Goal: Task Accomplishment & Management: Use online tool/utility

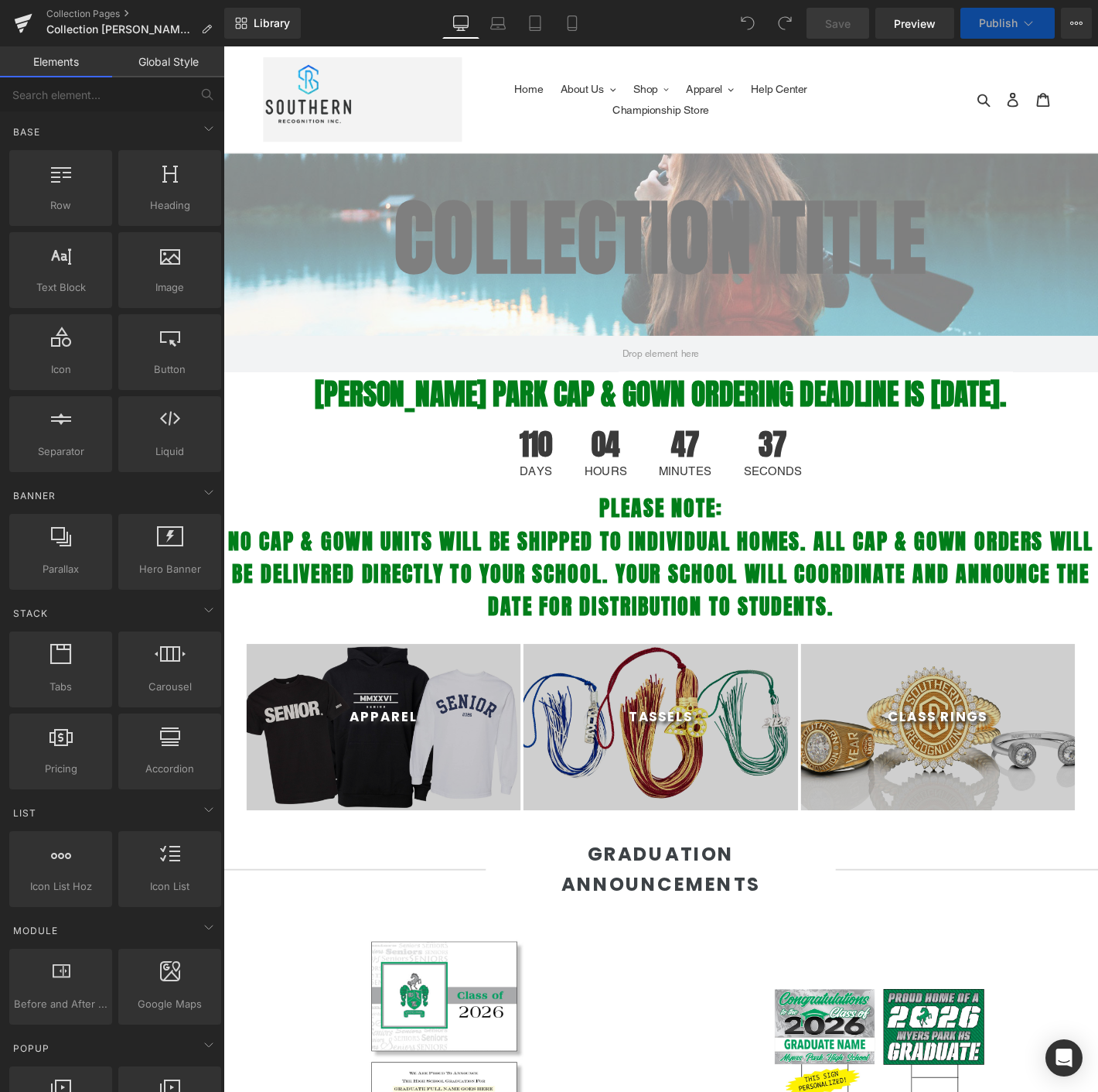
select select "M"
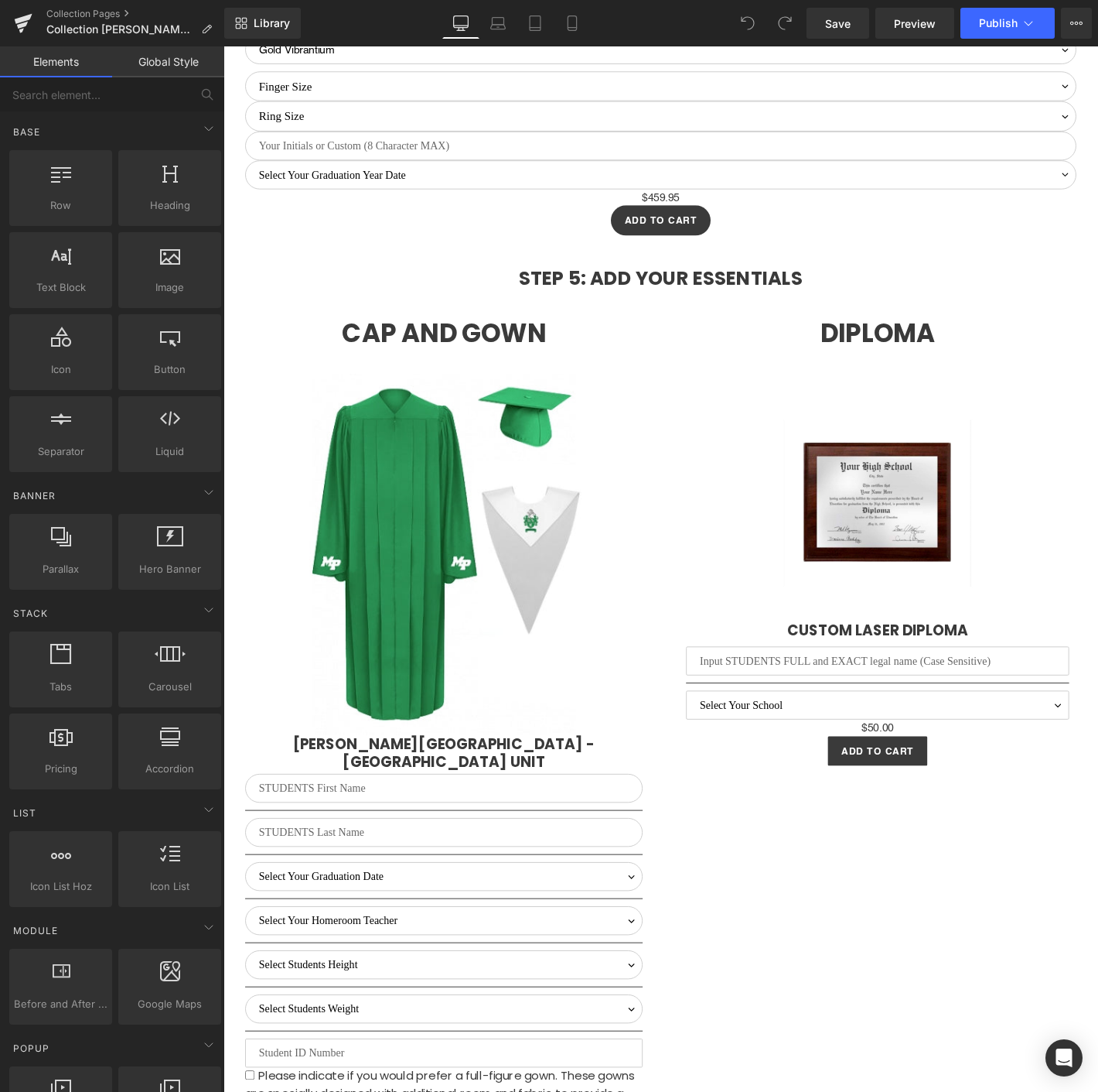
scroll to position [4212, 0]
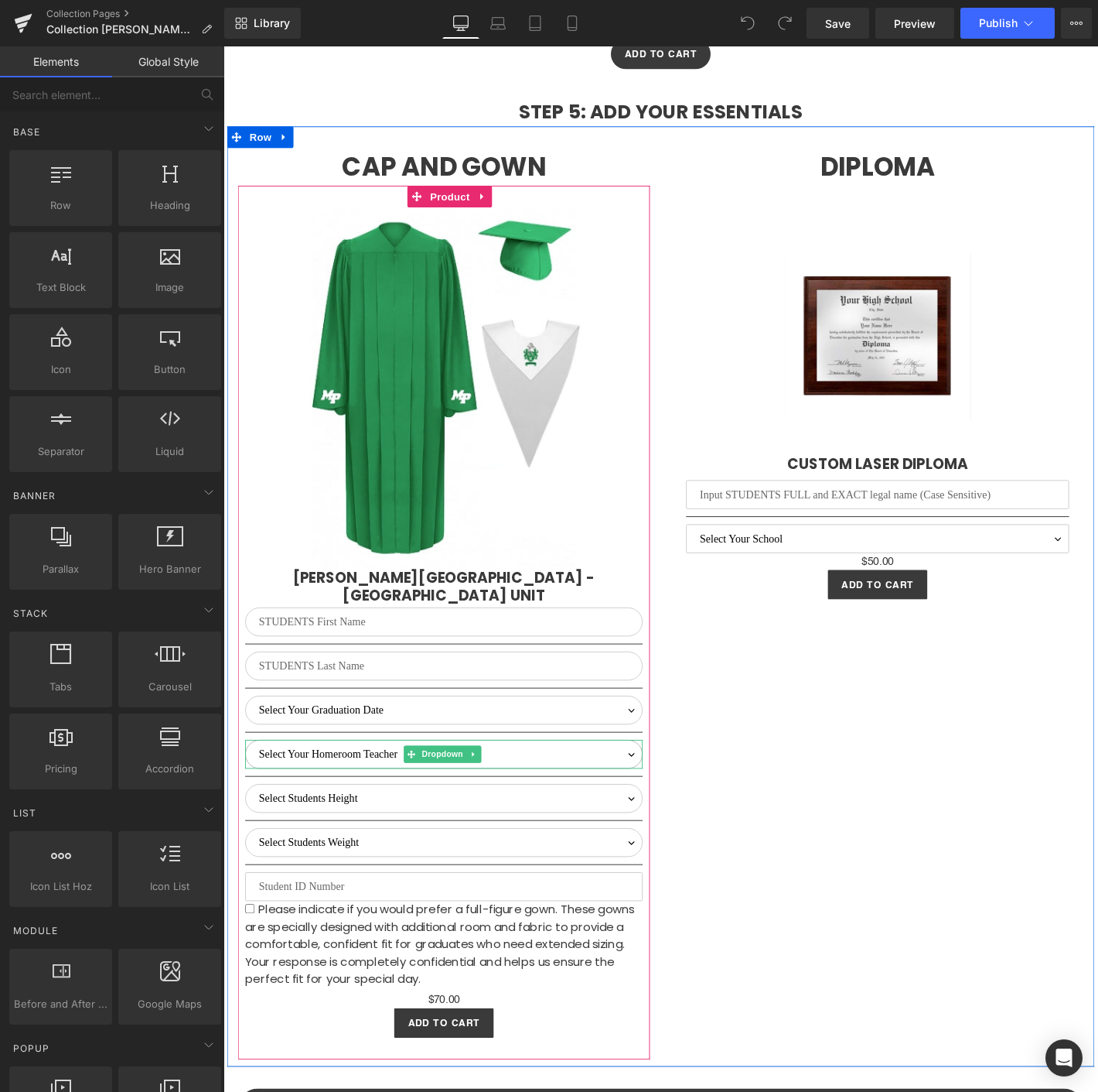
drag, startPoint x: 350, startPoint y: 759, endPoint x: 485, endPoint y: 779, distance: 136.5
click at [350, 788] on select "Select Your Homeroom Teacher Arch, C. Armstrong, S. Alvarez, A. Boyles, B. Breu…" at bounding box center [460, 803] width 425 height 31
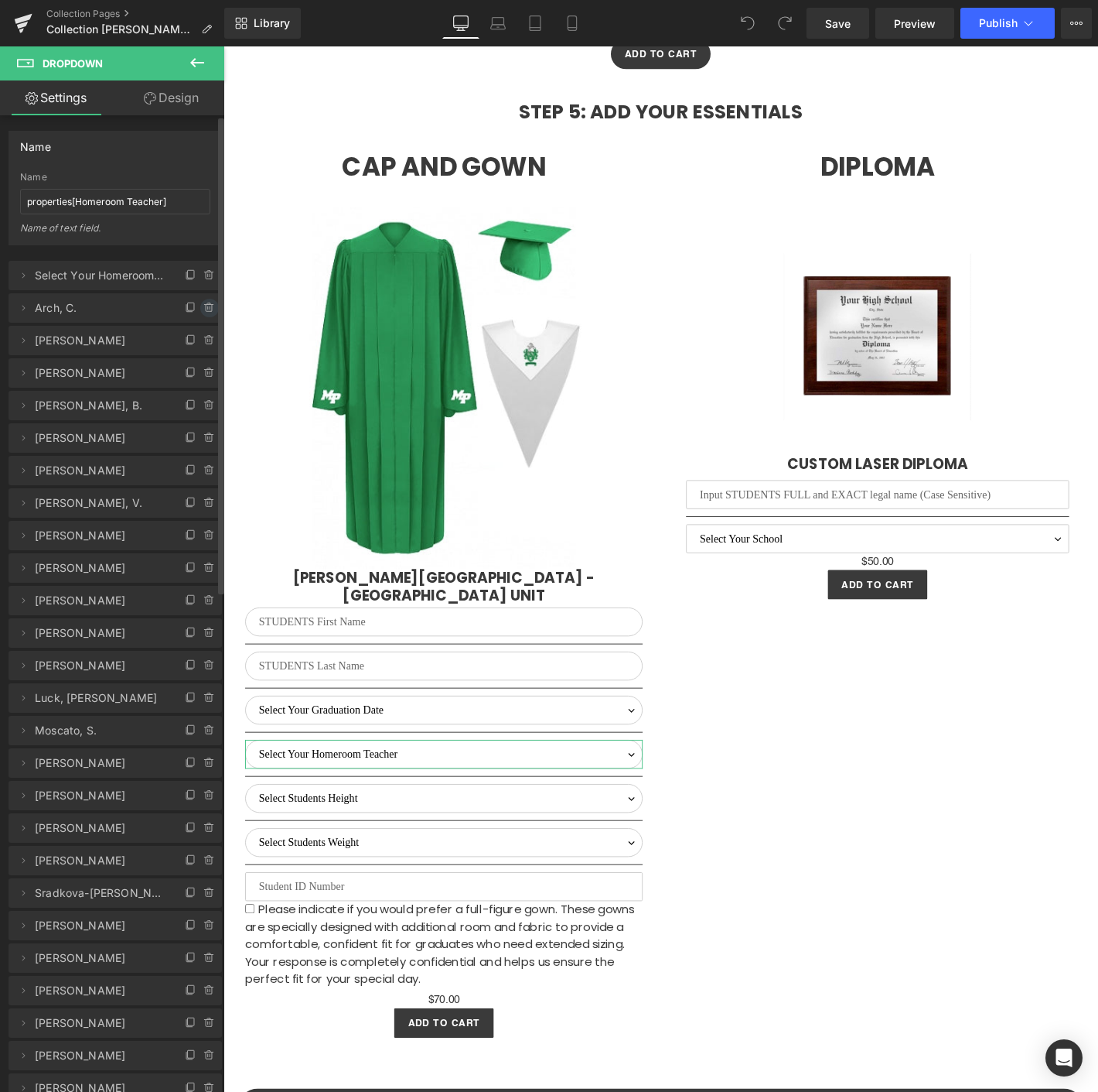
click at [204, 303] on icon at bounding box center [210, 308] width 13 height 13
click at [204, 303] on button "Delete" at bounding box center [193, 308] width 49 height 20
click at [206, 308] on icon at bounding box center [210, 308] width 13 height 13
click at [182, 302] on button "Delete" at bounding box center [193, 308] width 49 height 20
click at [204, 307] on icon at bounding box center [210, 308] width 13 height 13
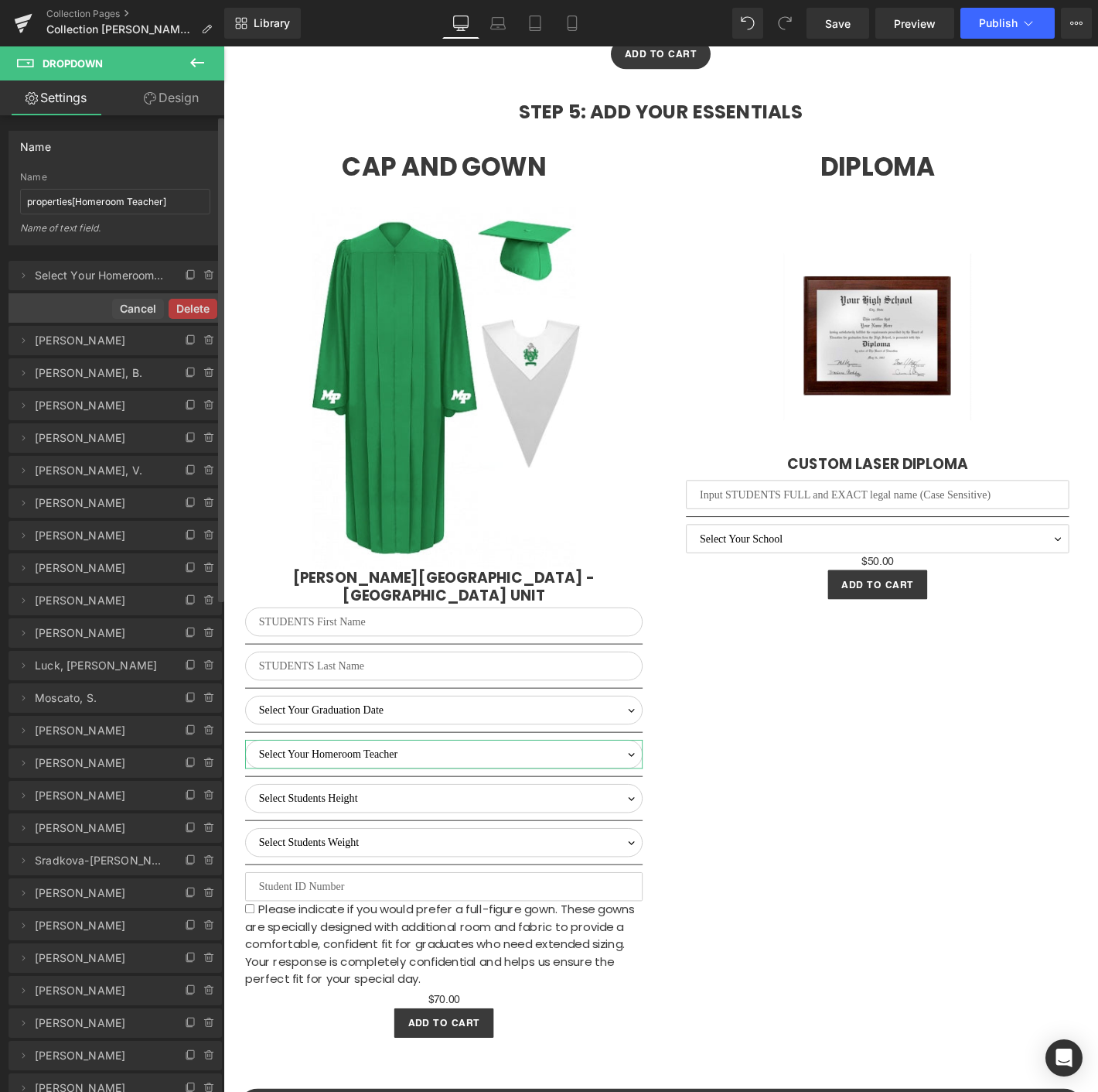
click at [202, 307] on button "Delete" at bounding box center [193, 308] width 49 height 20
click at [89, 311] on span "[PERSON_NAME]" at bounding box center [100, 307] width 130 height 30
click at [30, 306] on span at bounding box center [23, 307] width 19 height 19
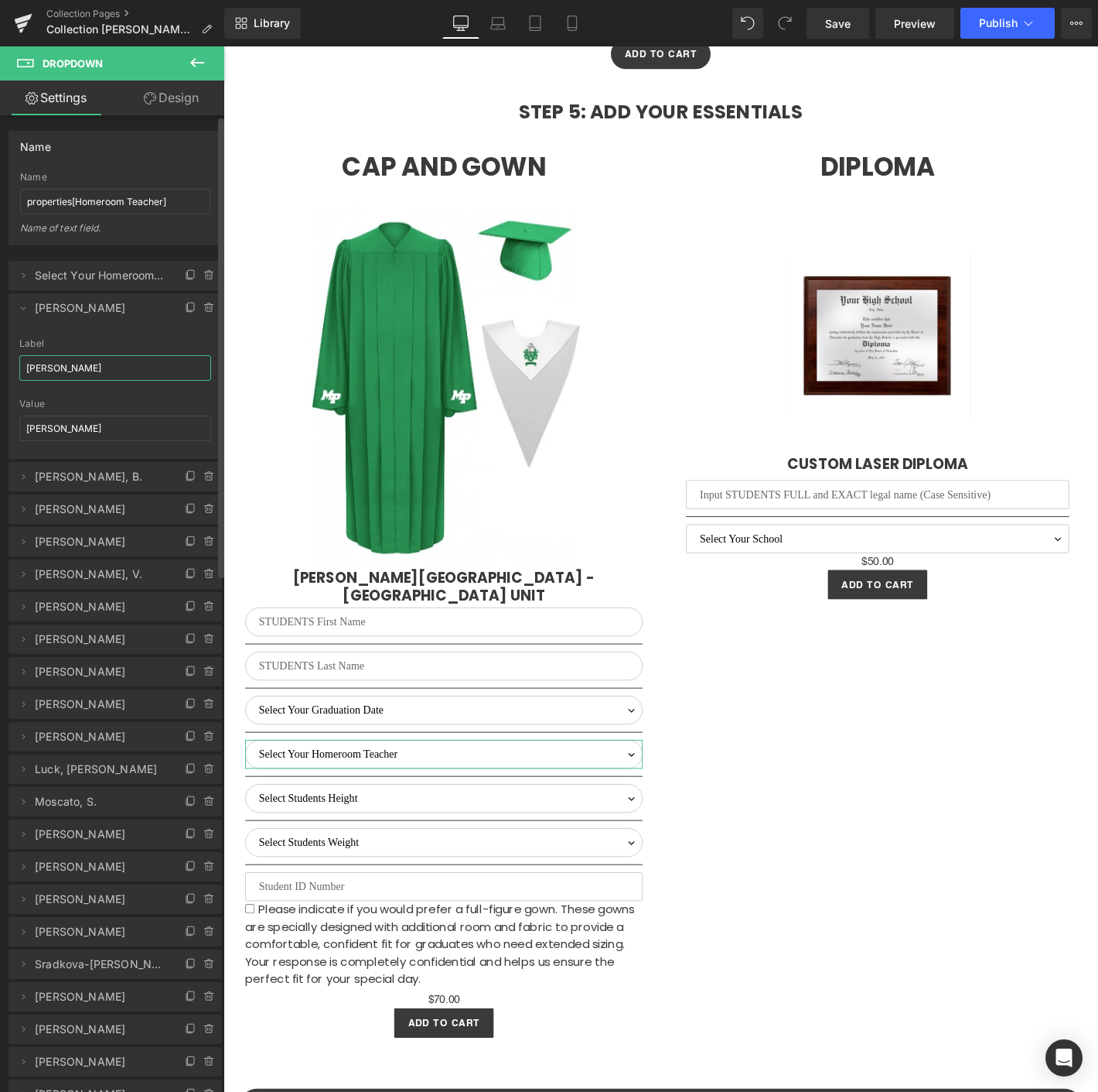
click at [73, 374] on input "[PERSON_NAME]" at bounding box center [114, 368] width 192 height 25
click at [74, 374] on input "[PERSON_NAME]" at bounding box center [114, 368] width 192 height 25
click at [151, 363] on input "Avos" at bounding box center [114, 368] width 192 height 25
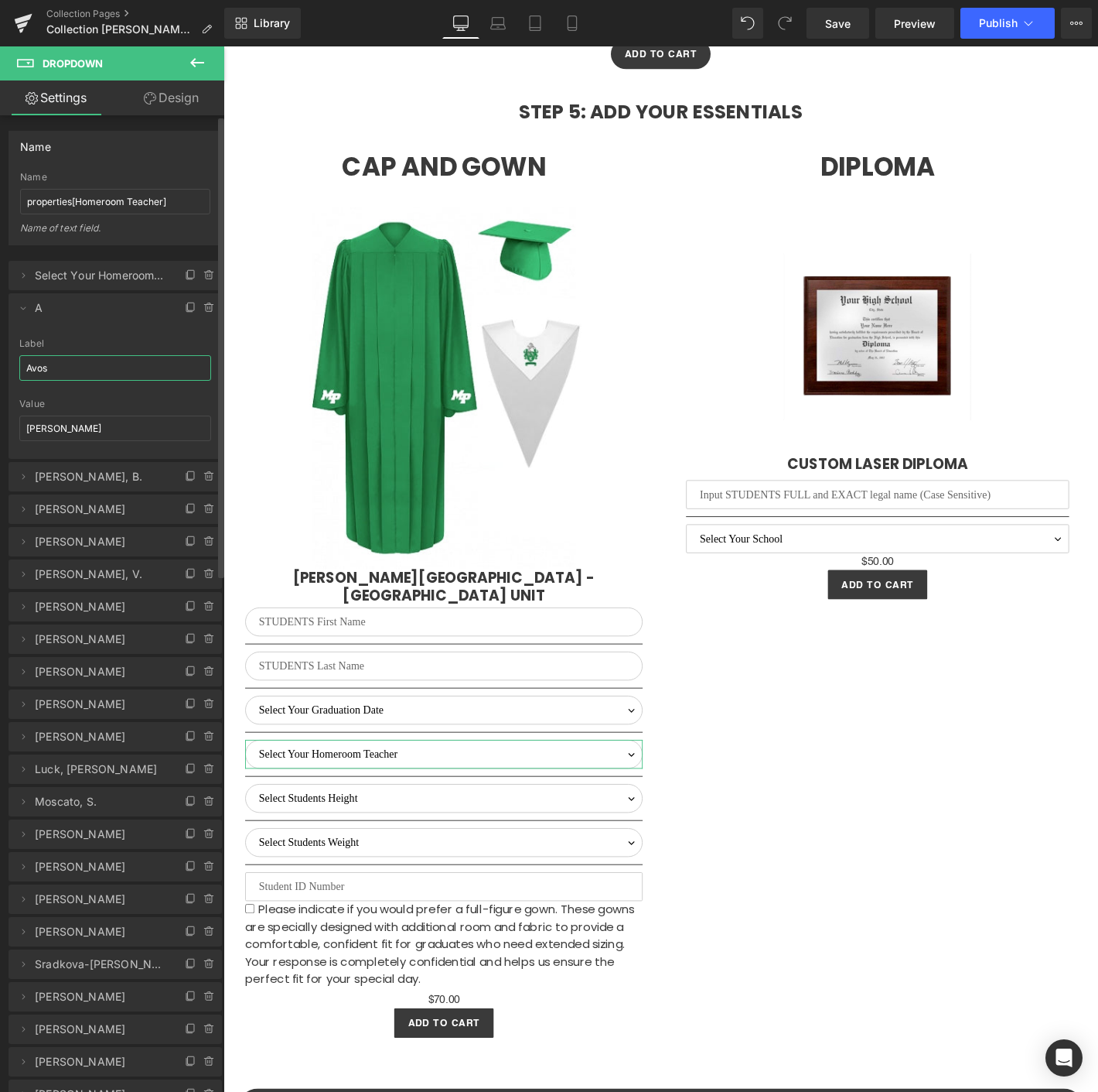
click at [151, 363] on input "Avos" at bounding box center [114, 368] width 192 height 25
type input "Avos"
click at [54, 427] on input "[PERSON_NAME]" at bounding box center [114, 428] width 192 height 25
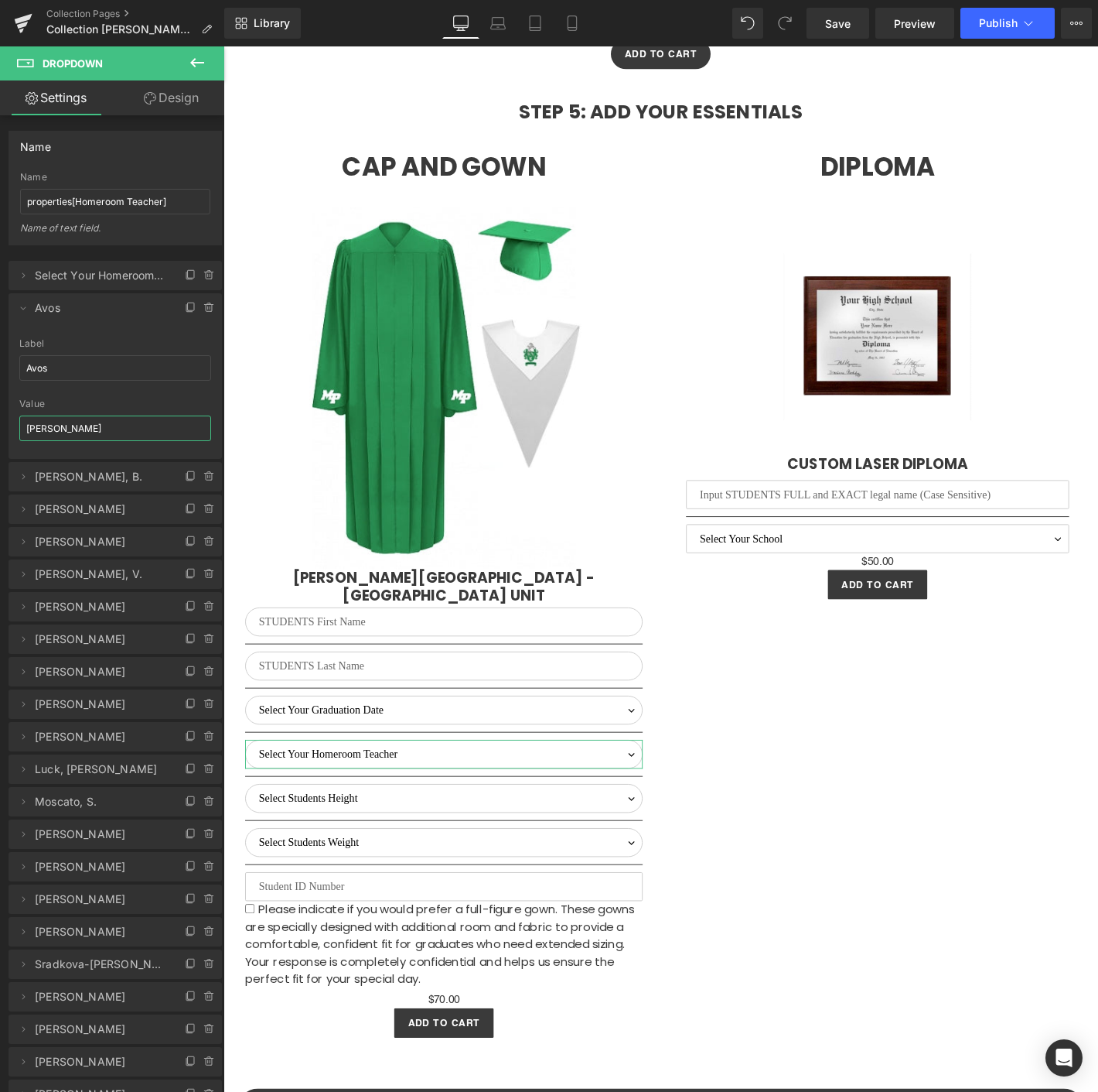
click at [54, 427] on input "[PERSON_NAME]" at bounding box center [114, 428] width 192 height 25
click at [0, 393] on html "You are previewing how the will restyle your page. You can not edit Elements in…" at bounding box center [549, 546] width 1098 height 1092
paste input "vos"
type input "Avos"
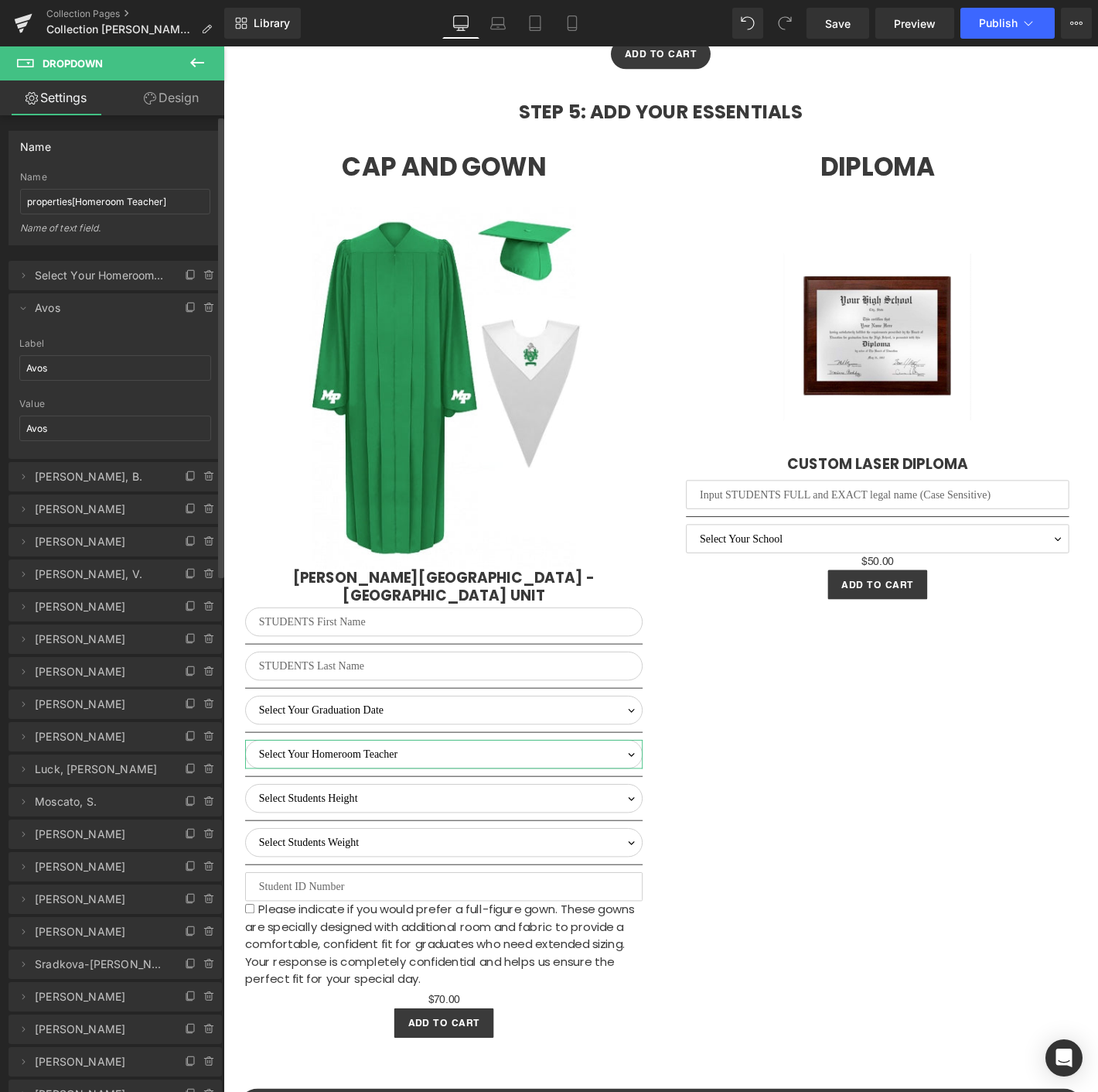
click at [184, 393] on div at bounding box center [114, 393] width 192 height 10
click at [22, 307] on icon at bounding box center [23, 308] width 13 height 13
click at [19, 302] on icon at bounding box center [23, 308] width 13 height 13
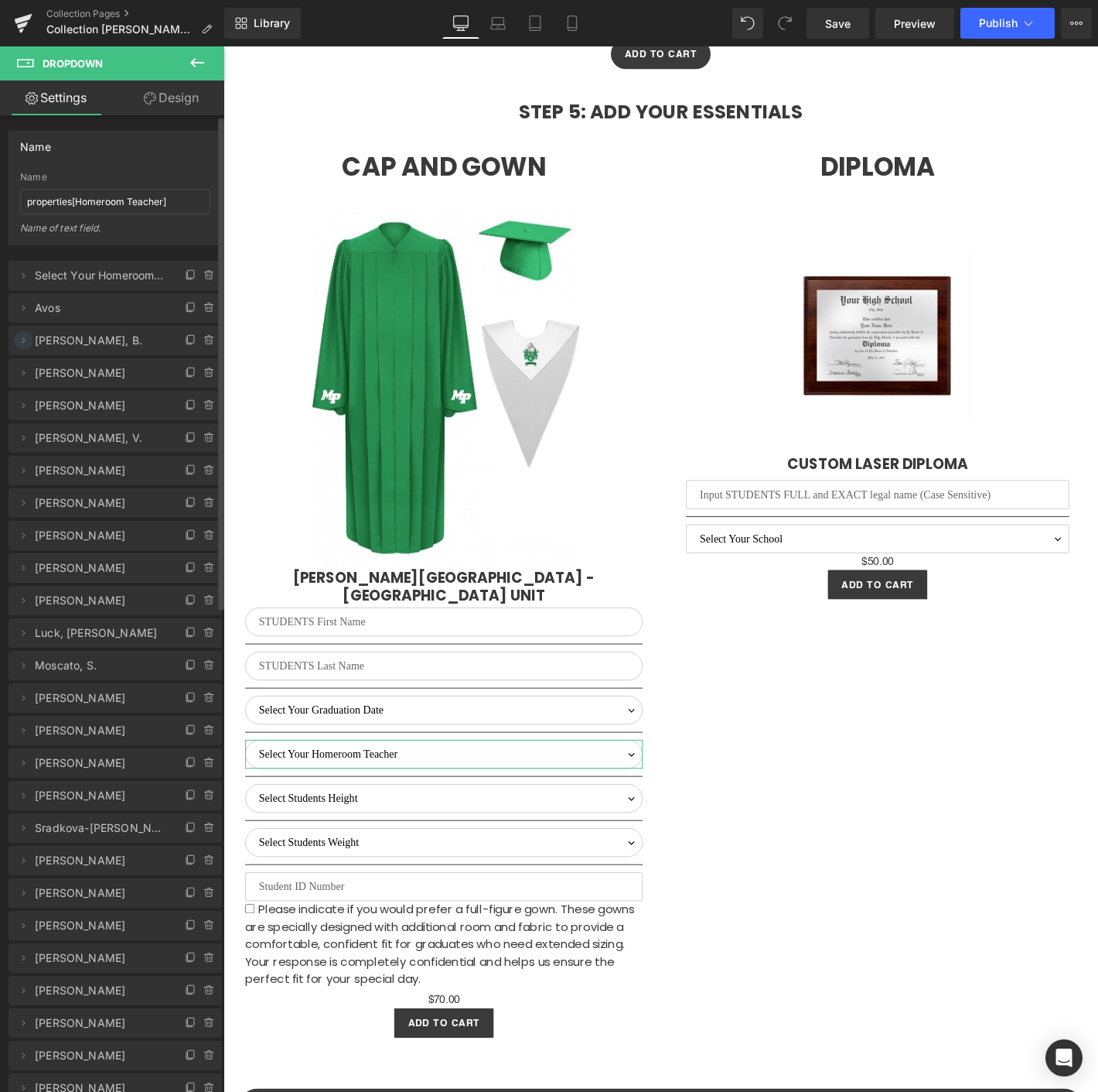
click at [26, 335] on icon at bounding box center [23, 341] width 13 height 13
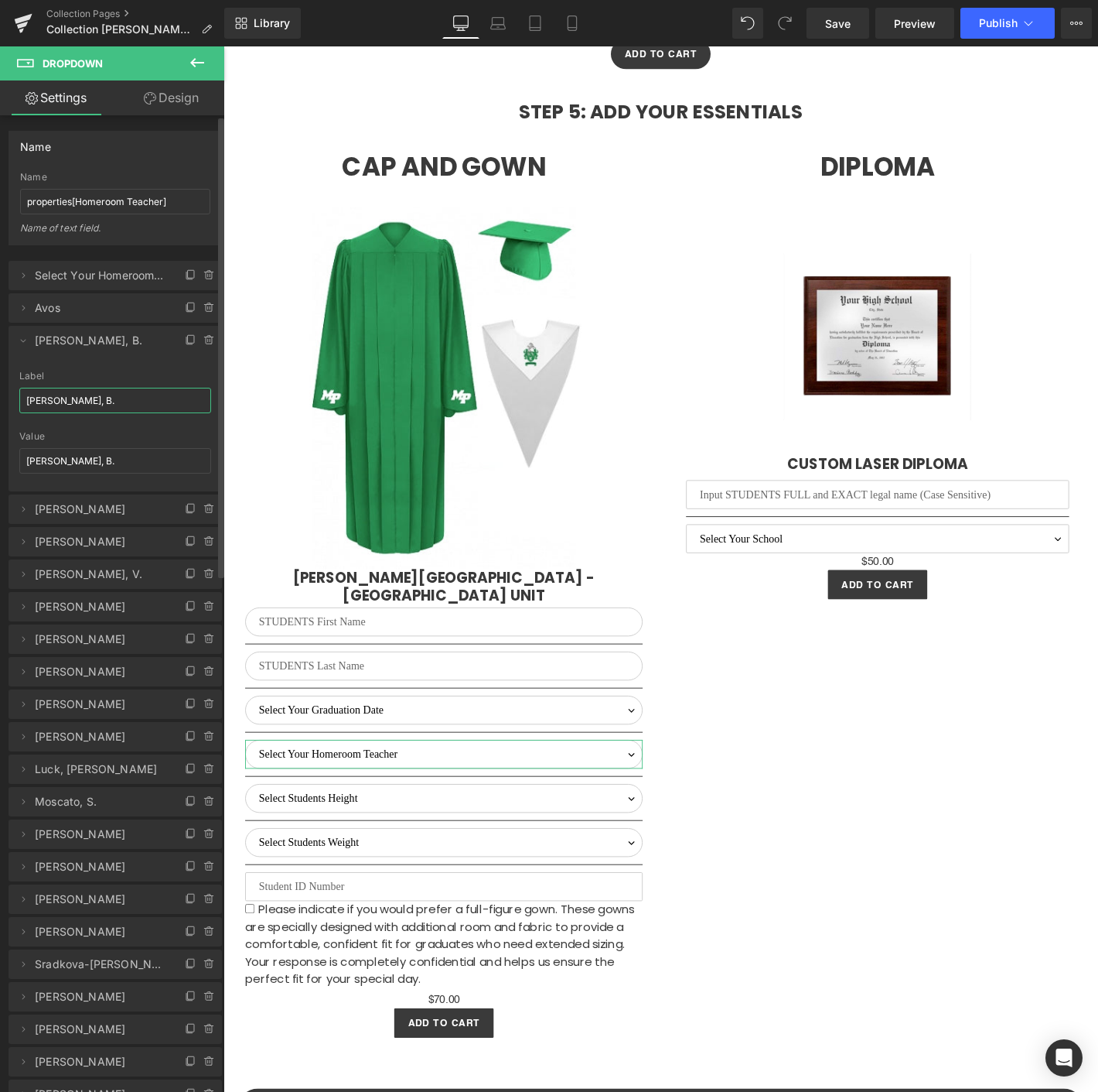
click at [63, 406] on input "[PERSON_NAME], B." at bounding box center [114, 400] width 192 height 25
click at [2, 398] on div "value1 => Select Your Homeroom Teacher Avos => Avos Boyles, B. => Carlev Breuer…" at bounding box center [115, 742] width 232 height 994
type input "Carlevatti"
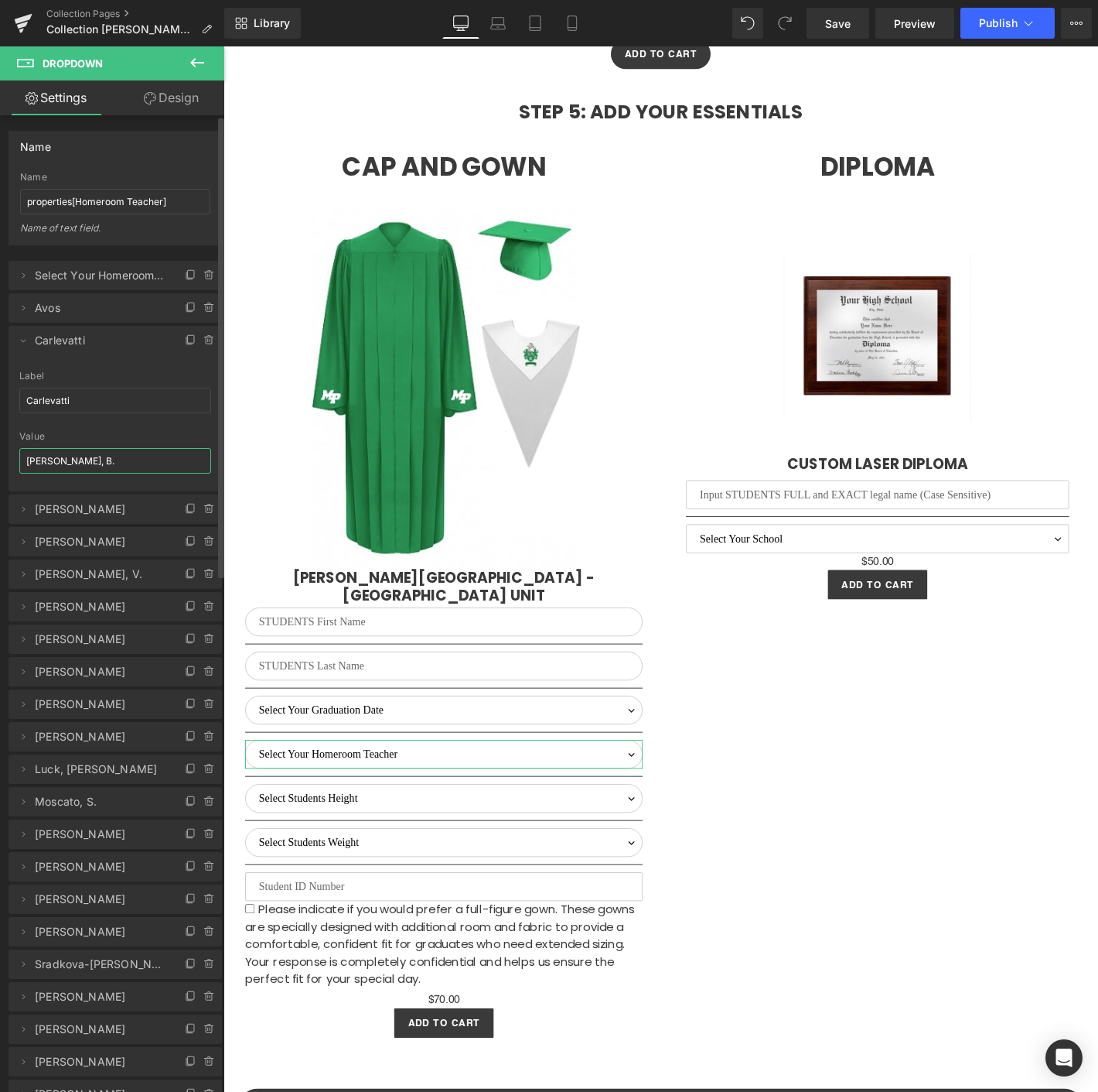
click at [61, 458] on input "[PERSON_NAME], B." at bounding box center [114, 461] width 192 height 25
click at [83, 459] on input "[PERSON_NAME], B." at bounding box center [114, 461] width 192 height 25
drag, startPoint x: 83, startPoint y: 459, endPoint x: 101, endPoint y: 456, distance: 18.2
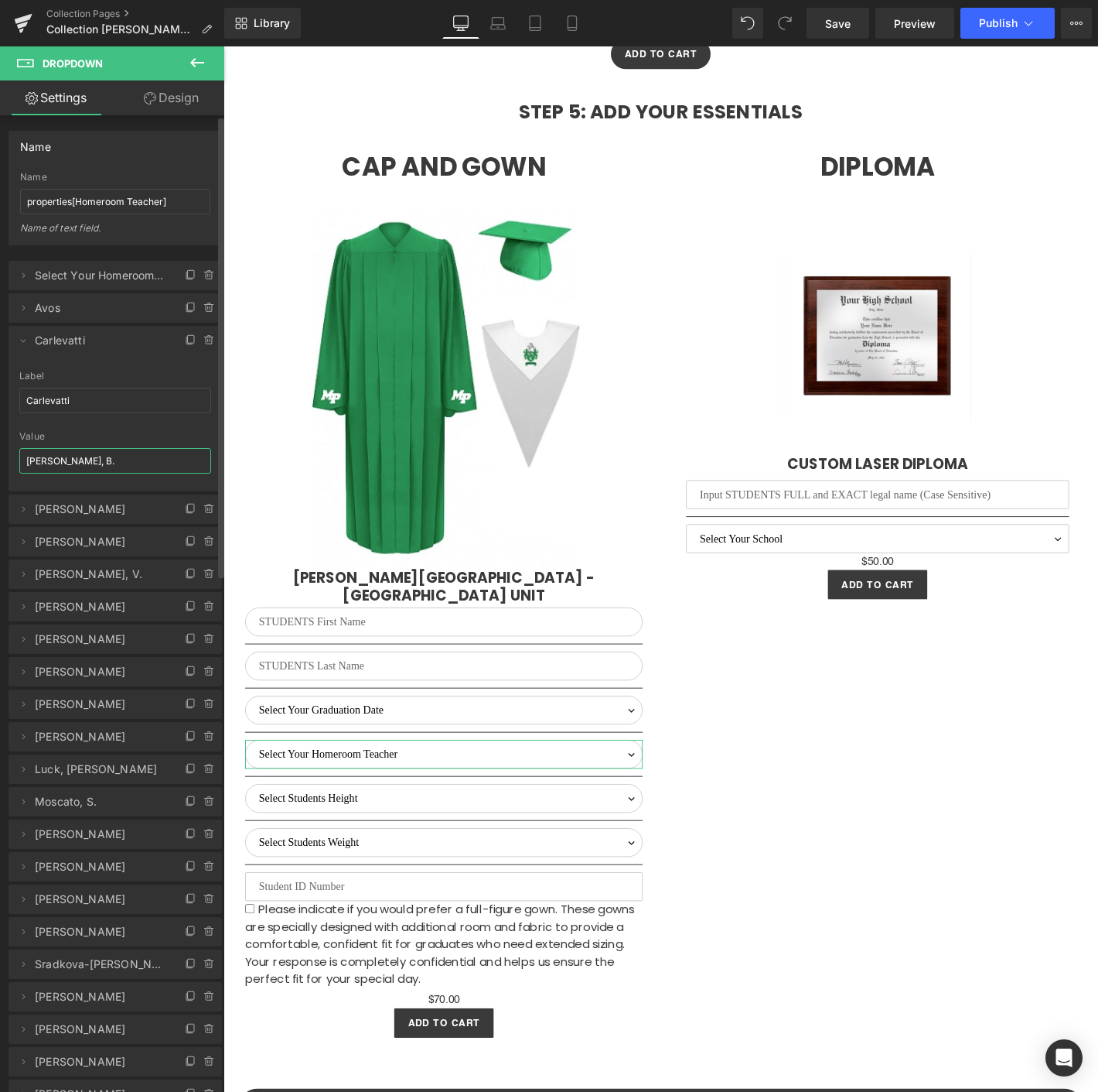
click at [14, 456] on div "Carlevatti Label Carlevatti Boyles, B. Value Boyles, B." at bounding box center [114, 431] width 214 height 121
paste input "Carlevatti"
type input "Carlevatti"
click at [22, 335] on icon at bounding box center [23, 341] width 13 height 13
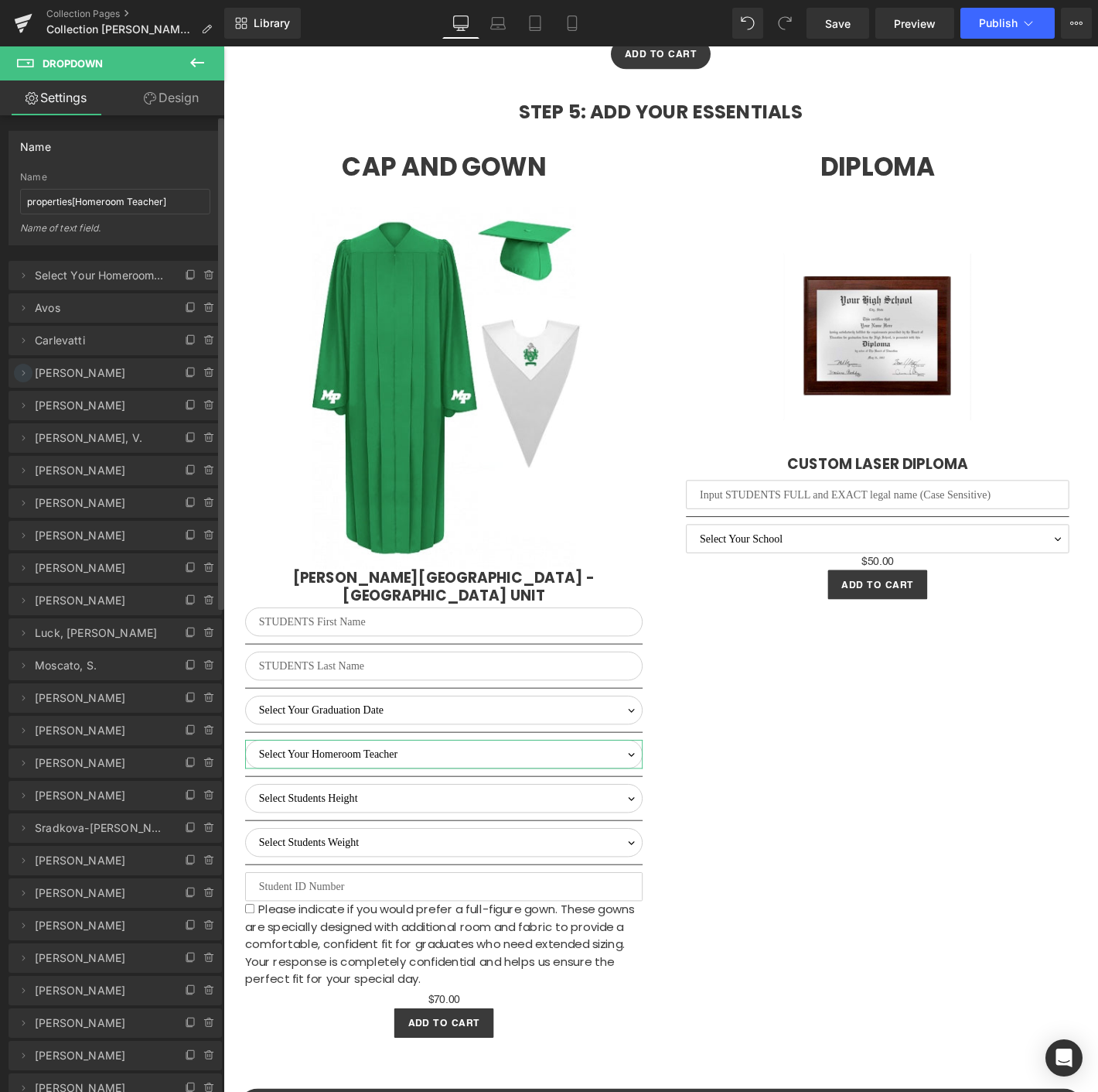
click at [24, 377] on icon at bounding box center [23, 373] width 13 height 13
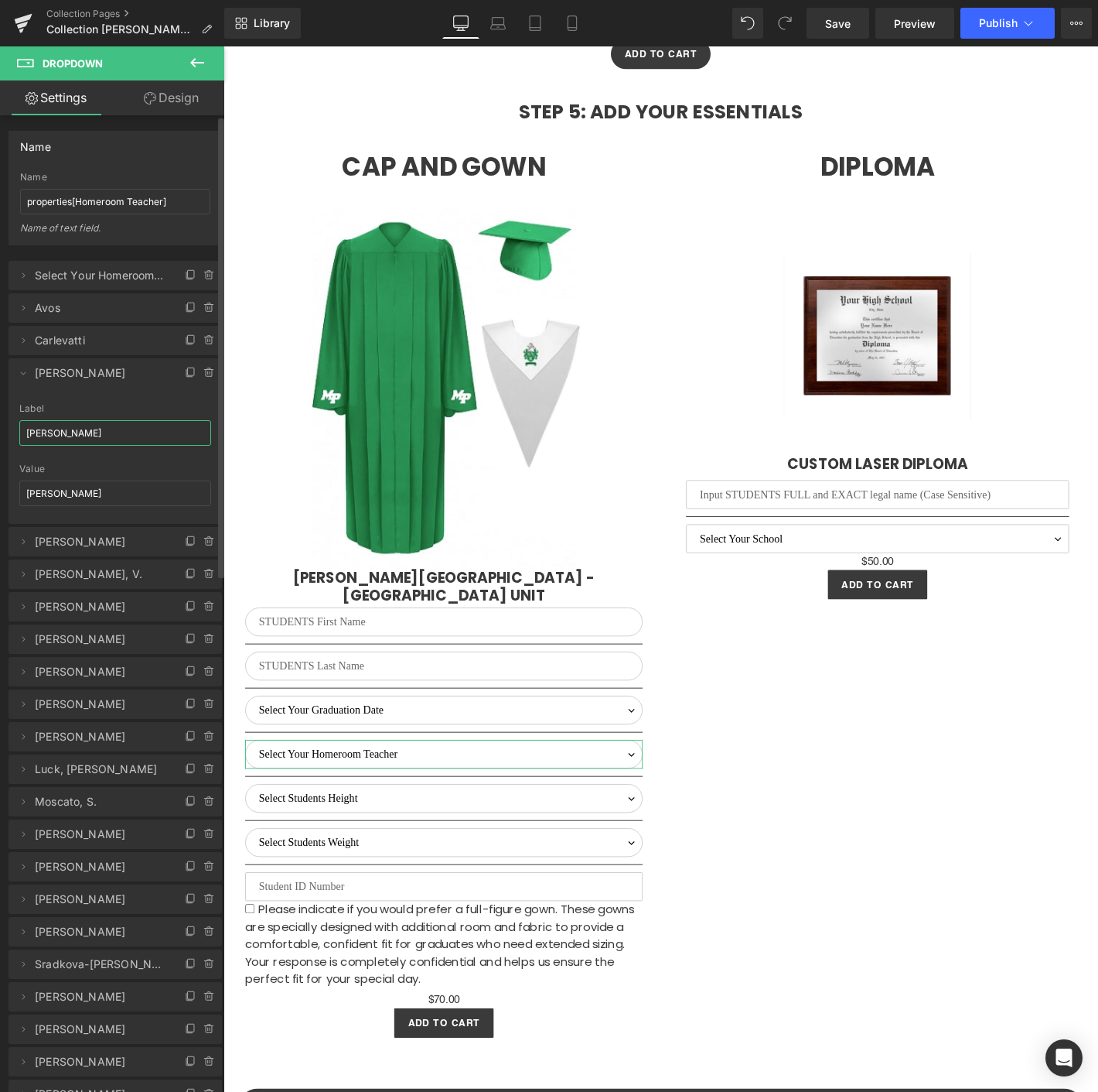
click at [70, 420] on input "[PERSON_NAME]" at bounding box center [114, 433] width 192 height 25
paste input "Cullip, A"
type input "[PERSON_NAME], [PERSON_NAME]"
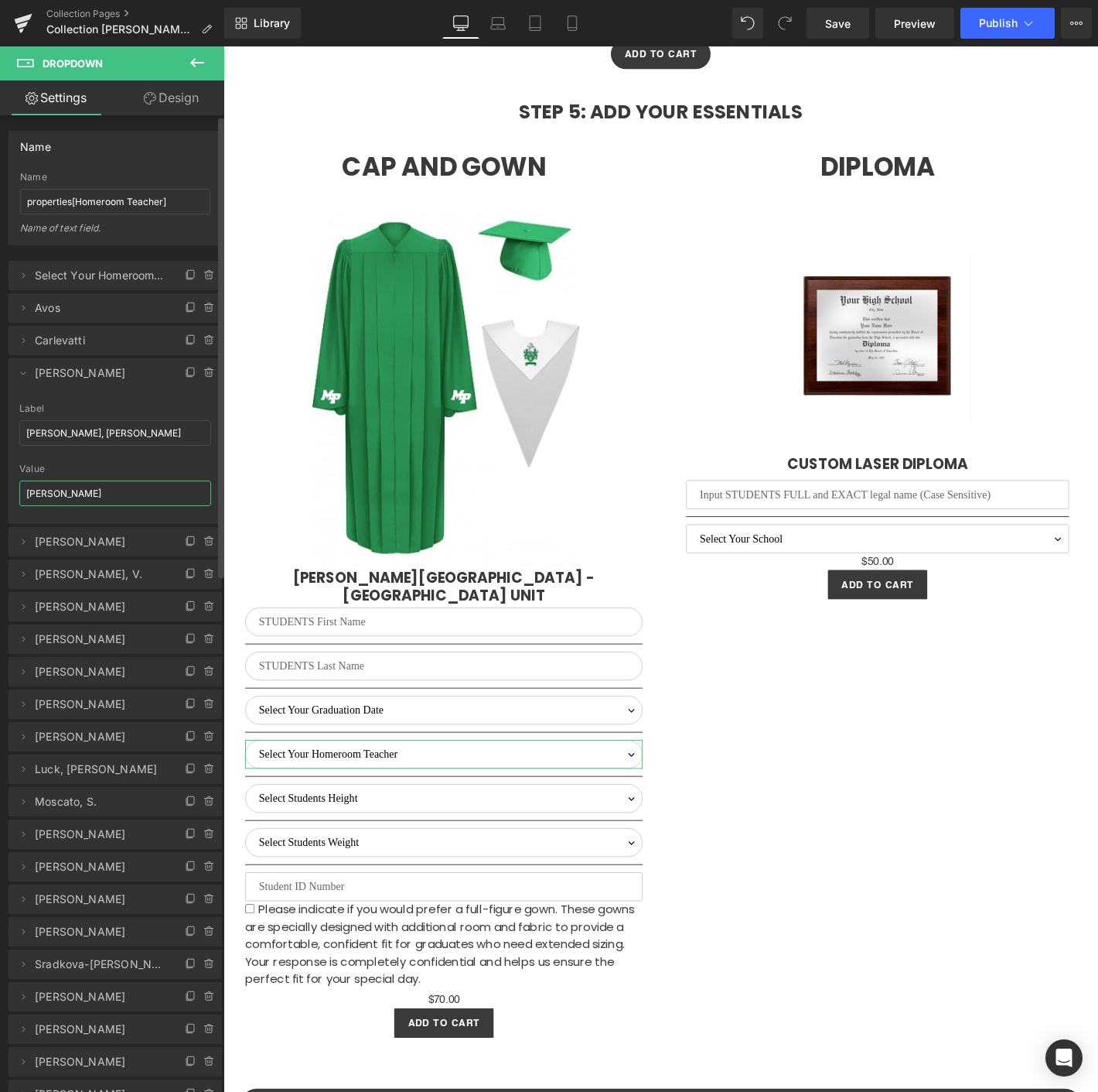
click at [66, 485] on input "[PERSON_NAME]" at bounding box center [114, 493] width 192 height 25
paste input "Cullip, A"
type input "[PERSON_NAME], [PERSON_NAME]"
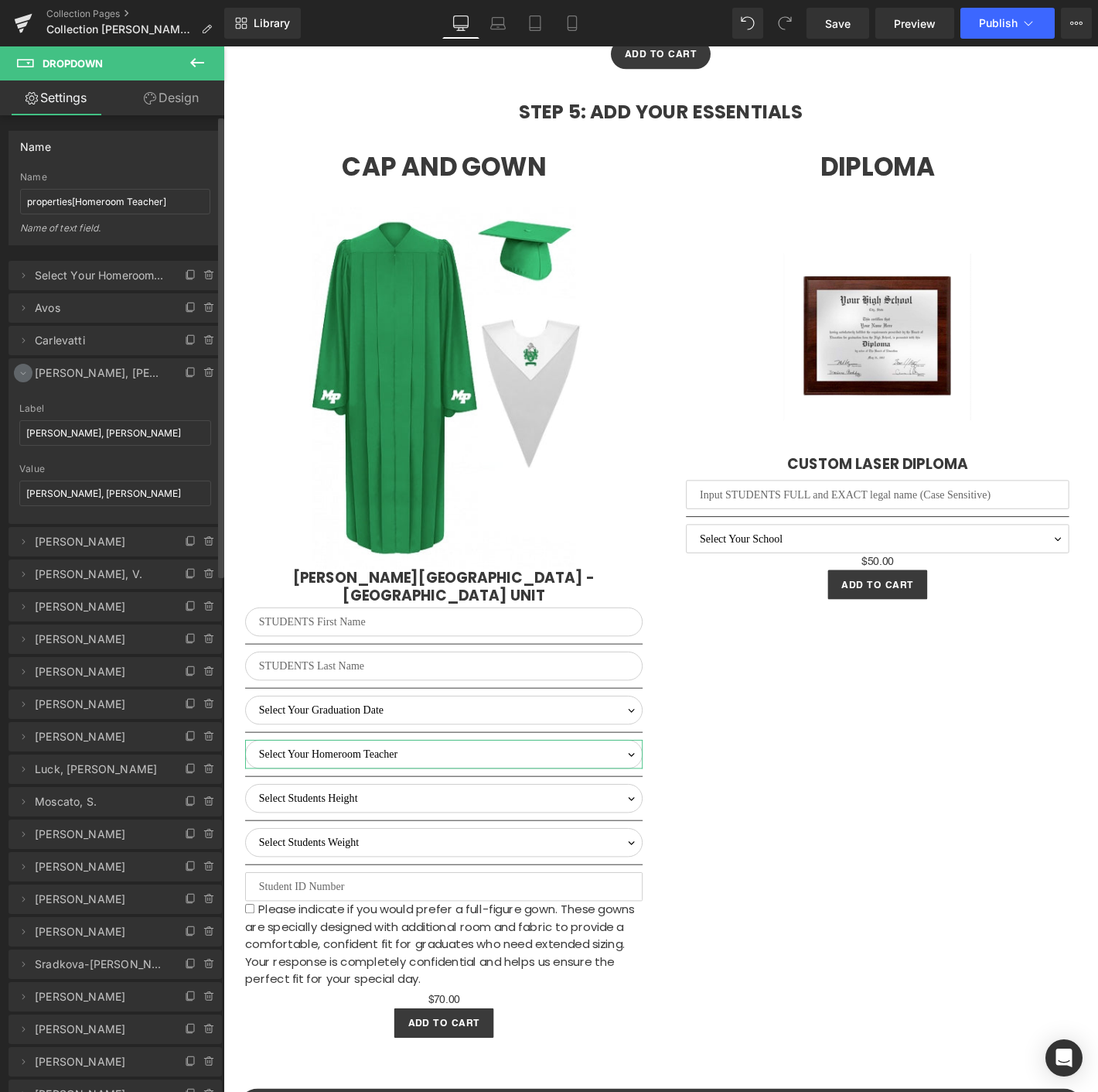
click at [19, 368] on icon at bounding box center [23, 373] width 13 height 13
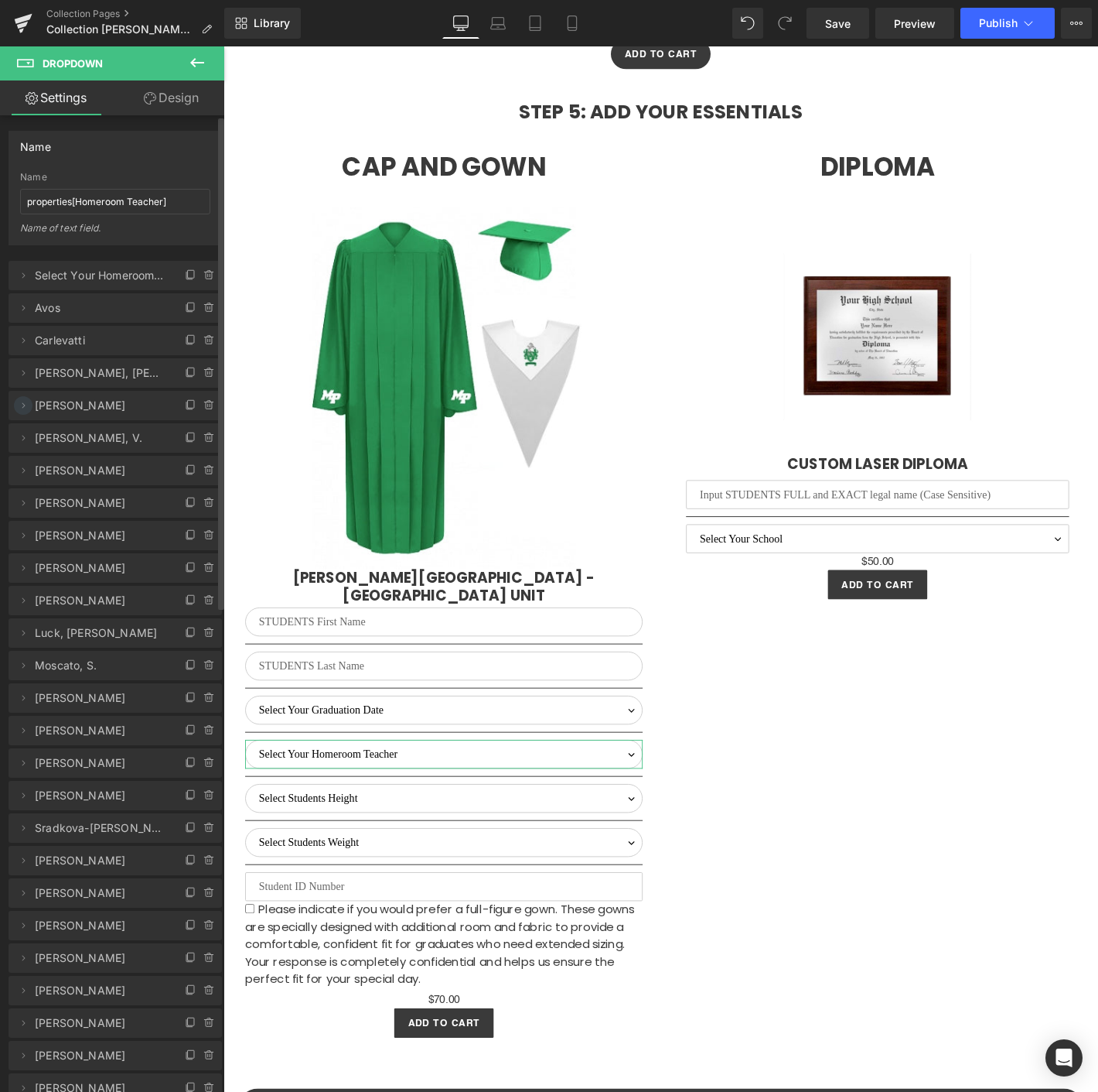
click at [24, 399] on icon at bounding box center [23, 406] width 13 height 13
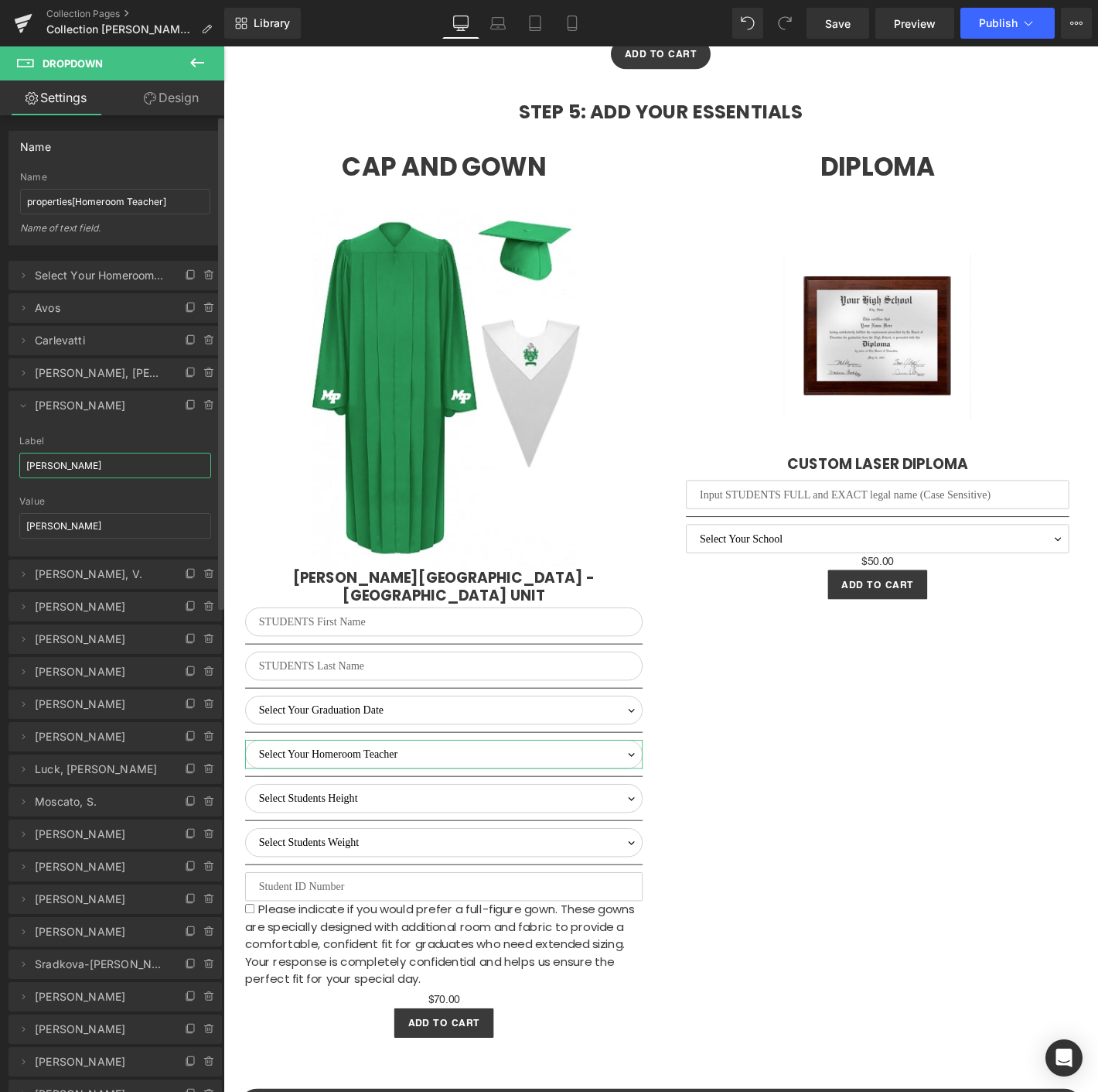
click at [50, 474] on input "[PERSON_NAME]" at bounding box center [114, 465] width 192 height 25
paste input "[PERSON_NAME]"
type input "[PERSON_NAME]"
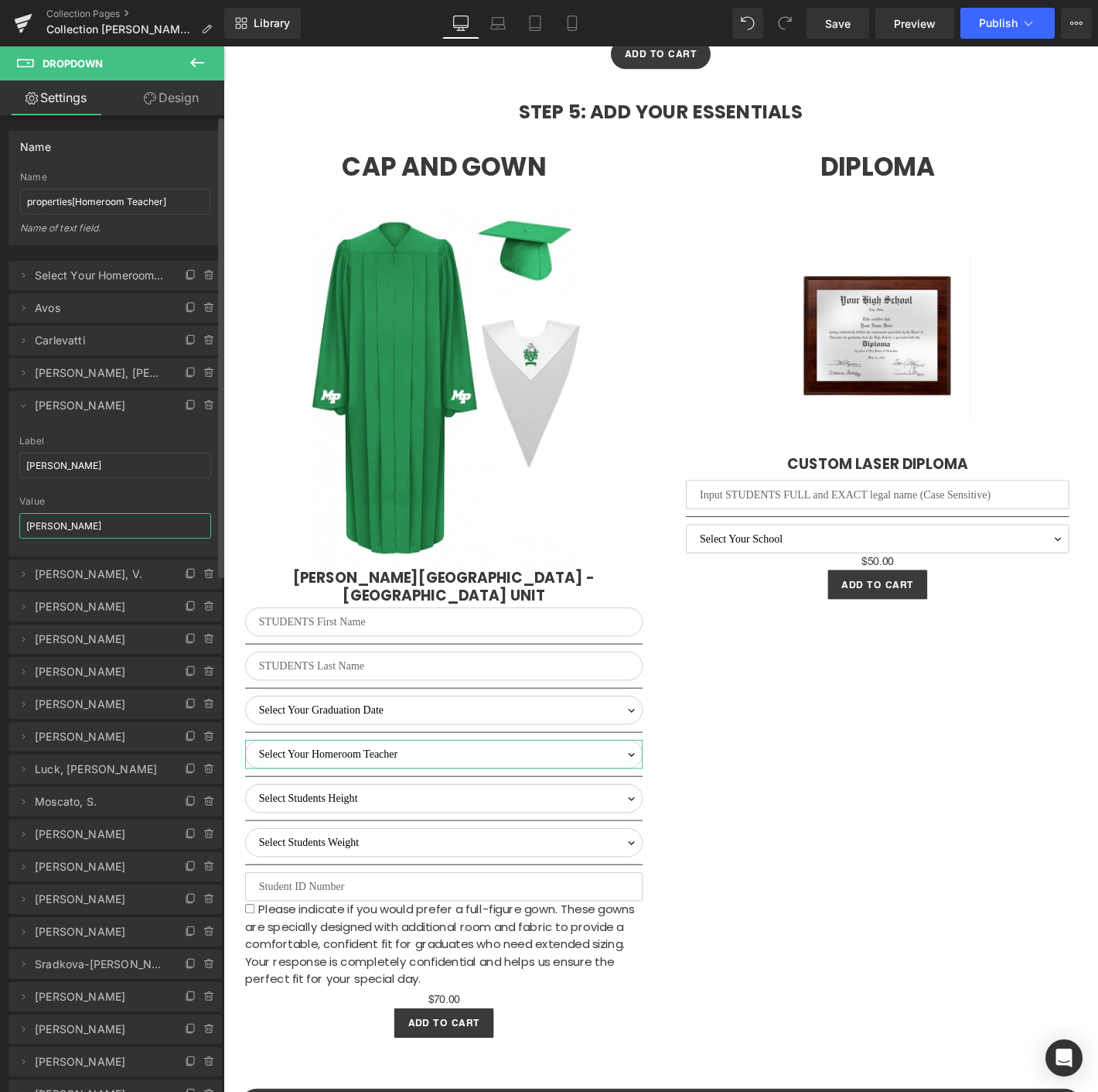
click at [62, 532] on input "[PERSON_NAME]" at bounding box center [114, 526] width 192 height 25
click at [63, 526] on input "[PERSON_NAME]" at bounding box center [114, 526] width 192 height 25
paste input "[PERSON_NAME]"
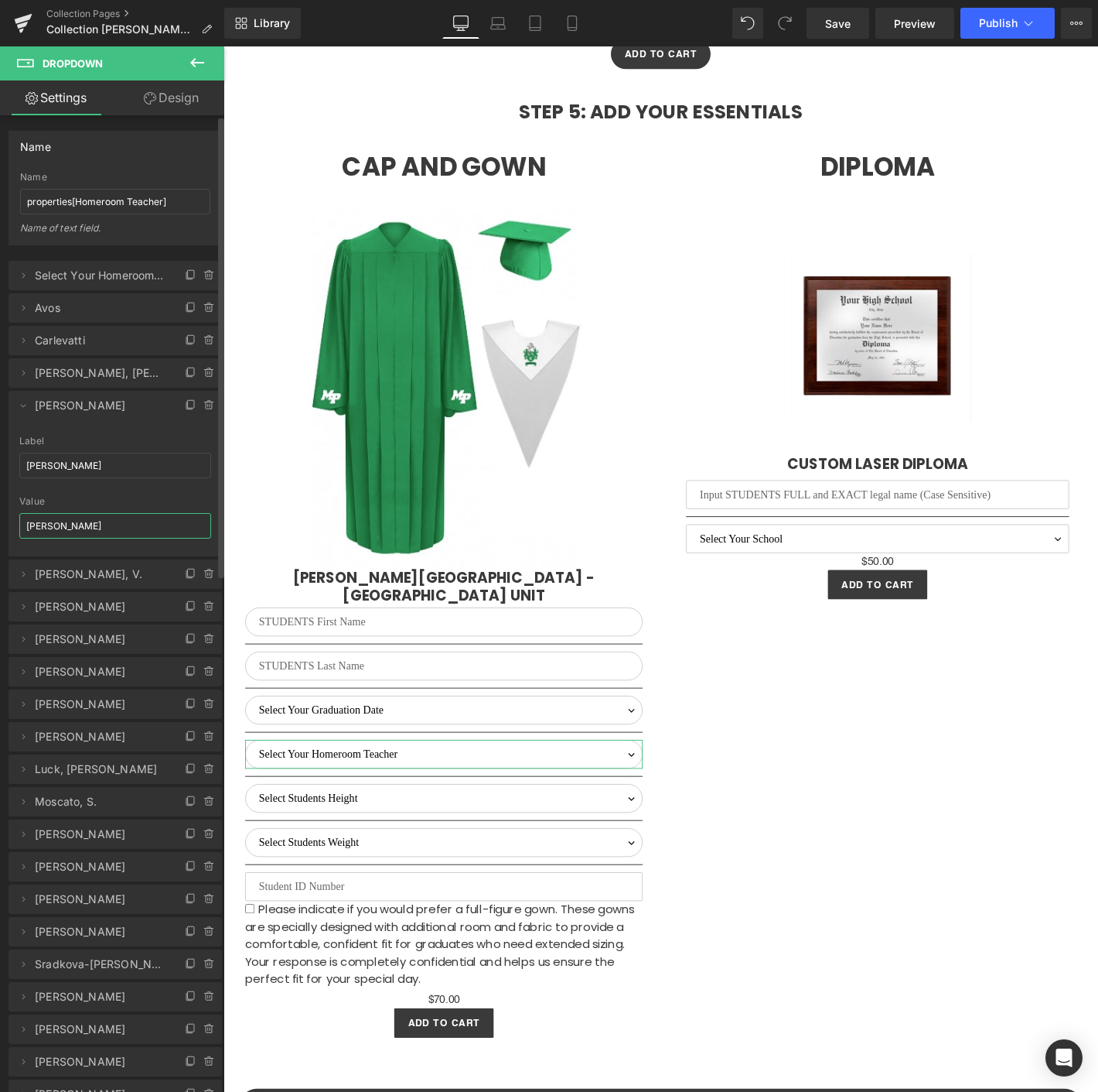
click at [118, 520] on input "David-Gunn, K." at bounding box center [114, 526] width 192 height 25
click at [103, 520] on input "David-Gun" at bounding box center [114, 526] width 192 height 25
type input "[PERSON_NAME]"
click at [19, 403] on icon at bounding box center [23, 406] width 13 height 13
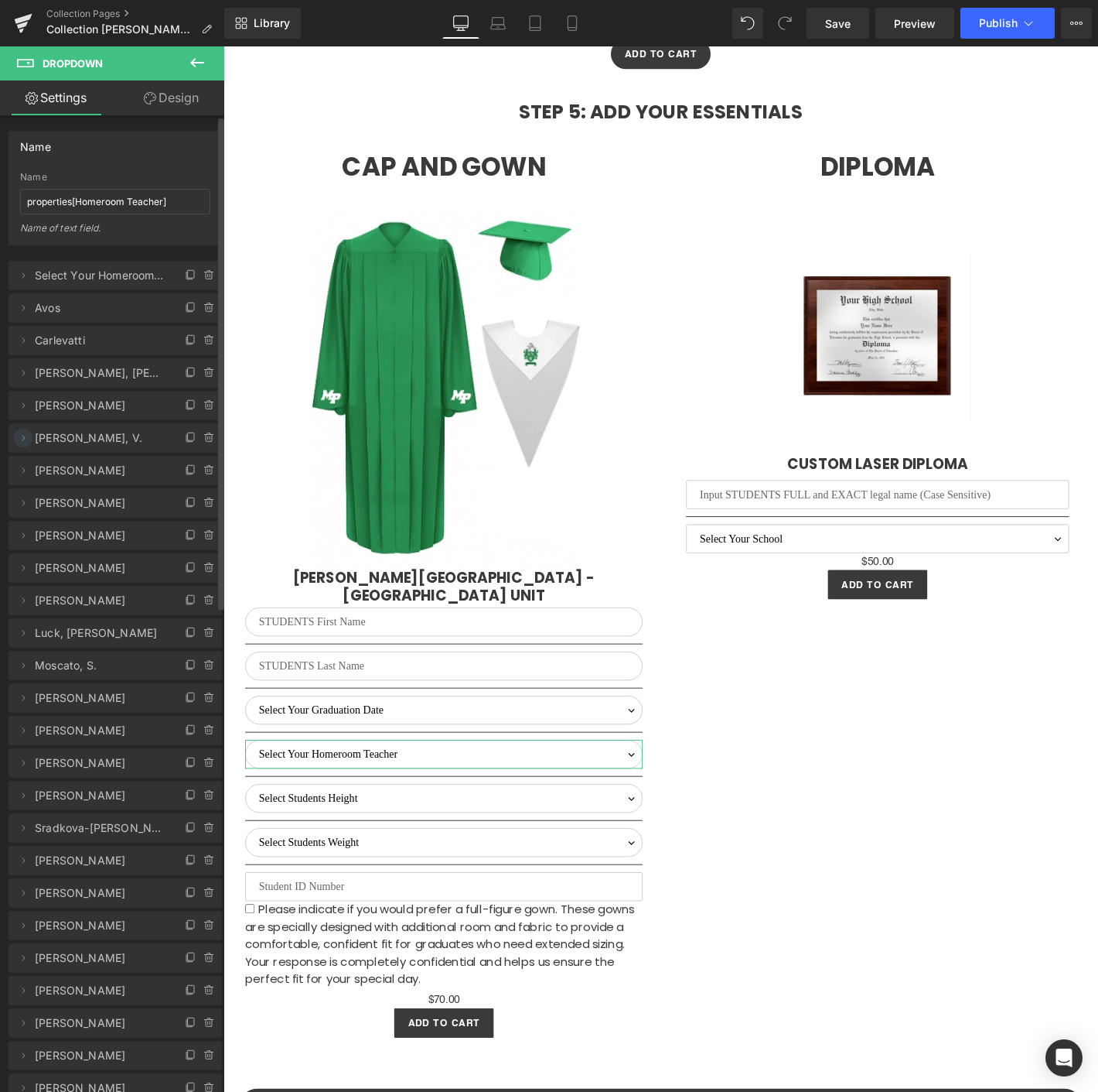
click at [29, 432] on icon at bounding box center [23, 438] width 13 height 13
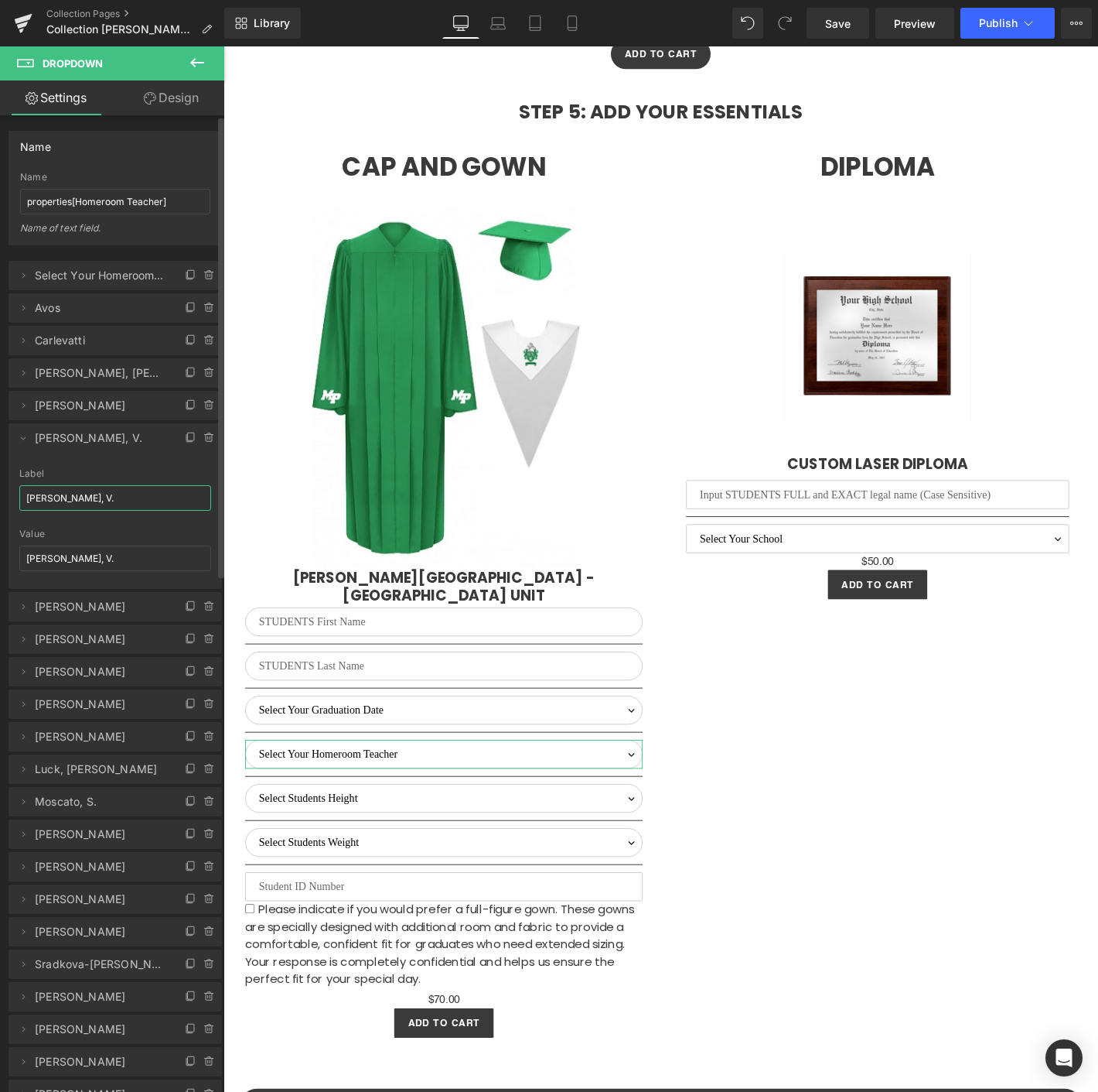
click at [69, 493] on input "[PERSON_NAME], V." at bounding box center [114, 498] width 192 height 25
paste input "Davis, S"
type input "[PERSON_NAME]"
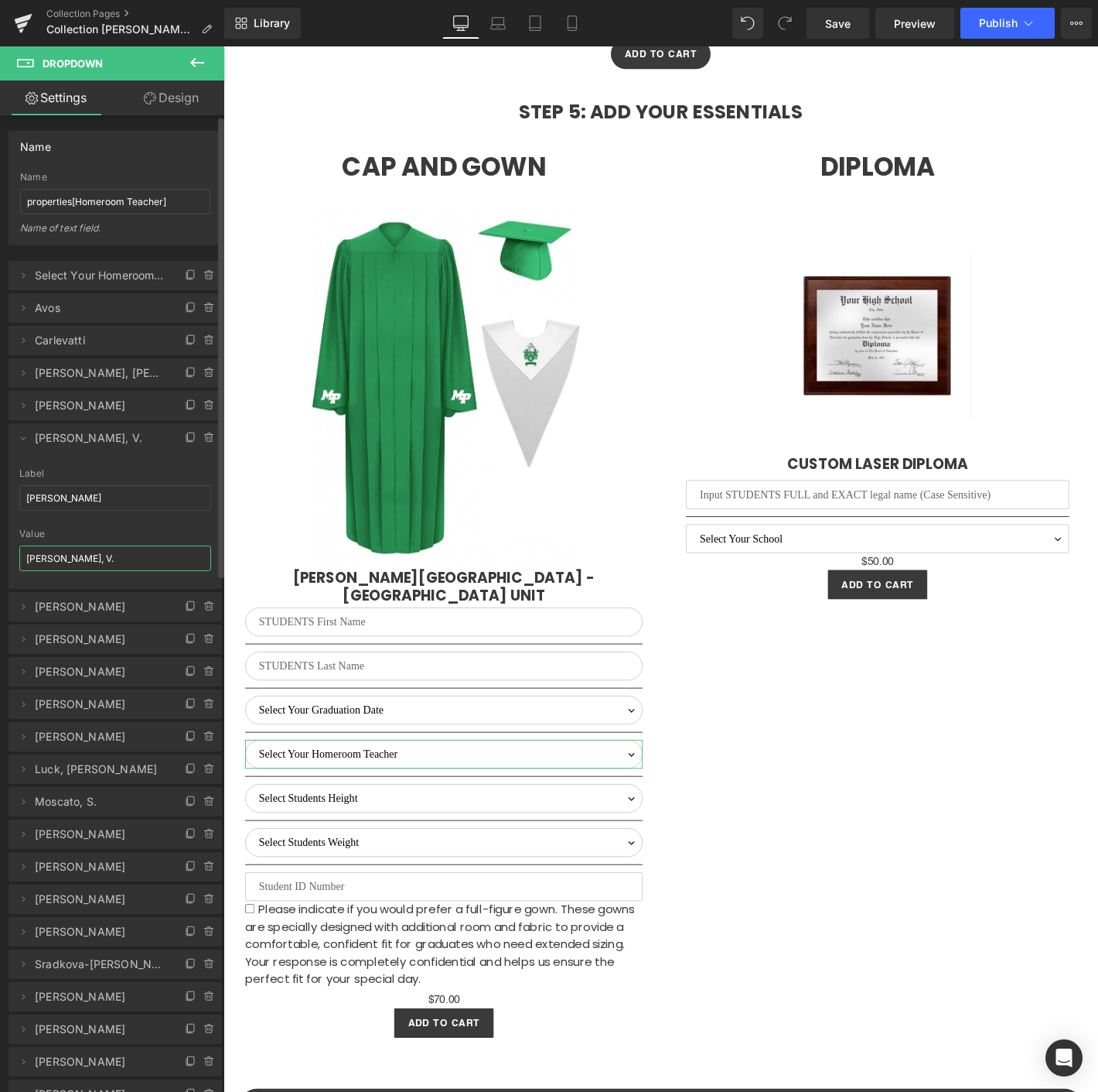
click at [51, 556] on input "[PERSON_NAME], V." at bounding box center [114, 558] width 192 height 25
paste input "Davis, S"
type input "[PERSON_NAME]"
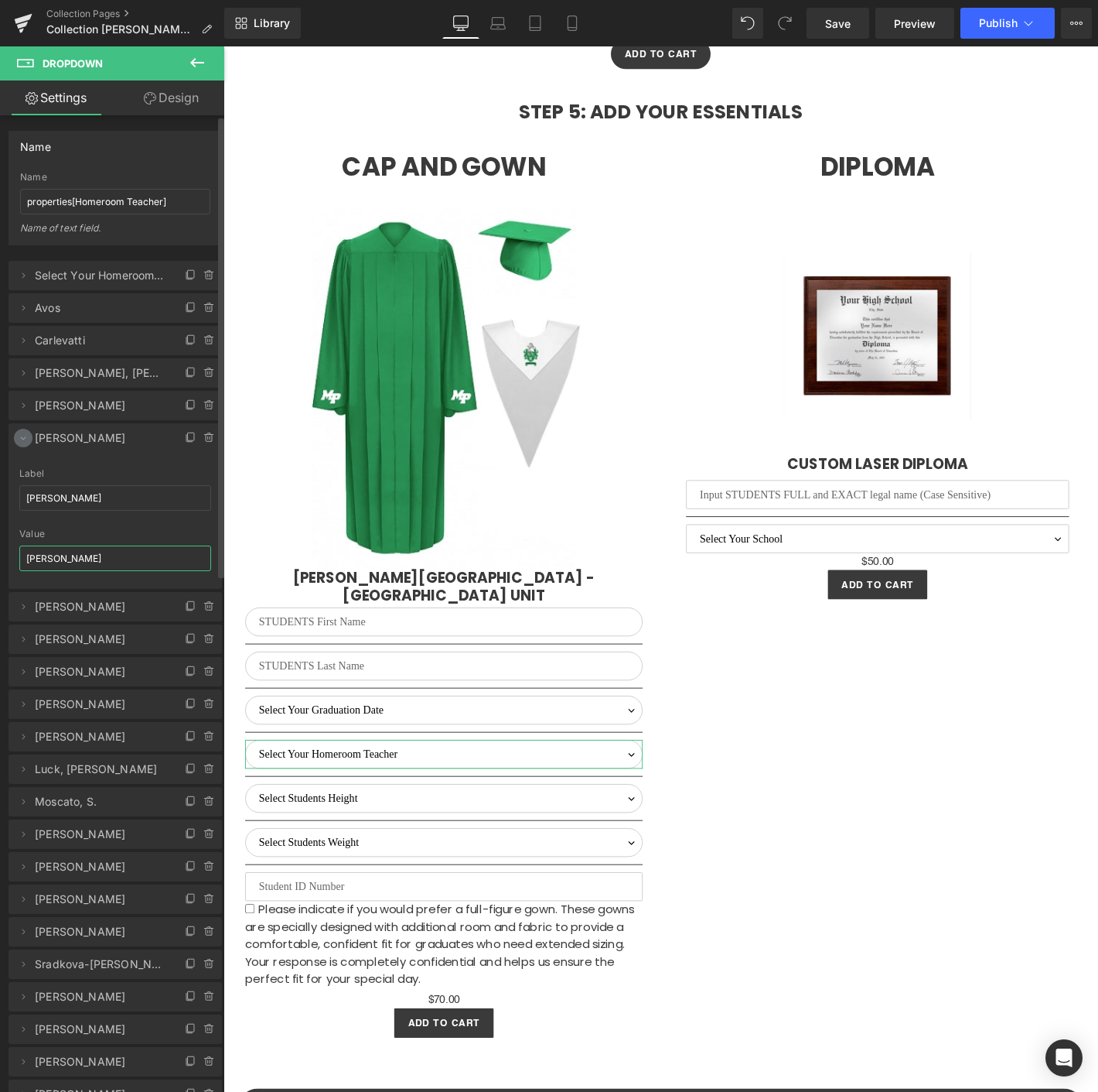
click at [23, 434] on icon at bounding box center [23, 438] width 13 height 13
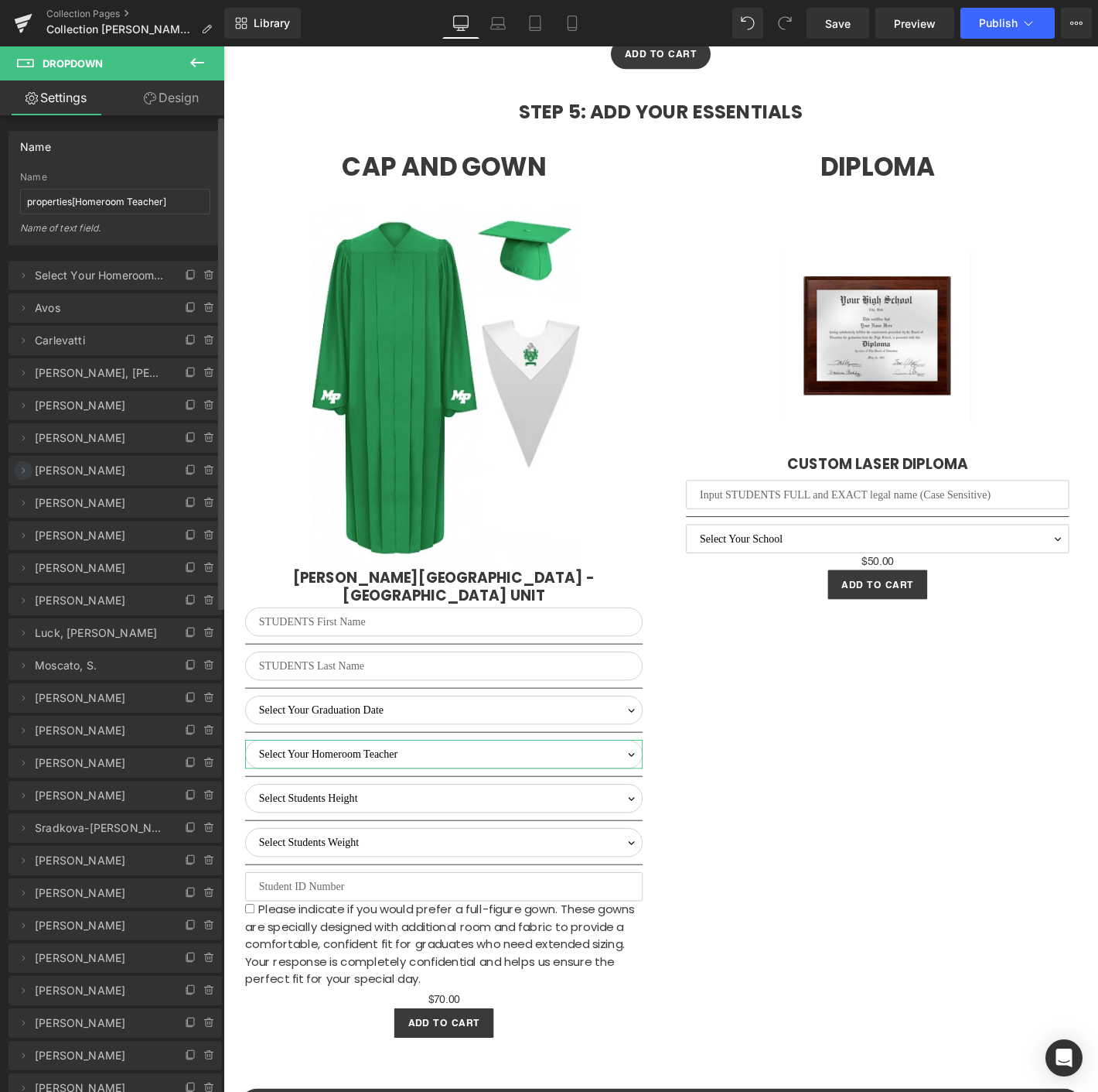
click at [30, 465] on span at bounding box center [23, 470] width 19 height 19
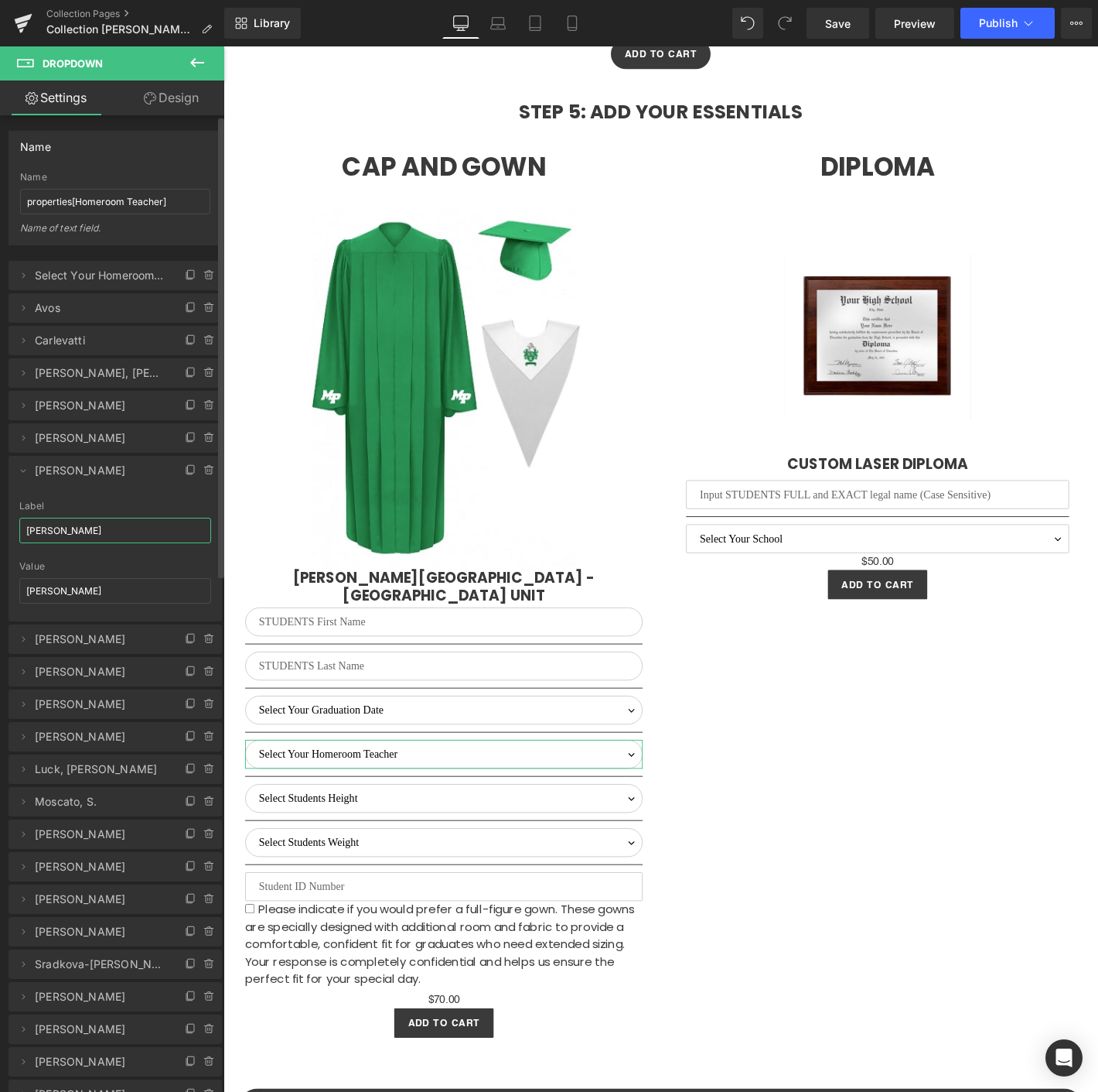
click at [79, 531] on input "[PERSON_NAME]" at bounding box center [114, 530] width 192 height 25
paste input "[PERSON_NAME]"
type input "[PERSON_NAME]"
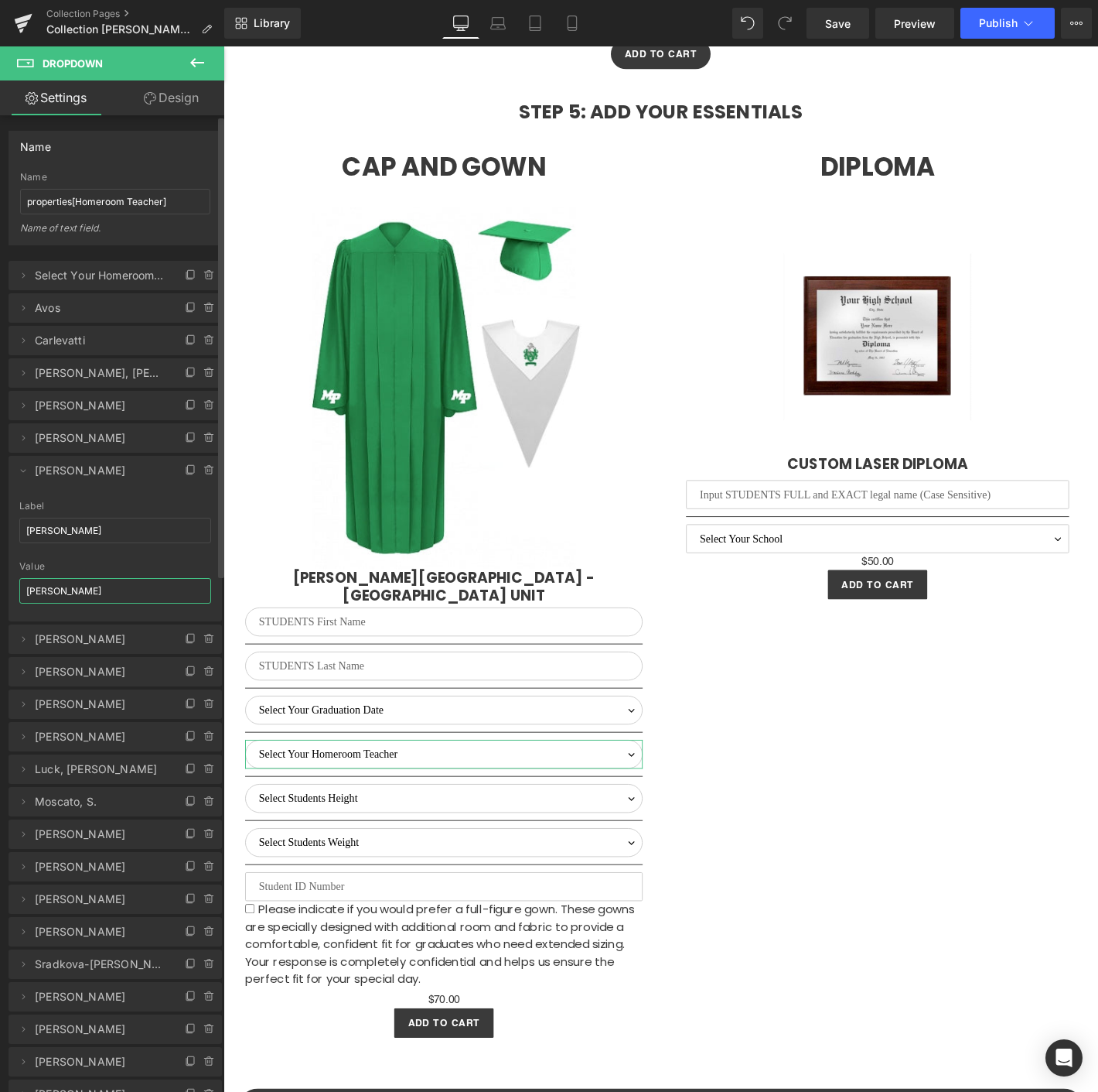
click at [81, 591] on input "[PERSON_NAME]" at bounding box center [114, 591] width 192 height 25
paste input "[PERSON_NAME]"
type input "[PERSON_NAME]"
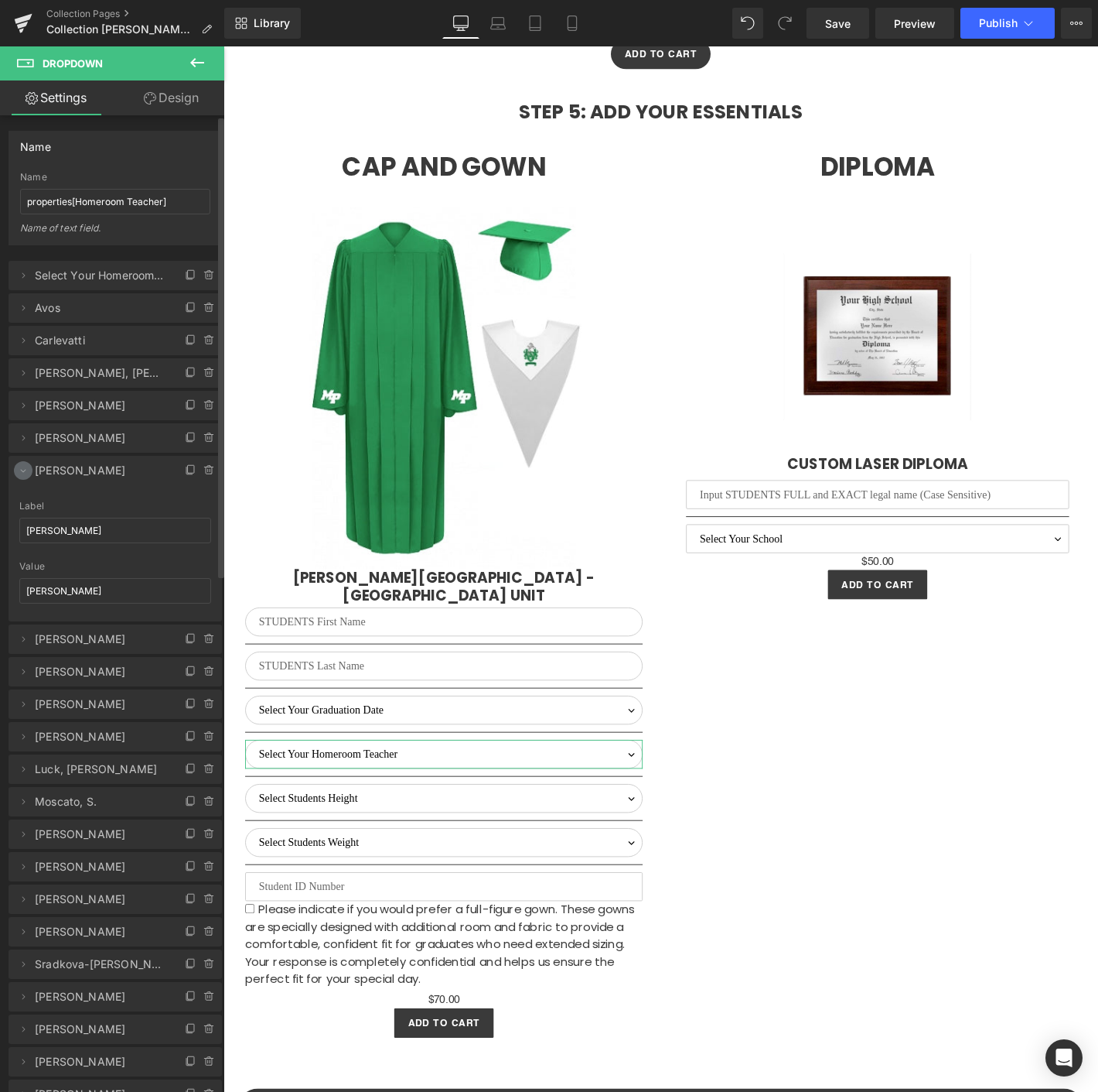
click at [24, 464] on icon at bounding box center [23, 471] width 13 height 13
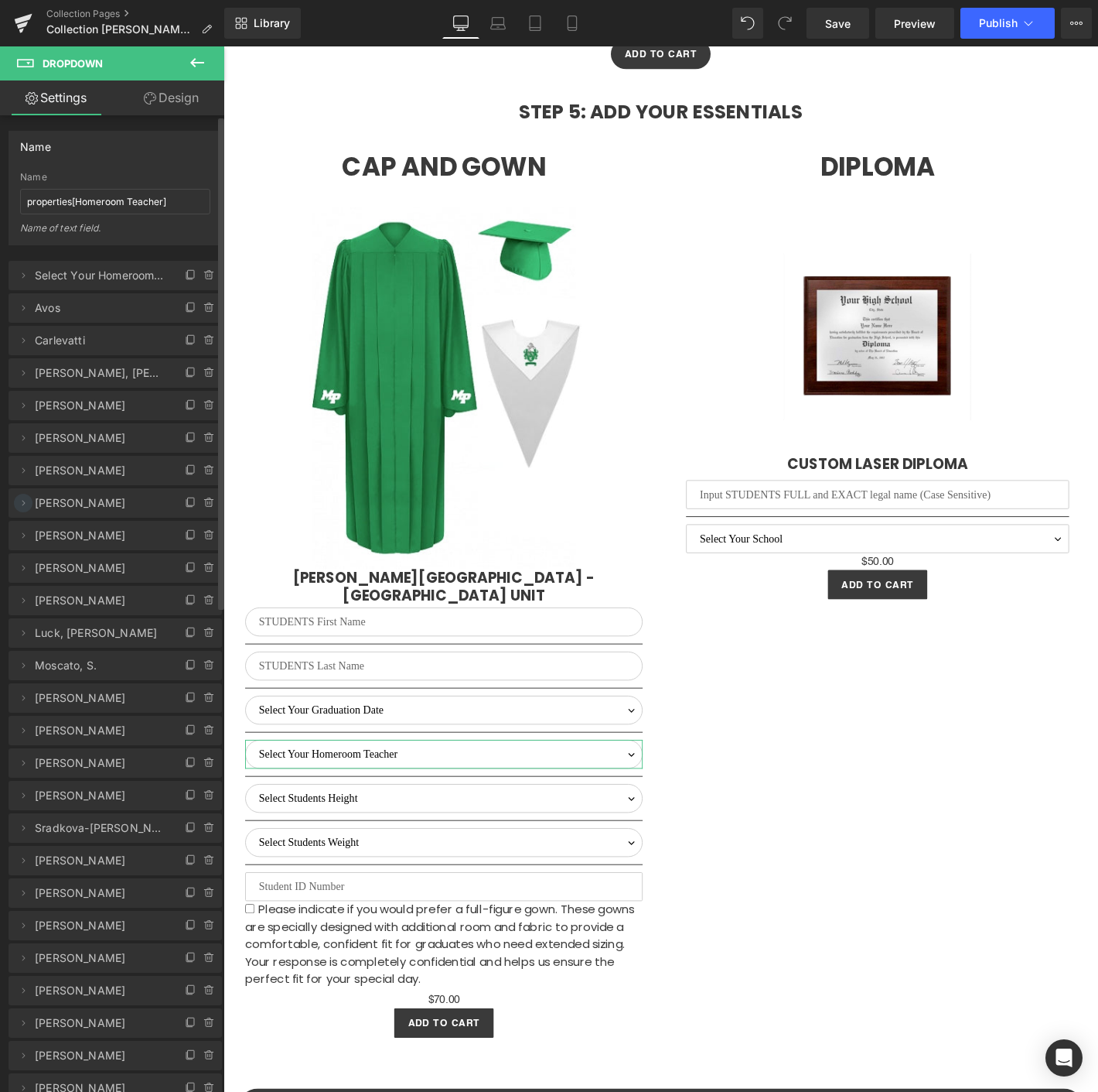
click at [17, 507] on icon at bounding box center [23, 503] width 13 height 13
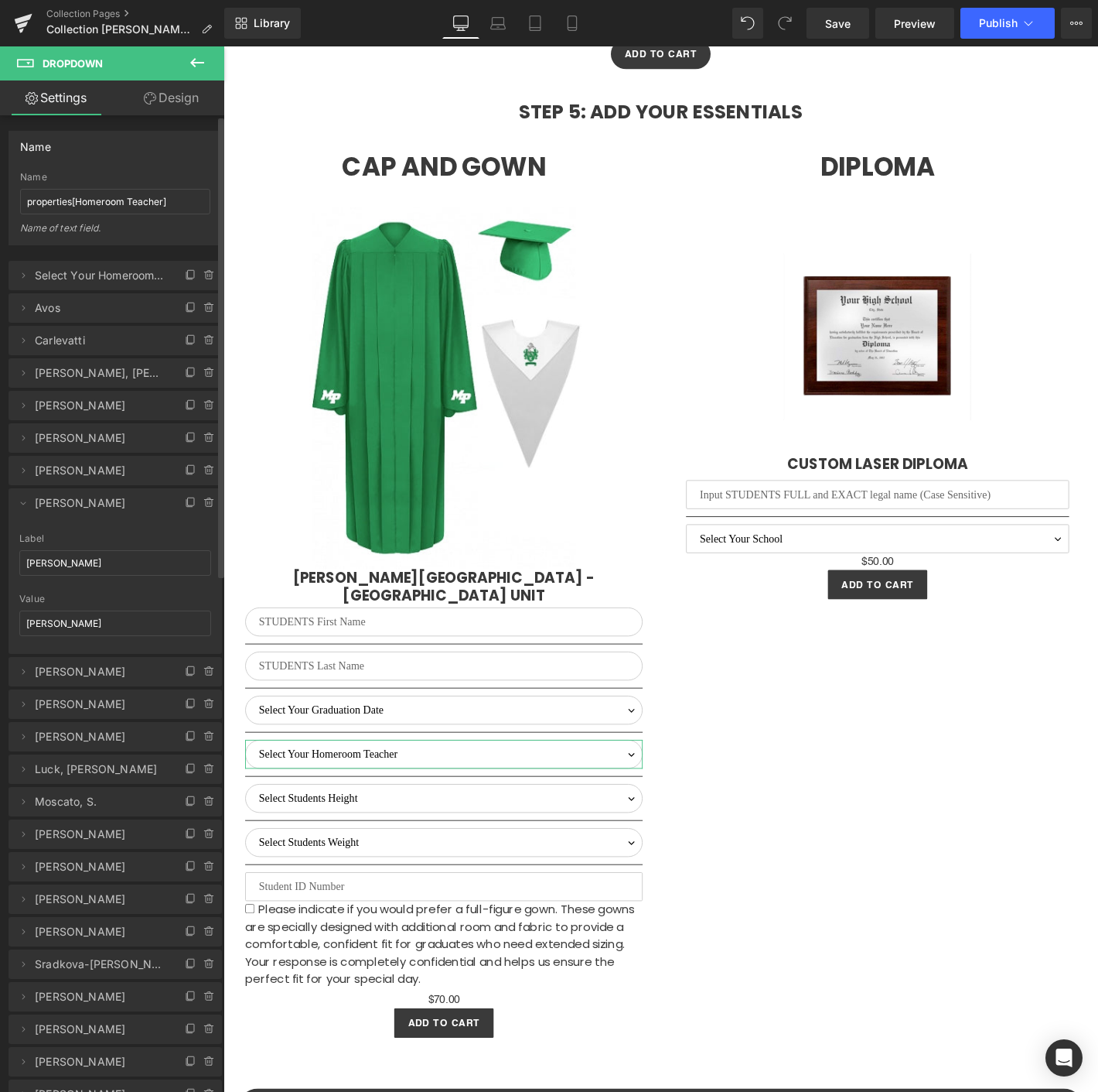
click at [64, 547] on div "Label Dunn, D." at bounding box center [114, 563] width 192 height 60
click at [59, 564] on input "[PERSON_NAME]" at bounding box center [114, 563] width 192 height 25
paste input "ykes"
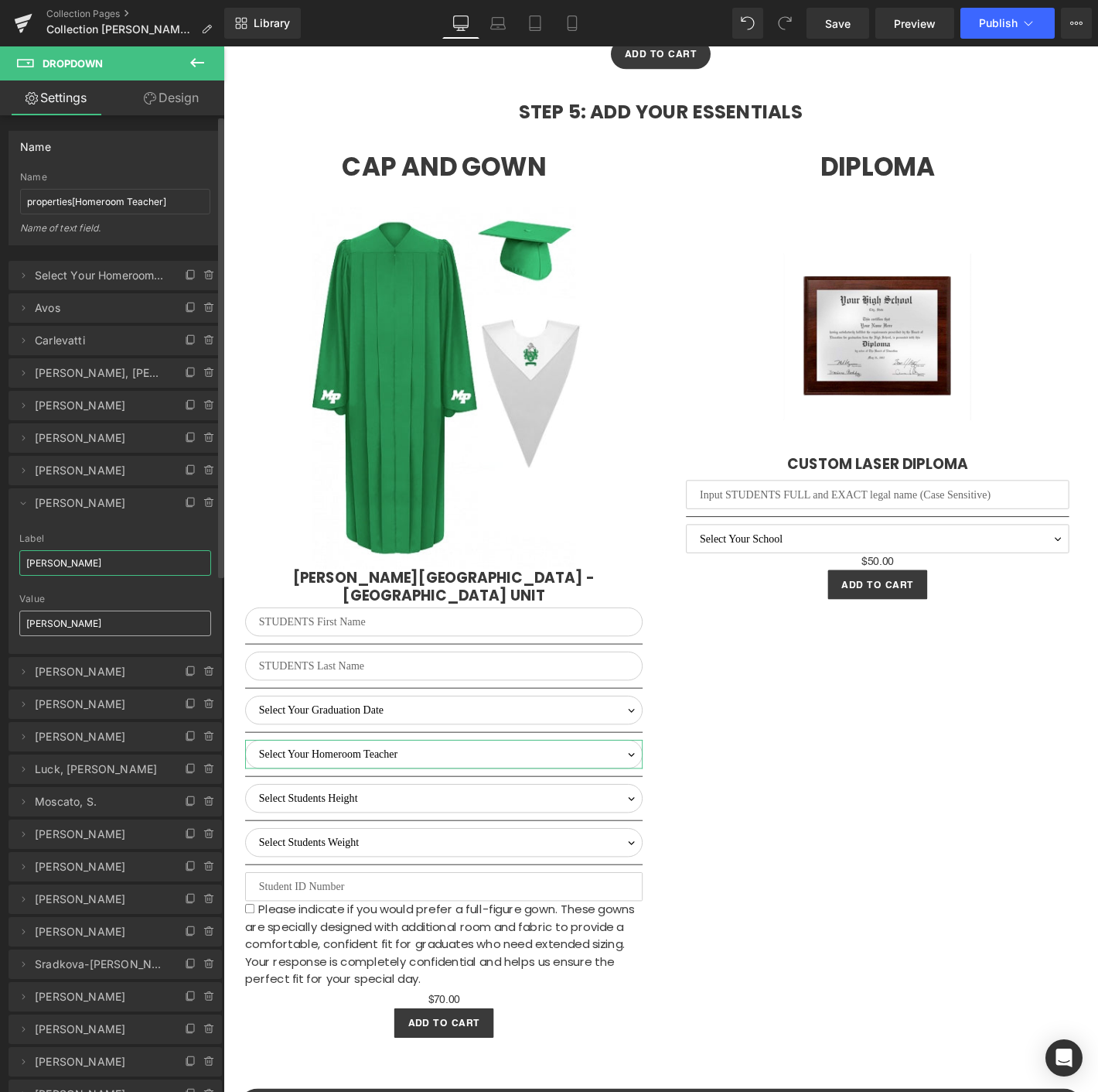
type input "[PERSON_NAME]"
click at [79, 611] on input "[PERSON_NAME]" at bounding box center [114, 623] width 192 height 25
click at [37, 627] on input "[PERSON_NAME]" at bounding box center [114, 623] width 192 height 25
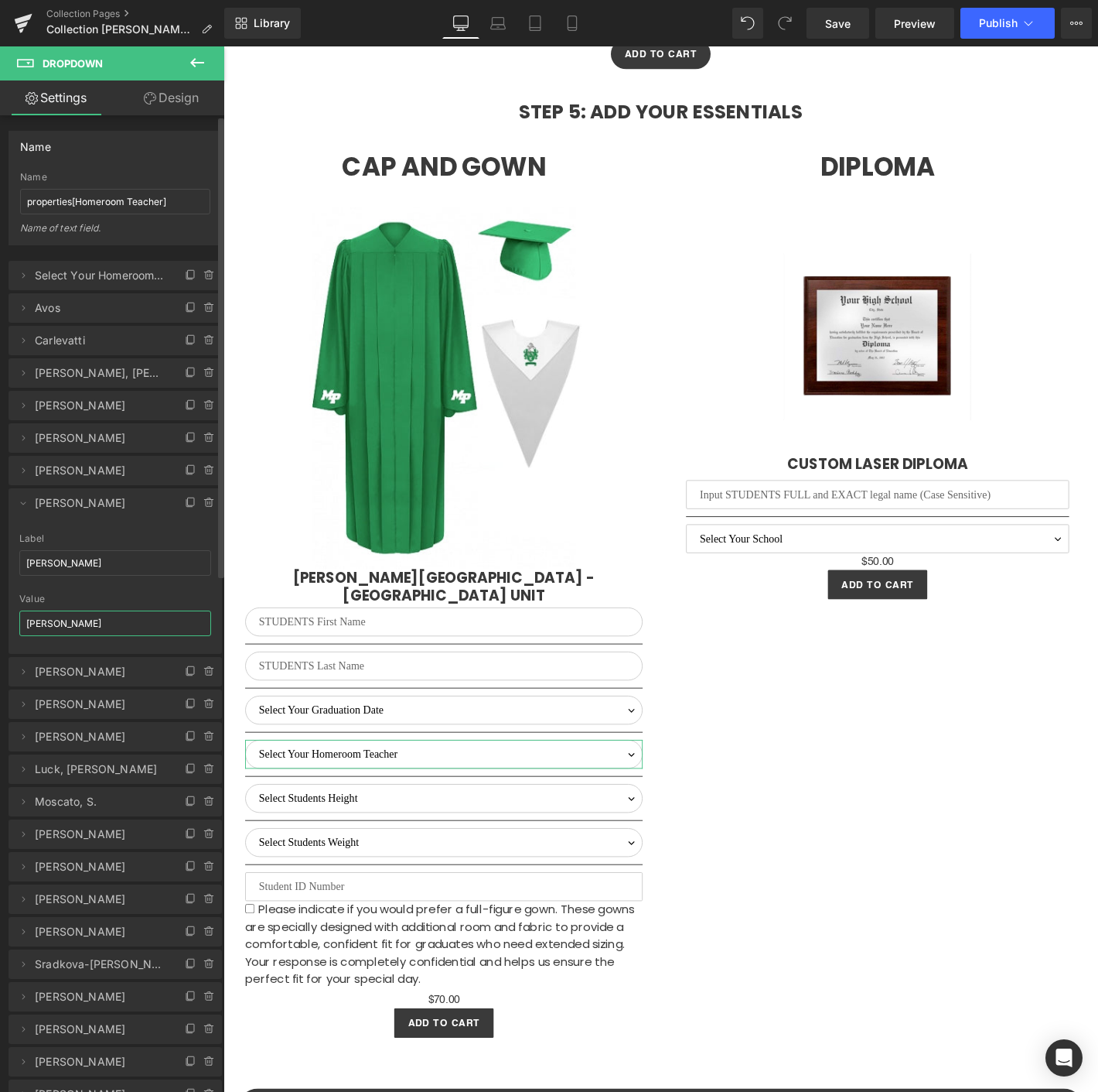
click at [37, 627] on input "[PERSON_NAME]" at bounding box center [114, 623] width 192 height 25
paste input "ykes"
type input "[PERSON_NAME]"
click at [26, 502] on icon at bounding box center [23, 503] width 13 height 13
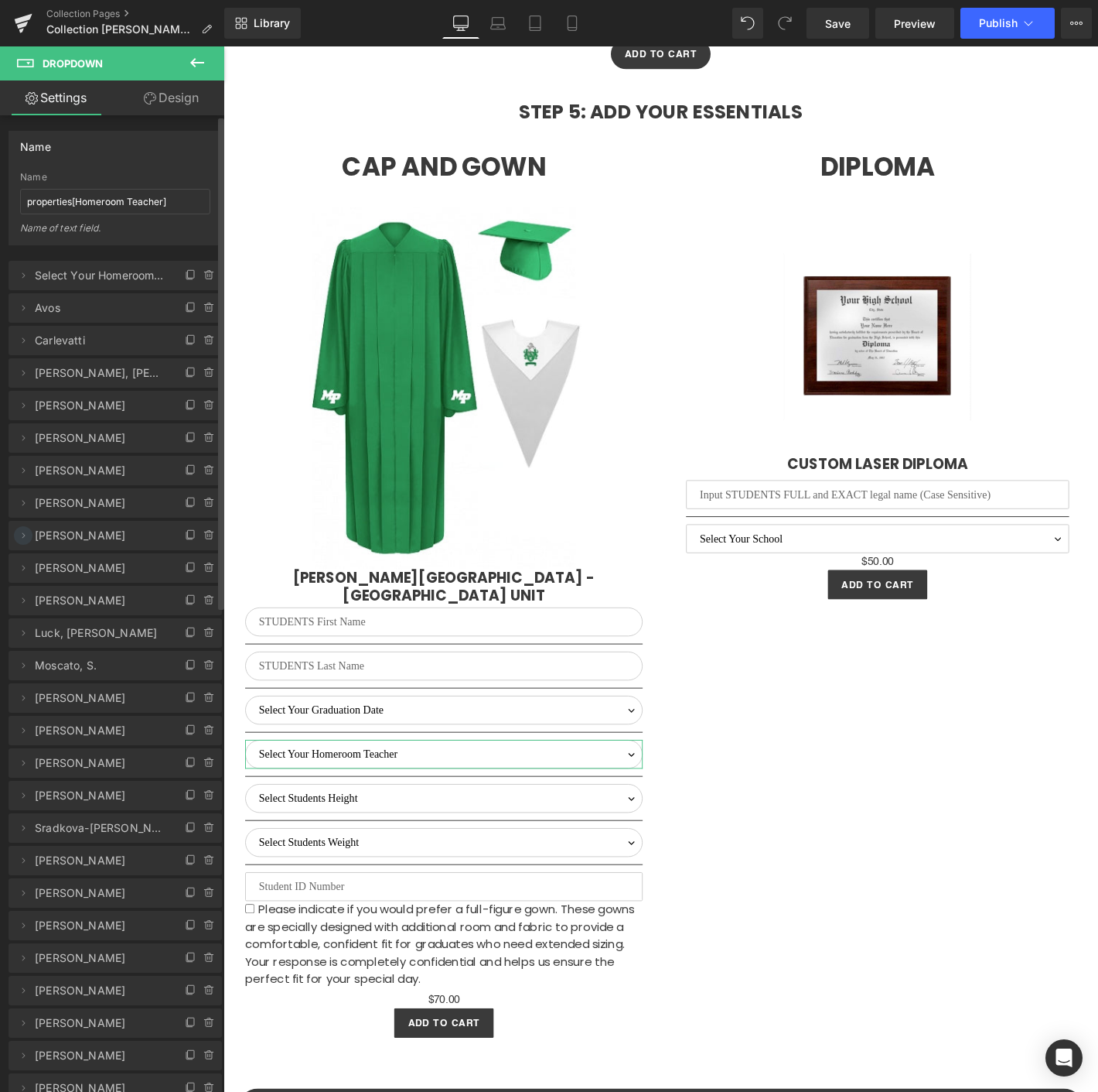
click at [20, 530] on icon at bounding box center [23, 536] width 13 height 13
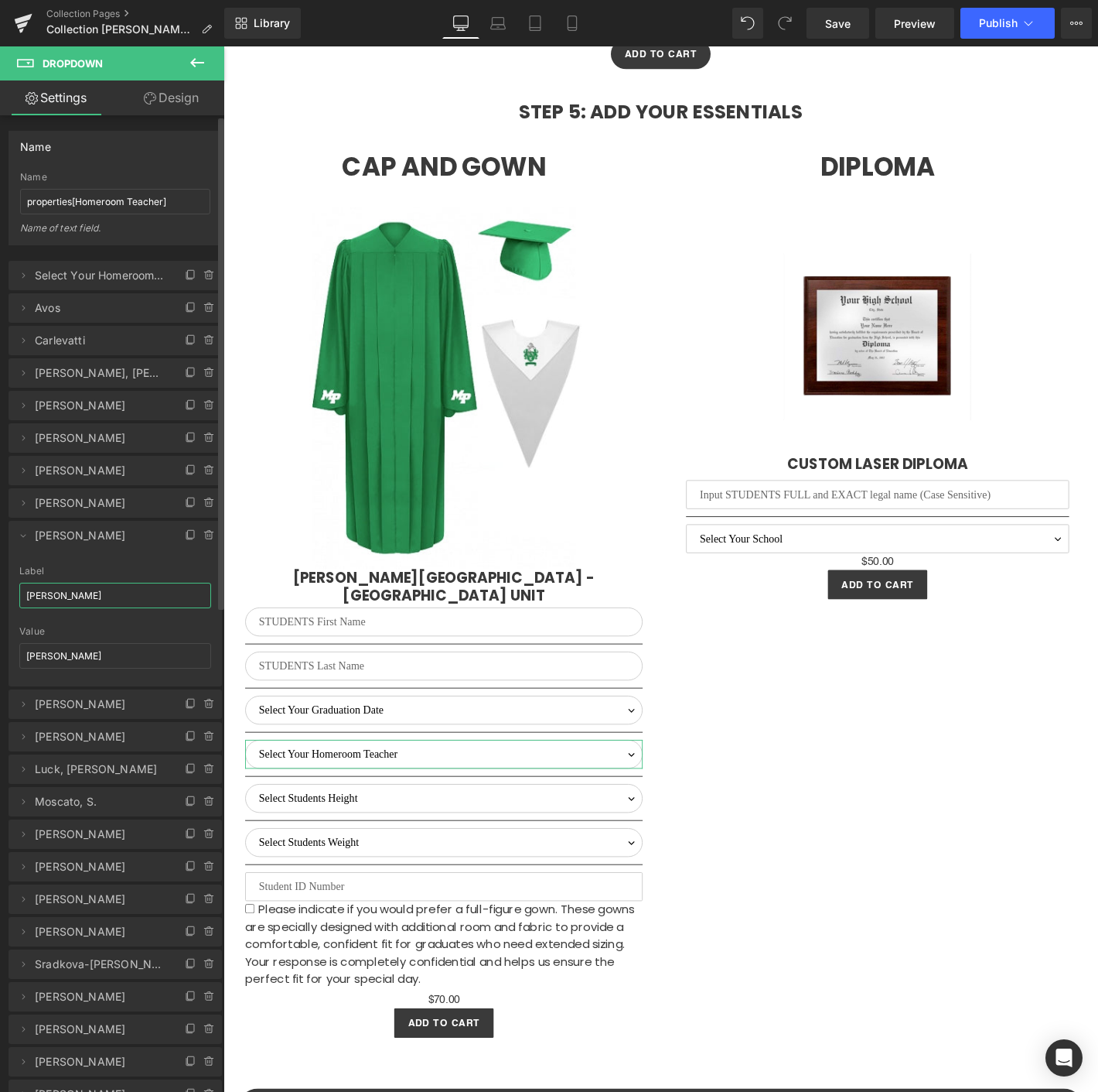
click at [52, 583] on input "[PERSON_NAME]" at bounding box center [114, 595] width 192 height 25
paste input "[PERSON_NAME]"
type input "[PERSON_NAME]"
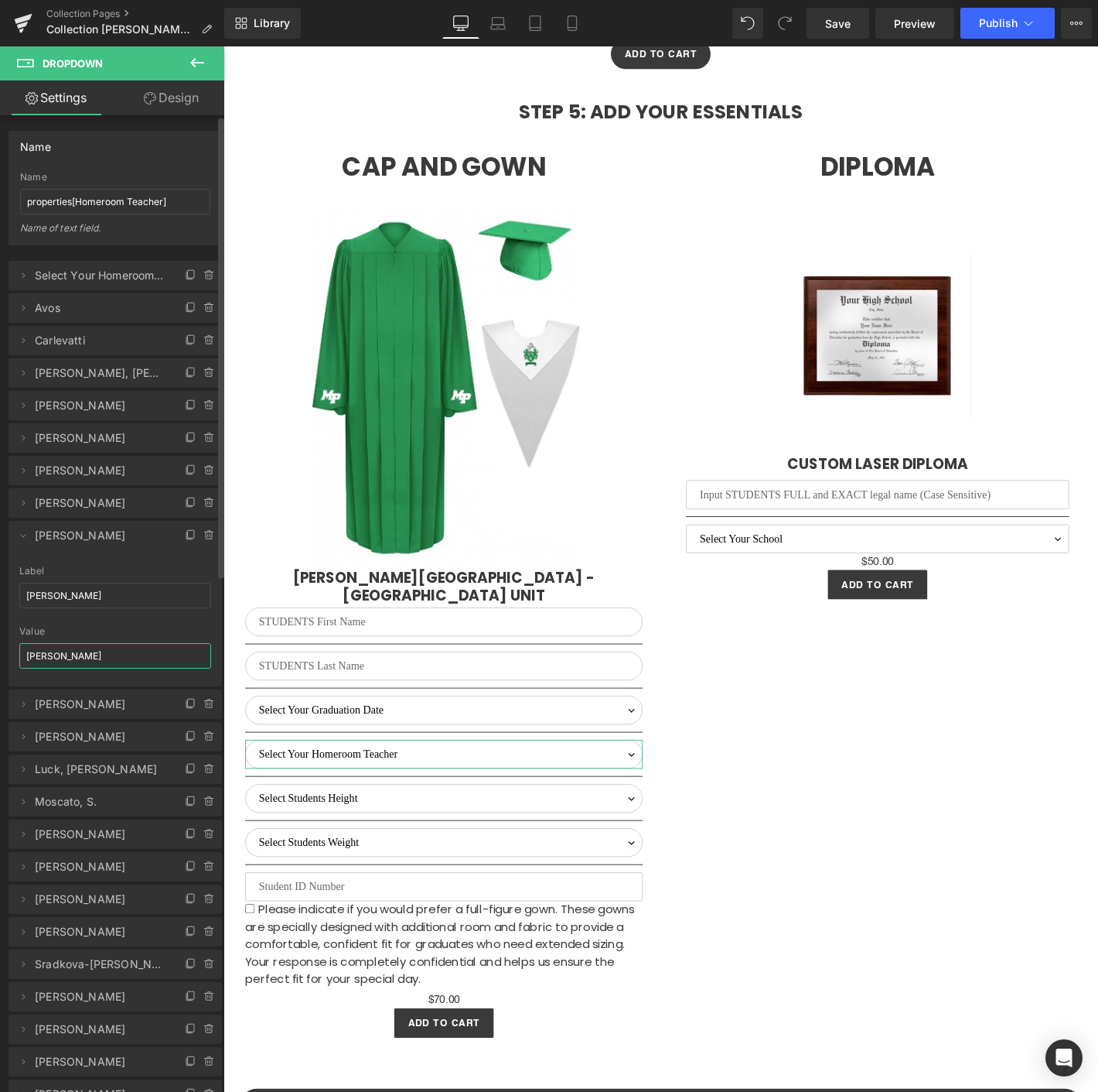
click at [63, 646] on input "[PERSON_NAME]" at bounding box center [114, 656] width 192 height 25
click at [96, 636] on div "Value Flynn, E." at bounding box center [114, 656] width 192 height 60
click at [42, 653] on input "[PERSON_NAME]" at bounding box center [114, 656] width 192 height 25
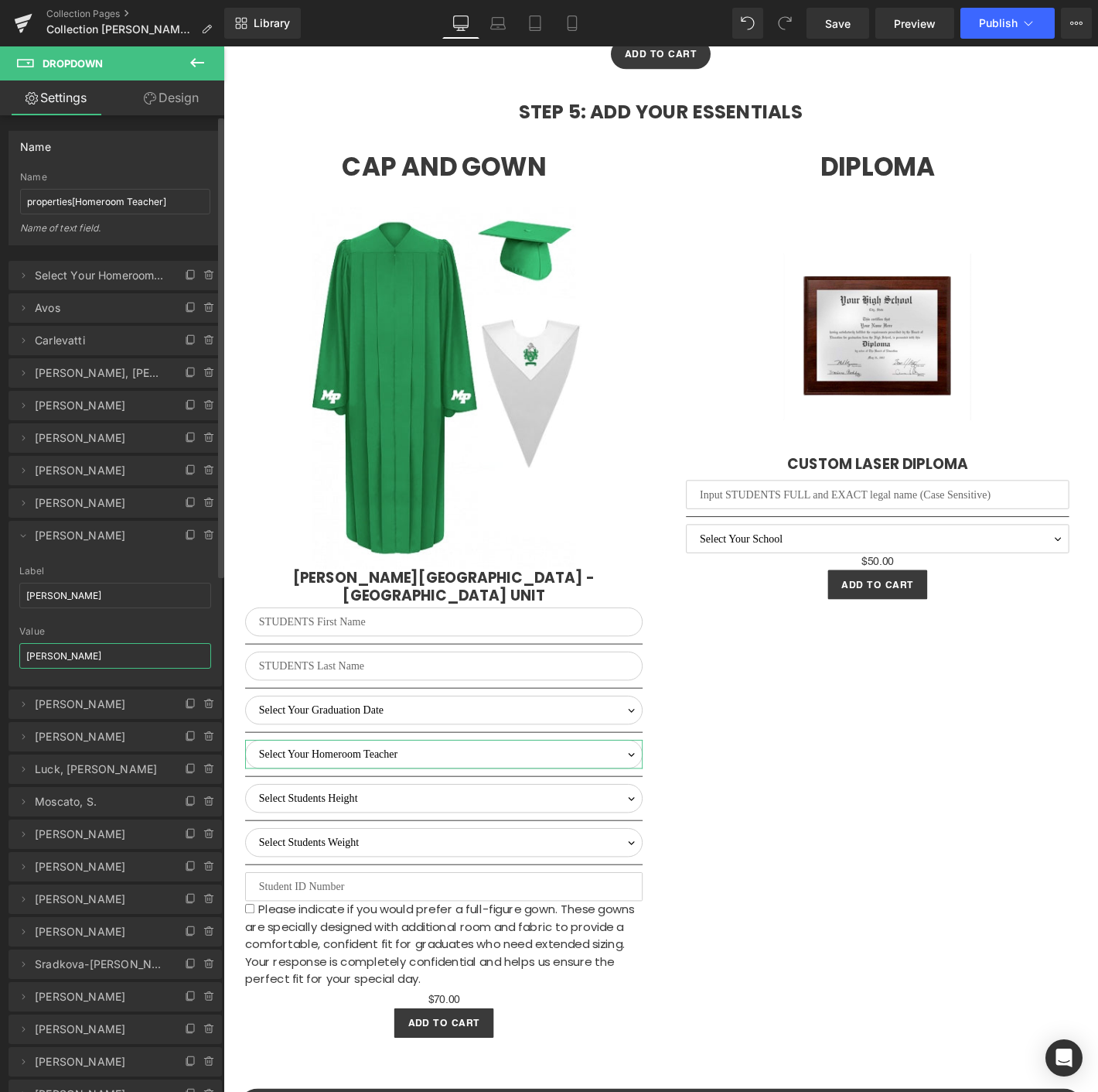
click at [42, 653] on input "[PERSON_NAME]" at bounding box center [114, 656] width 192 height 25
drag, startPoint x: 75, startPoint y: 659, endPoint x: -2, endPoint y: 631, distance: 81.9
click at [0, 631] on html "You are previewing how the will restyle your page. You can not edit Elements in…" at bounding box center [549, 546] width 1098 height 1092
paste input "[PERSON_NAME]"
type input "[PERSON_NAME]"
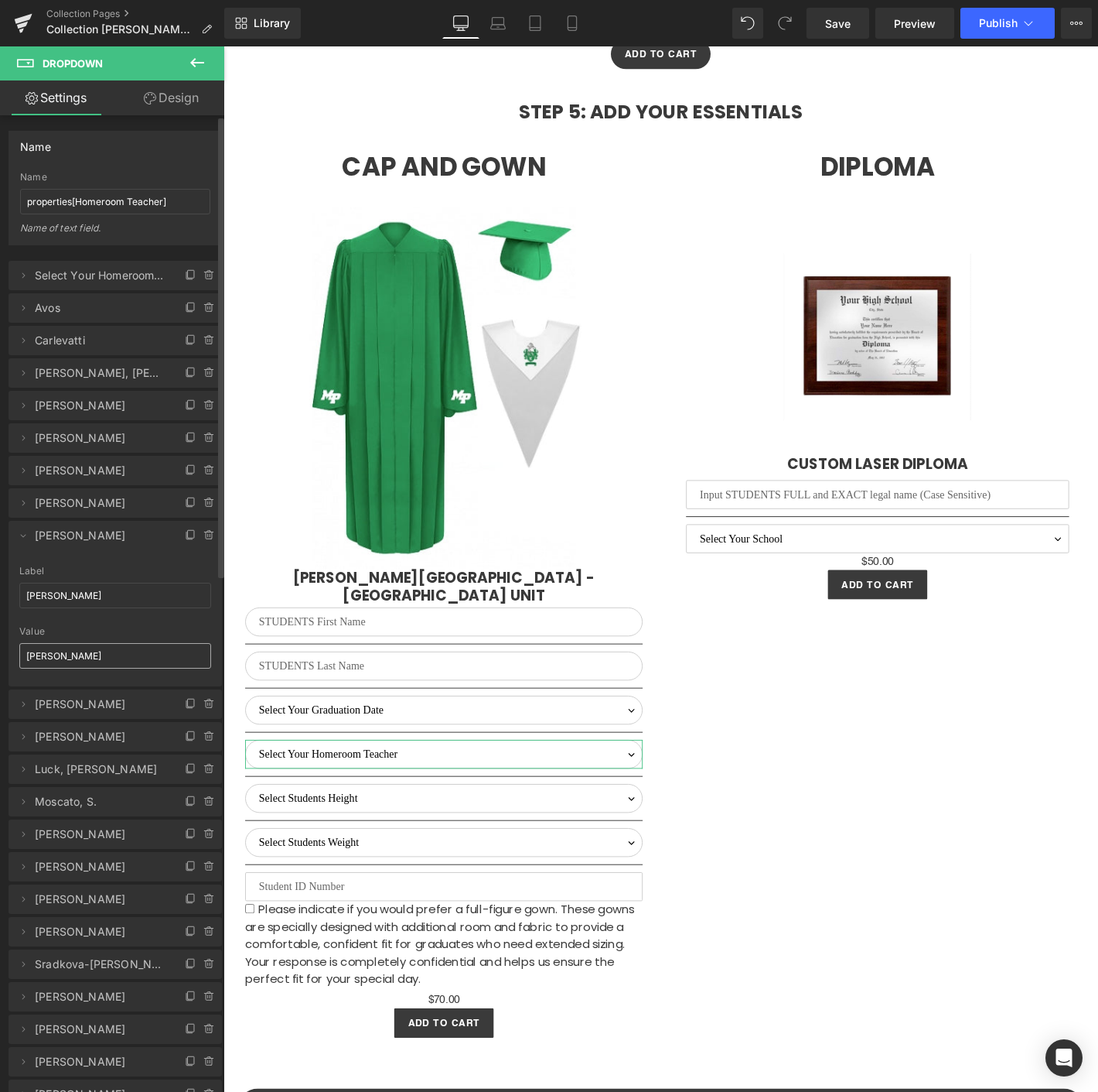
click at [20, 532] on icon at bounding box center [23, 536] width 13 height 13
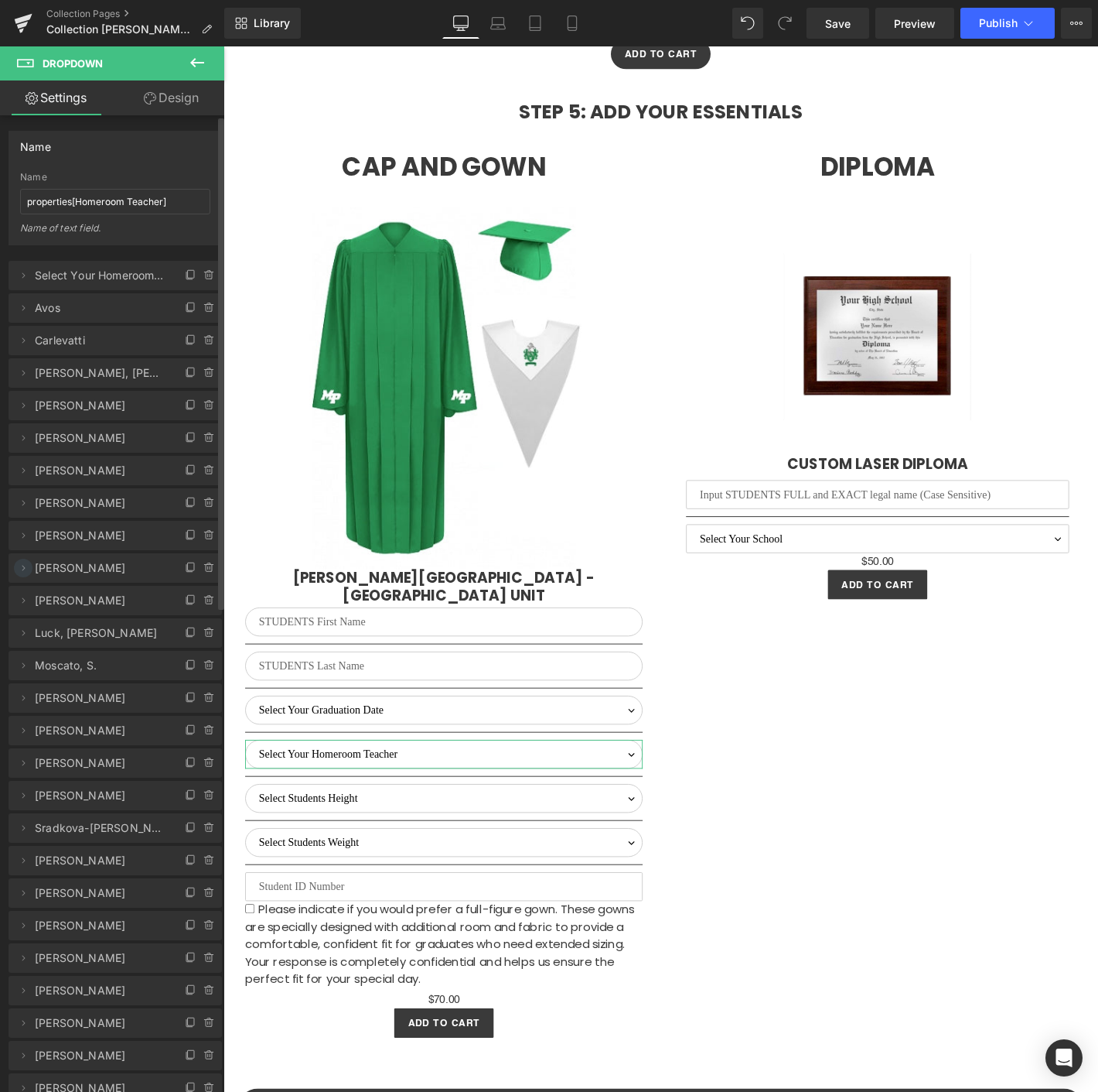
click at [20, 564] on icon at bounding box center [23, 568] width 13 height 13
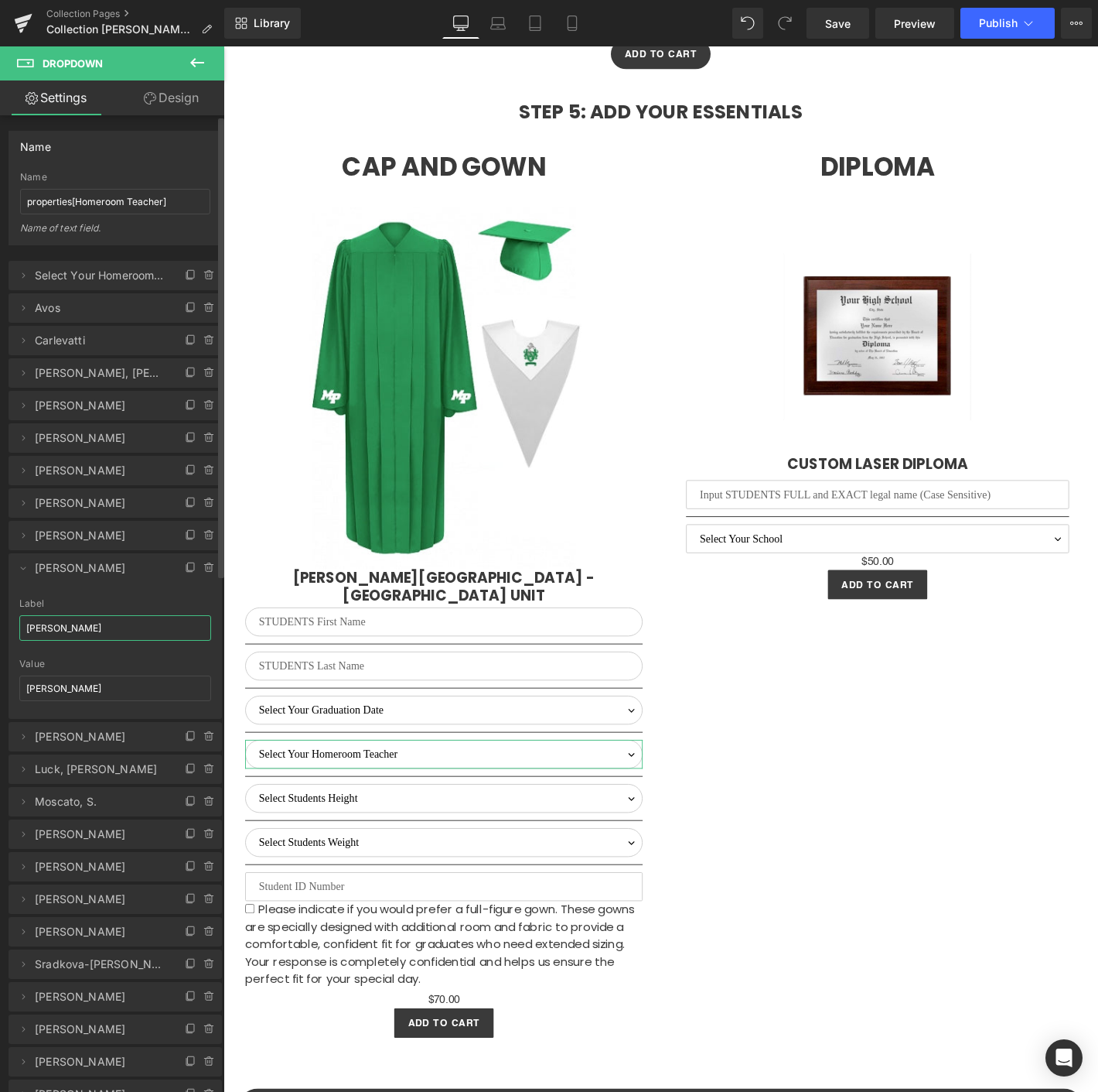
click at [146, 638] on input "[PERSON_NAME]" at bounding box center [114, 628] width 192 height 25
click at [57, 623] on input "[PERSON_NAME]" at bounding box center [114, 628] width 192 height 25
paste input "[PERSON_NAME]"
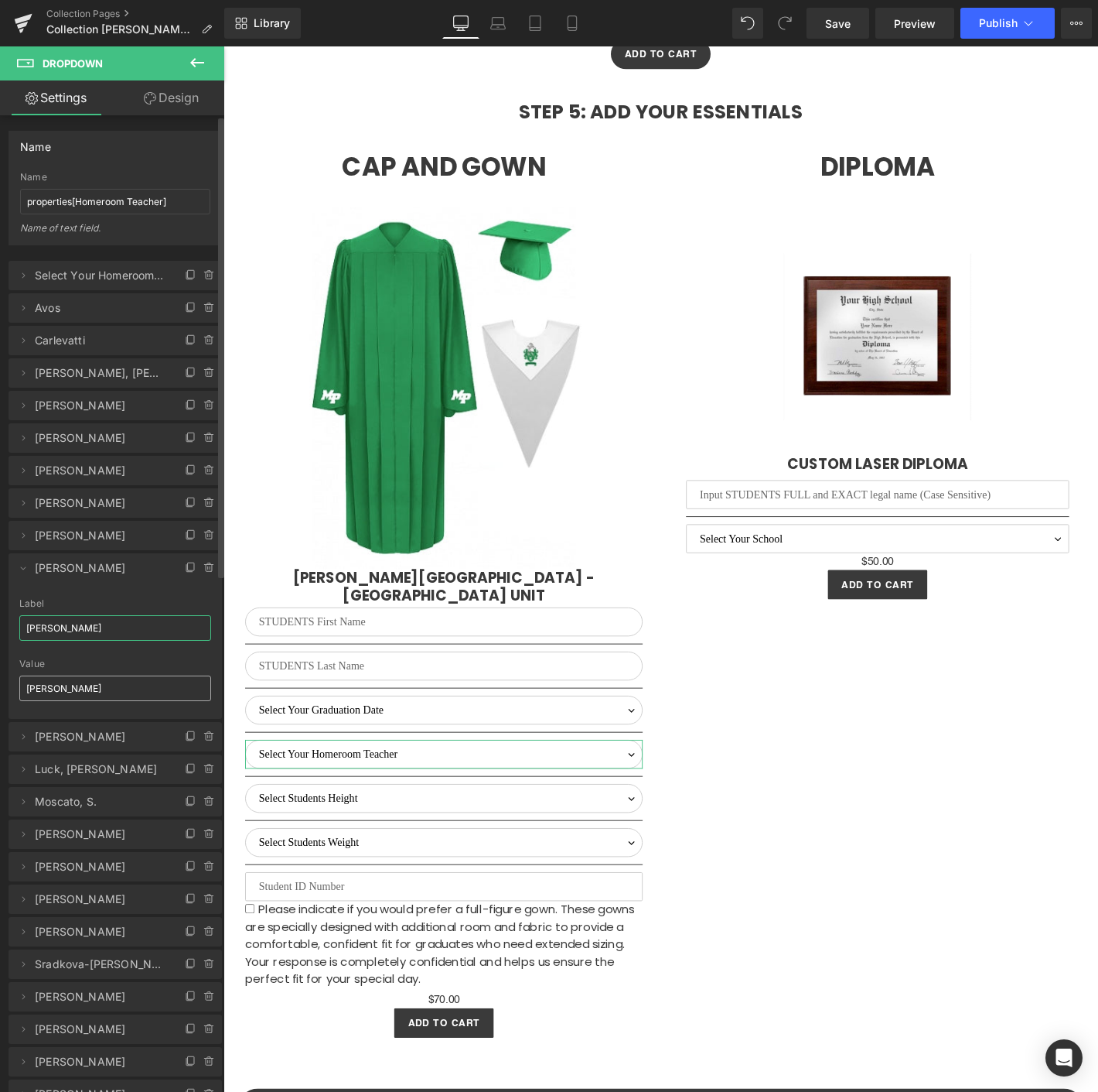
type input "[PERSON_NAME]"
click at [74, 678] on input "[PERSON_NAME]" at bounding box center [114, 688] width 192 height 25
click at [84, 682] on input "[PERSON_NAME]" at bounding box center [114, 688] width 192 height 25
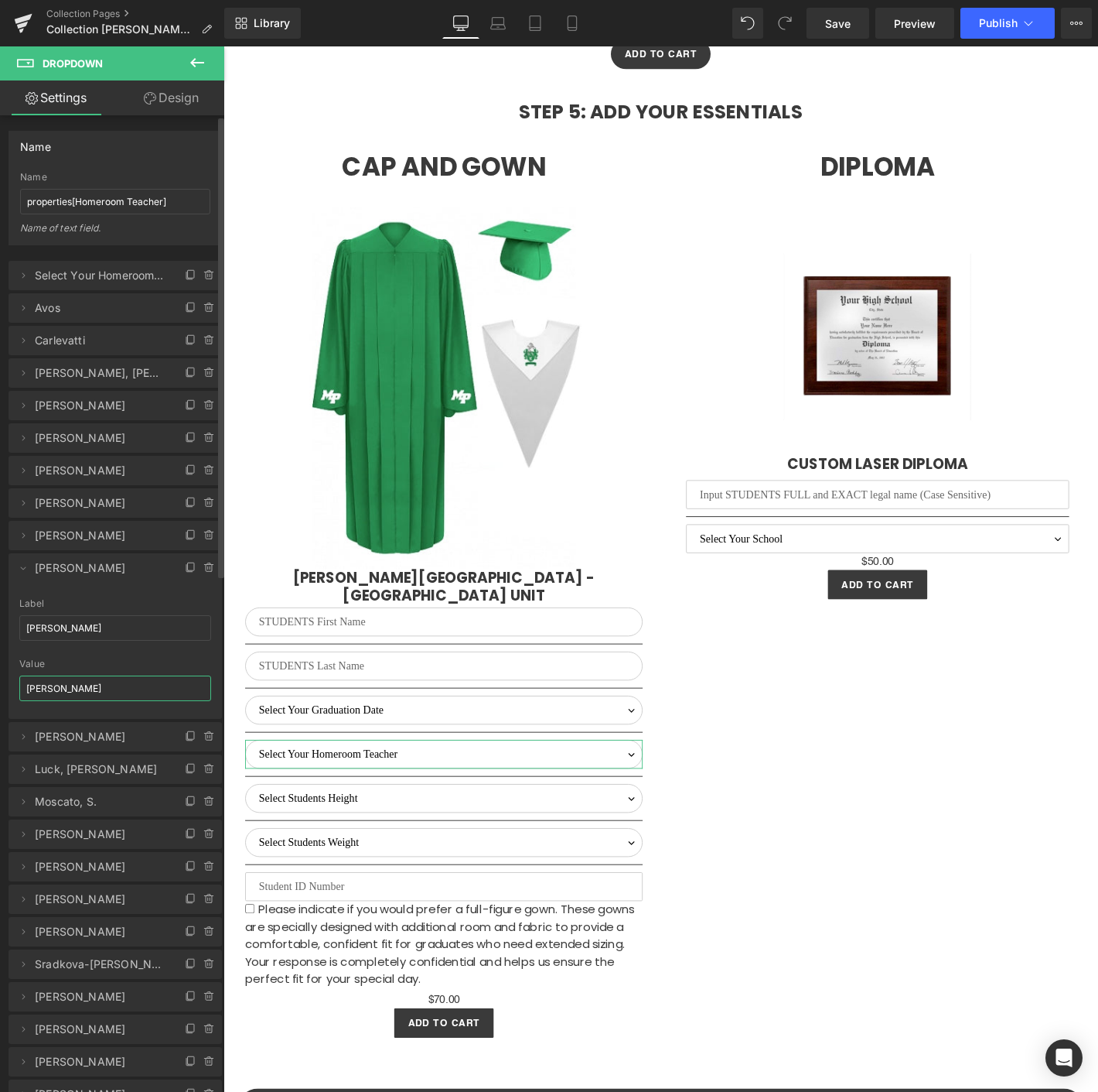
click at [84, 682] on input "[PERSON_NAME]" at bounding box center [114, 688] width 192 height 25
paste input "[PERSON_NAME]"
click at [86, 683] on input "Gasiorowski, Ferreri." at bounding box center [114, 688] width 192 height 25
click at [88, 696] on input "Ferreri." at bounding box center [114, 688] width 192 height 25
type input "[PERSON_NAME]"
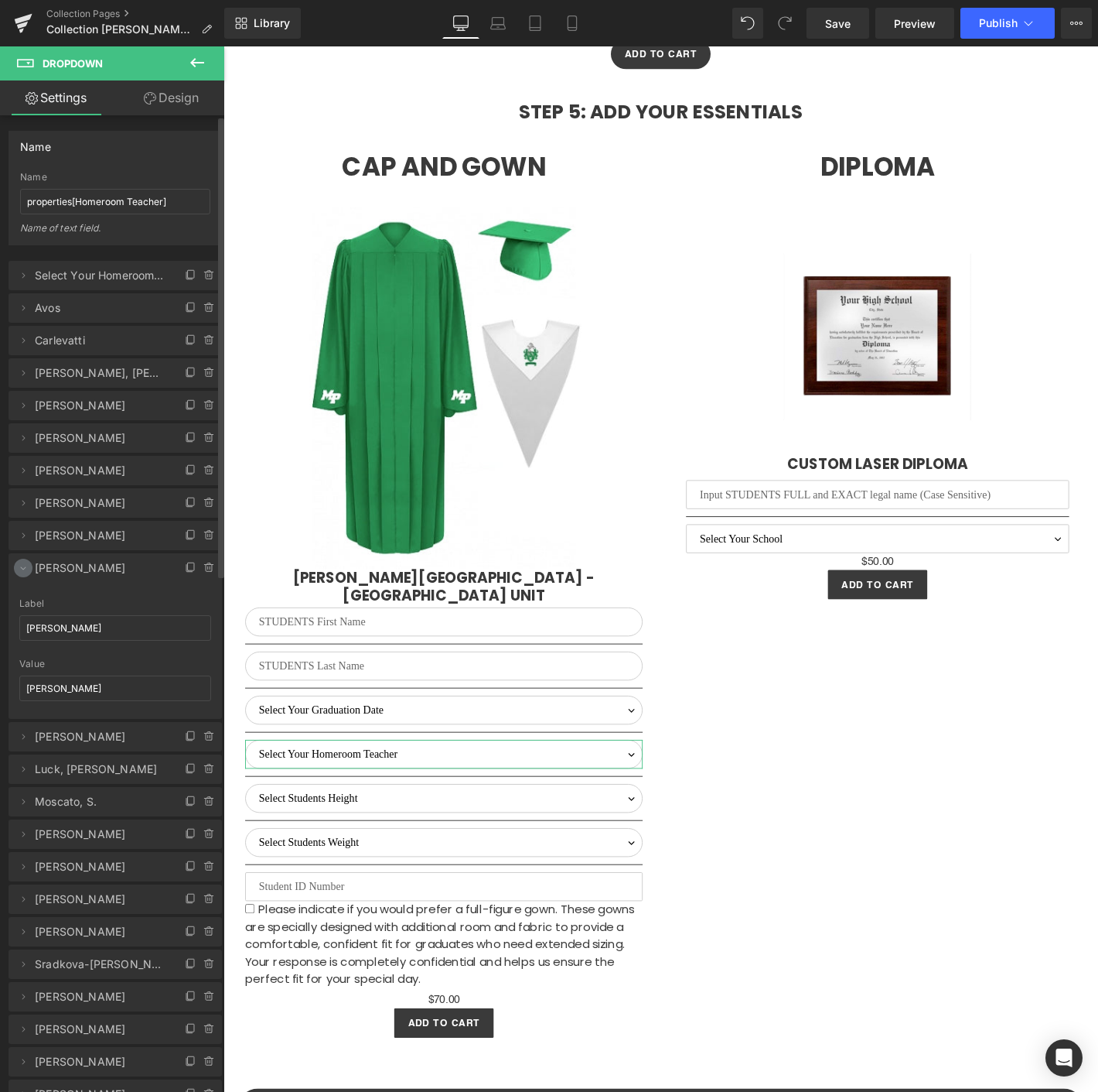
click at [23, 564] on icon at bounding box center [23, 568] width 13 height 13
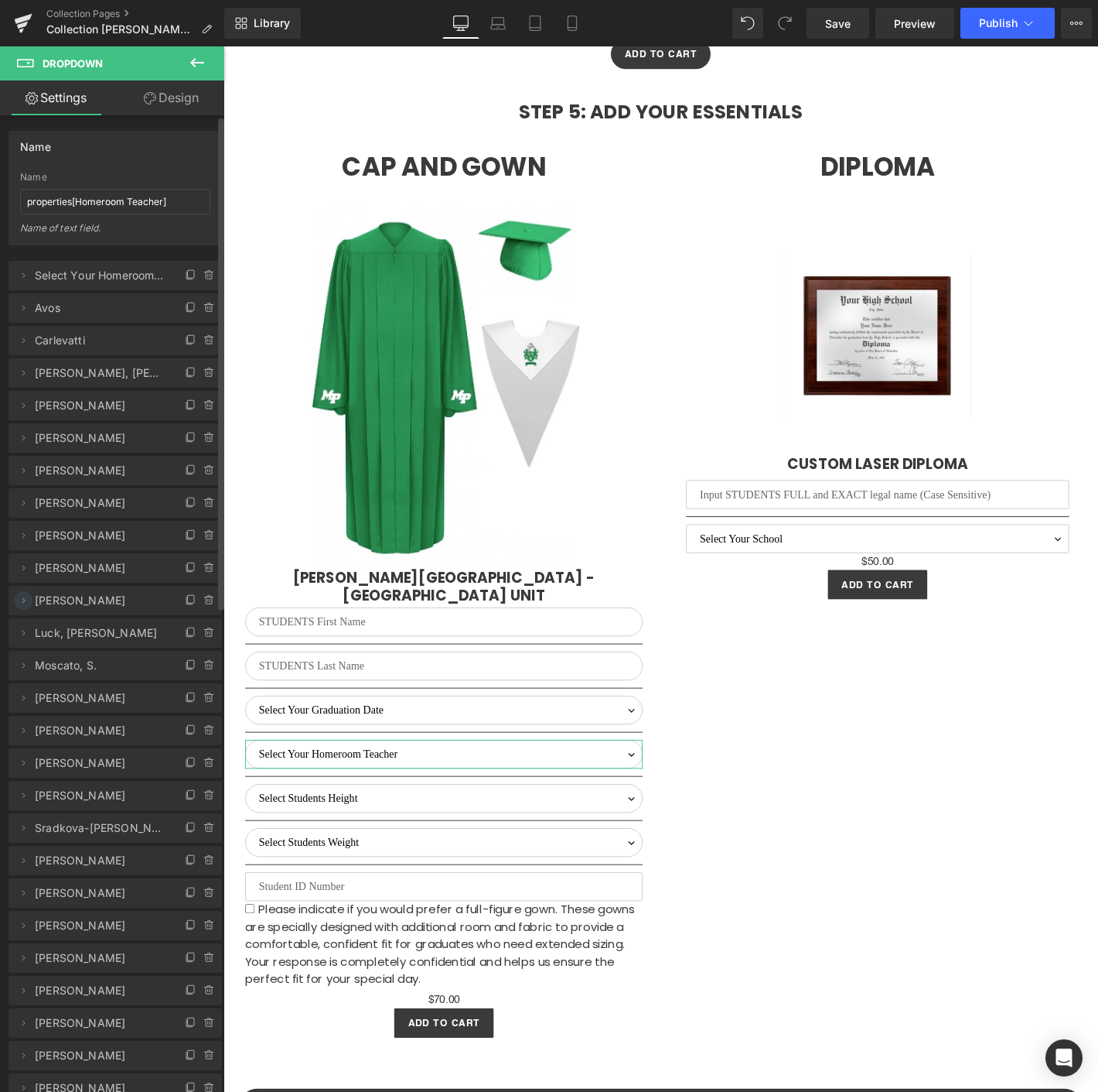
click at [29, 599] on icon at bounding box center [23, 601] width 13 height 13
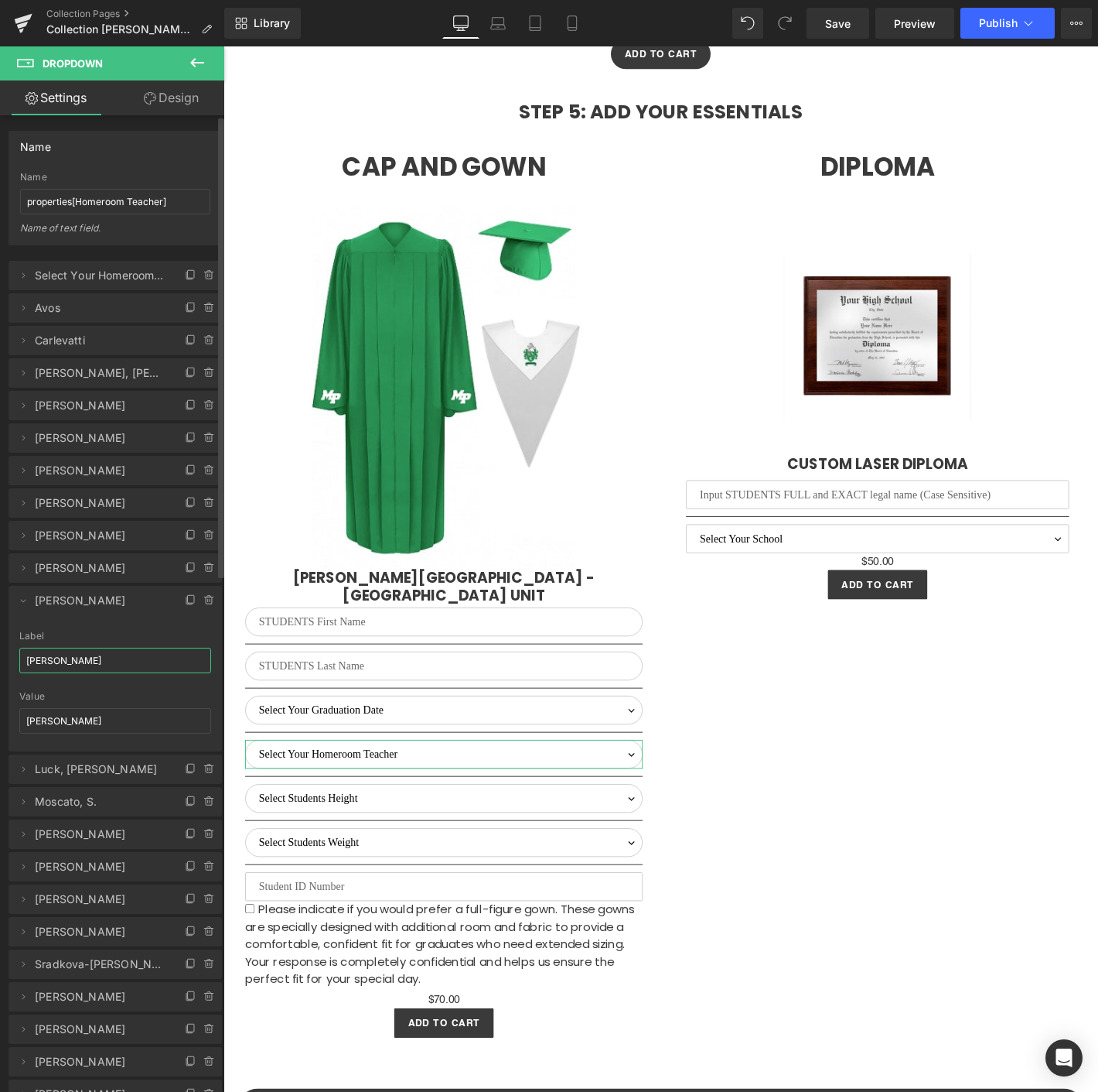
click at [69, 655] on input "[PERSON_NAME]" at bounding box center [114, 660] width 192 height 25
type input "Ford"
click at [54, 712] on input "[PERSON_NAME]" at bounding box center [114, 720] width 192 height 25
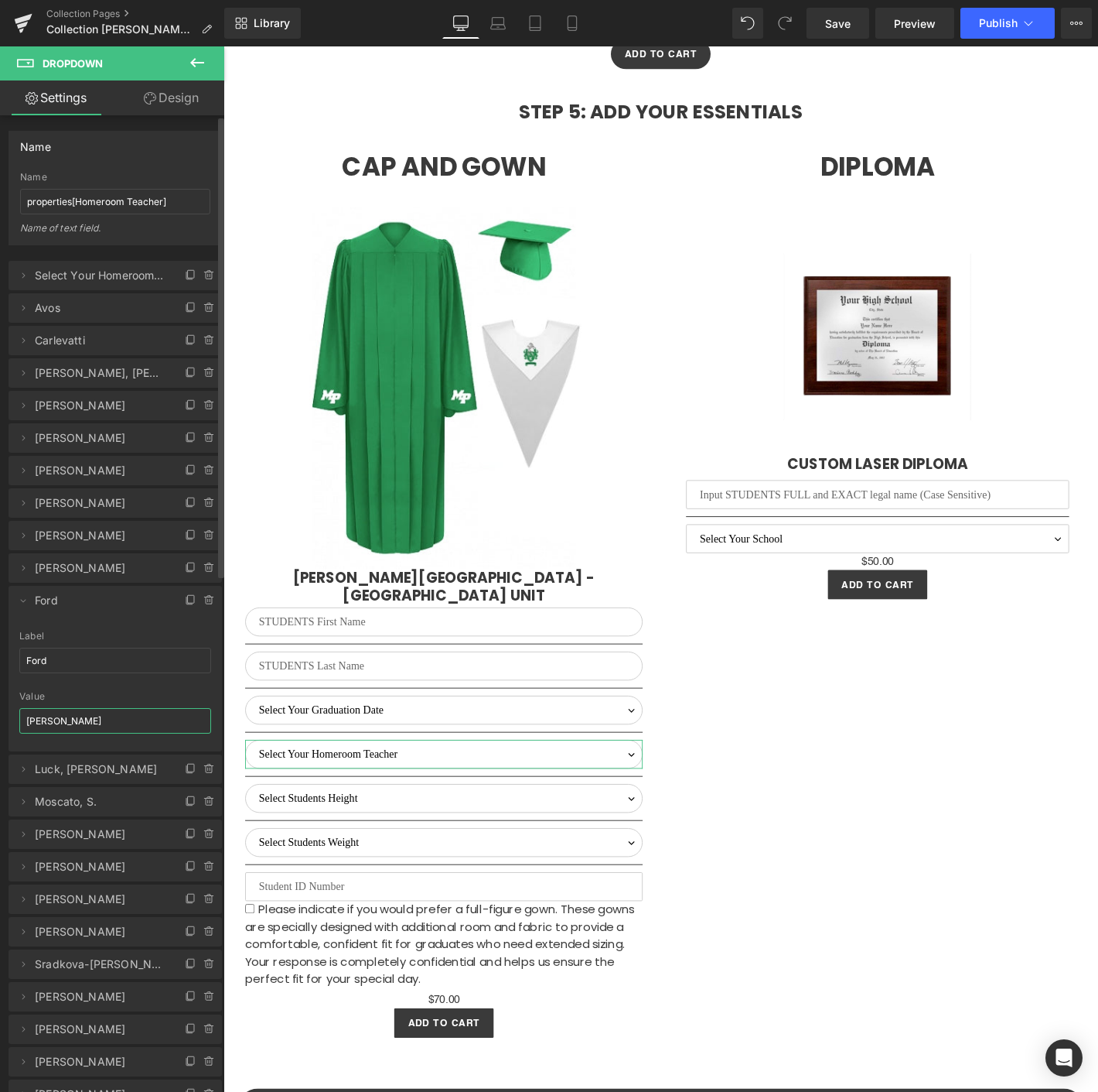
click at [54, 712] on input "[PERSON_NAME]" at bounding box center [114, 720] width 192 height 25
type input "Ford"
click at [22, 600] on icon at bounding box center [23, 601] width 5 height 3
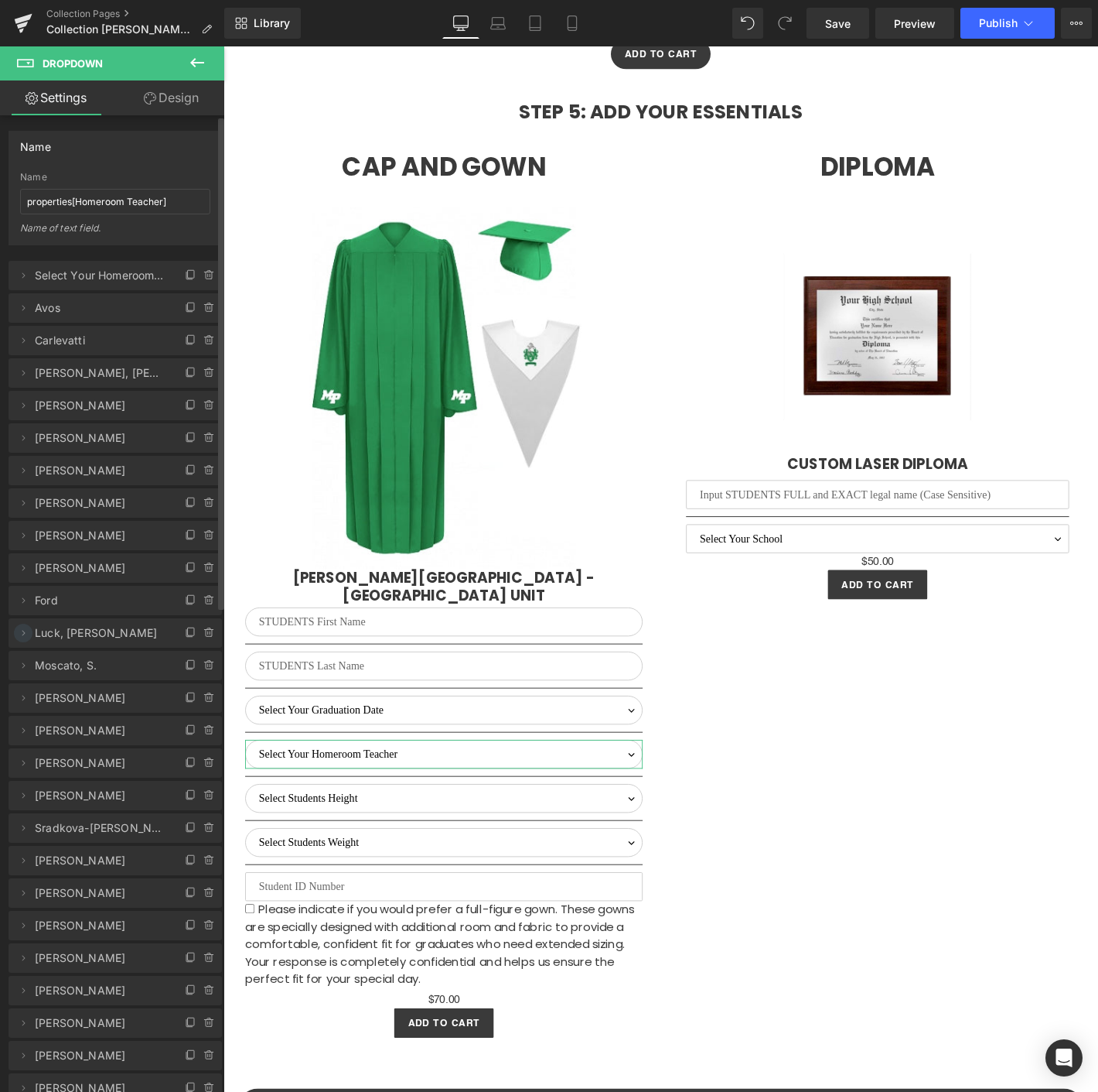
click at [19, 635] on icon at bounding box center [23, 633] width 13 height 13
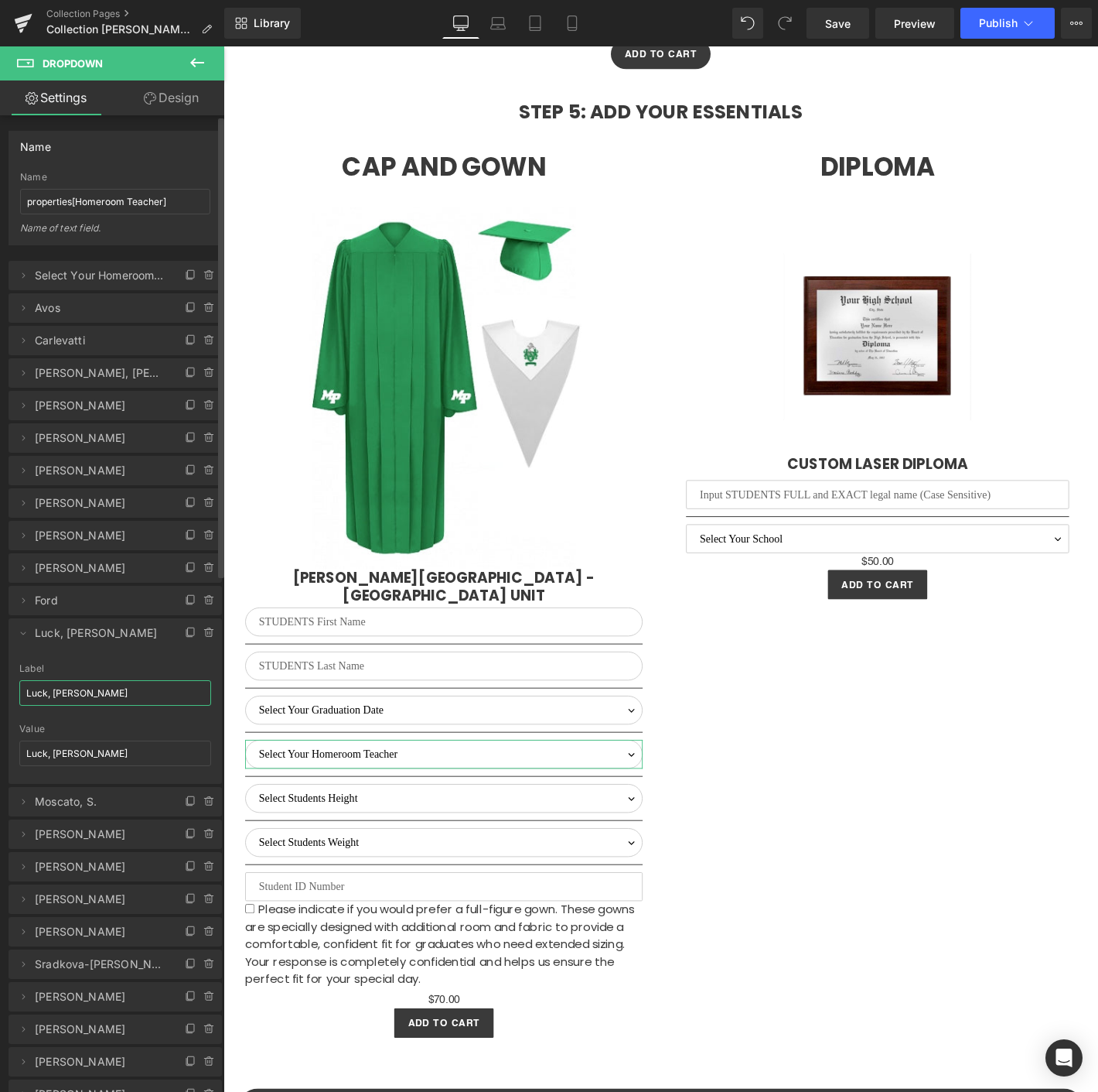
click at [119, 693] on input "Luck, [PERSON_NAME]" at bounding box center [114, 693] width 192 height 25
paste input "[PERSON_NAME]"
type input "[PERSON_NAME]"
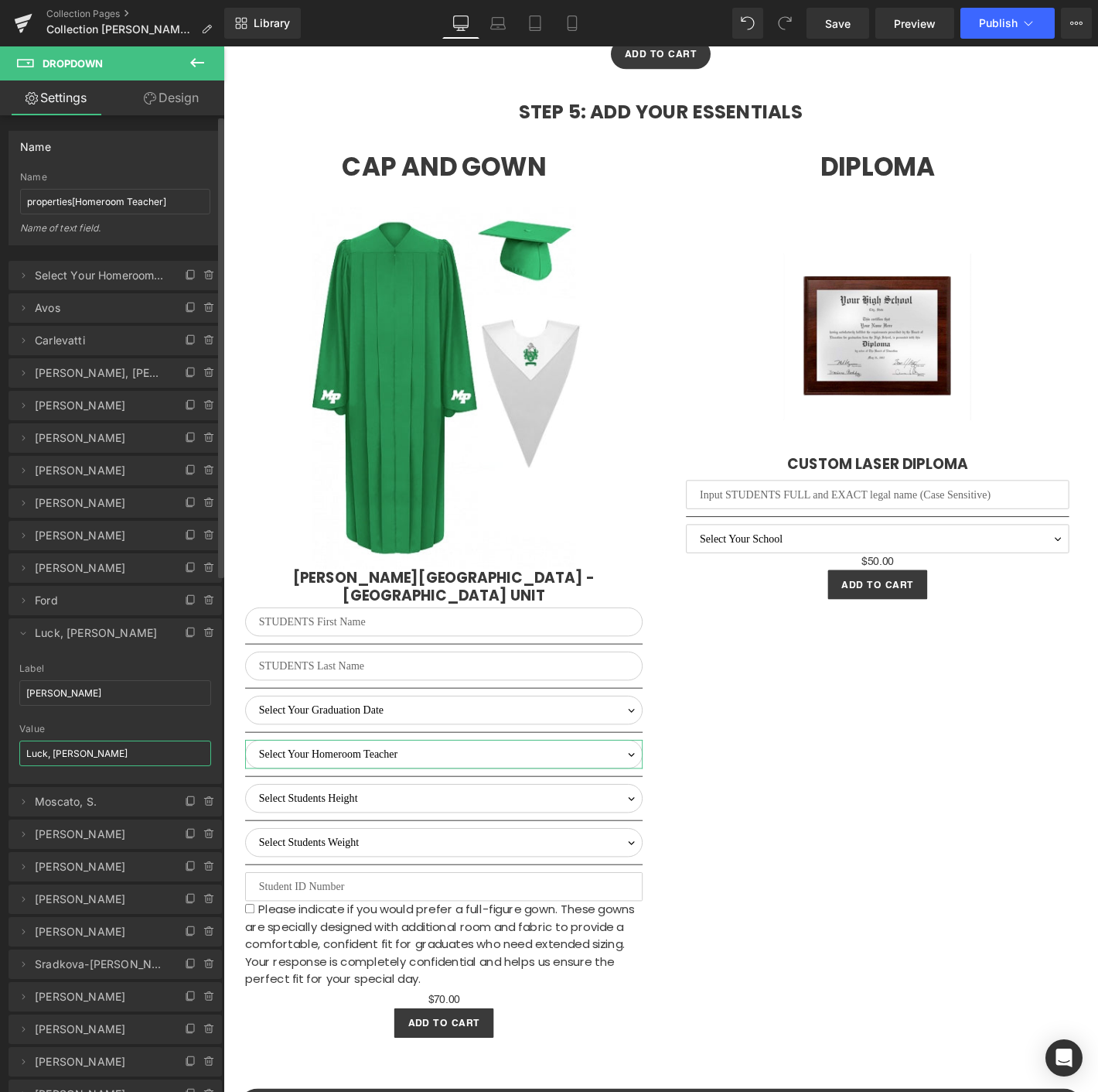
click at [57, 756] on input "Luck, [PERSON_NAME]" at bounding box center [114, 753] width 192 height 25
click at [79, 756] on input "Luck, [PERSON_NAME]" at bounding box center [114, 753] width 192 height 25
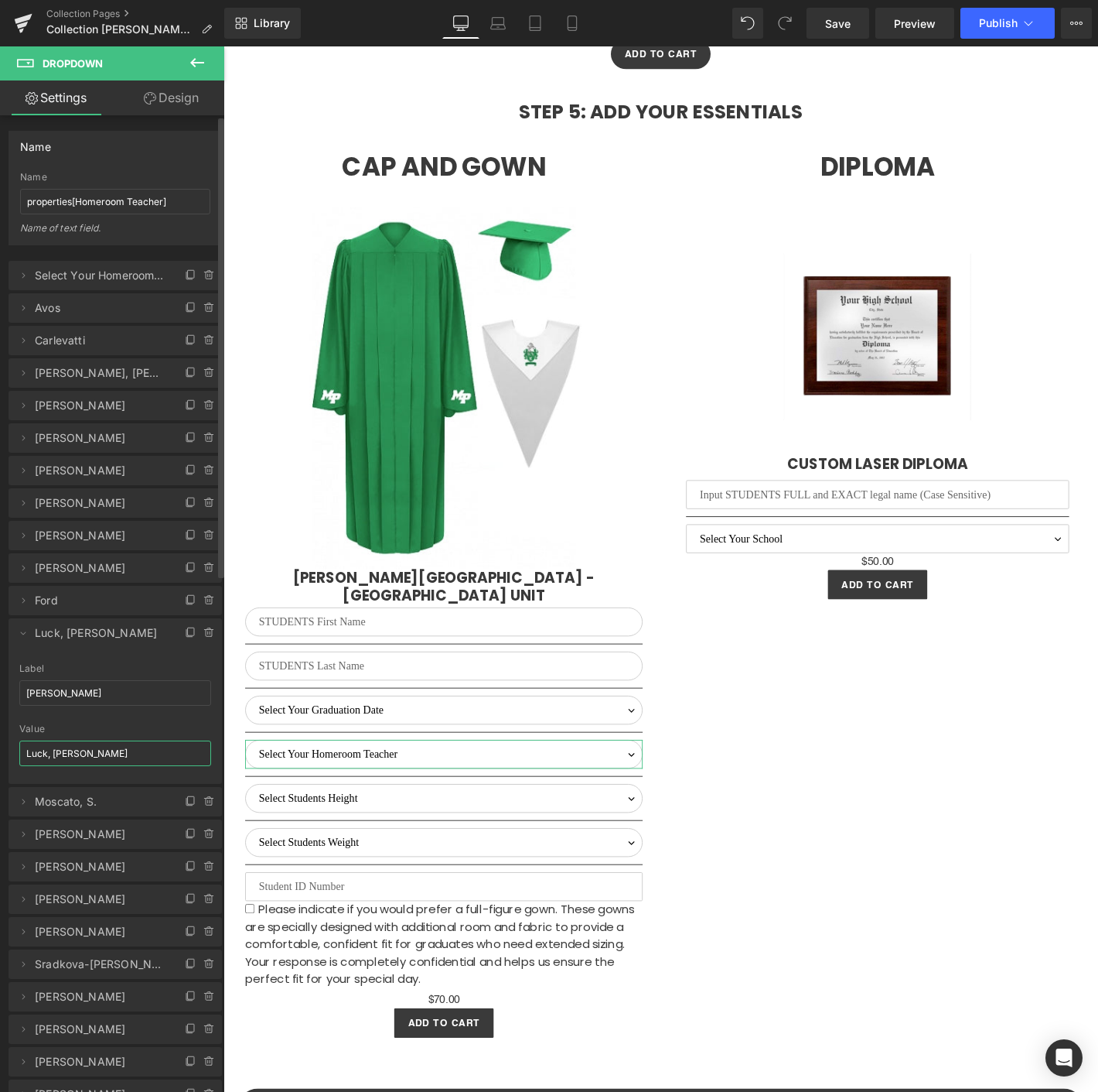
click at [79, 756] on input "Luck, [PERSON_NAME]" at bounding box center [114, 753] width 192 height 25
paste input "[PERSON_NAME]"
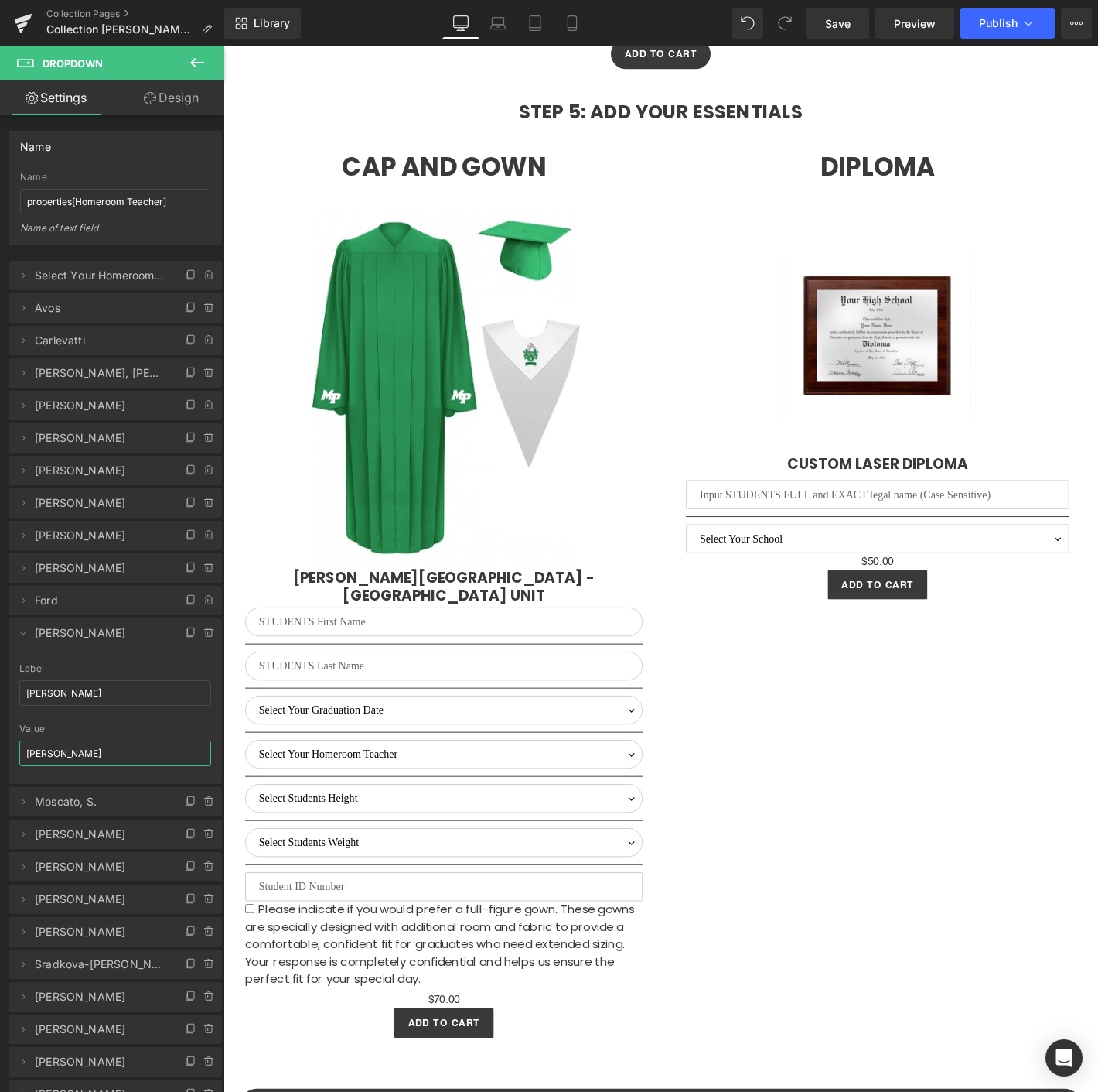
type input "[PERSON_NAME]"
click at [24, 633] on icon at bounding box center [23, 633] width 13 height 13
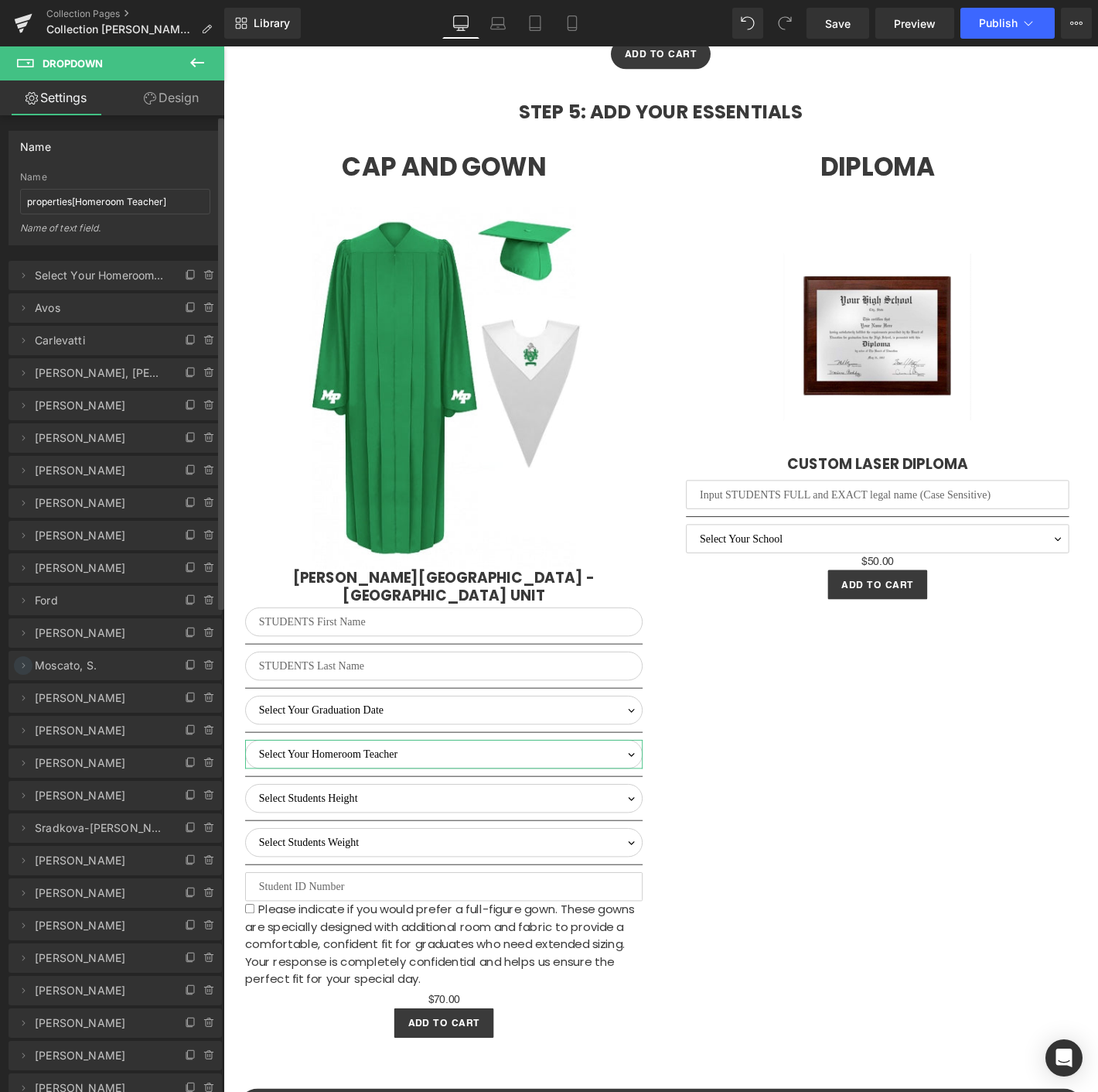
click at [21, 667] on icon at bounding box center [23, 665] width 13 height 13
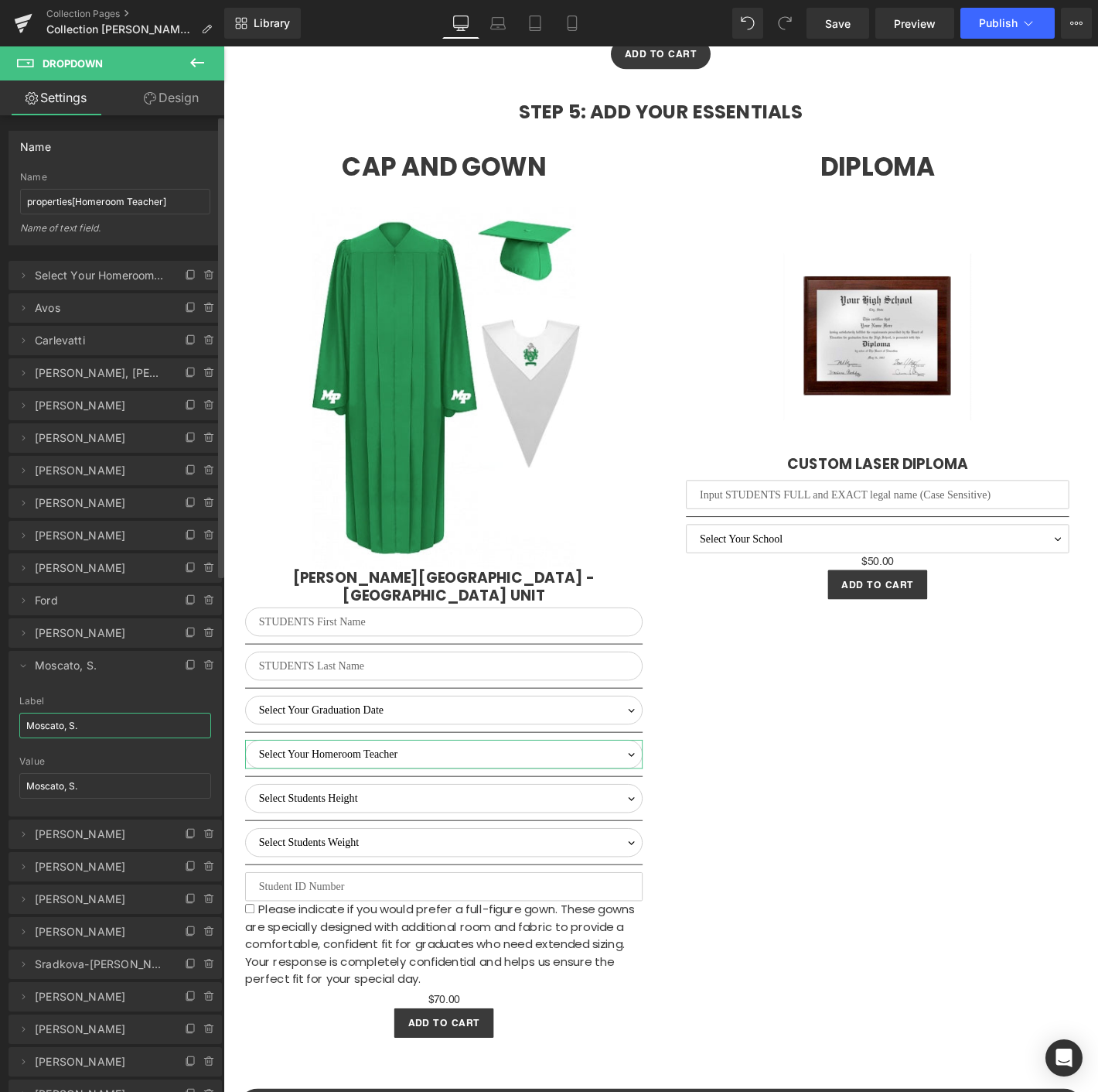
click at [75, 729] on input "Moscato, S." at bounding box center [114, 725] width 192 height 25
paste input "[PERSON_NAME]"
type input "[PERSON_NAME]"
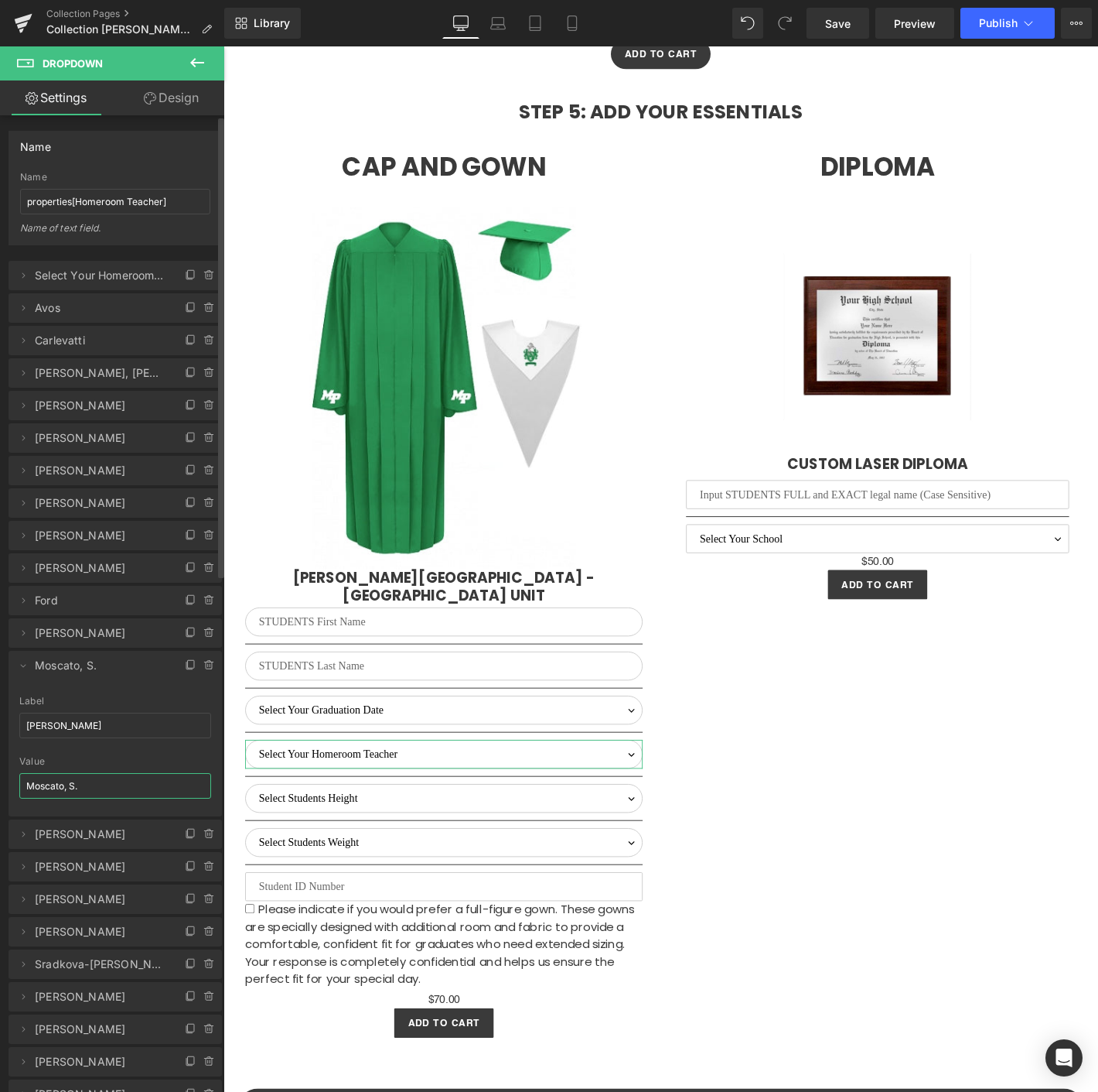
click at [49, 787] on input "Moscato, S." at bounding box center [114, 785] width 192 height 25
paste input "[PERSON_NAME]"
type input "[PERSON_NAME]"
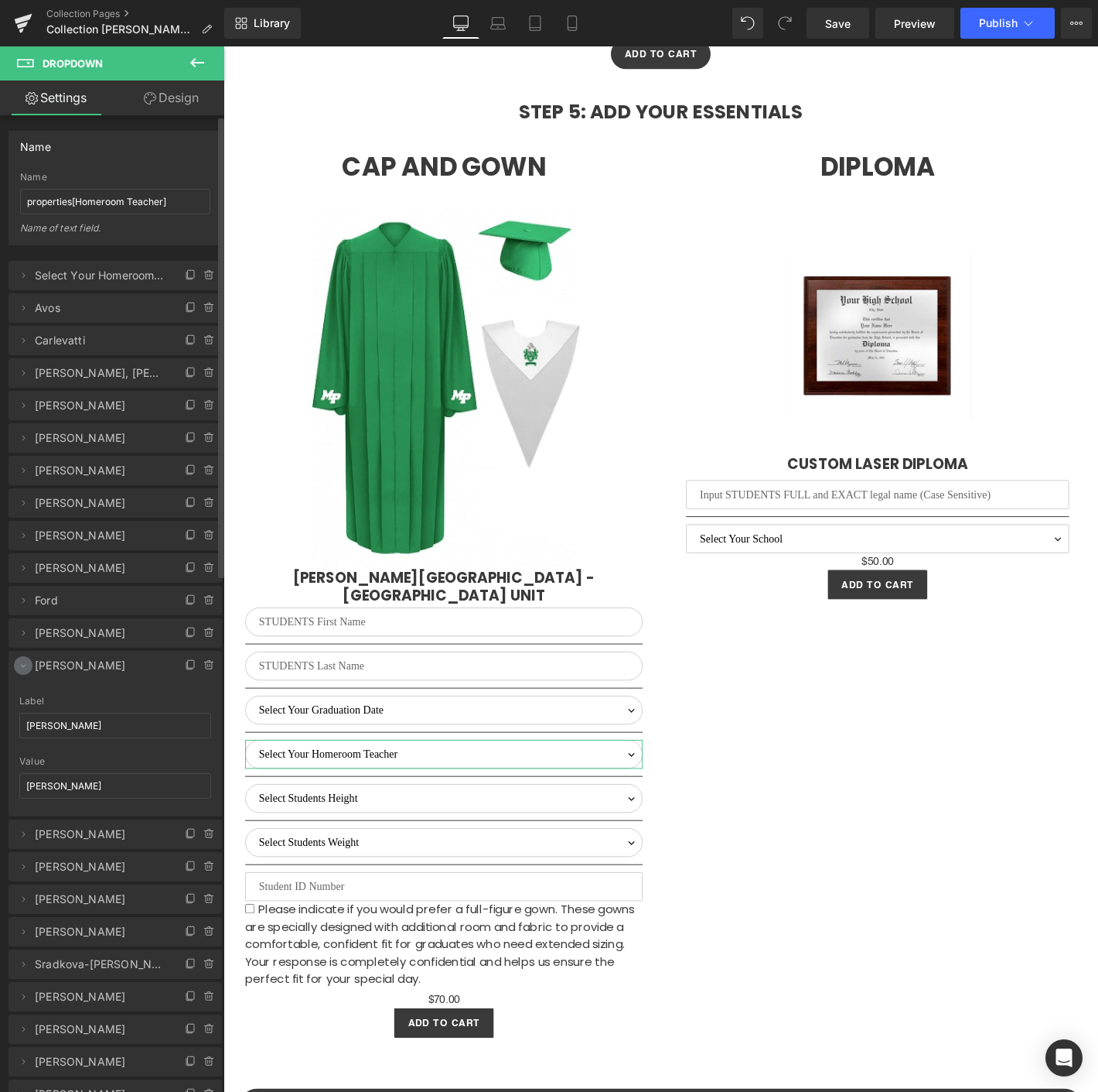
click at [24, 656] on span at bounding box center [23, 665] width 19 height 19
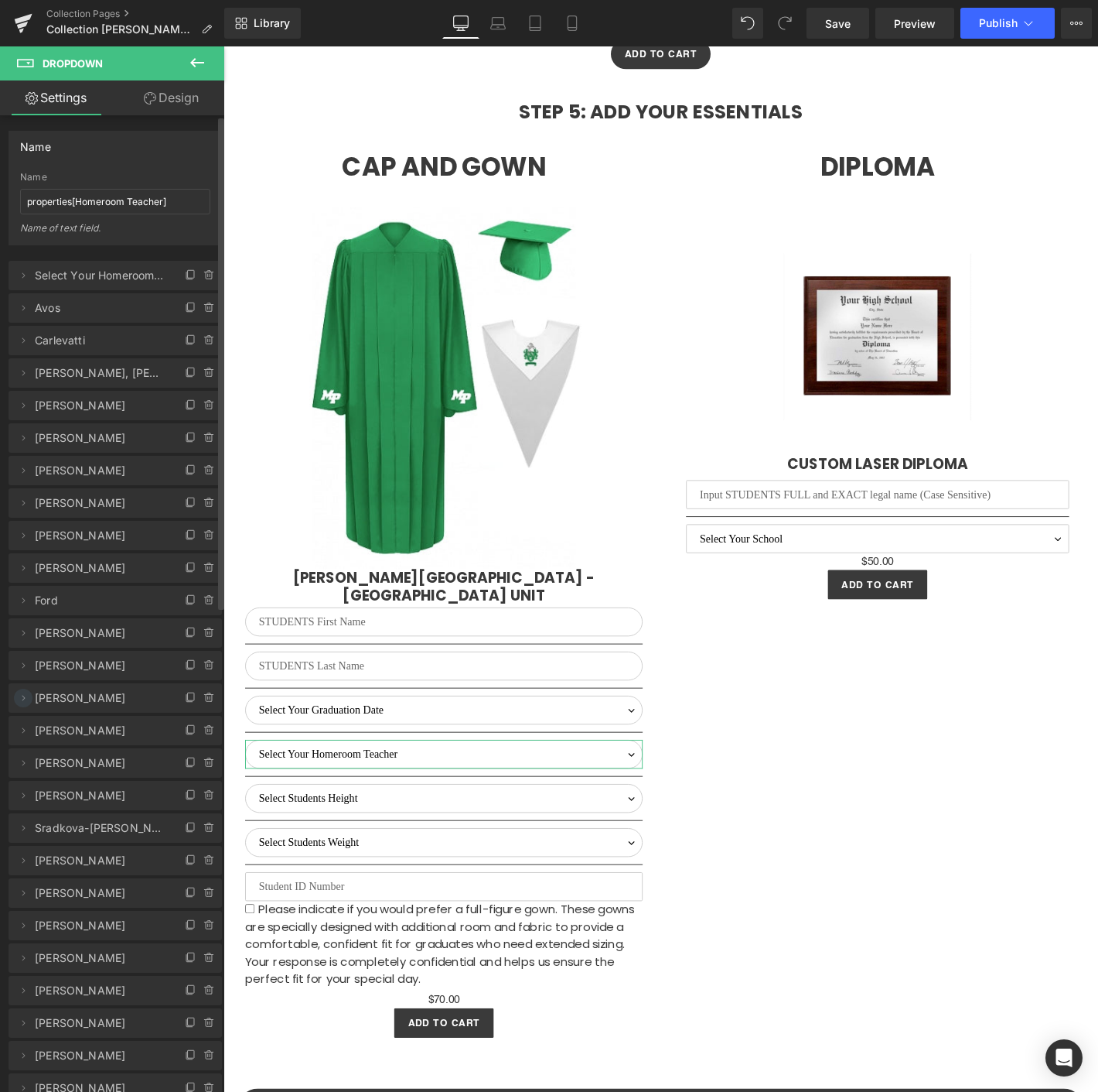
click at [15, 693] on span at bounding box center [23, 698] width 19 height 19
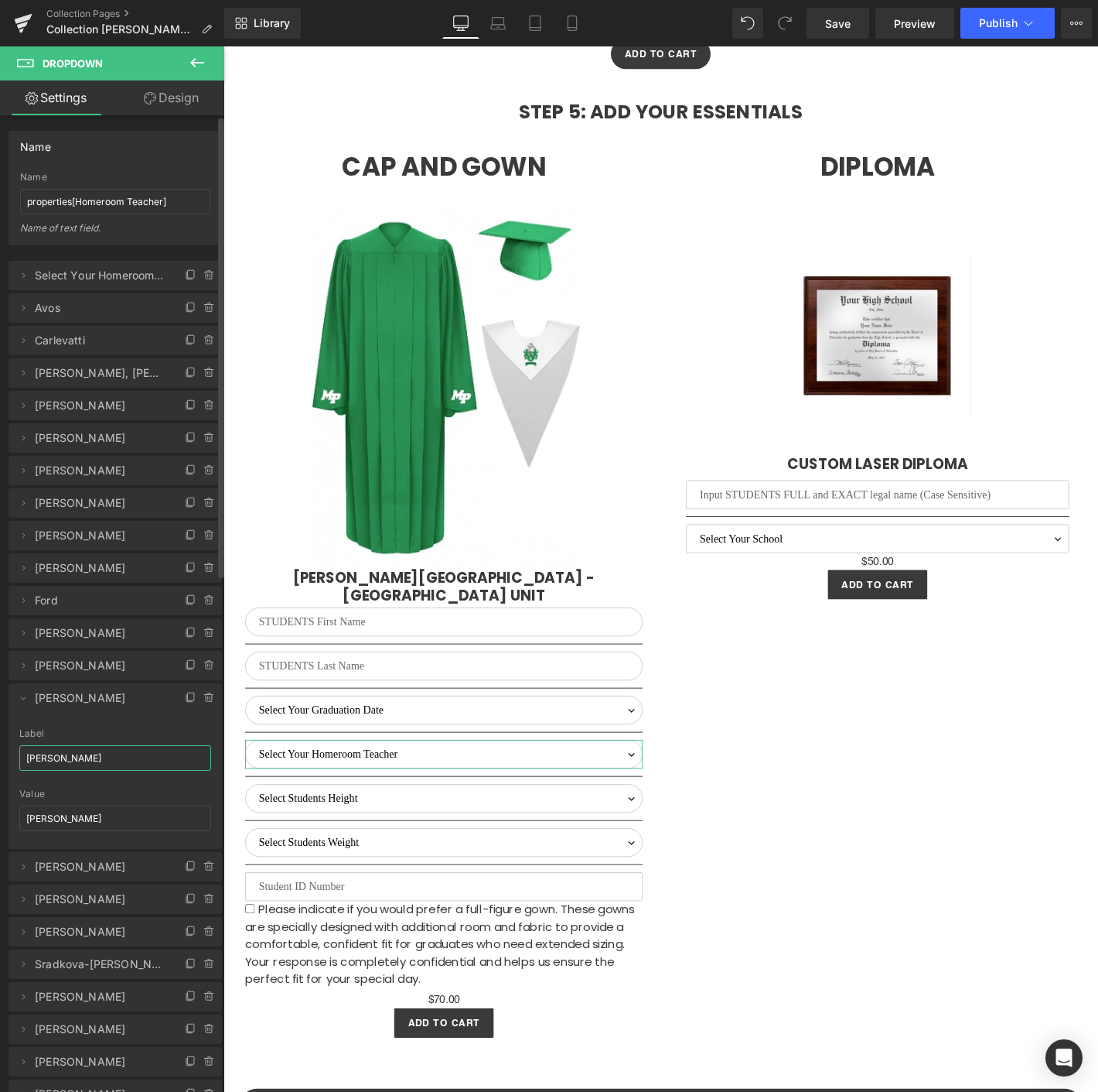
click at [55, 767] on input "[PERSON_NAME]" at bounding box center [114, 757] width 192 height 25
paste input "[PERSON_NAME]"
type input "[PERSON_NAME]"
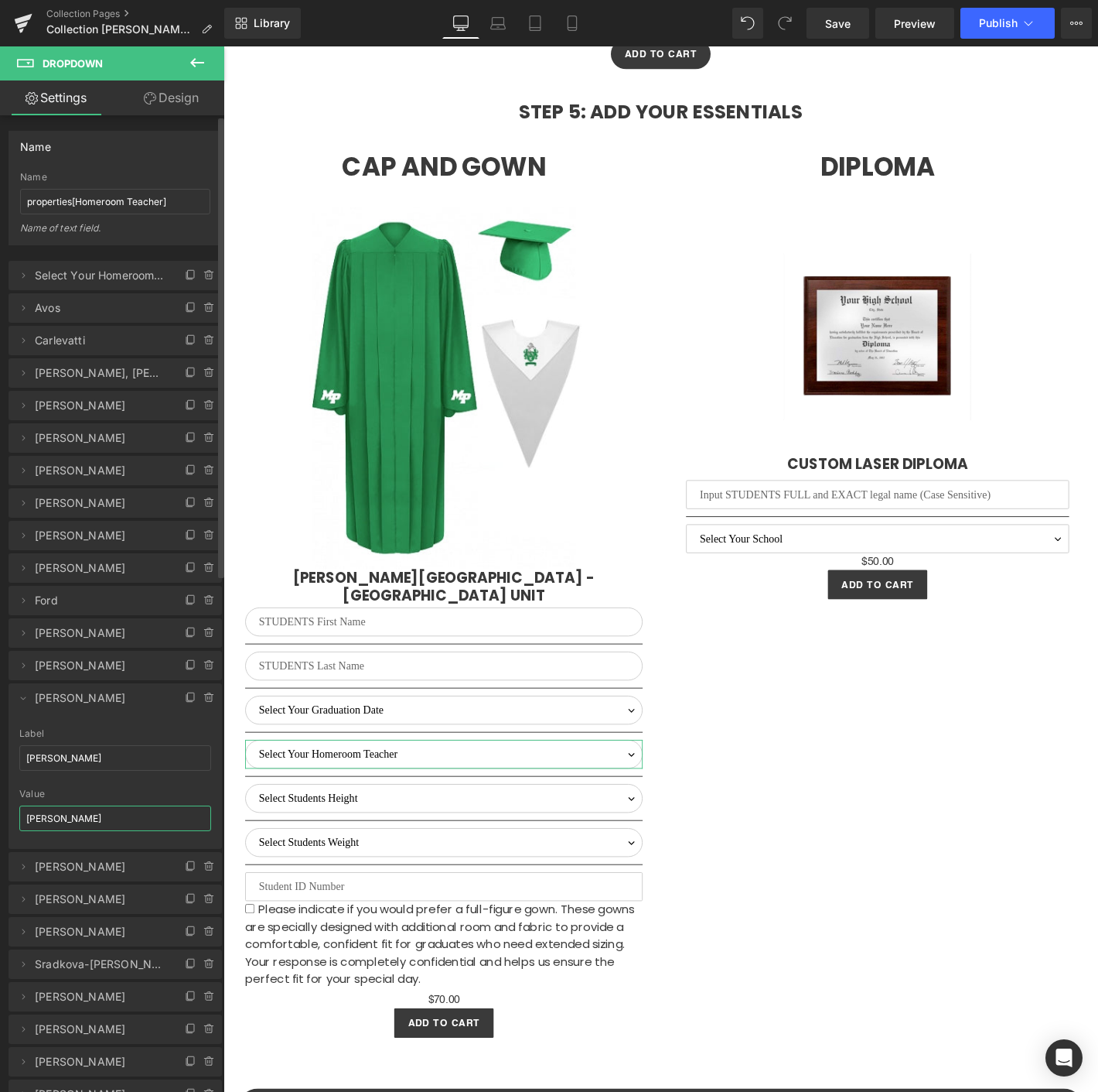
click at [52, 820] on input "[PERSON_NAME]" at bounding box center [114, 818] width 192 height 25
paste input "[PERSON_NAME]"
click at [63, 817] on input "[PERSON_NAME]" at bounding box center [114, 818] width 192 height 25
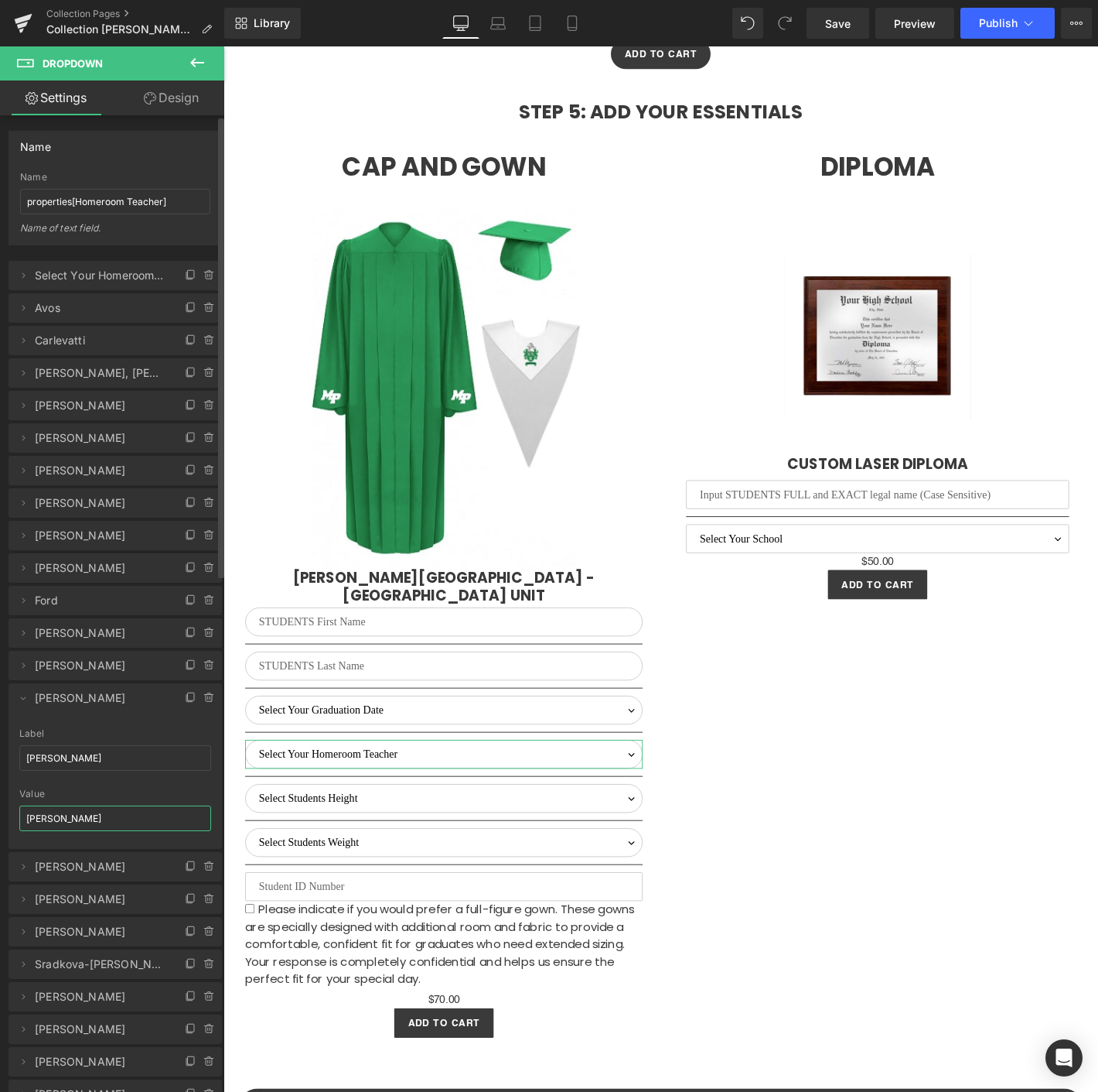
click at [63, 817] on input "[PERSON_NAME]" at bounding box center [114, 818] width 192 height 25
click at [73, 817] on input "[PERSON_NAME]" at bounding box center [114, 818] width 192 height 25
click at [92, 817] on input "[PERSON_NAME]" at bounding box center [114, 818] width 192 height 25
type input "[PERSON_NAME]"
click at [24, 694] on icon at bounding box center [23, 698] width 13 height 13
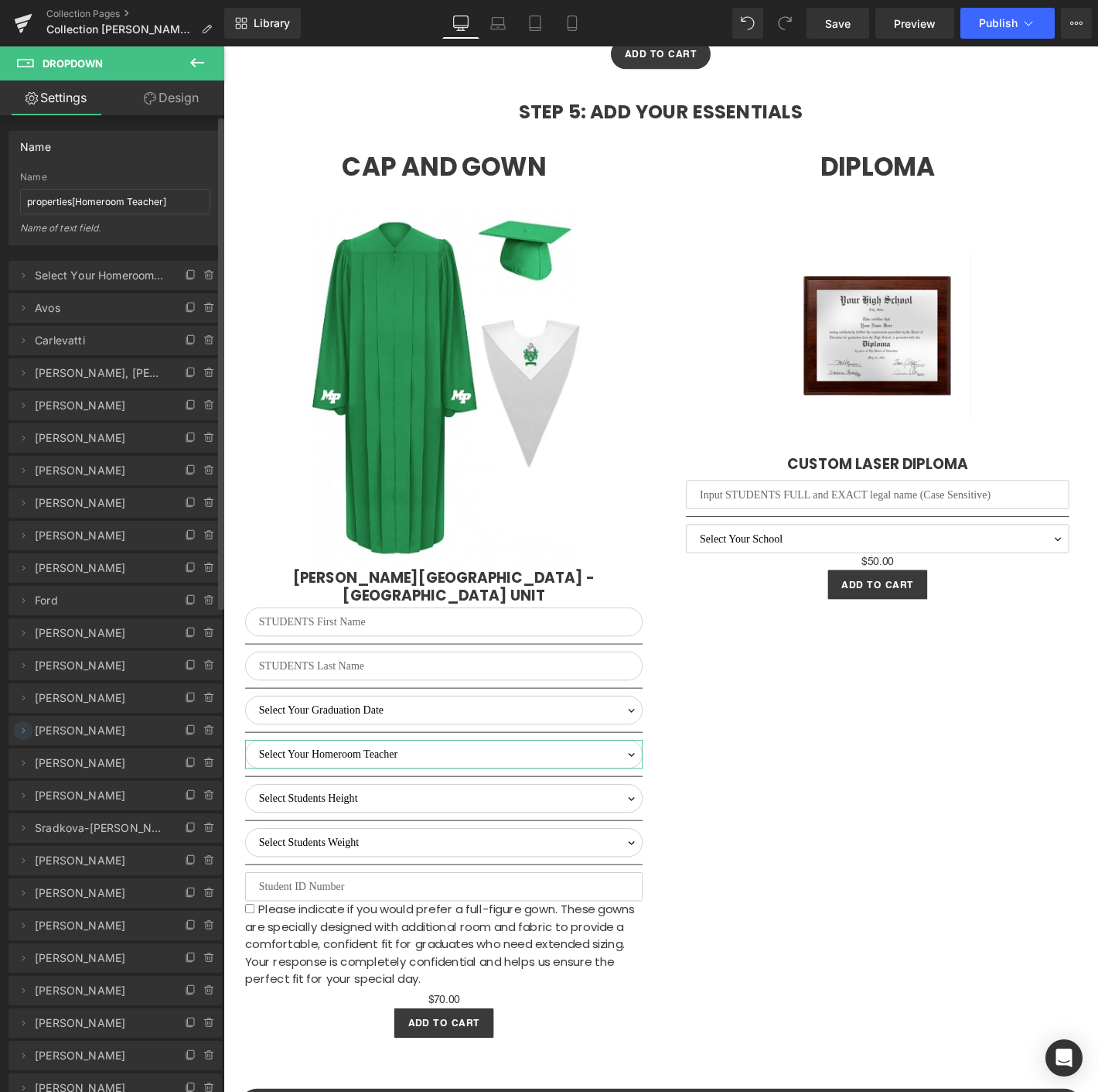
click at [29, 730] on icon at bounding box center [23, 730] width 13 height 13
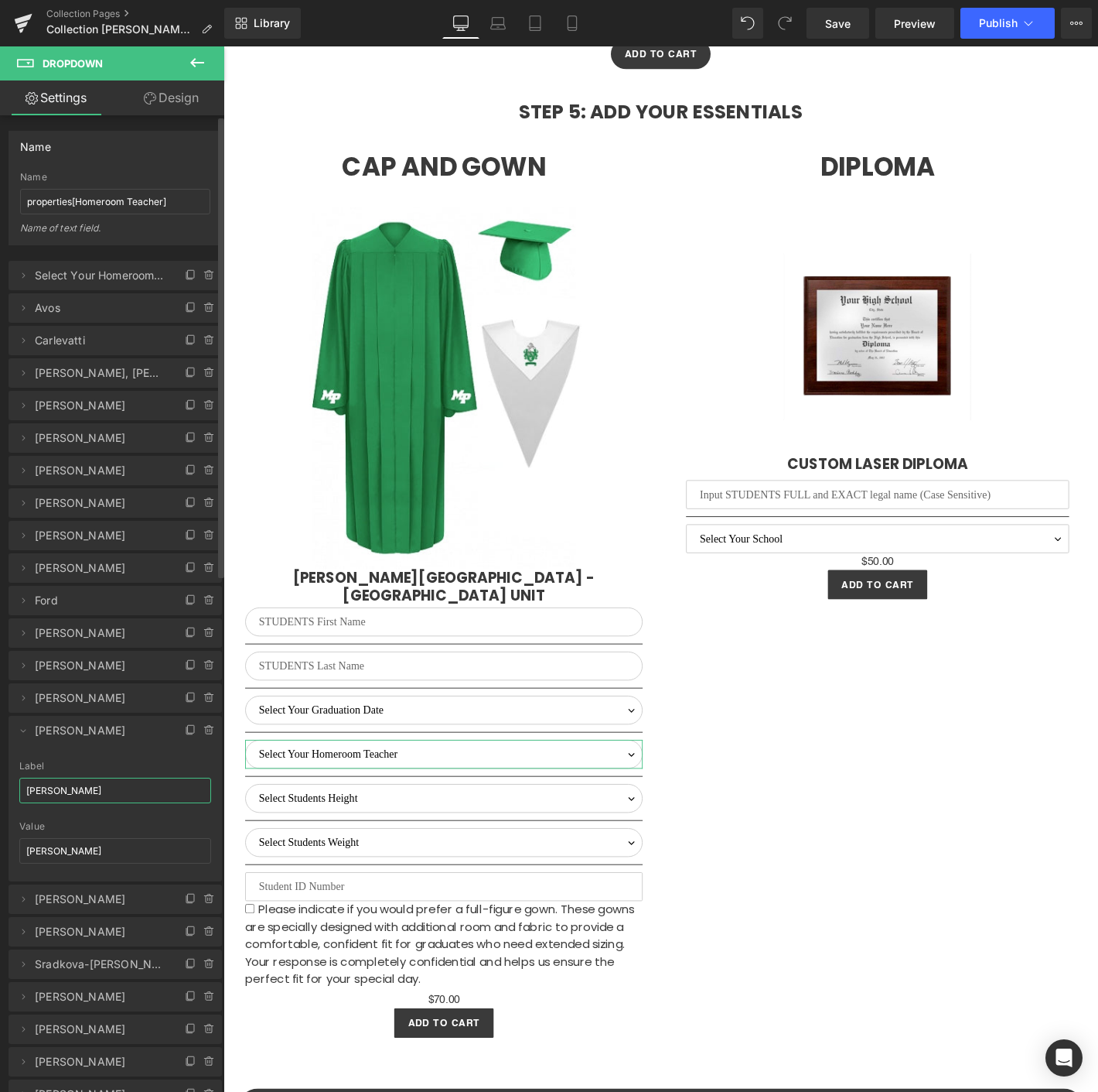
click at [75, 790] on input "[PERSON_NAME]" at bounding box center [114, 790] width 192 height 25
type input "Hurt"
click at [46, 847] on input "[PERSON_NAME]" at bounding box center [114, 850] width 192 height 25
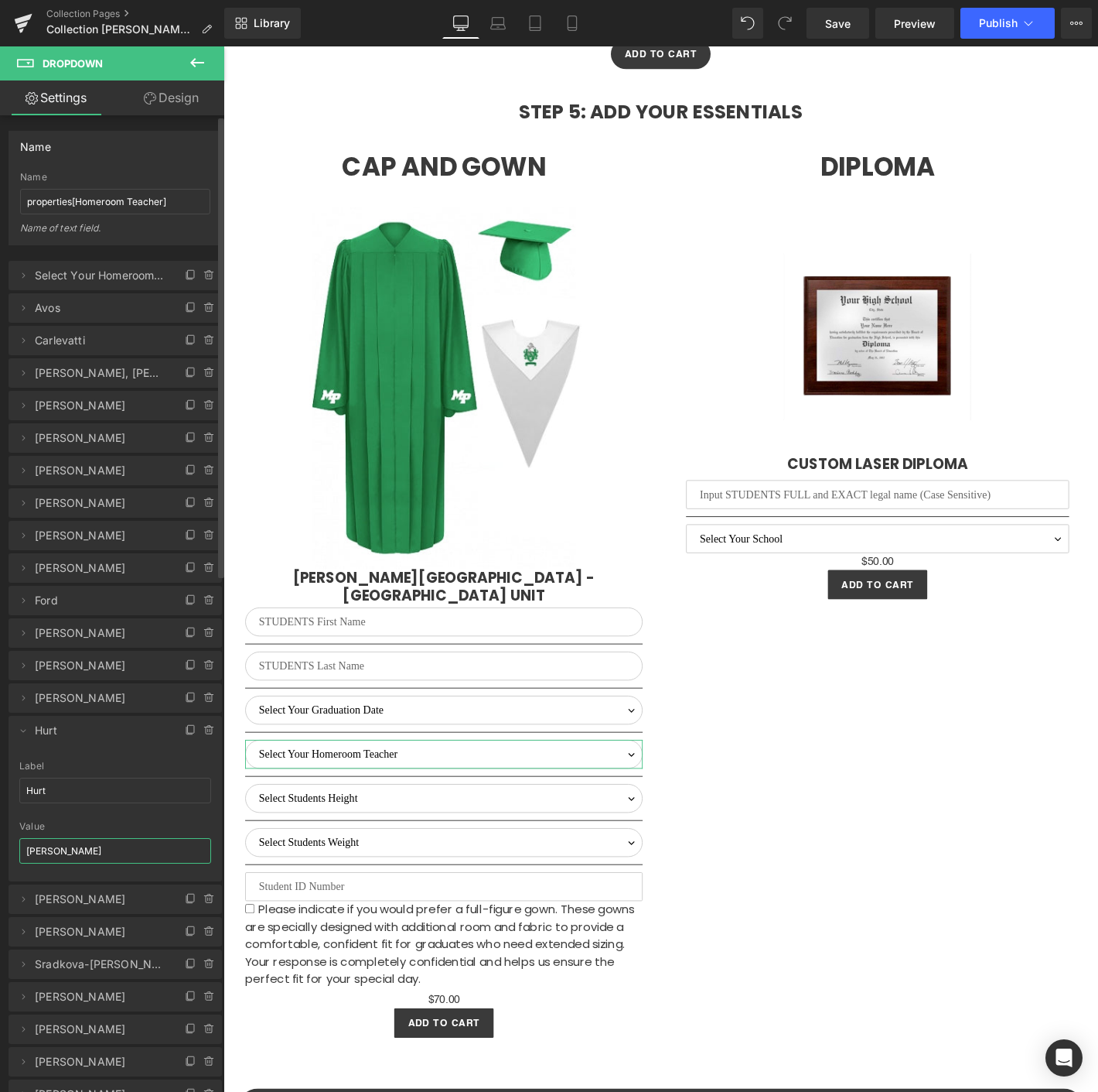
click at [46, 847] on input "[PERSON_NAME]" at bounding box center [114, 850] width 192 height 25
click at [122, 855] on input "[PERSON_NAME]" at bounding box center [114, 850] width 192 height 25
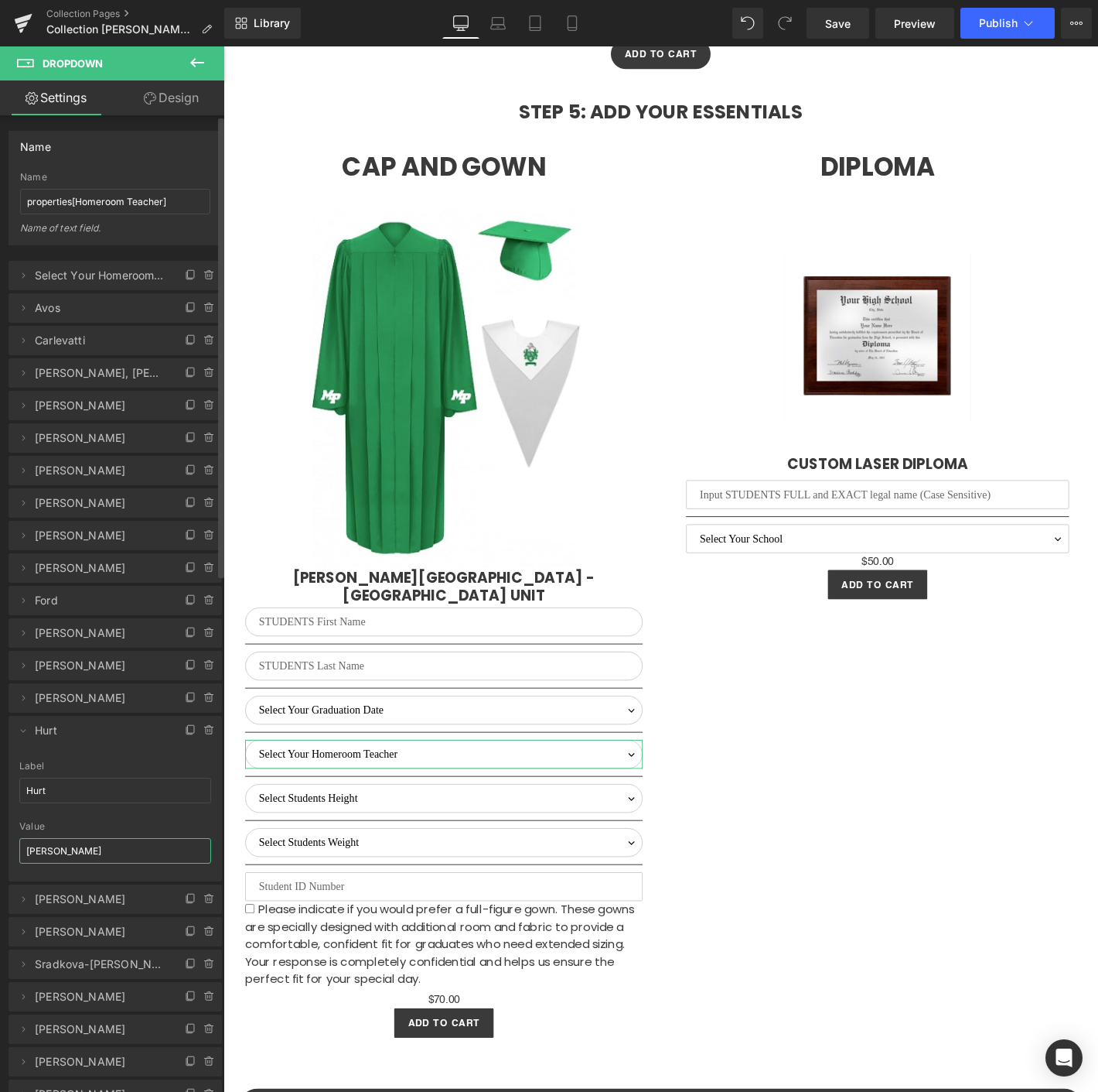
click at [122, 855] on input "[PERSON_NAME]" at bounding box center [114, 850] width 192 height 25
type input "Hurt"
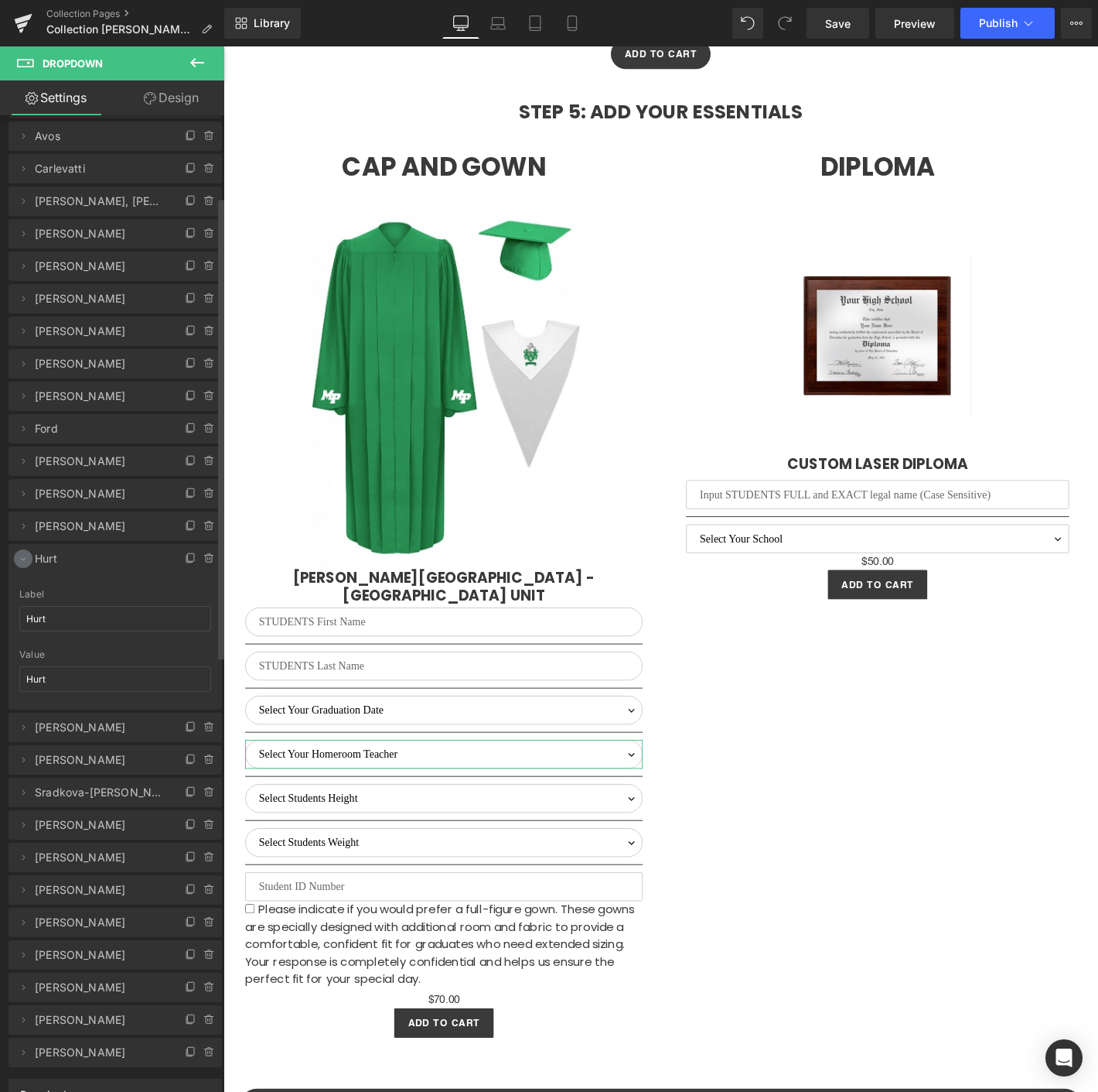
click at [23, 555] on icon at bounding box center [23, 559] width 13 height 13
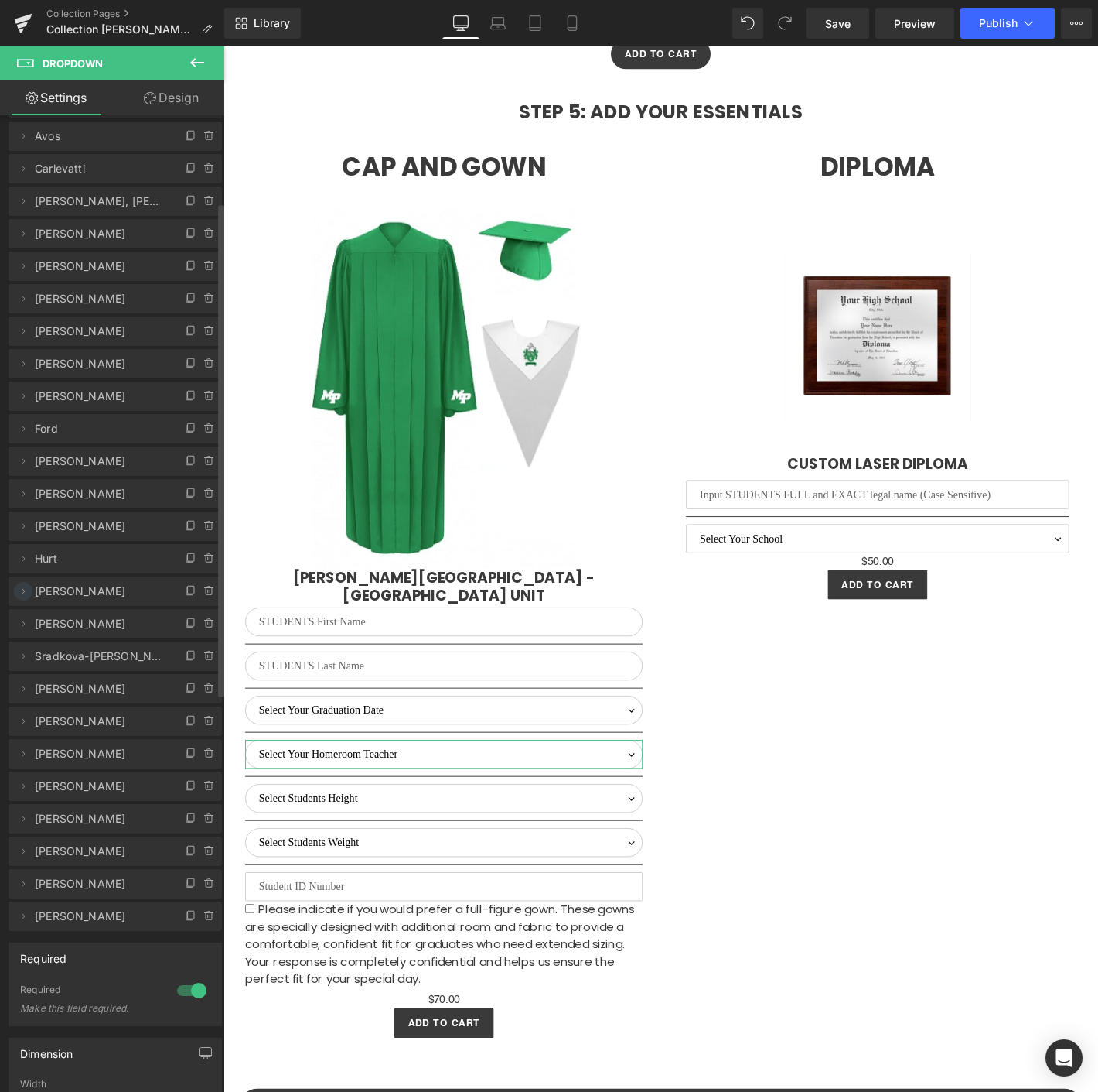
click at [31, 589] on span at bounding box center [23, 591] width 19 height 19
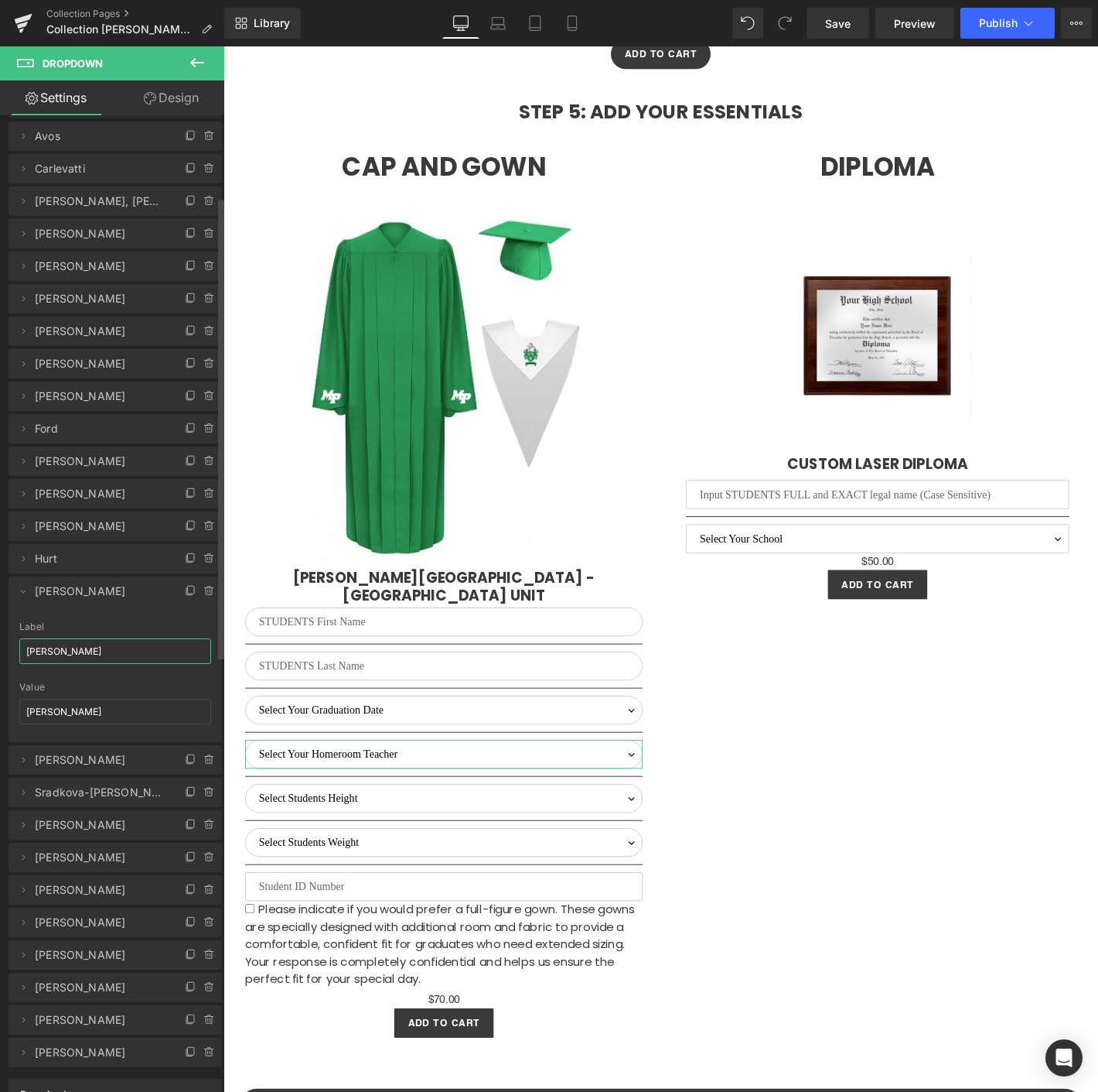
click at [61, 650] on input "[PERSON_NAME]" at bounding box center [114, 651] width 192 height 25
paste input "[PERSON_NAME]"
type input "[PERSON_NAME]"
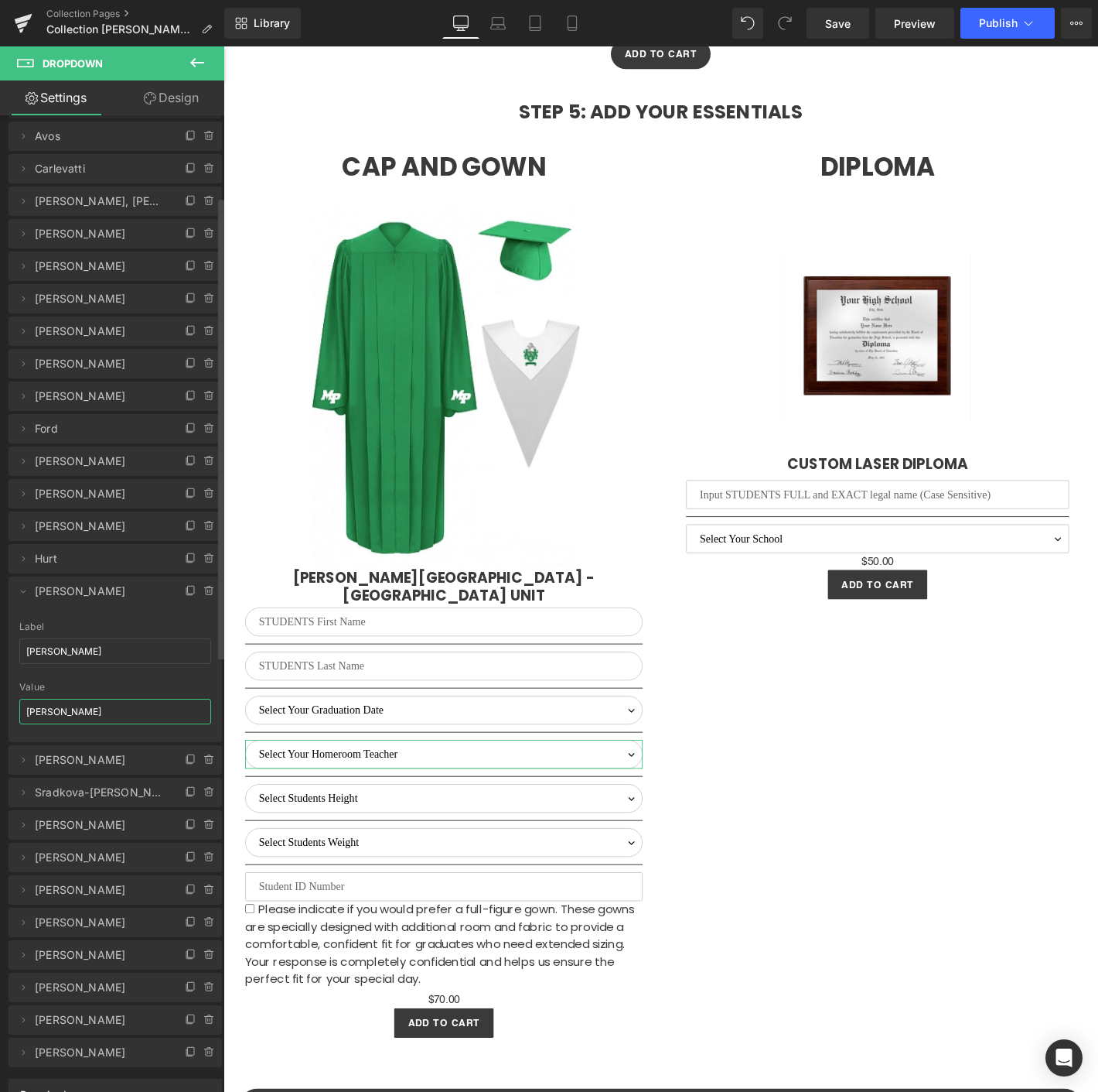
click at [51, 706] on input "[PERSON_NAME]" at bounding box center [114, 711] width 192 height 25
paste input "[PERSON_NAME]"
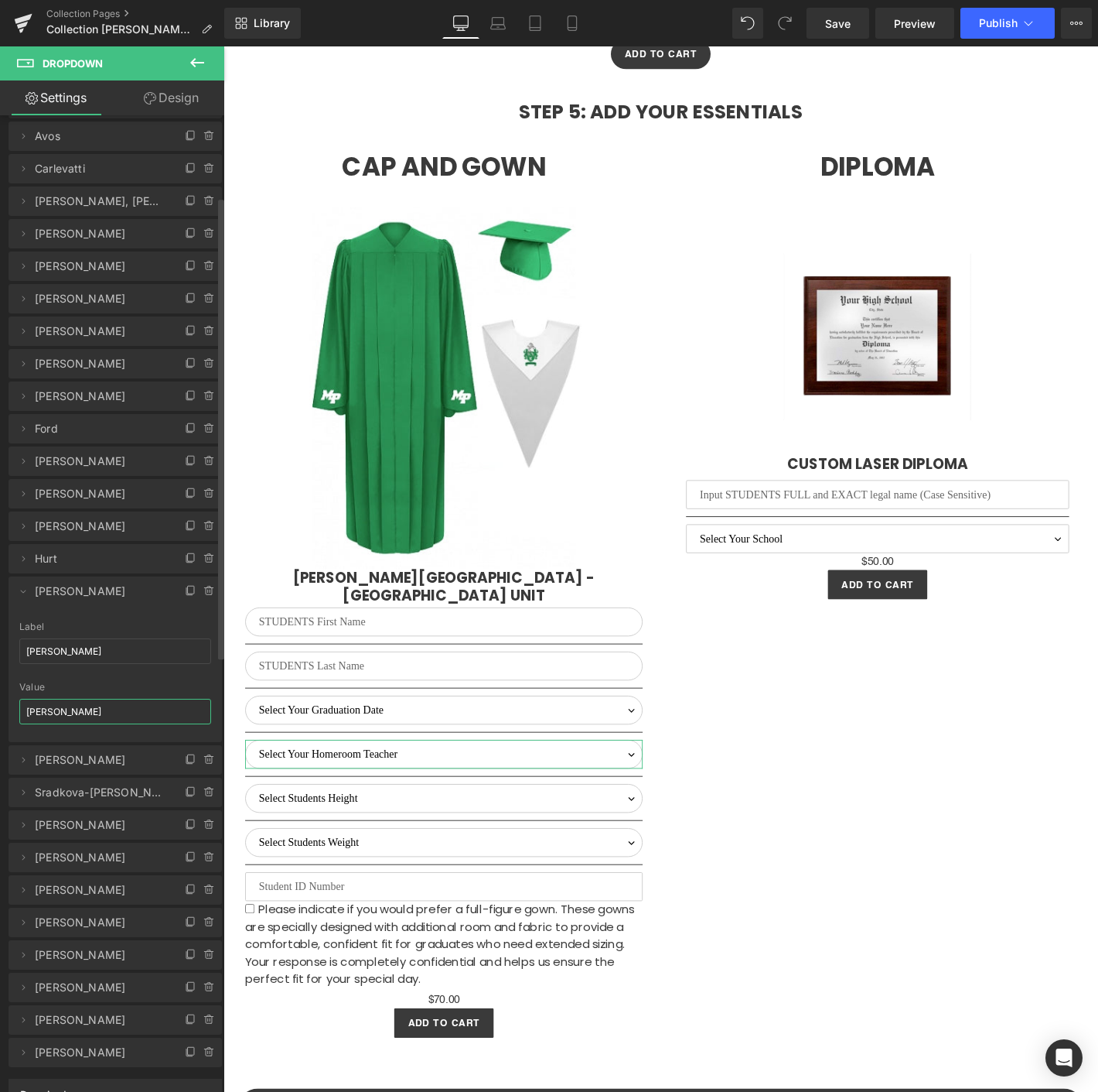
type input "[PERSON_NAME]"
click at [19, 586] on icon at bounding box center [23, 592] width 13 height 13
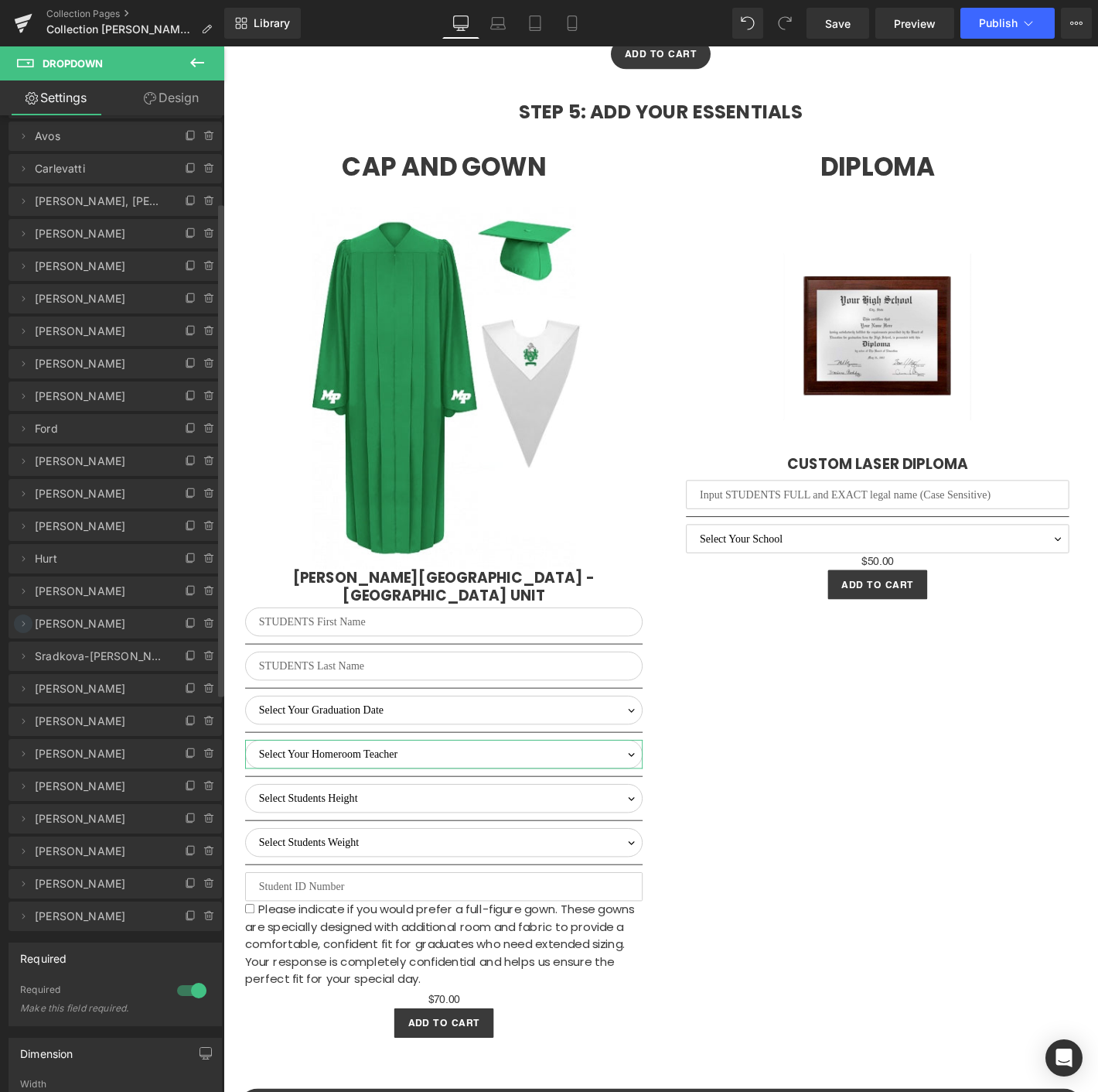
click at [19, 614] on span at bounding box center [23, 623] width 19 height 19
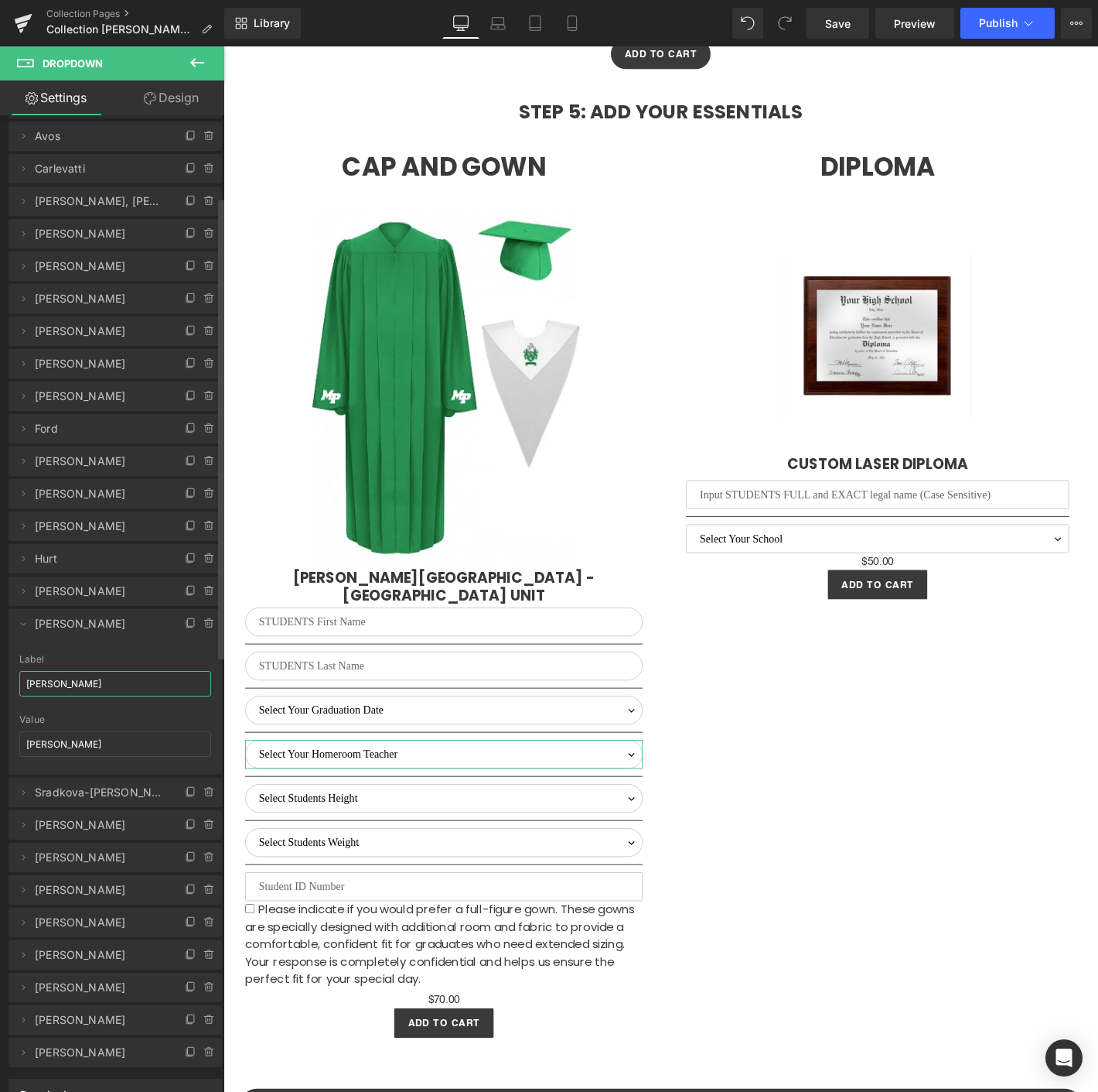
click at [59, 681] on input "[PERSON_NAME]" at bounding box center [114, 684] width 192 height 25
paste input "[PERSON_NAME]"
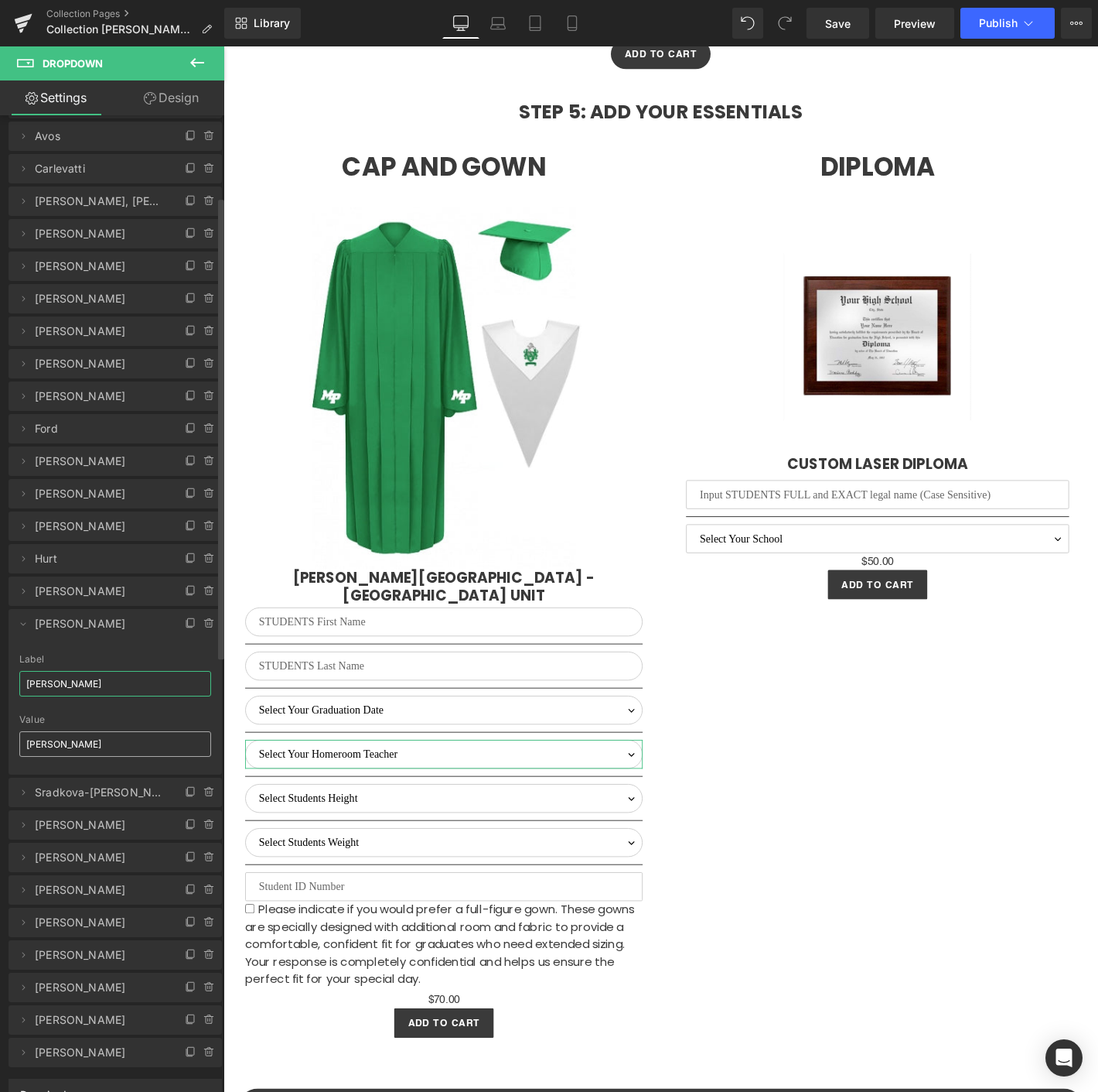
type input "[PERSON_NAME]"
click at [52, 732] on input "[PERSON_NAME]" at bounding box center [114, 744] width 192 height 25
click at [55, 739] on input "[PERSON_NAME]" at bounding box center [114, 744] width 192 height 25
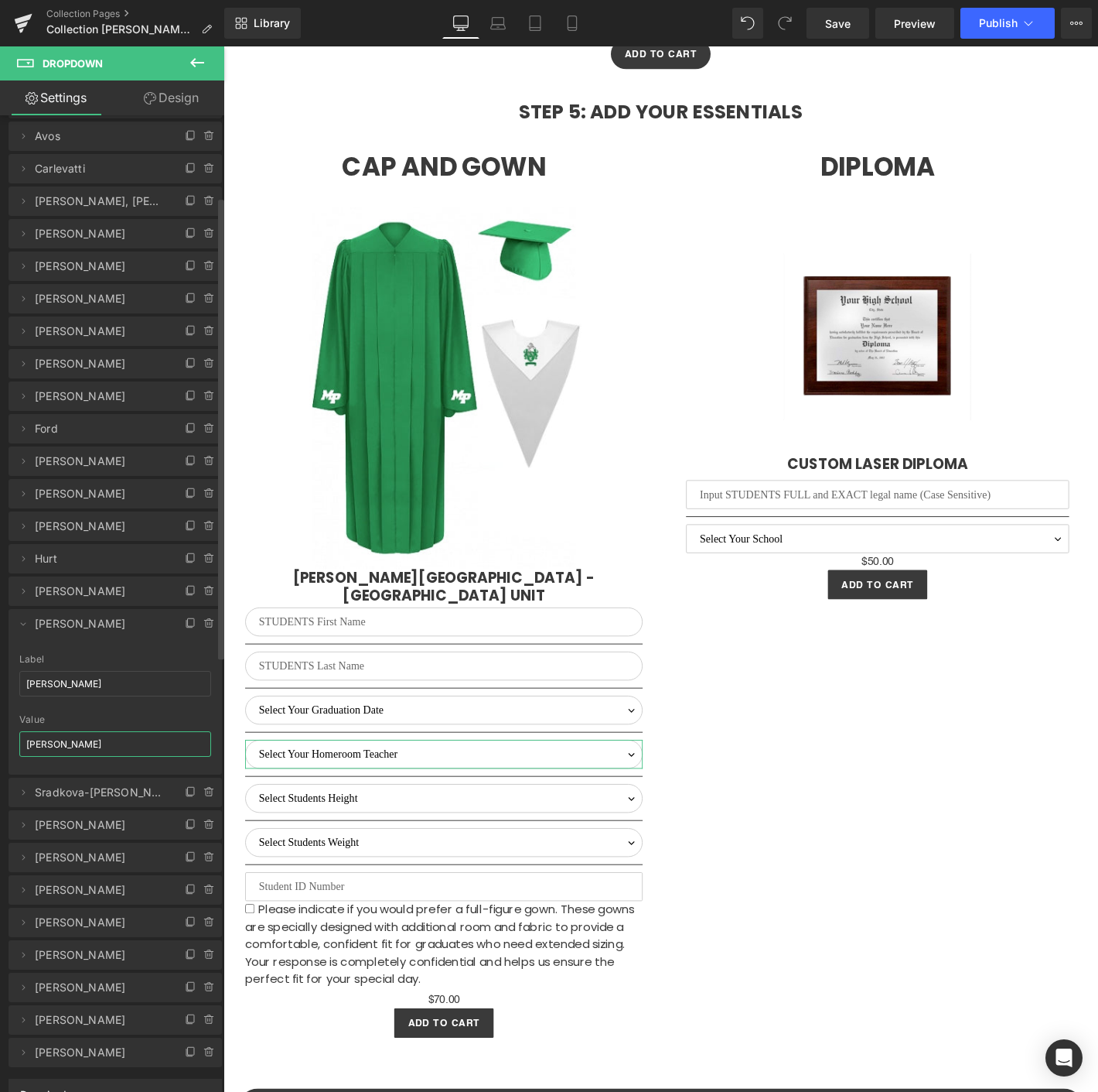
paste input "[PERSON_NAME]"
type input "[PERSON_NAME]"
click at [22, 619] on icon at bounding box center [23, 624] width 13 height 13
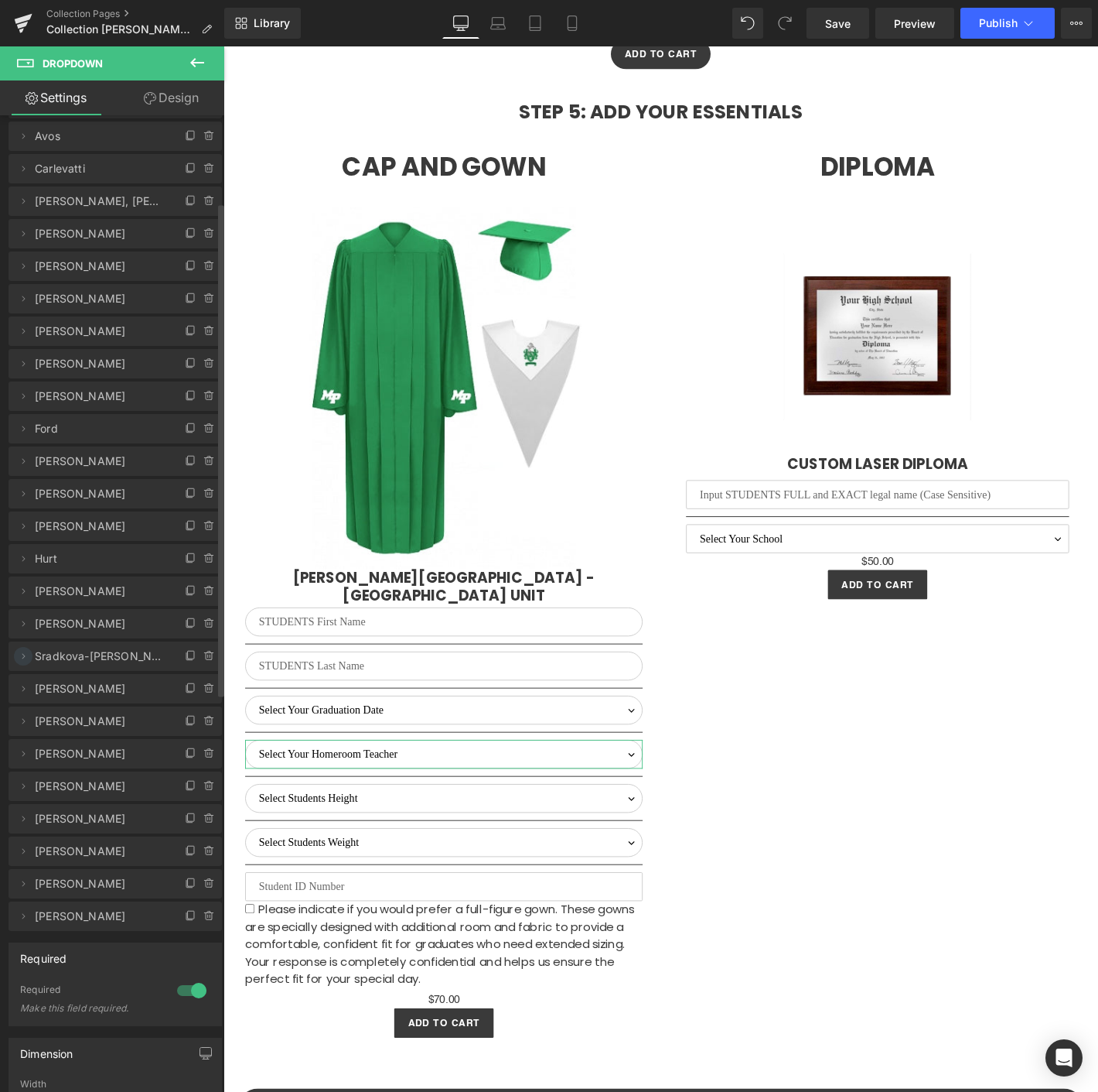
click at [19, 659] on icon at bounding box center [23, 656] width 13 height 13
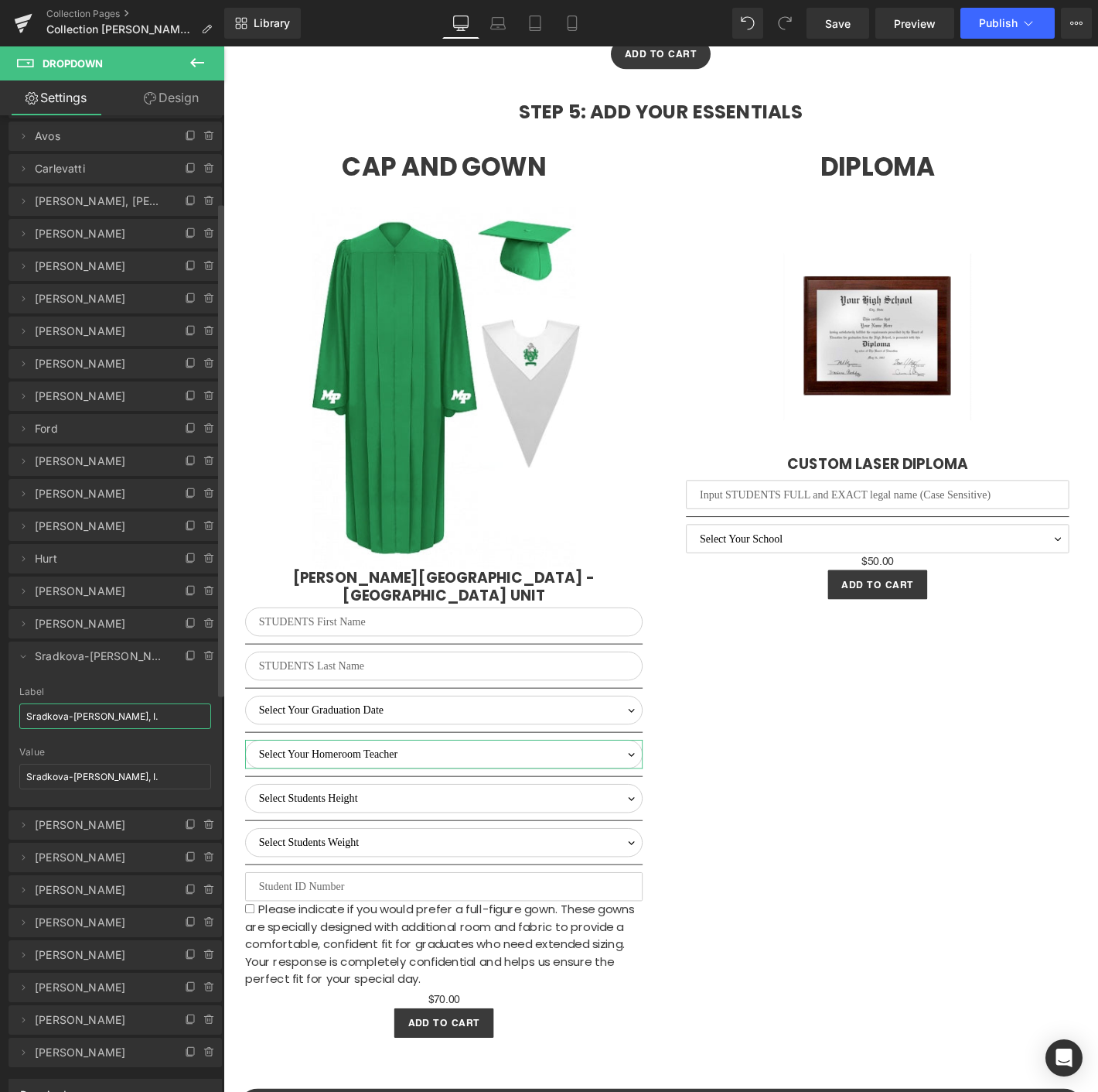
click at [69, 720] on input "Sradkova-Strawn, I." at bounding box center [114, 716] width 192 height 25
paste input "[PERSON_NAME]"
type input "[PERSON_NAME]"
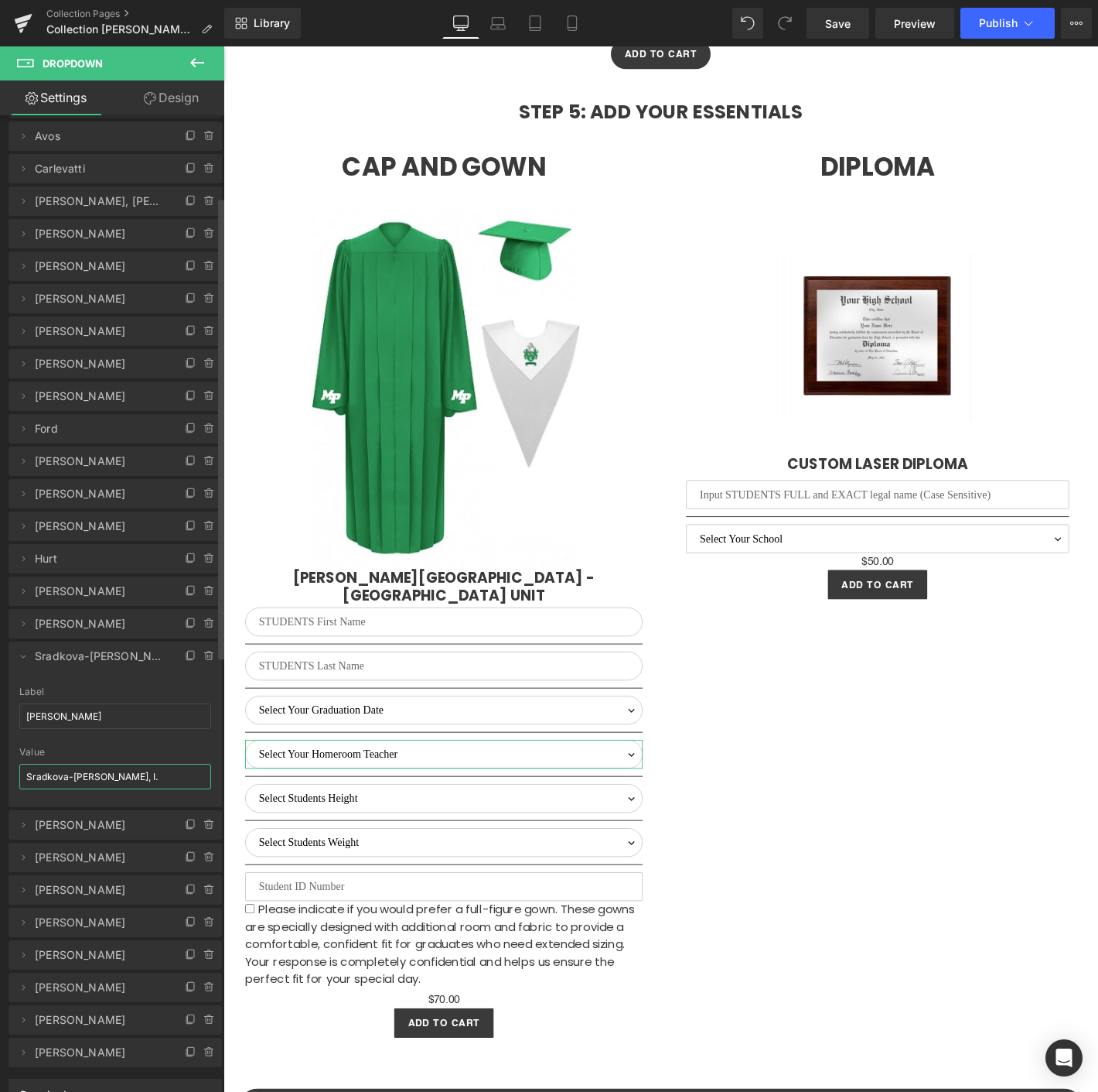
click at [77, 776] on input "Sradkova-Strawn, I." at bounding box center [114, 776] width 192 height 25
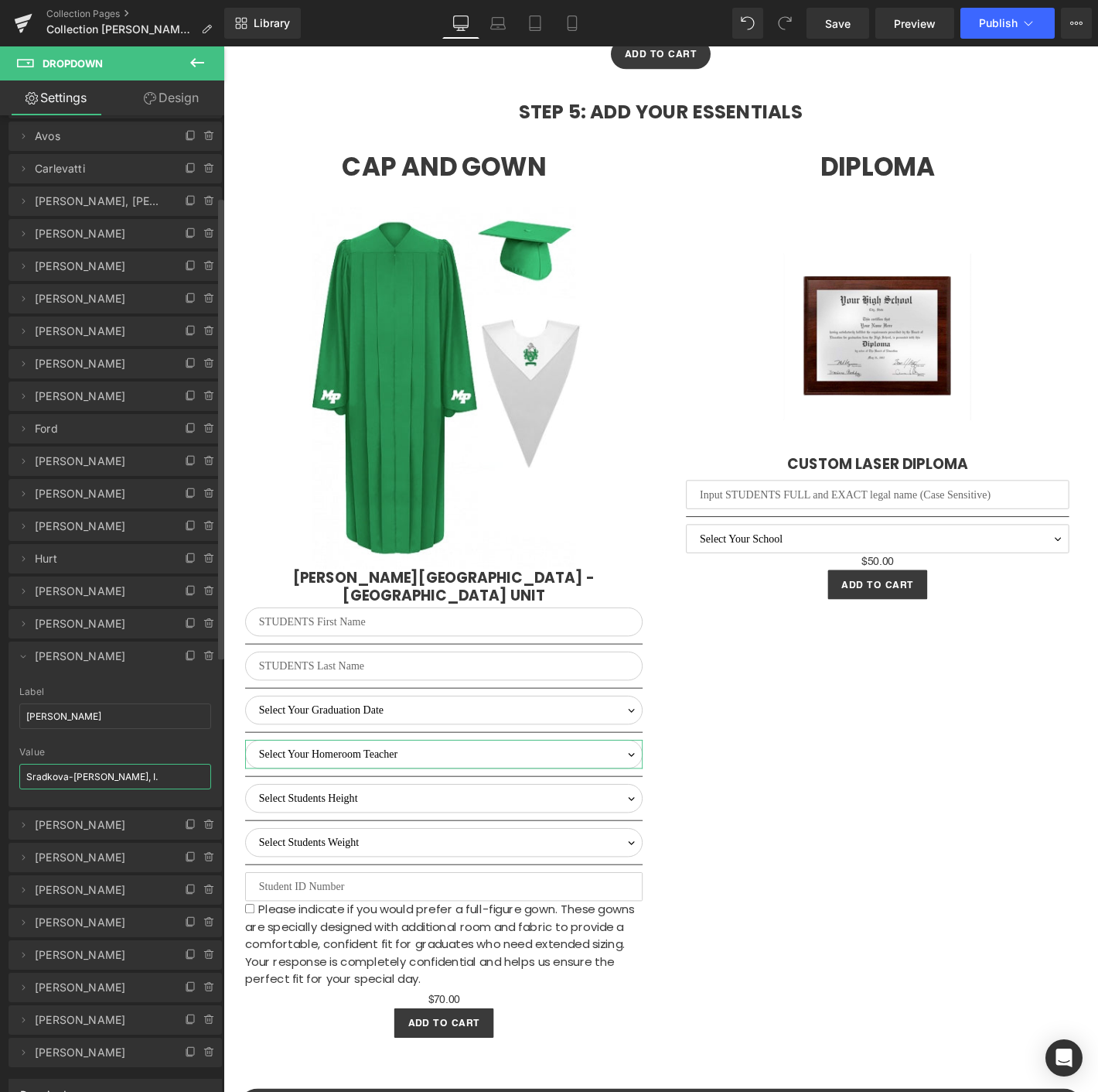
click at [77, 776] on input "Sradkova-Strawn, I." at bounding box center [114, 776] width 192 height 25
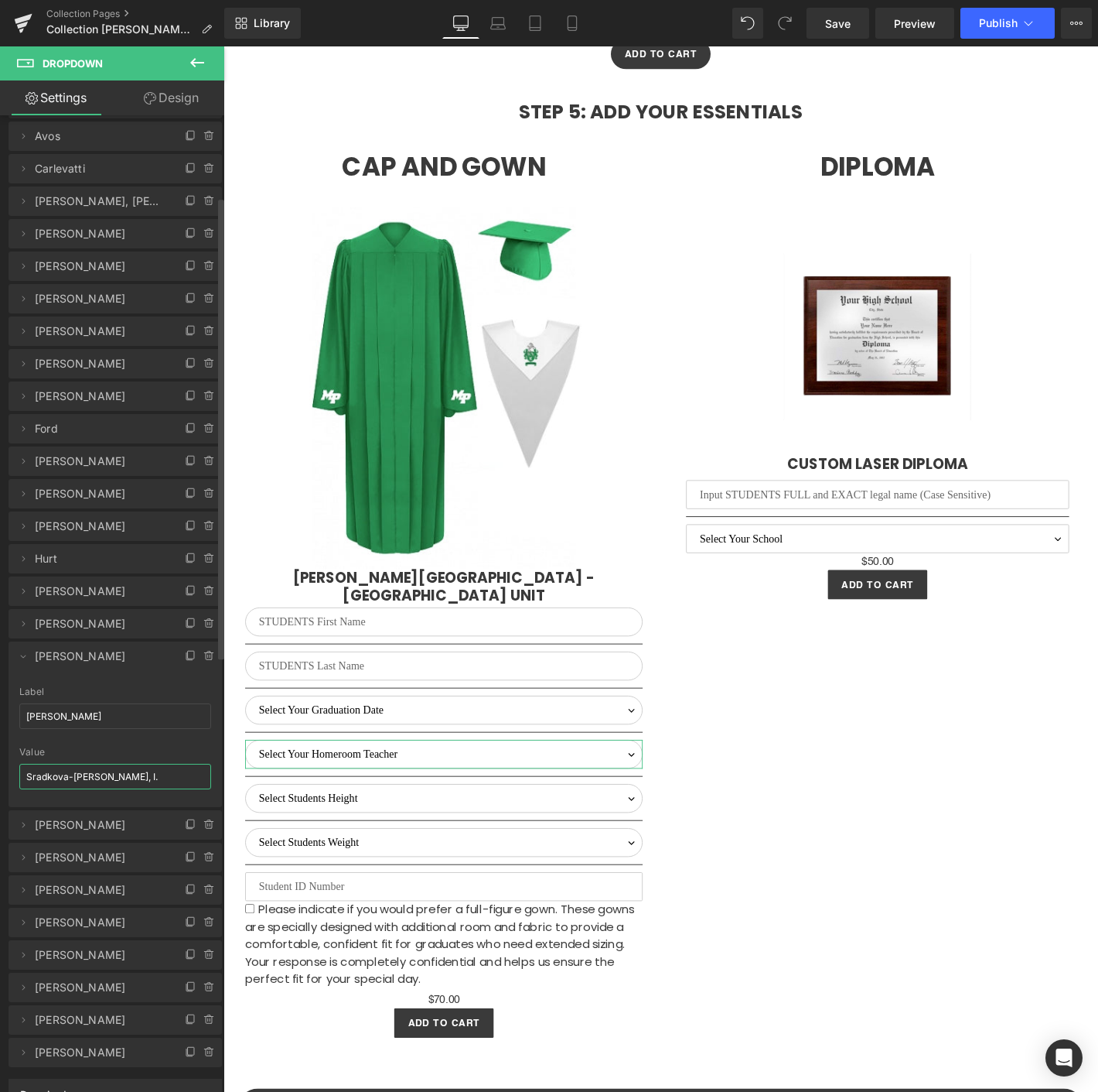
click at [77, 776] on input "Sradkova-Strawn, I." at bounding box center [114, 776] width 192 height 25
paste input "[PERSON_NAME]"
type input "[PERSON_NAME]"
click at [23, 656] on icon at bounding box center [23, 656] width 13 height 13
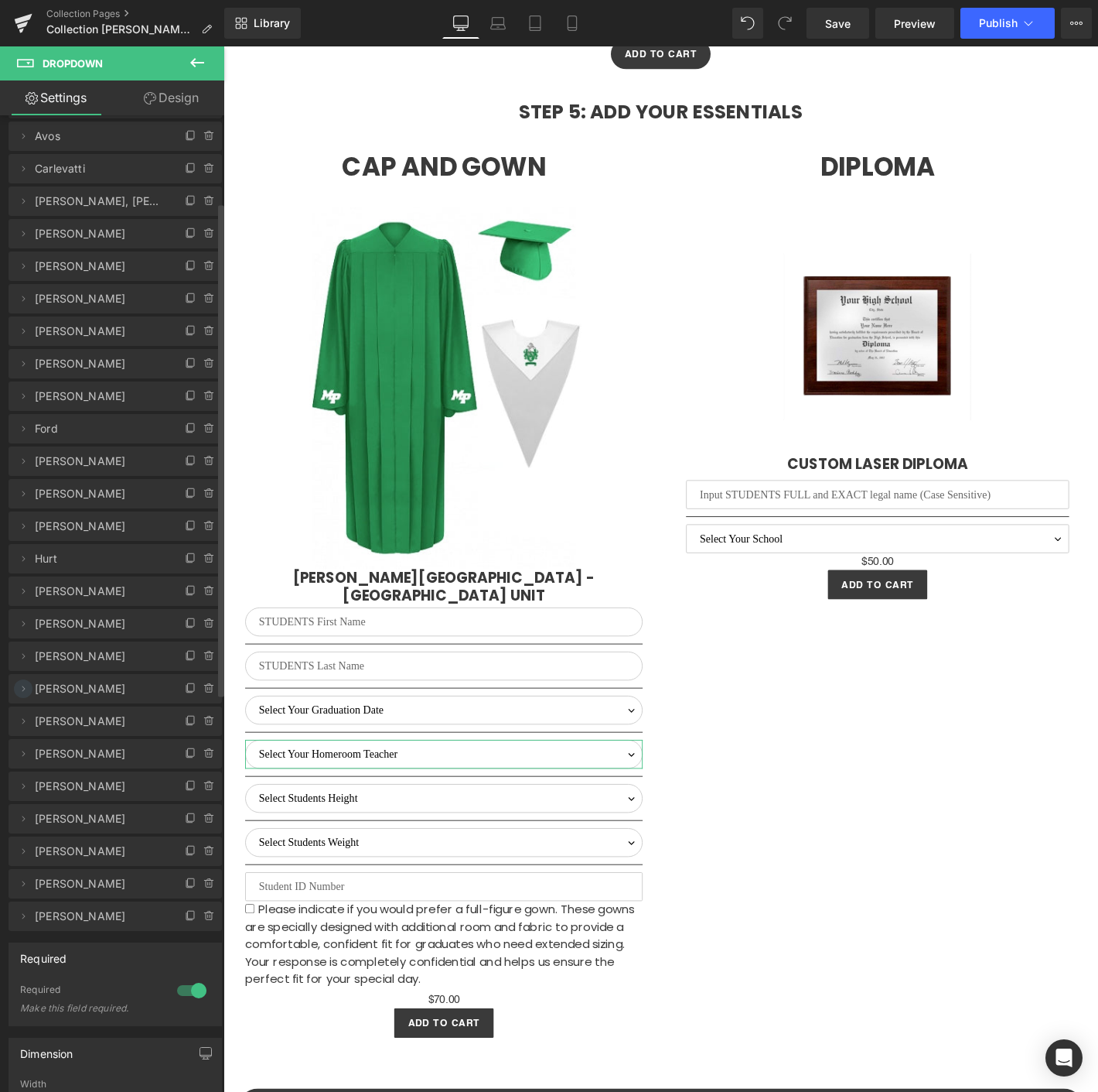
click at [19, 686] on icon at bounding box center [23, 689] width 13 height 13
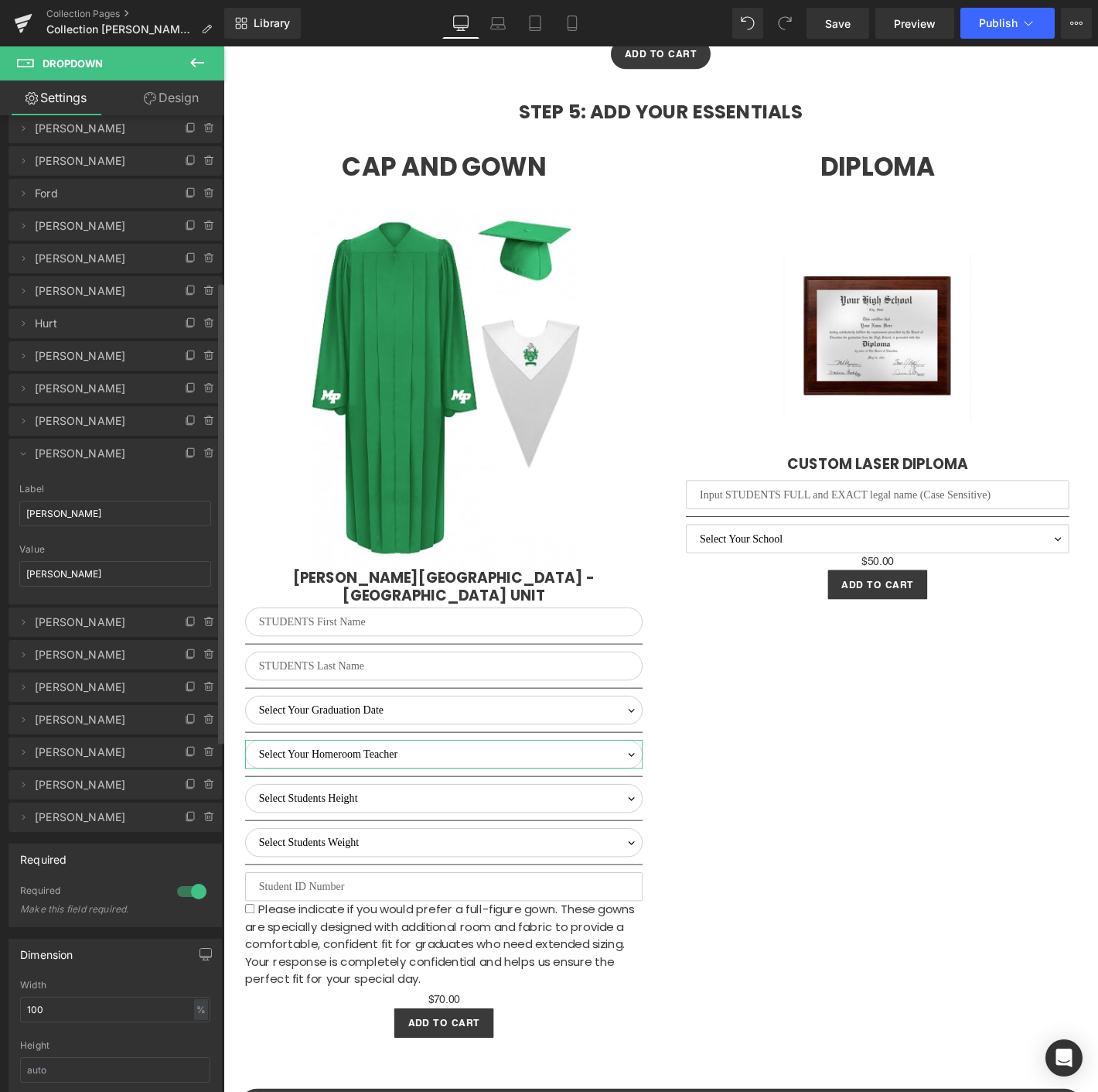
scroll to position [344, 0]
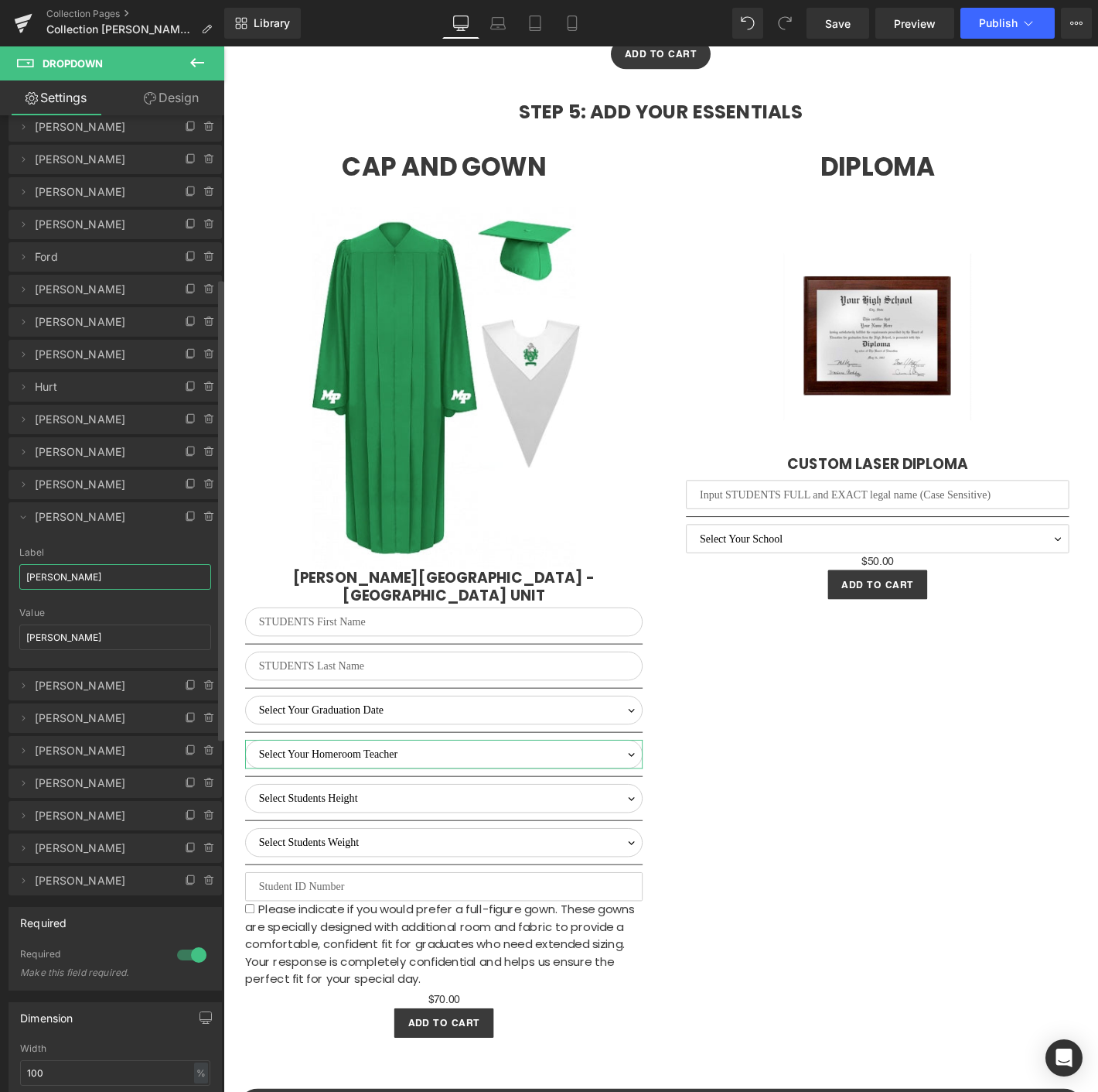
click at [62, 574] on input "[PERSON_NAME]" at bounding box center [114, 576] width 192 height 25
paste input "[PERSON_NAME]"
type input "[PERSON_NAME]"
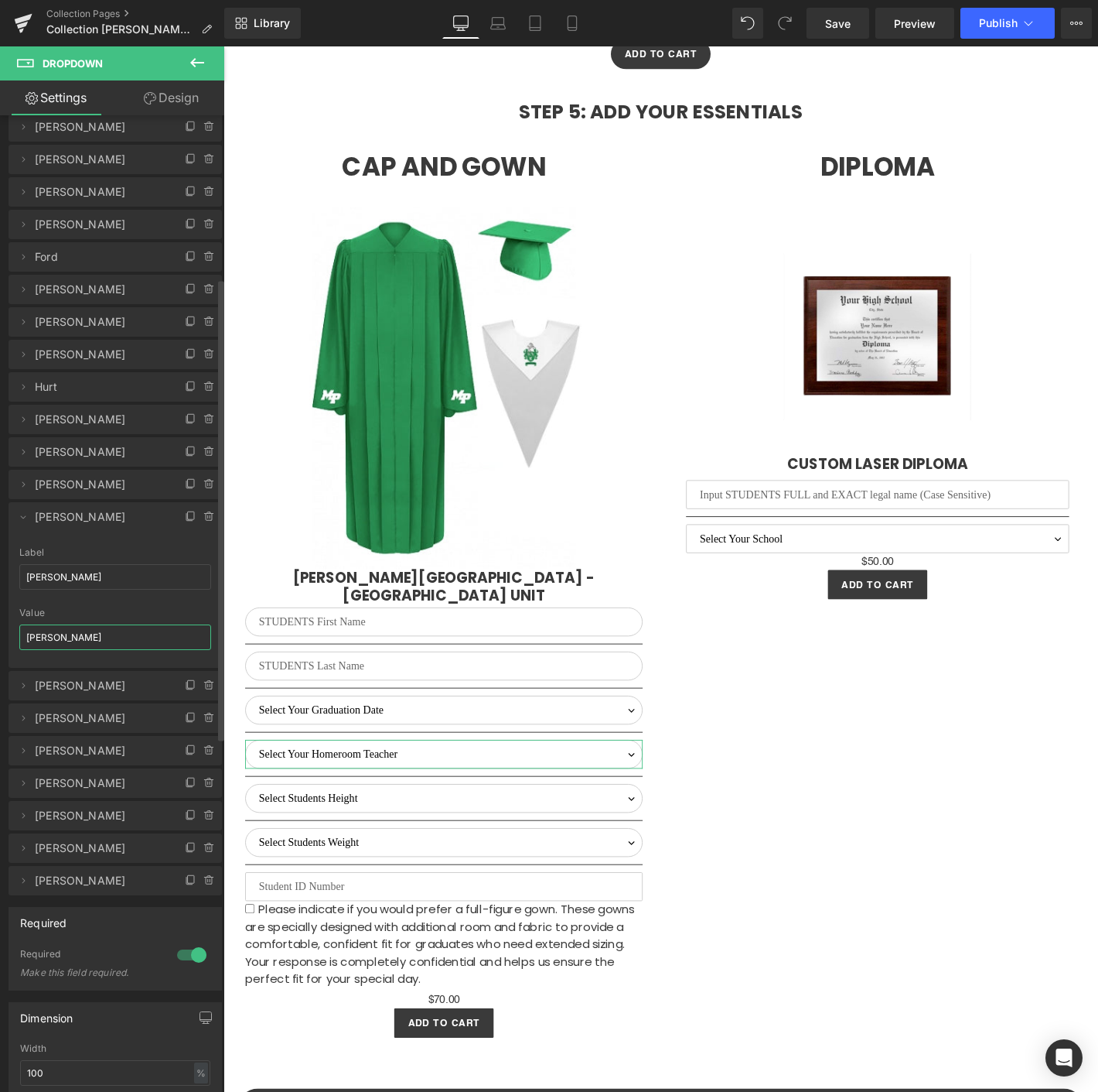
click at [87, 629] on input "[PERSON_NAME]" at bounding box center [114, 637] width 192 height 25
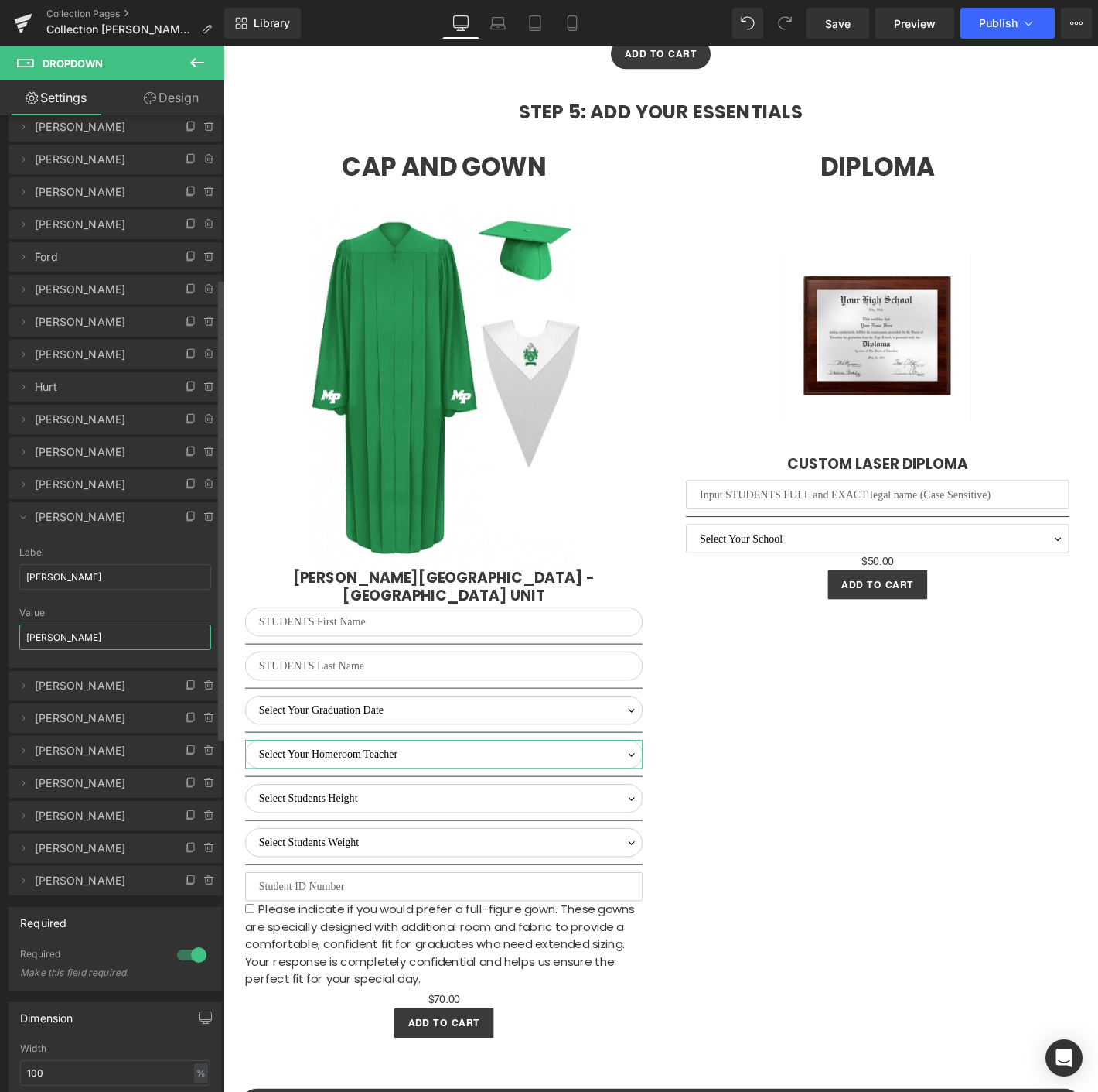
click at [87, 629] on input "[PERSON_NAME]" at bounding box center [114, 637] width 192 height 25
paste input "[PERSON_NAME]"
type input "[PERSON_NAME]"
click at [22, 512] on icon at bounding box center [23, 517] width 13 height 13
click at [24, 683] on icon at bounding box center [23, 685] width 3 height 5
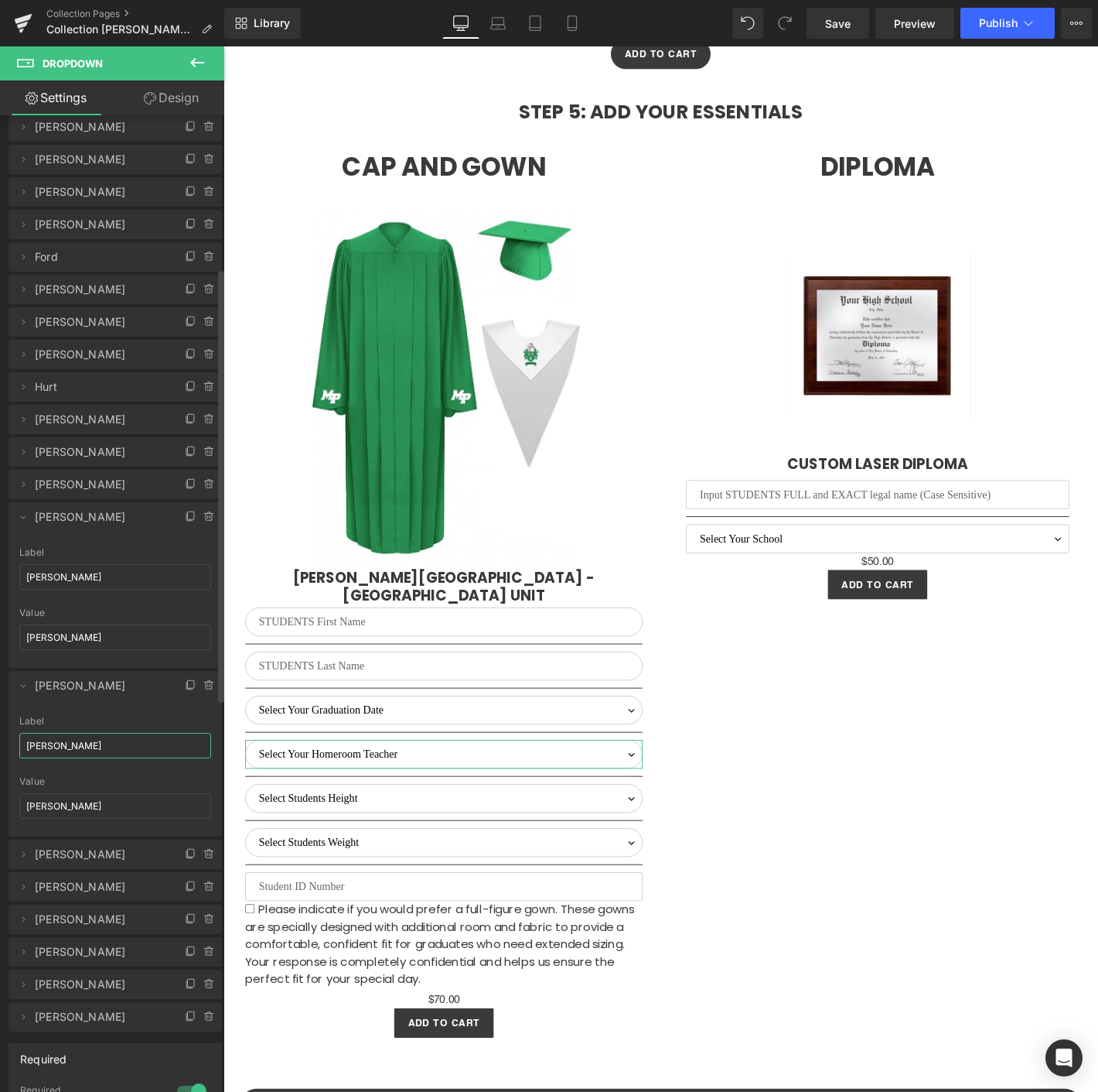
drag, startPoint x: 84, startPoint y: 742, endPoint x: 11, endPoint y: 741, distance: 73.0
click at [11, 741] on div "Thompson, D. Label Thompson, D. Thompson, D. Value Thompson, D." at bounding box center [114, 776] width 214 height 121
click at [128, 754] on input "[PERSON_NAME]" at bounding box center [114, 745] width 192 height 25
click at [79, 736] on input "[PERSON_NAME]" at bounding box center [114, 745] width 192 height 25
click at [104, 481] on span "[PERSON_NAME]" at bounding box center [100, 484] width 130 height 30
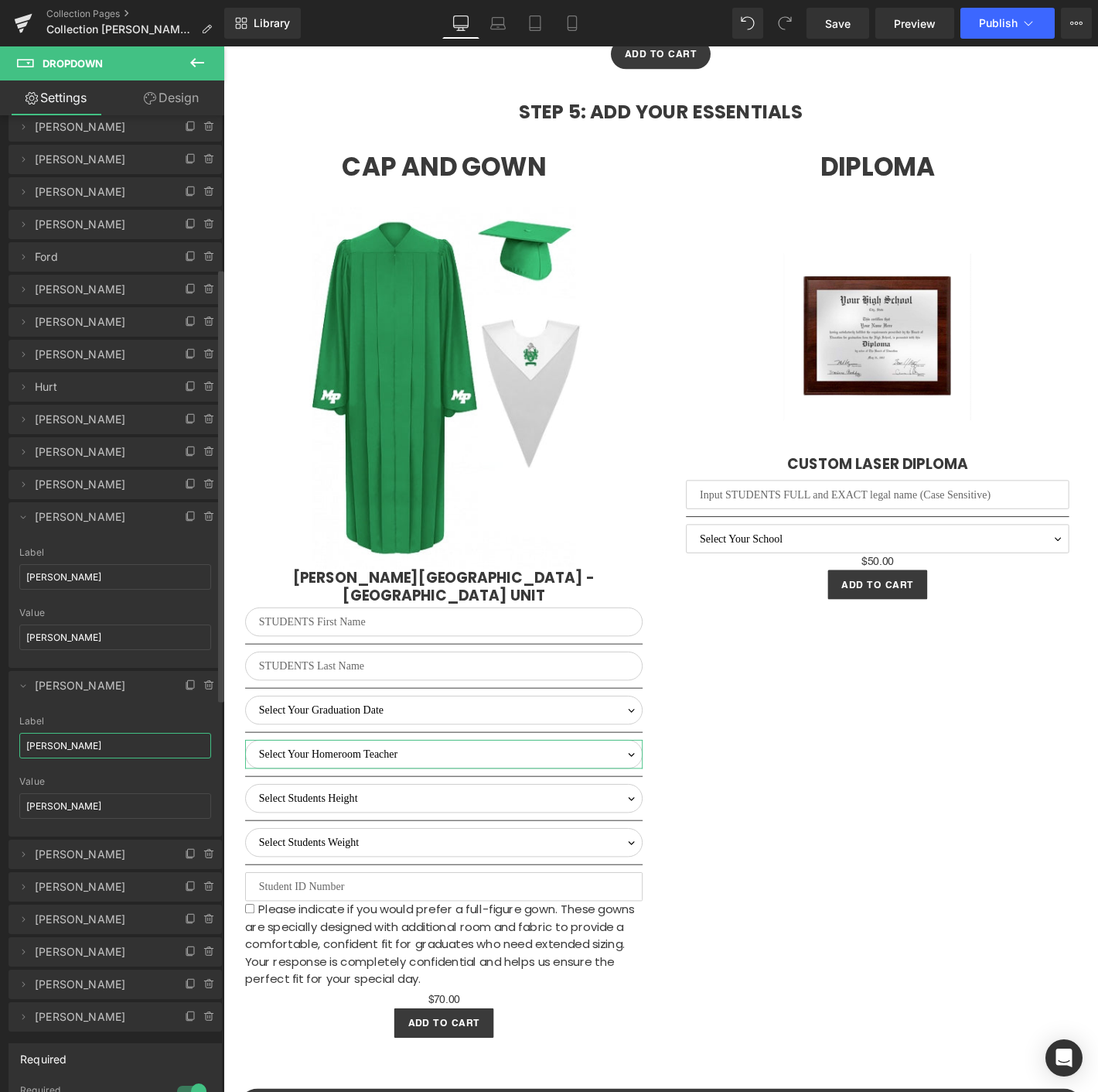
click at [104, 481] on span "[PERSON_NAME]" at bounding box center [100, 484] width 130 height 30
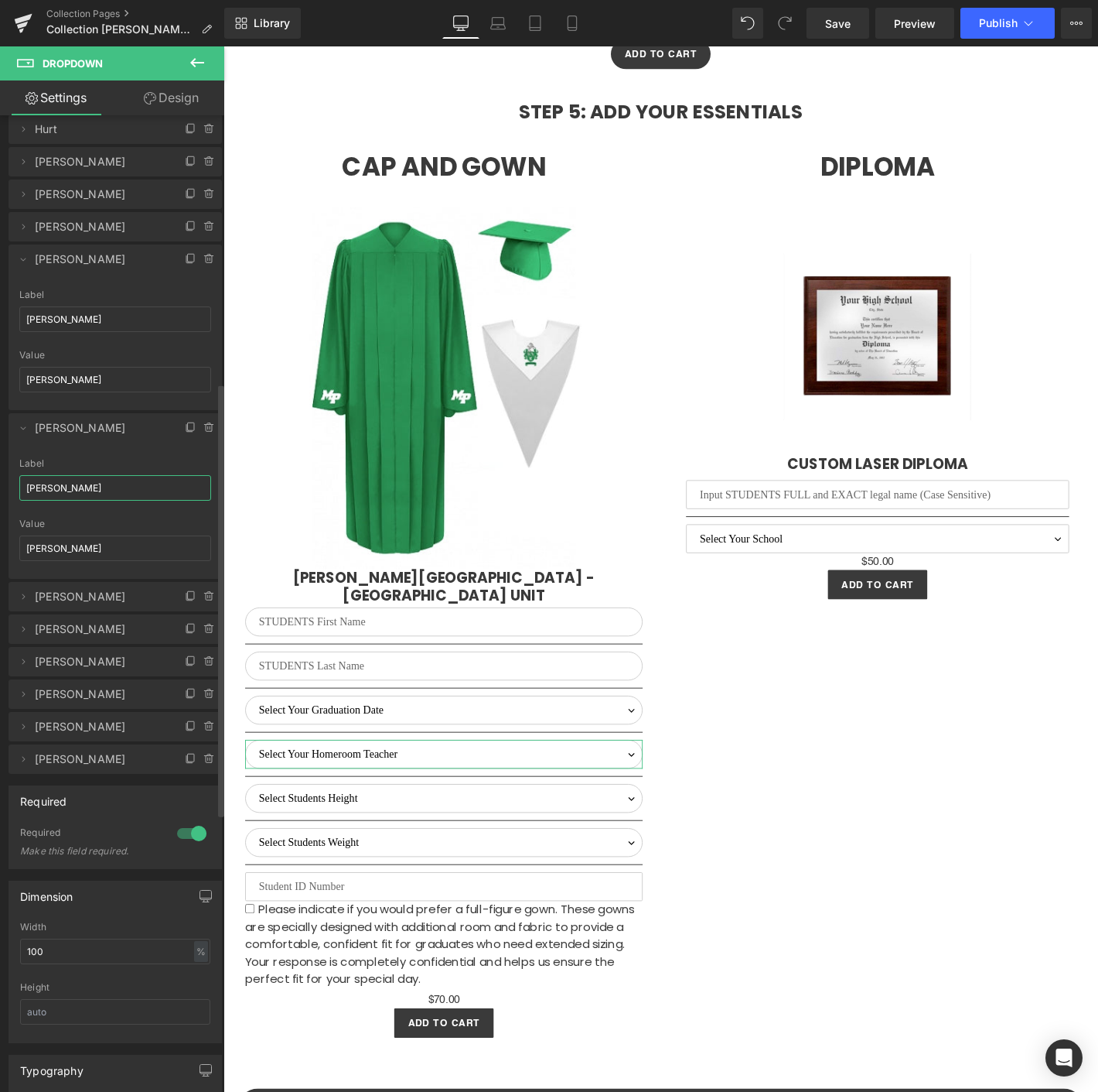
drag, startPoint x: 110, startPoint y: 484, endPoint x: 14, endPoint y: 485, distance: 96.0
click at [14, 485] on div "Thompson, D. Label Thompson, D. Thompson, D. Value Thompson, D." at bounding box center [114, 518] width 214 height 121
paste input "[PERSON_NAME]"
type input "[PERSON_NAME]"
click at [106, 545] on input "[PERSON_NAME]" at bounding box center [114, 548] width 192 height 25
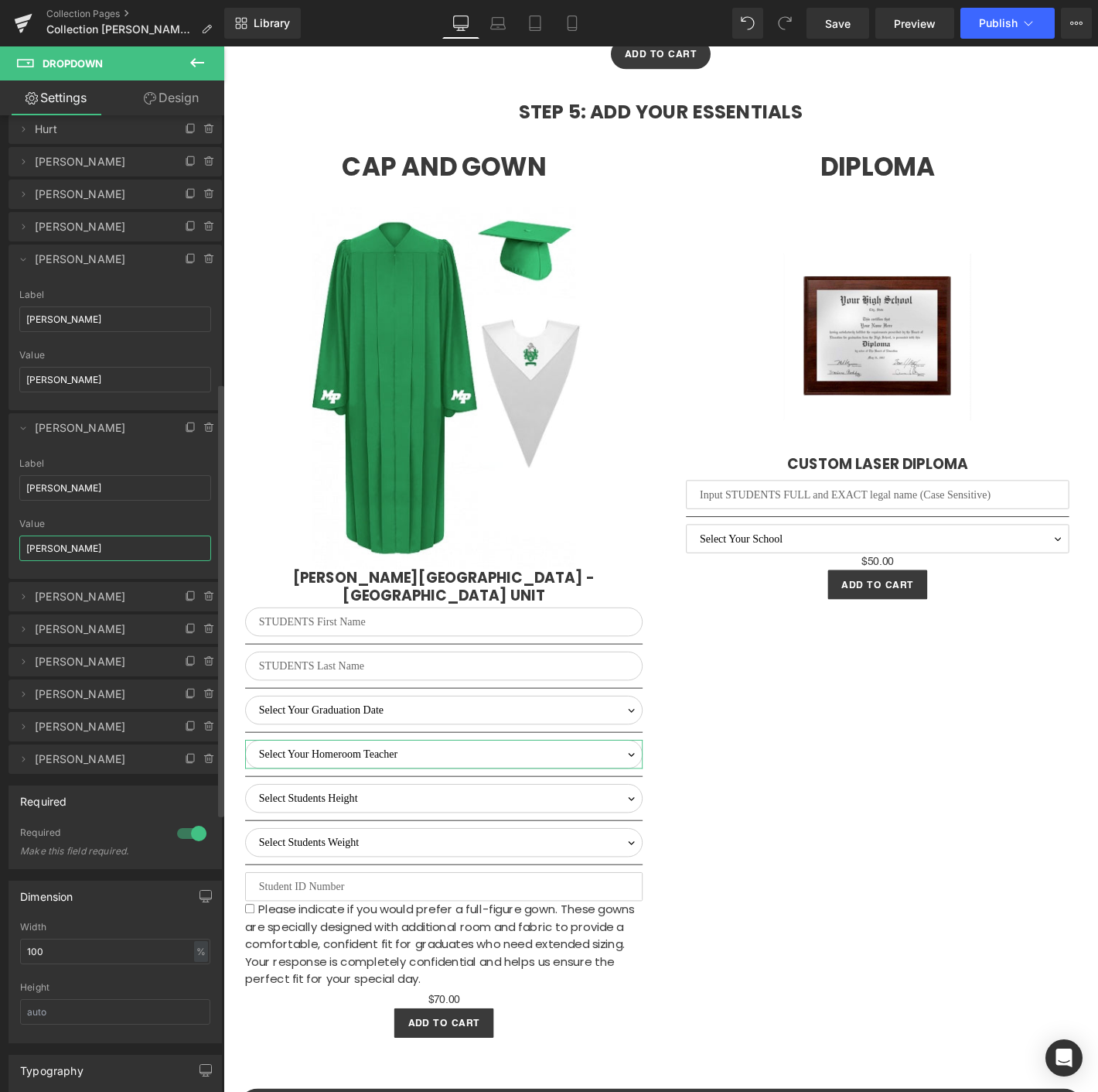
click at [106, 545] on input "[PERSON_NAME]" at bounding box center [114, 548] width 192 height 25
click at [48, 540] on input "[PERSON_NAME]" at bounding box center [114, 548] width 192 height 25
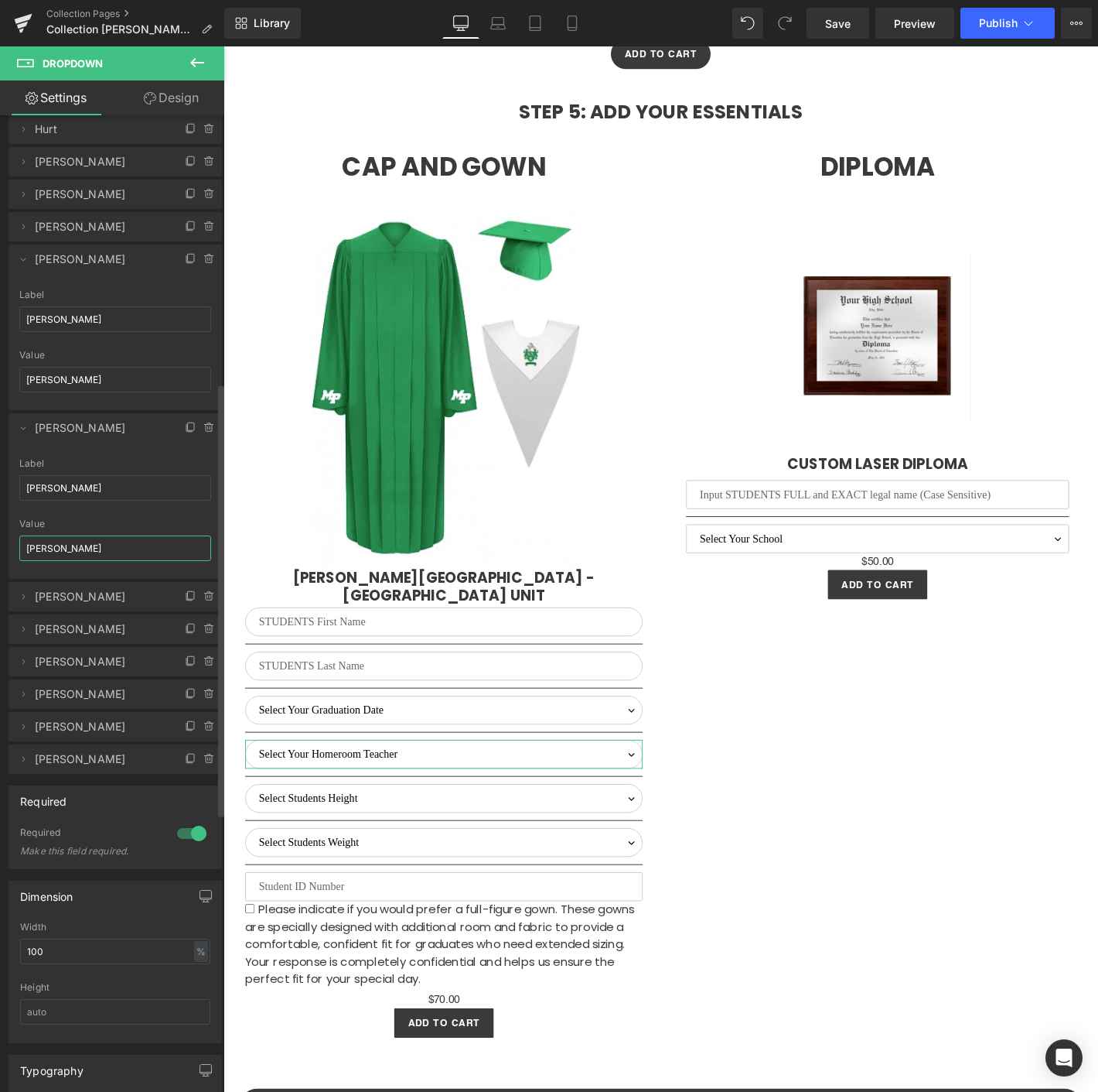
click at [112, 544] on input "[PERSON_NAME]" at bounding box center [114, 548] width 192 height 25
paste input "[PERSON_NAME]"
click at [87, 544] on input "Thompson, D.Murphy, A." at bounding box center [114, 548] width 192 height 25
type input "[PERSON_NAME]"
click at [18, 423] on icon at bounding box center [23, 428] width 13 height 13
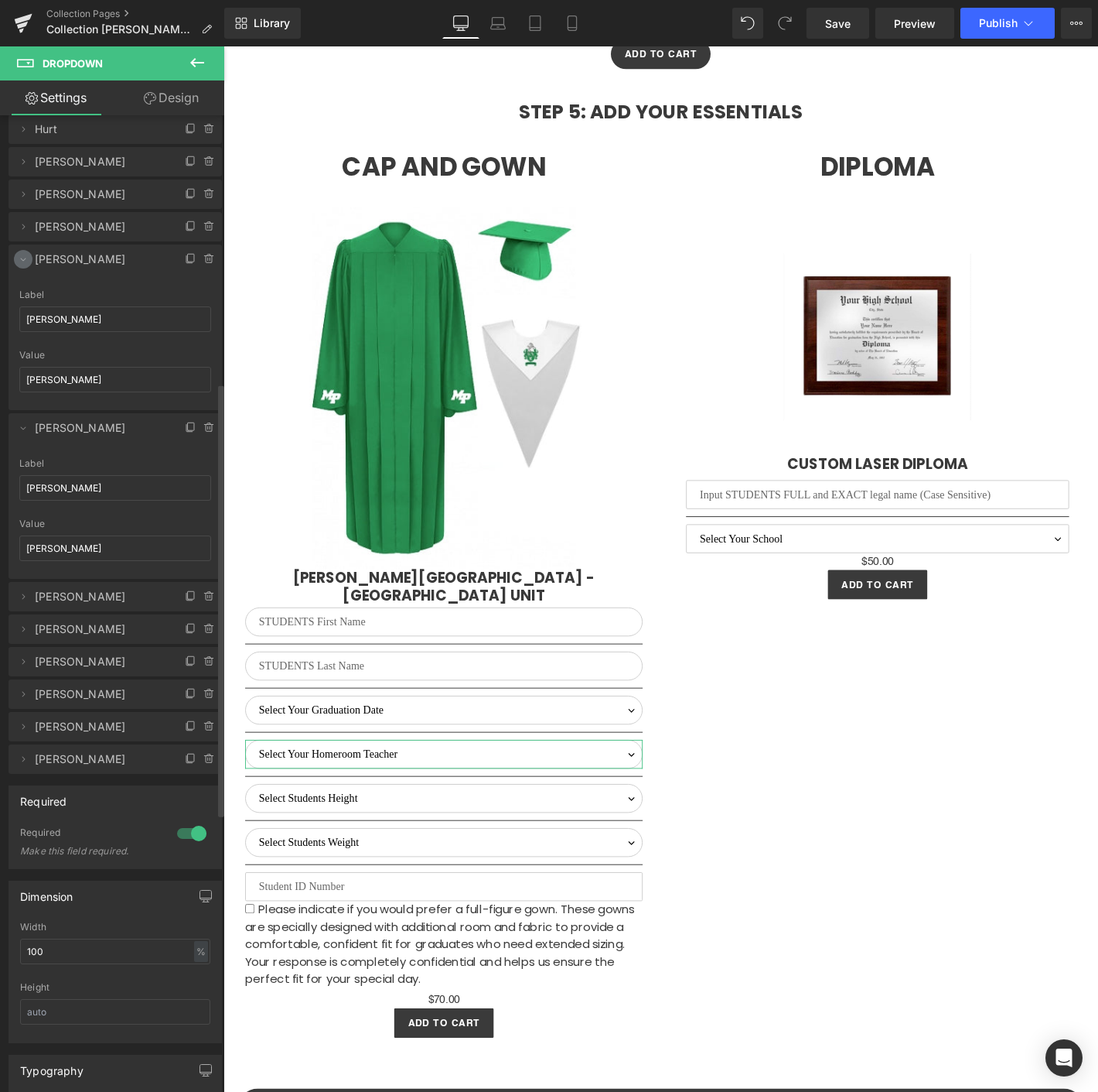
click at [23, 260] on icon at bounding box center [23, 260] width 13 height 13
click at [23, 259] on icon at bounding box center [23, 260] width 13 height 13
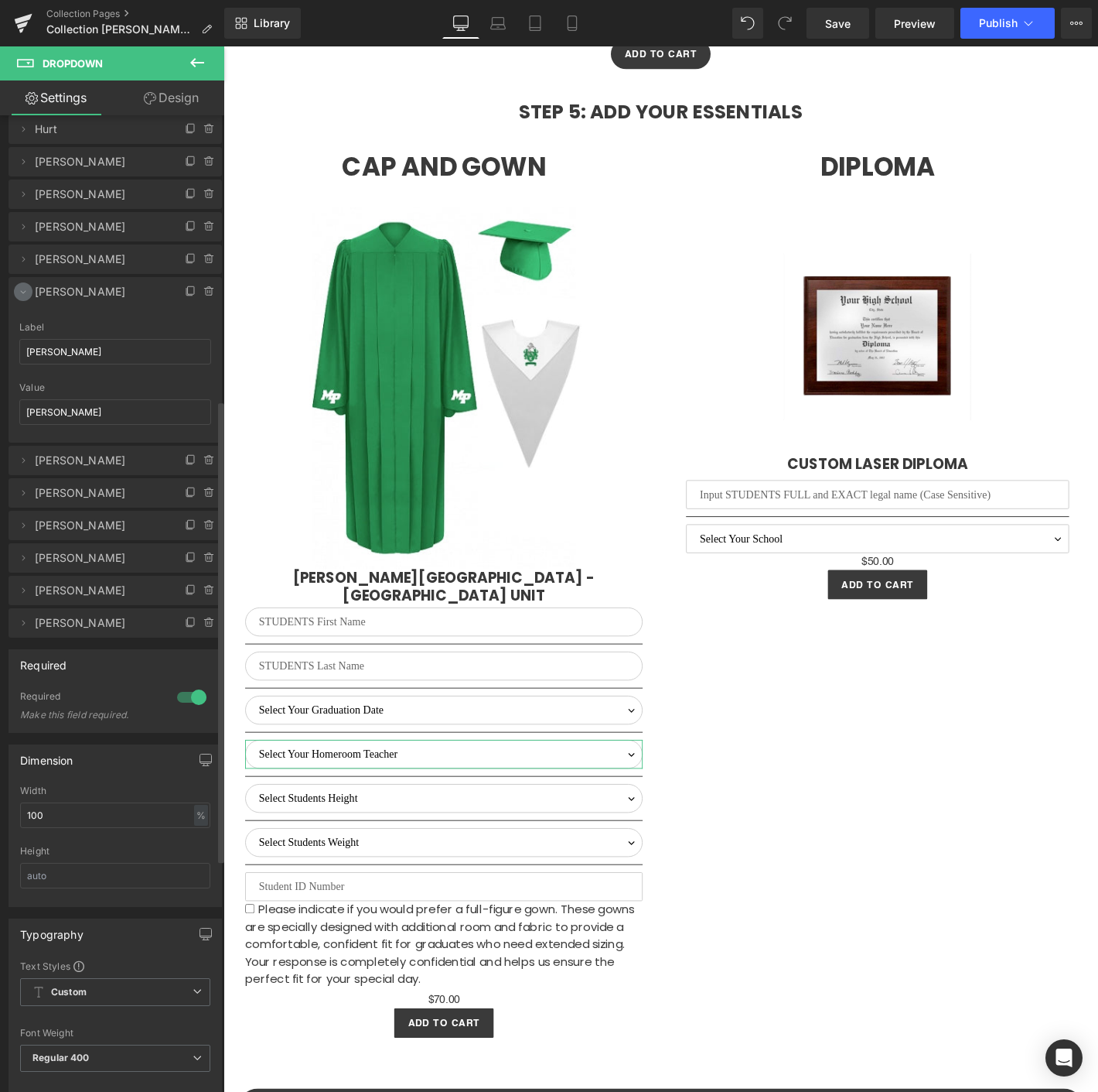
click at [22, 293] on icon at bounding box center [23, 292] width 13 height 13
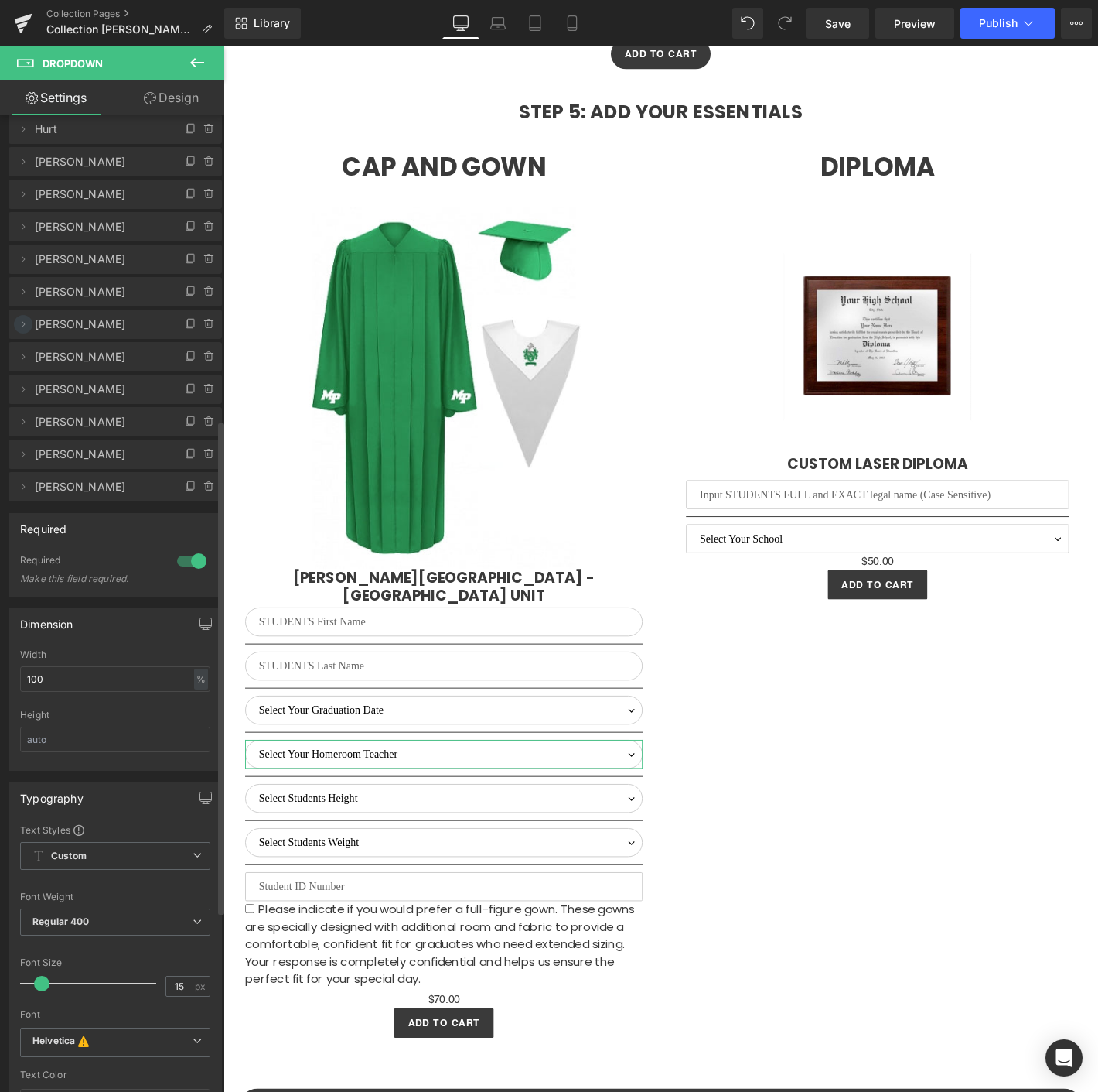
click at [26, 326] on icon at bounding box center [23, 325] width 13 height 13
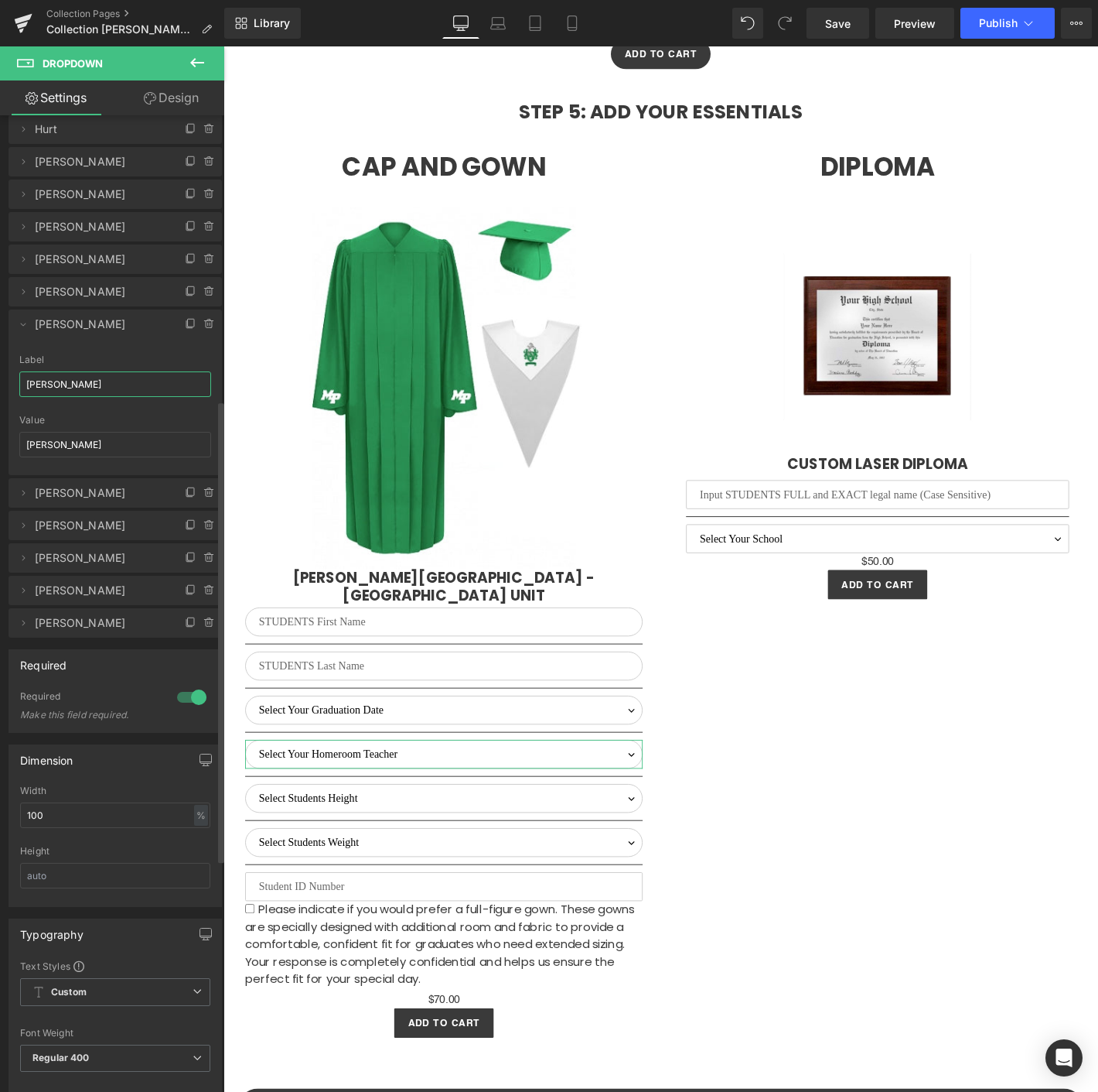
click at [57, 374] on input "[PERSON_NAME]" at bounding box center [114, 384] width 192 height 25
paste input "[PERSON_NAME]"
type input "[PERSON_NAME]"
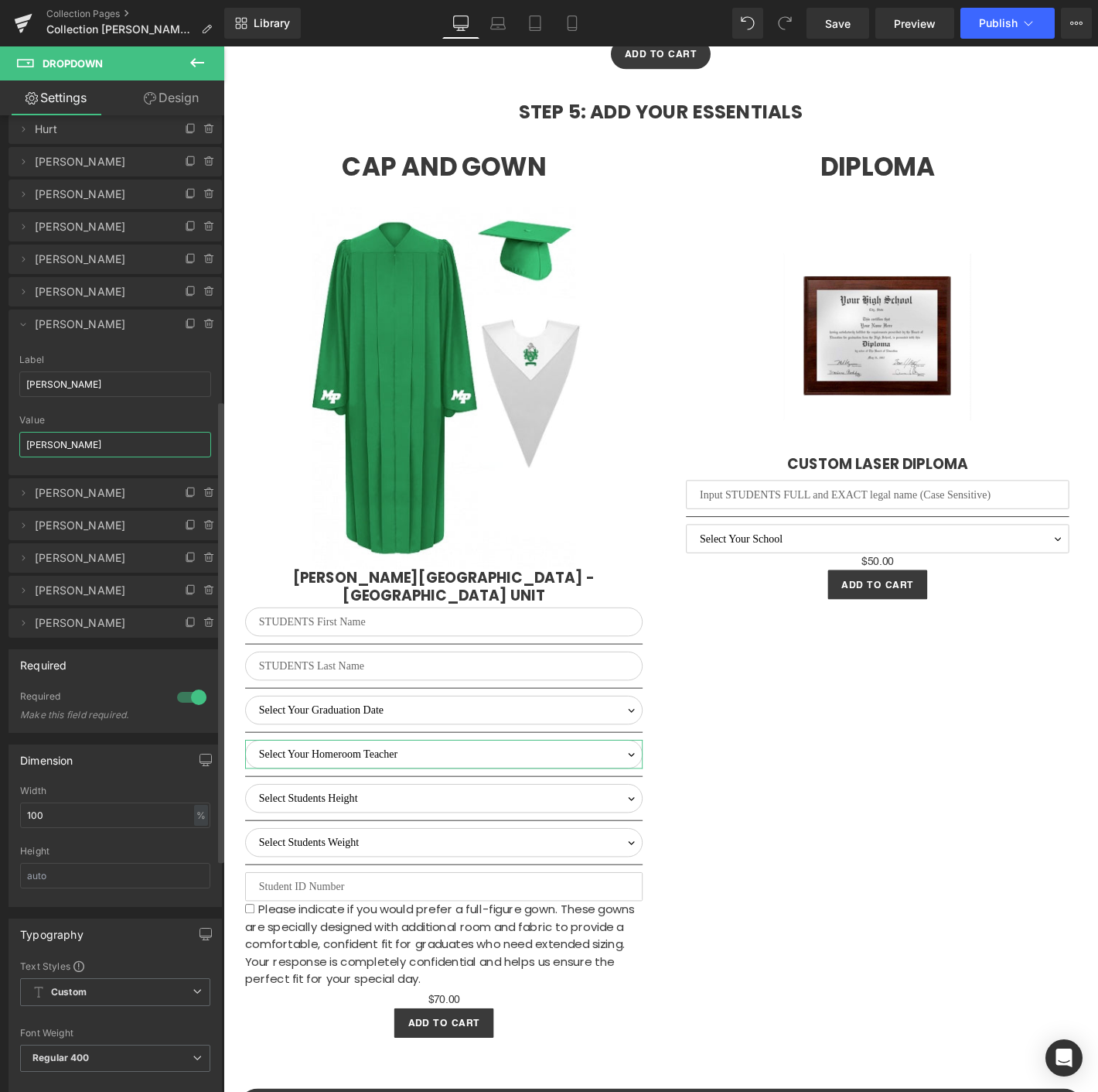
click at [57, 440] on input "[PERSON_NAME]" at bounding box center [114, 445] width 192 height 25
click at [78, 445] on input "[PERSON_NAME]" at bounding box center [114, 445] width 192 height 25
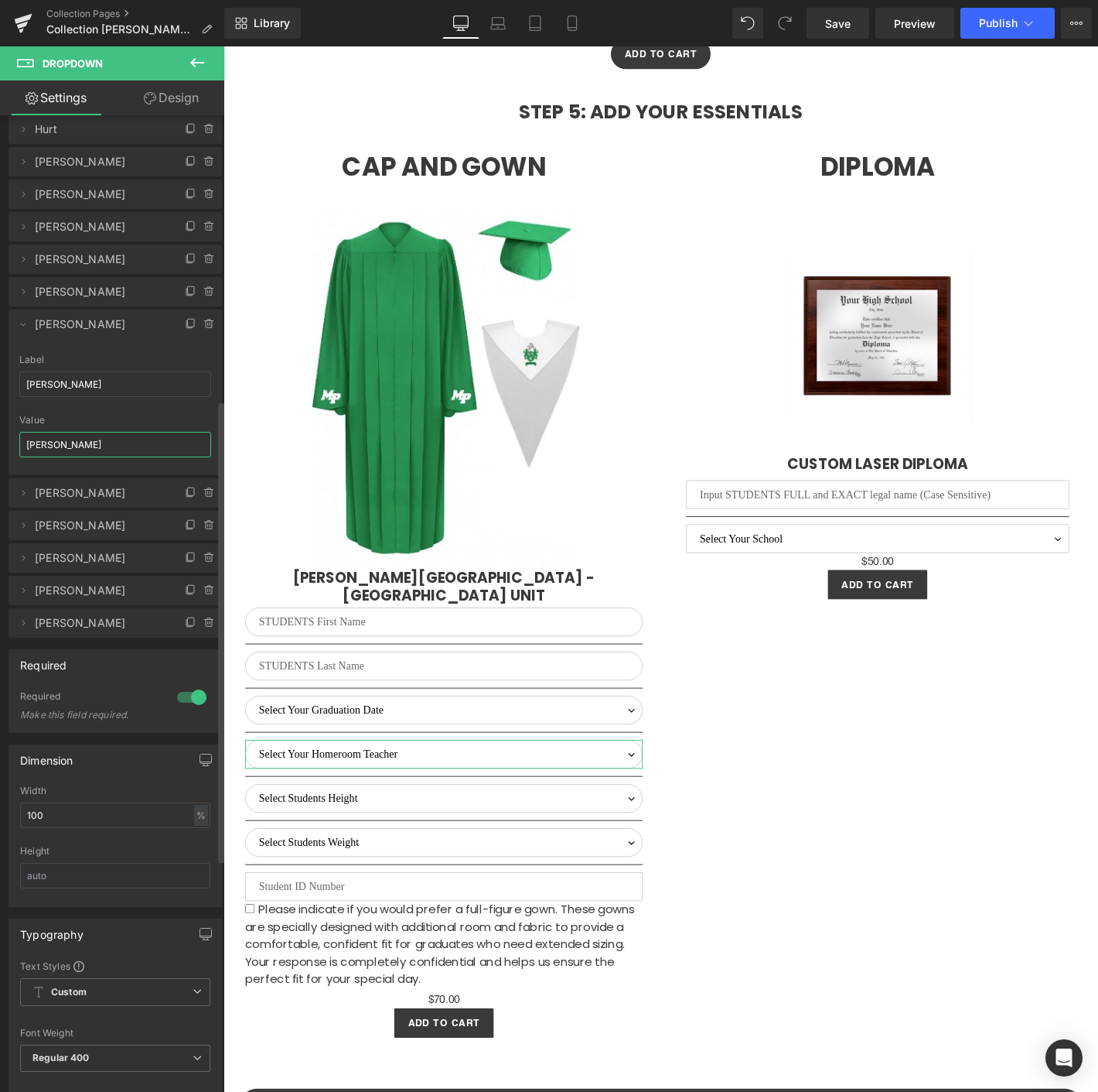
click at [78, 445] on input "[PERSON_NAME]" at bounding box center [114, 445] width 192 height 25
click at [79, 445] on input "[PERSON_NAME]" at bounding box center [114, 445] width 192 height 25
click at [68, 444] on input "[PERSON_NAME]" at bounding box center [114, 445] width 192 height 25
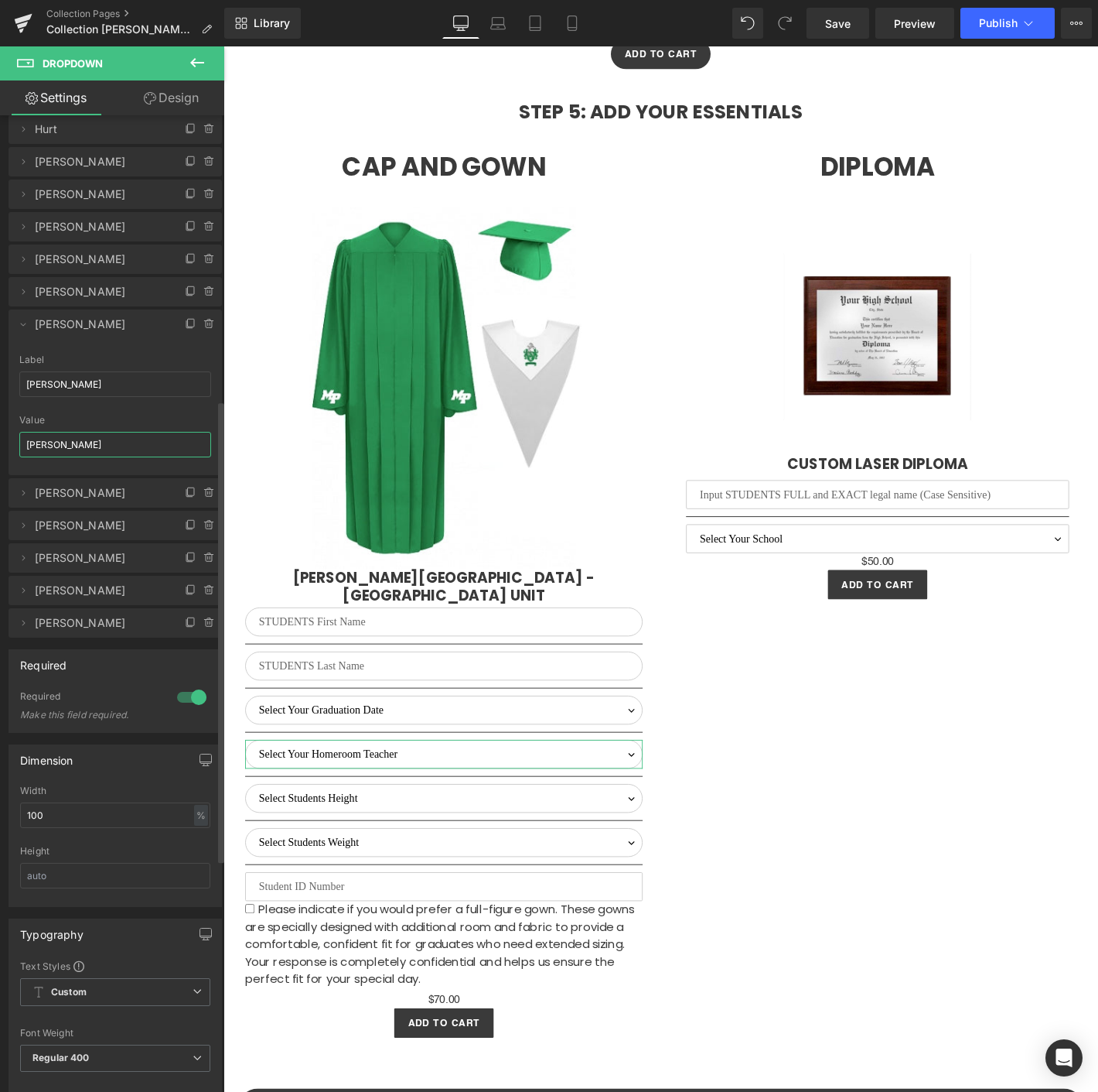
click at [68, 444] on input "[PERSON_NAME]" at bounding box center [114, 445] width 192 height 25
click at [83, 442] on input "[PERSON_NAME]" at bounding box center [114, 445] width 192 height 25
drag, startPoint x: 83, startPoint y: 442, endPoint x: 12, endPoint y: 429, distance: 72.2
click at [12, 429] on div "Perez Label Perez Torone, L. Value Torone, L." at bounding box center [114, 415] width 214 height 121
paste input "[PERSON_NAME]"
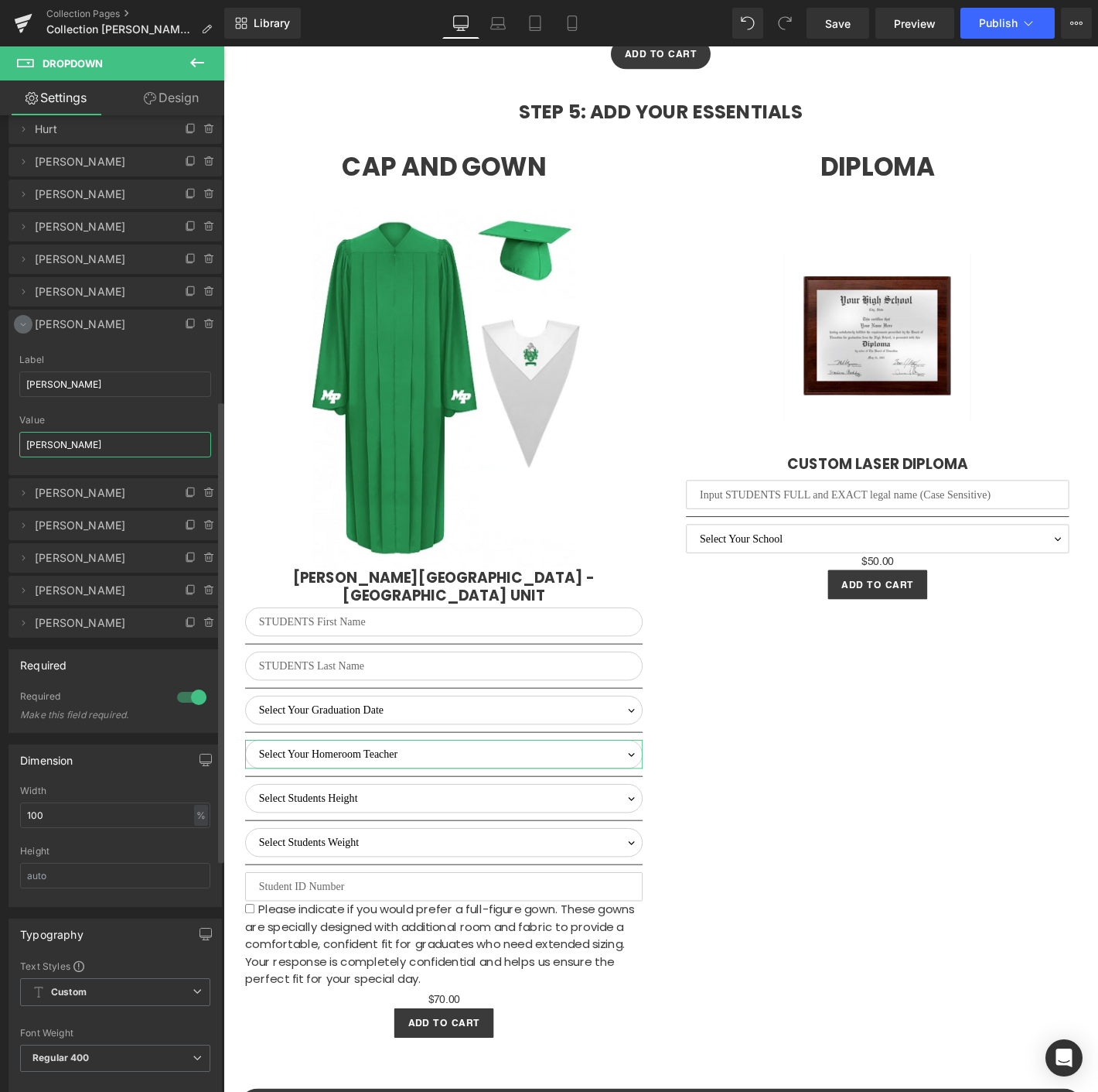
type input "[PERSON_NAME]"
click at [20, 318] on icon at bounding box center [23, 325] width 13 height 13
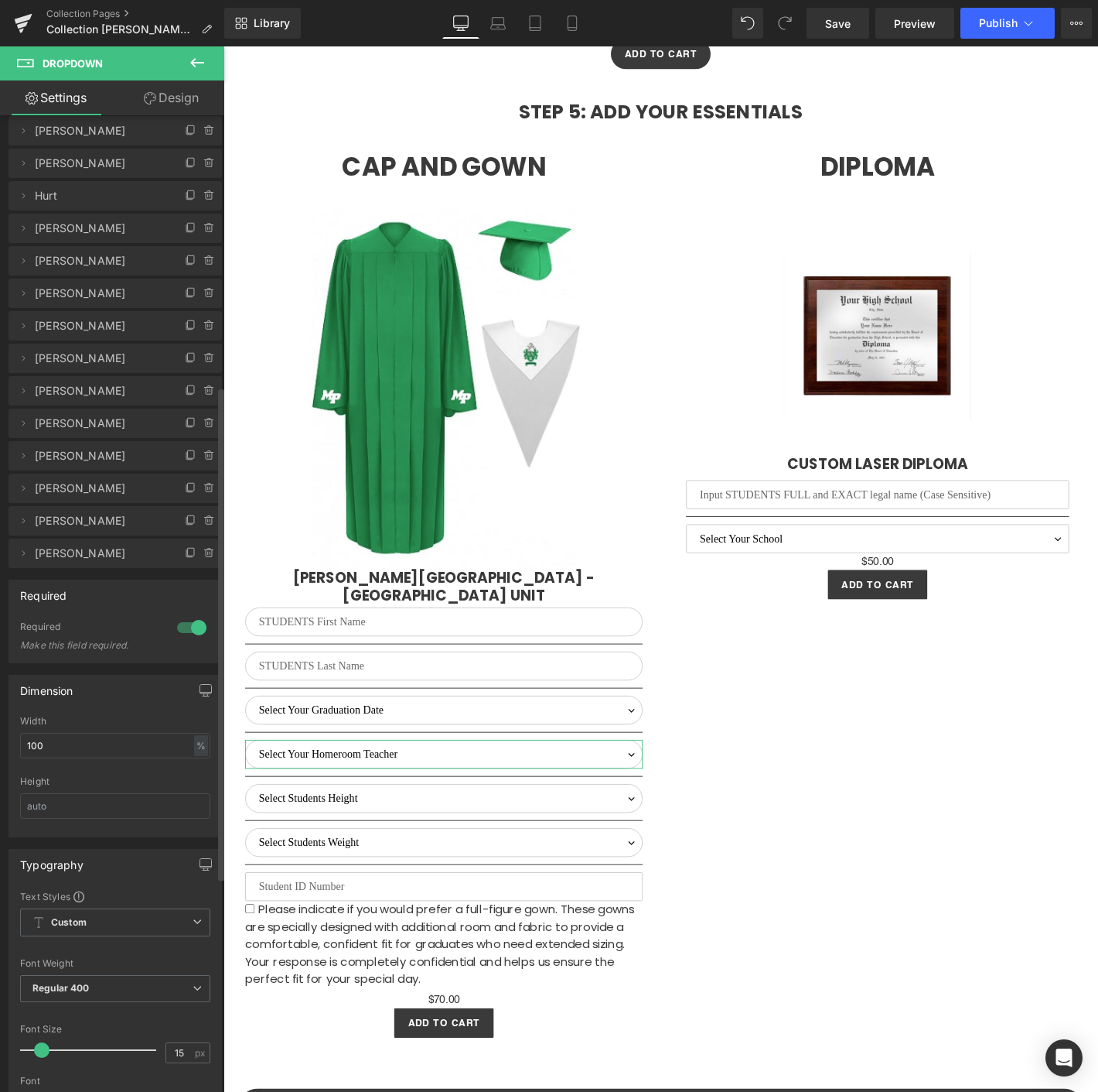
scroll to position [429, 0]
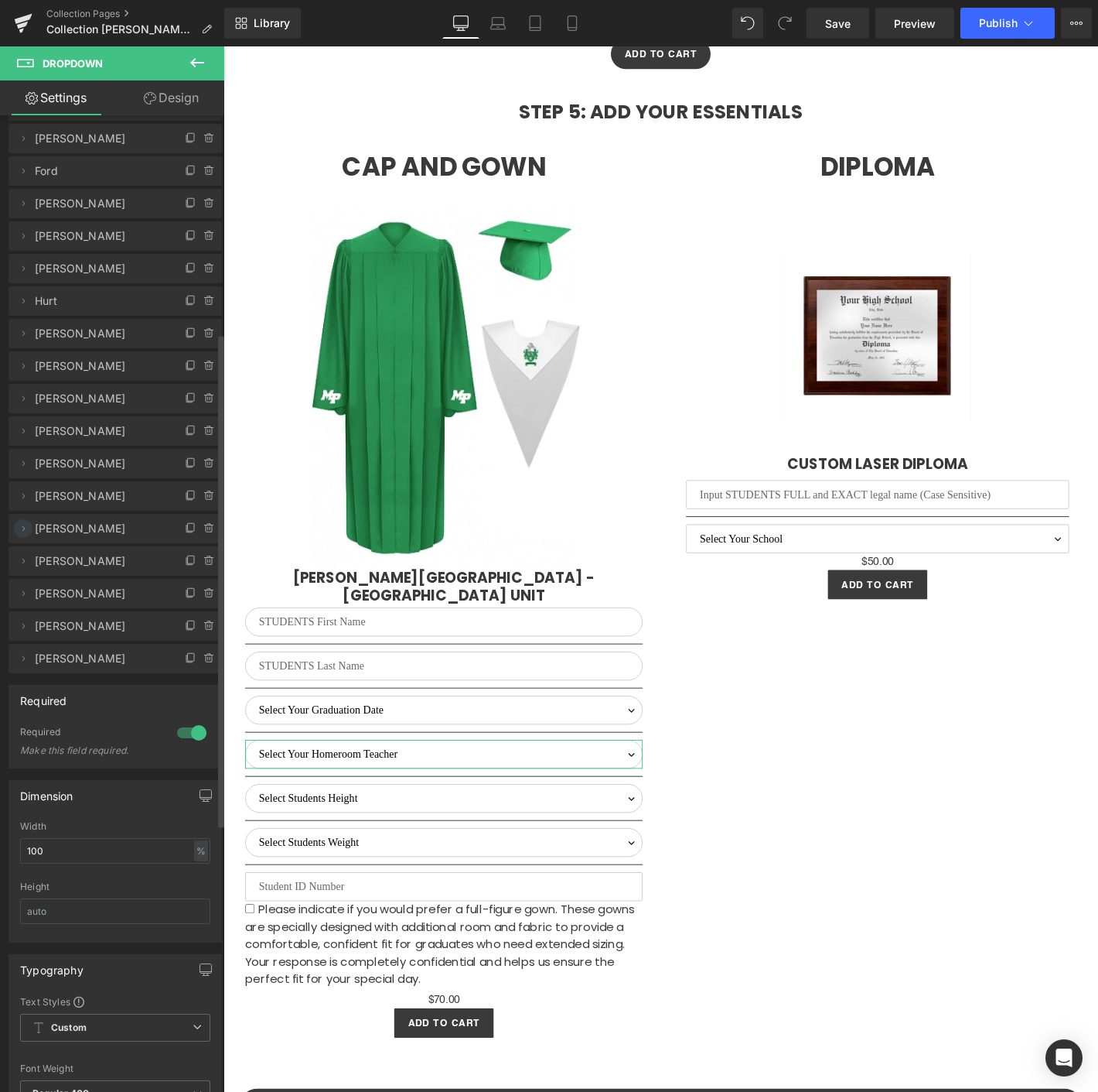
click at [21, 528] on icon at bounding box center [23, 528] width 13 height 13
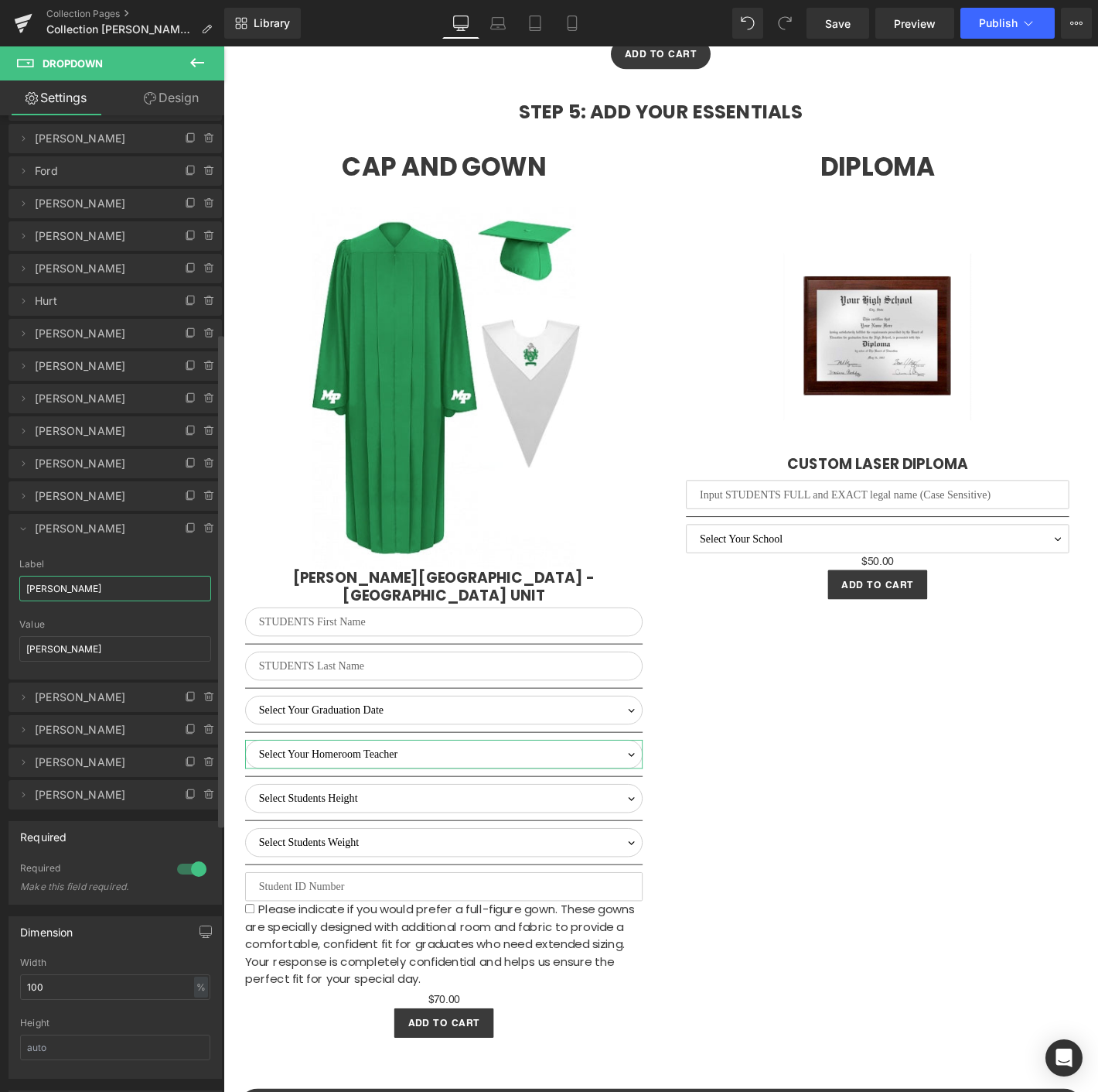
click at [78, 591] on input "[PERSON_NAME]" at bounding box center [114, 588] width 192 height 25
paste input "[PERSON_NAME]"
type input "[PERSON_NAME]"
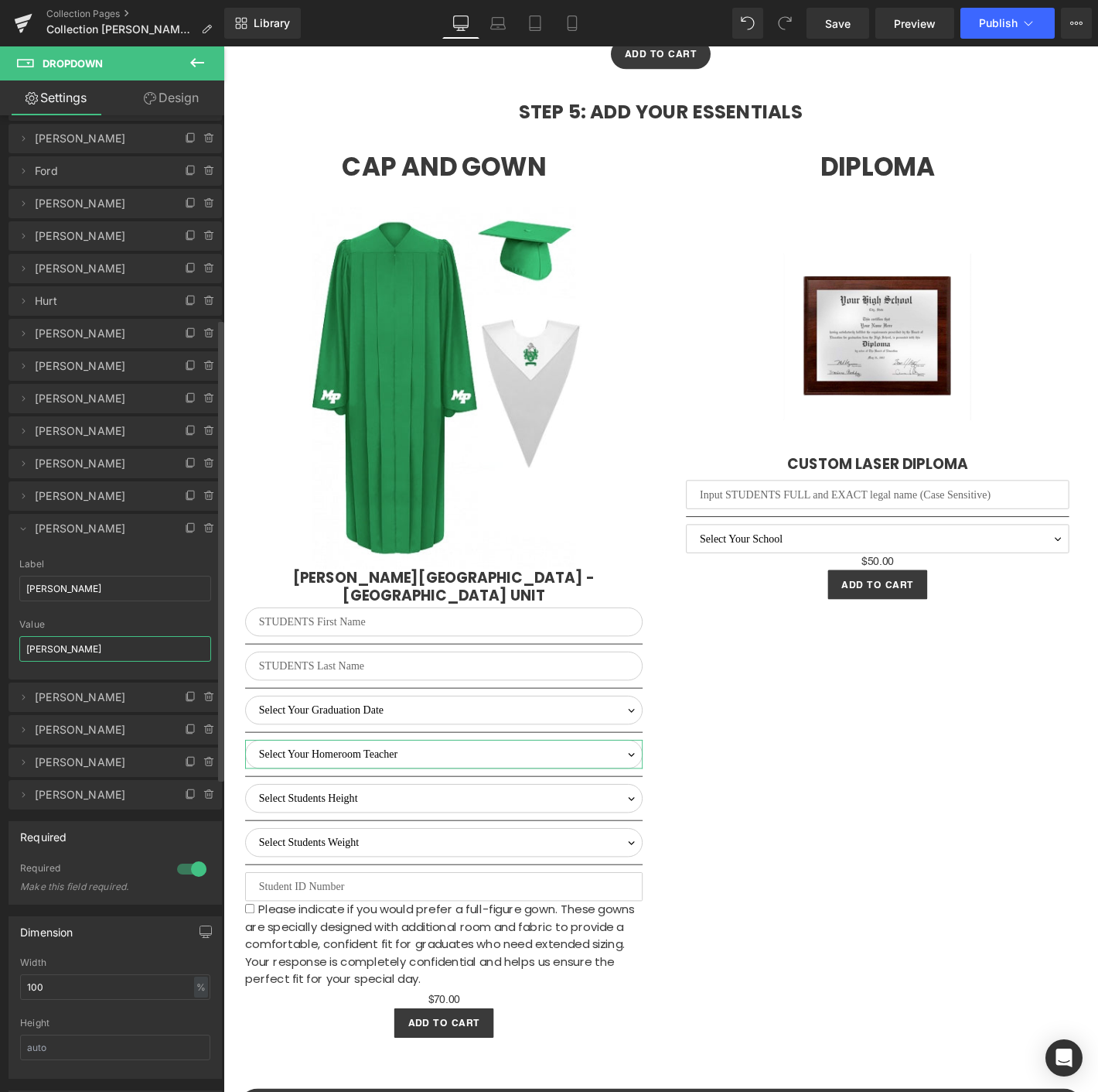
click at [78, 646] on input "[PERSON_NAME]" at bounding box center [114, 648] width 192 height 25
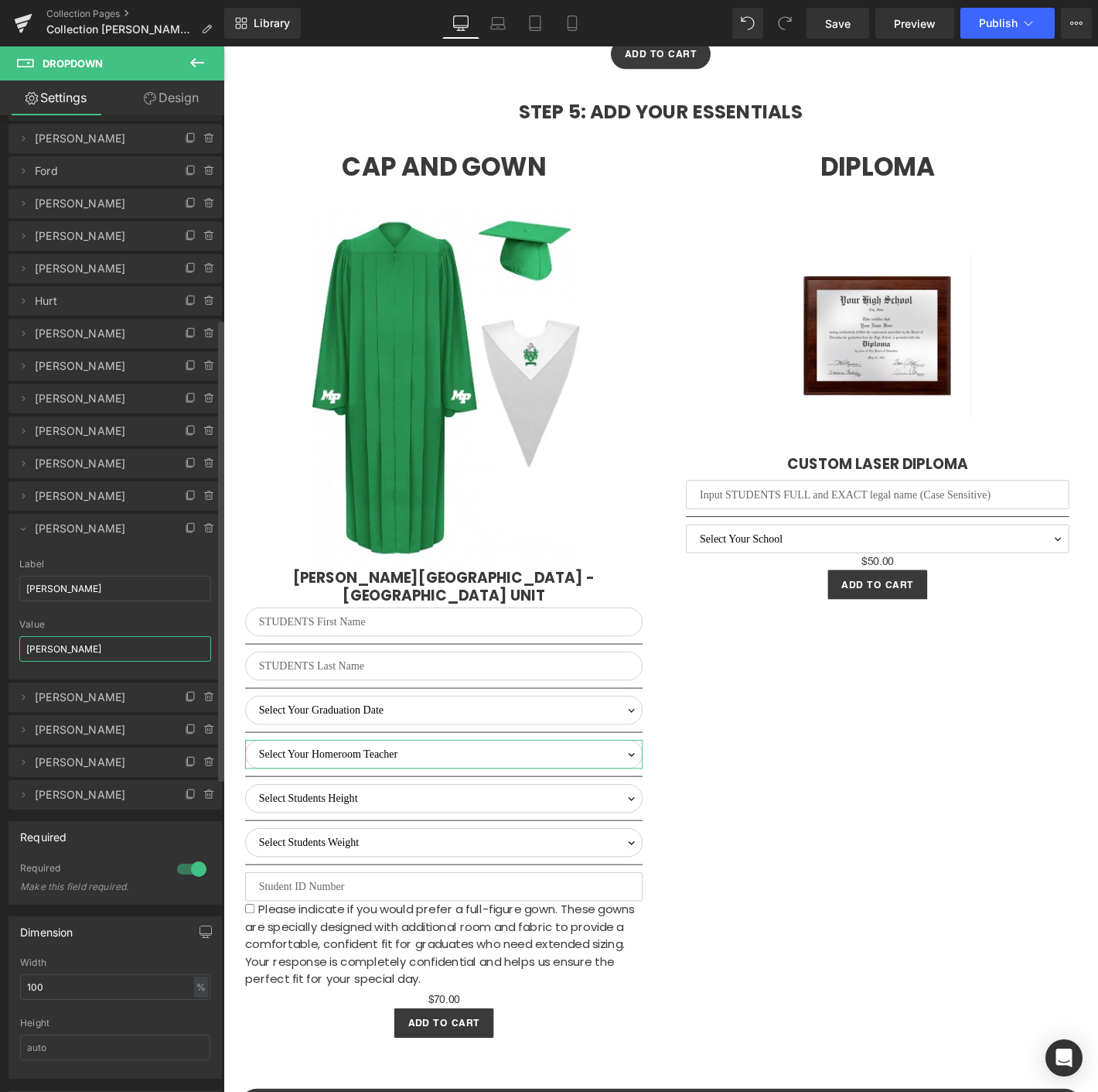
click at [62, 651] on input "[PERSON_NAME]" at bounding box center [114, 648] width 192 height 25
paste input "[PERSON_NAME]"
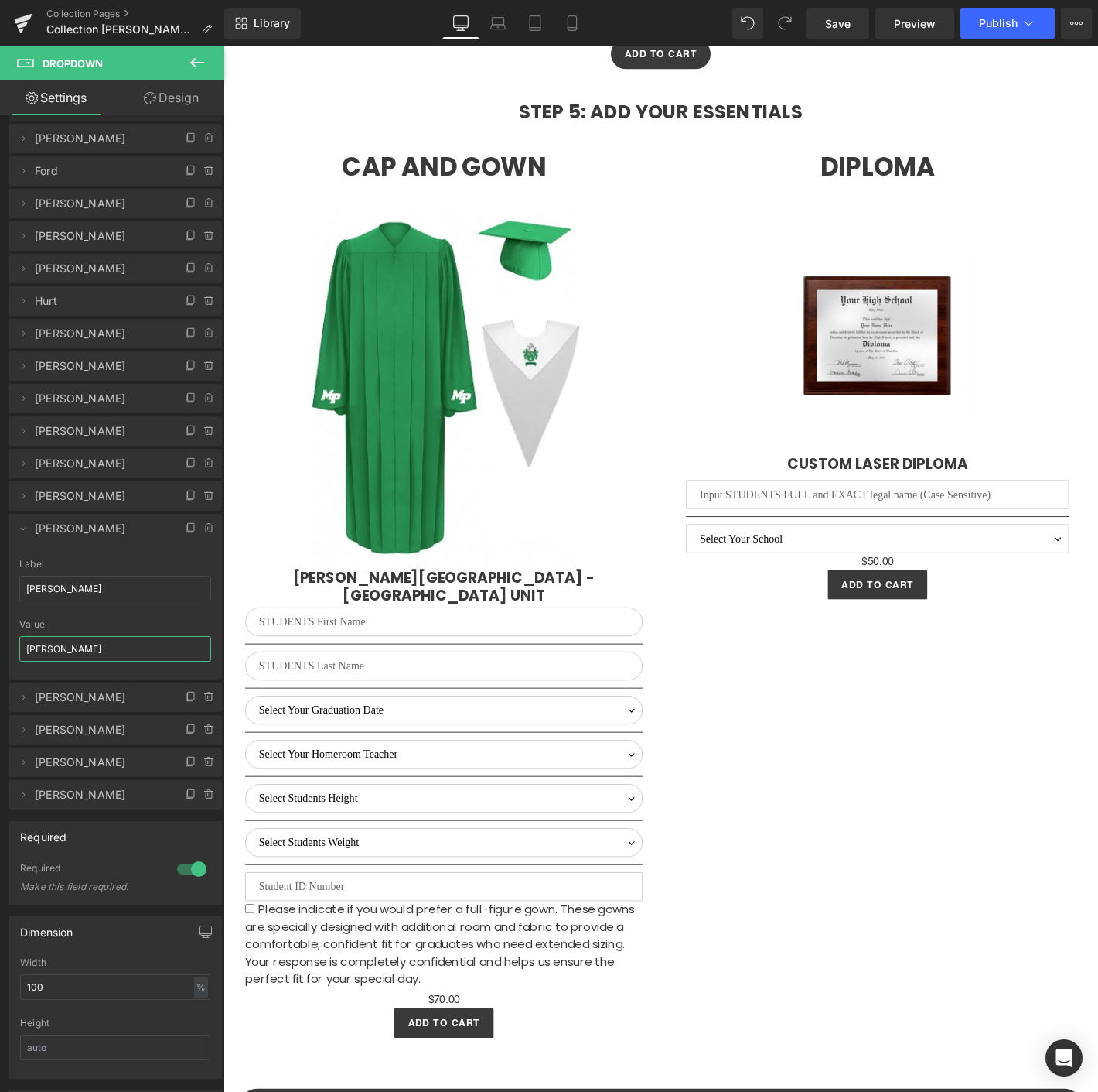
type input "[PERSON_NAME]"
click at [20, 527] on icon at bounding box center [23, 528] width 13 height 13
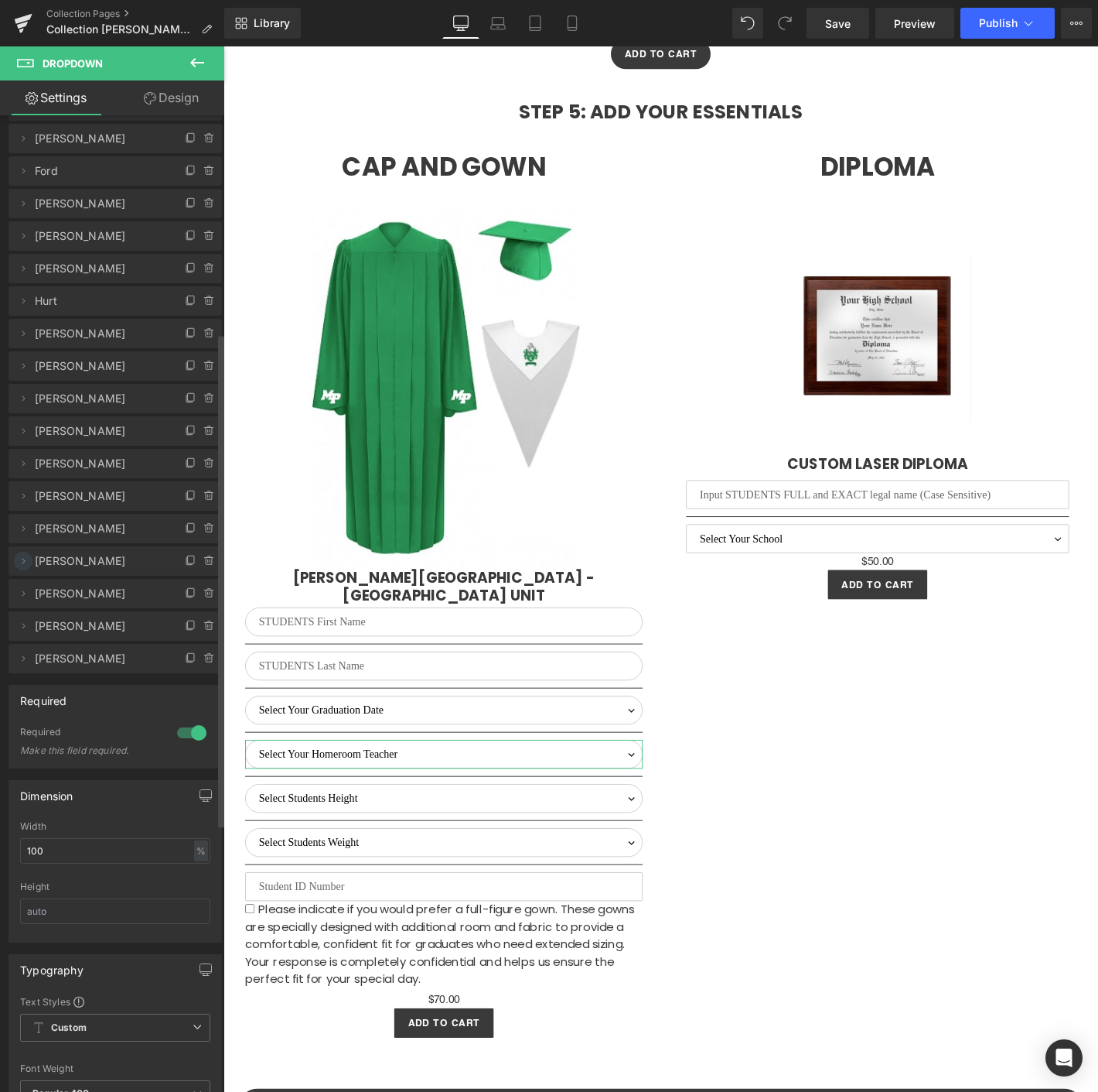
click at [23, 562] on icon at bounding box center [23, 561] width 13 height 13
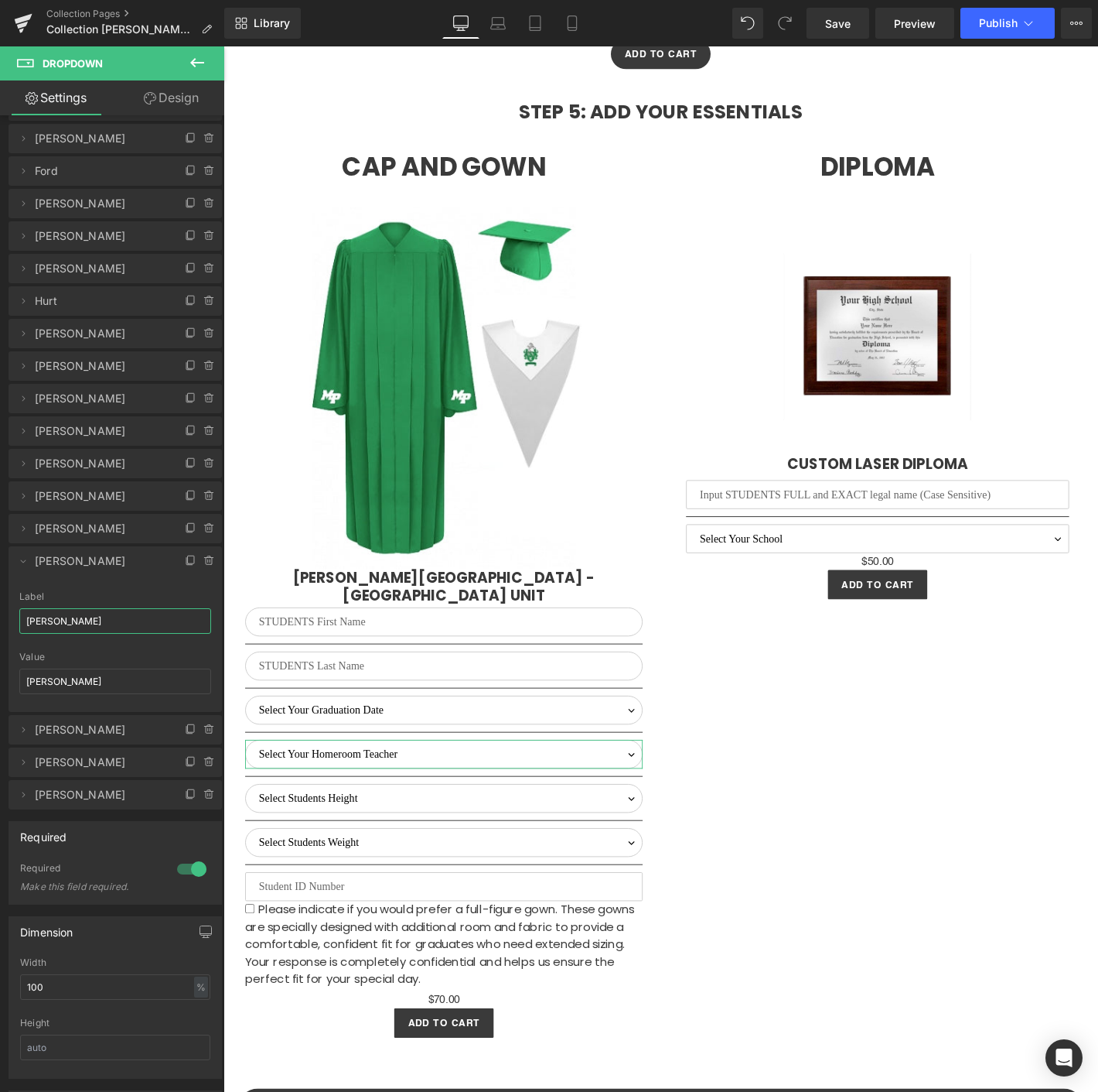
drag, startPoint x: 124, startPoint y: 626, endPoint x: -2, endPoint y: 624, distance: 126.0
click at [0, 624] on html "You are previewing how the will restyle your page. You can not edit Elements in…" at bounding box center [549, 546] width 1098 height 1092
paste input "[PERSON_NAME]"
type input "[PERSON_NAME]"
click at [74, 684] on input "[PERSON_NAME]" at bounding box center [114, 681] width 192 height 25
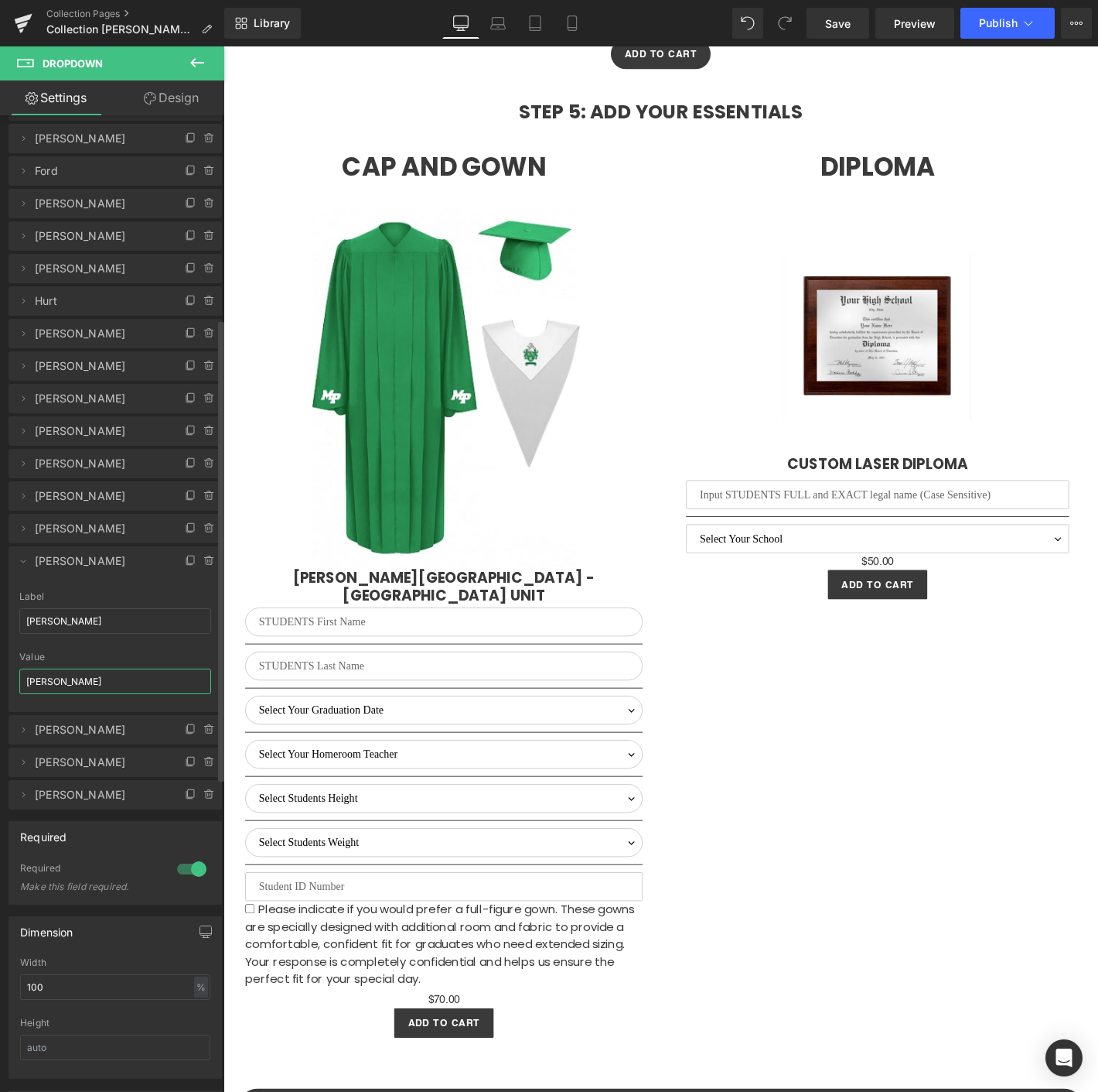
click at [44, 675] on input "[PERSON_NAME]" at bounding box center [114, 681] width 192 height 25
paste input "[PERSON_NAME]"
type input "[PERSON_NAME]"
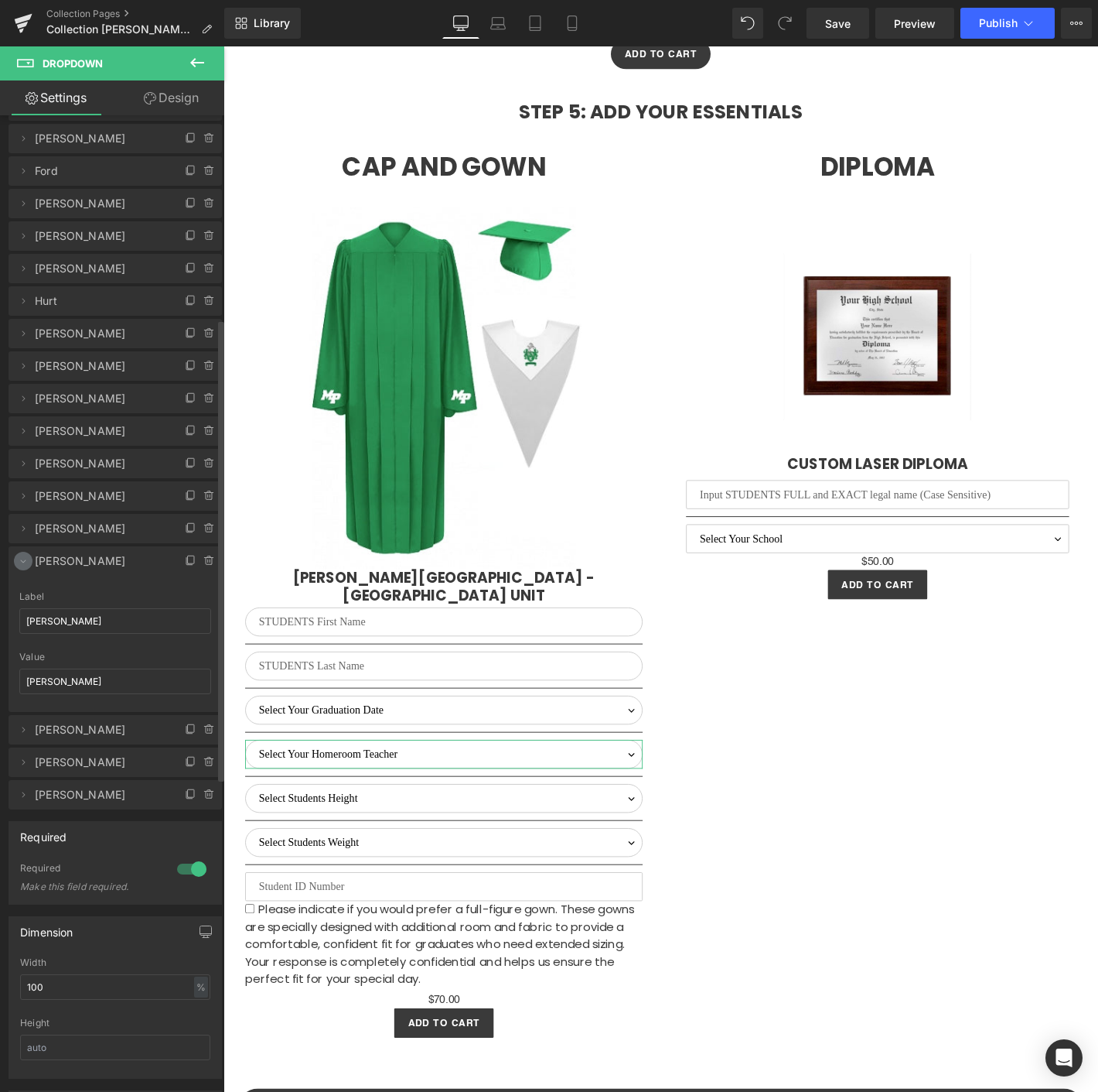
click at [22, 564] on icon at bounding box center [23, 561] width 13 height 13
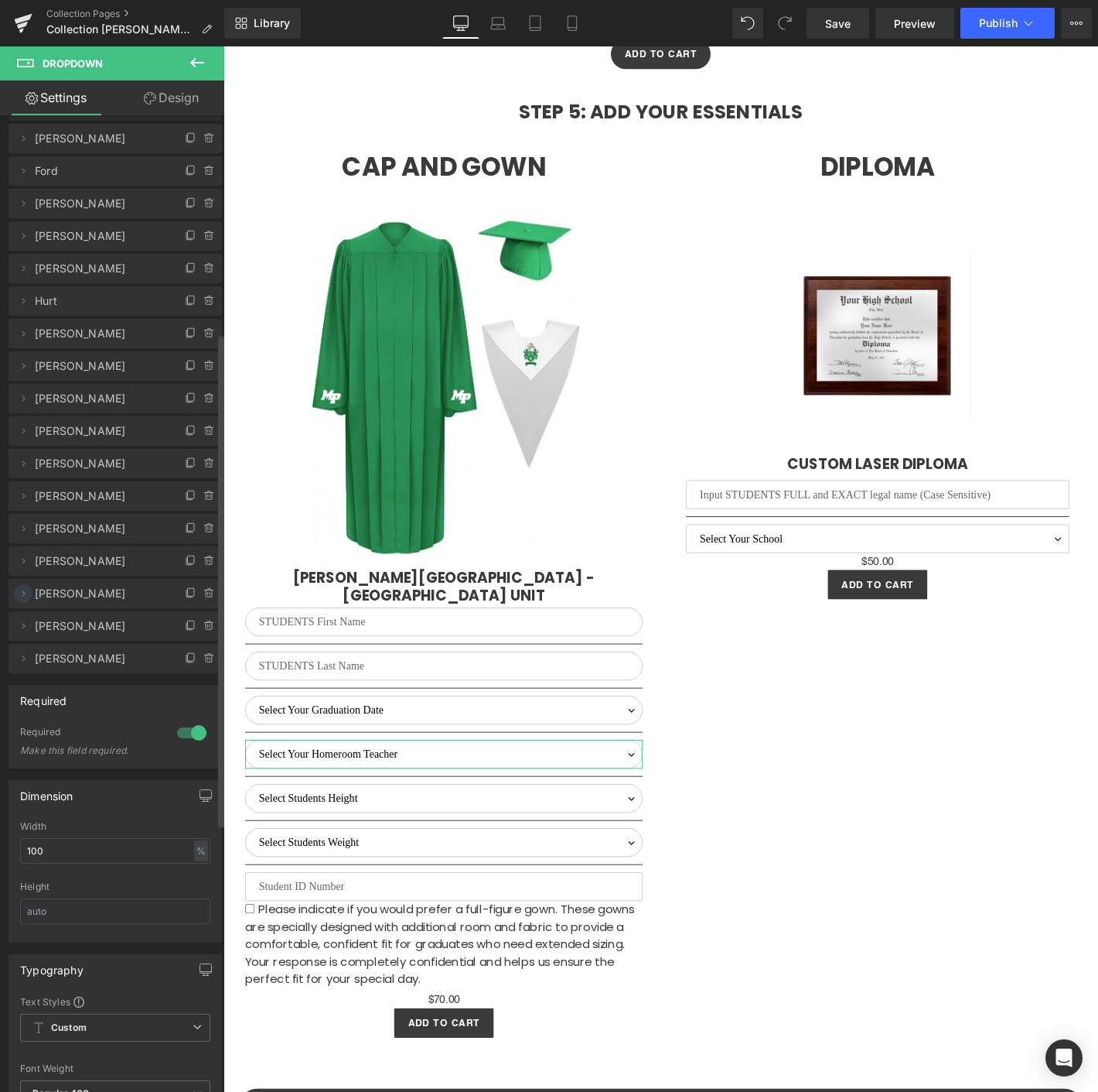
click at [19, 591] on icon at bounding box center [23, 593] width 13 height 13
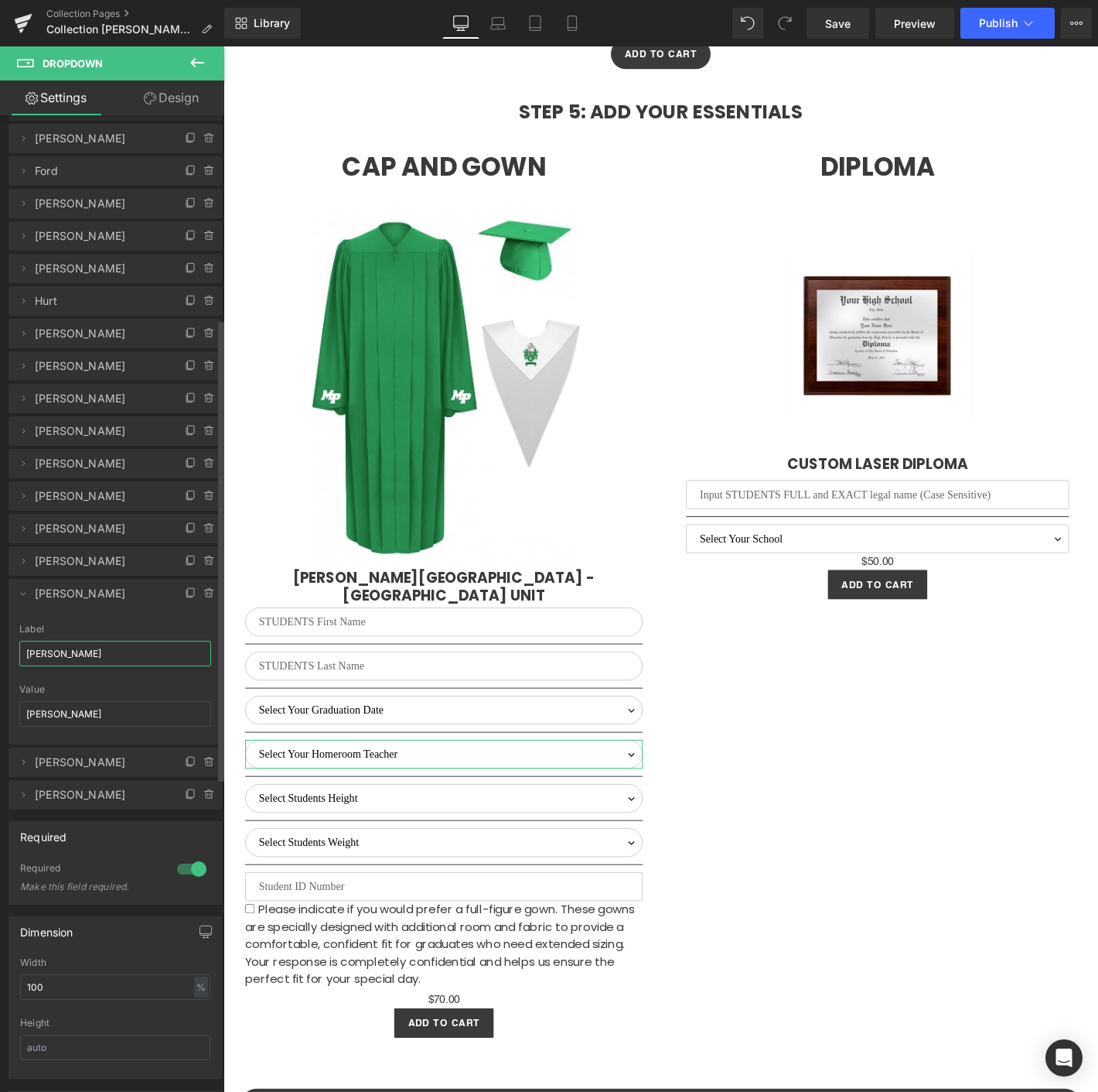
click at [52, 656] on input "[PERSON_NAME]" at bounding box center [114, 653] width 192 height 25
paste input "[PERSON_NAME]"
type input "[PERSON_NAME]"
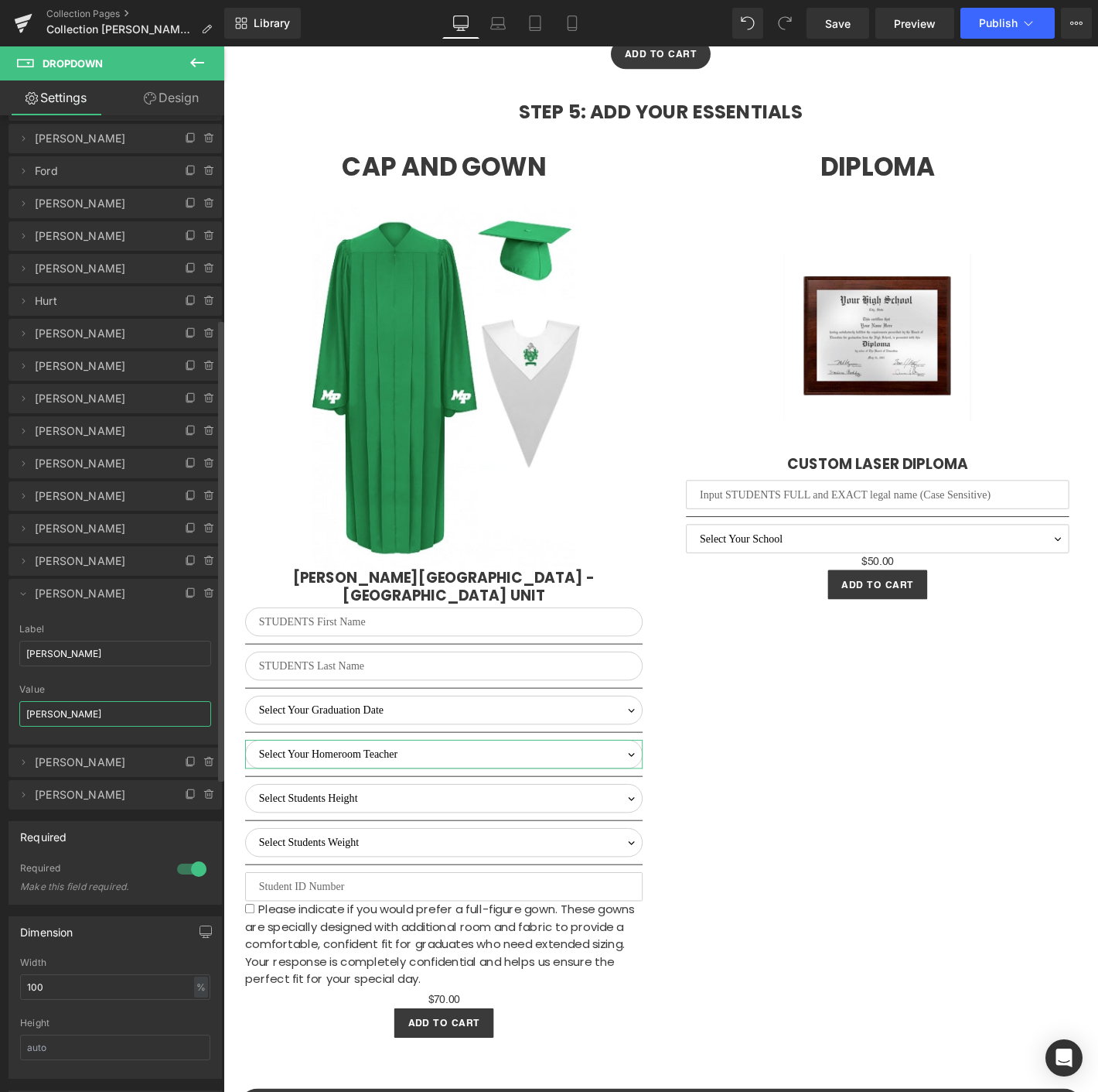
click at [69, 714] on input "[PERSON_NAME]" at bounding box center [114, 713] width 192 height 25
click at [41, 706] on input "[PERSON_NAME]" at bounding box center [114, 713] width 192 height 25
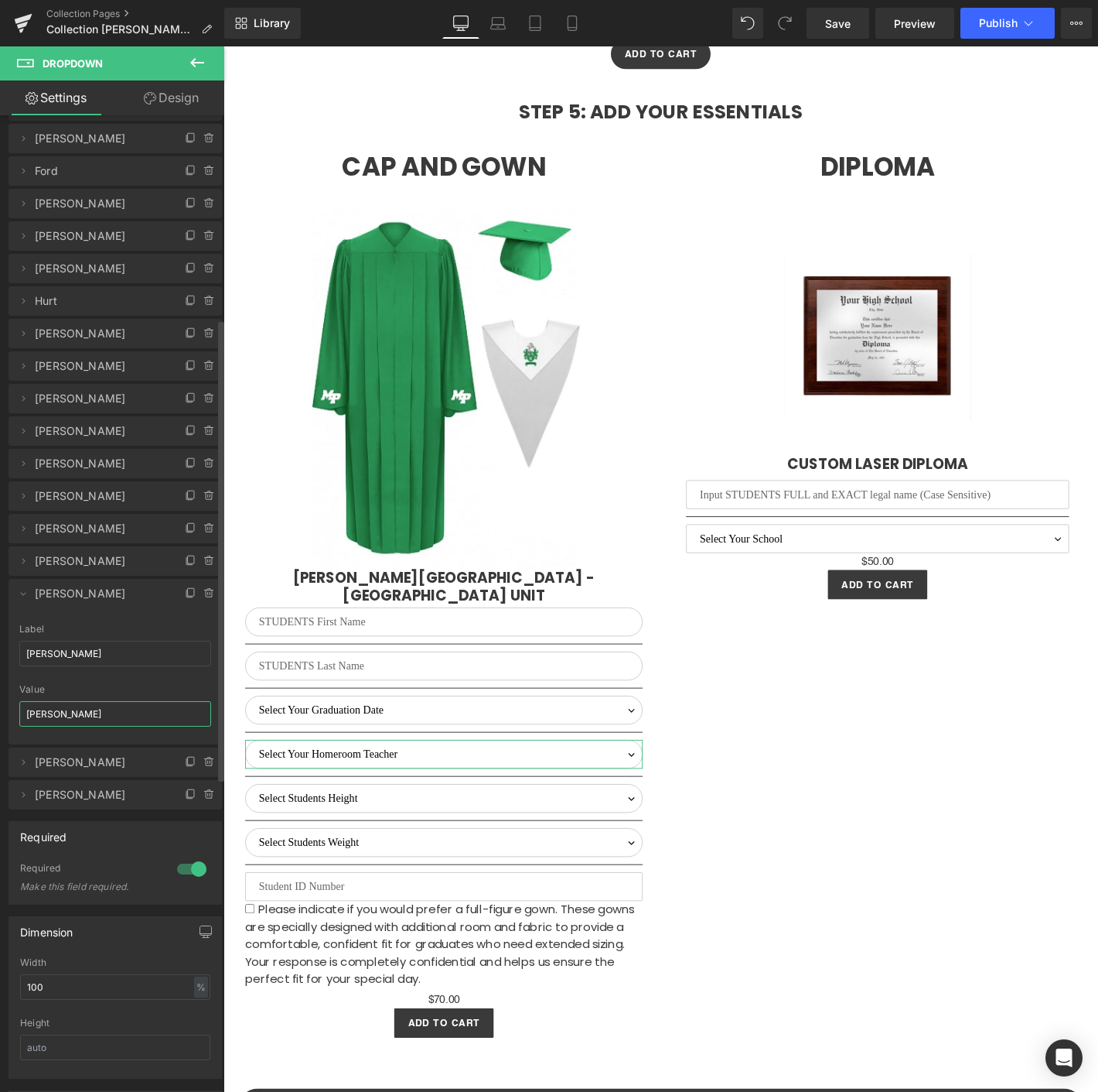
click at [41, 706] on input "[PERSON_NAME]" at bounding box center [114, 713] width 192 height 25
paste input "[PERSON_NAME]"
type input "[PERSON_NAME]"
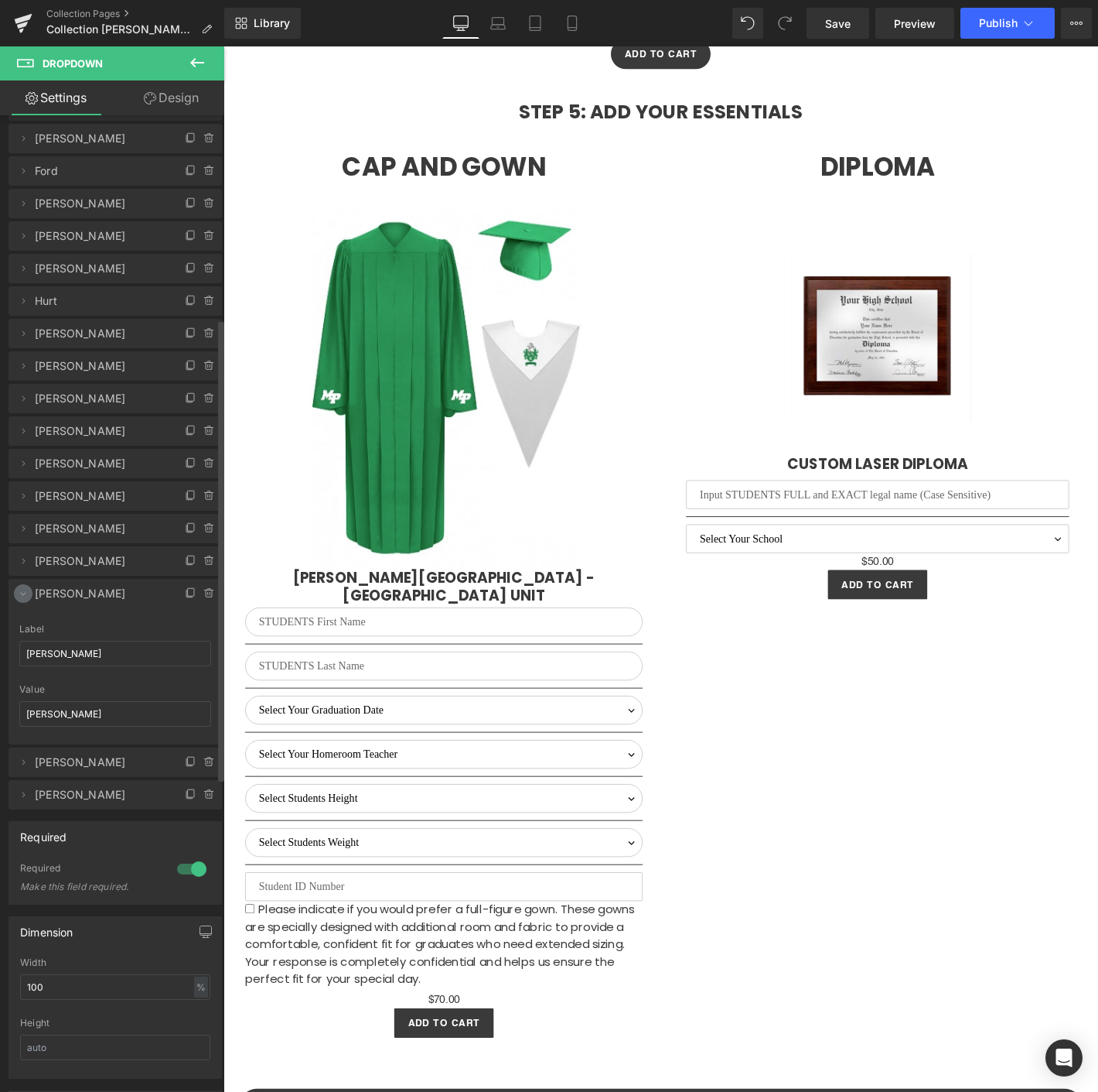
click at [24, 592] on icon at bounding box center [23, 593] width 13 height 13
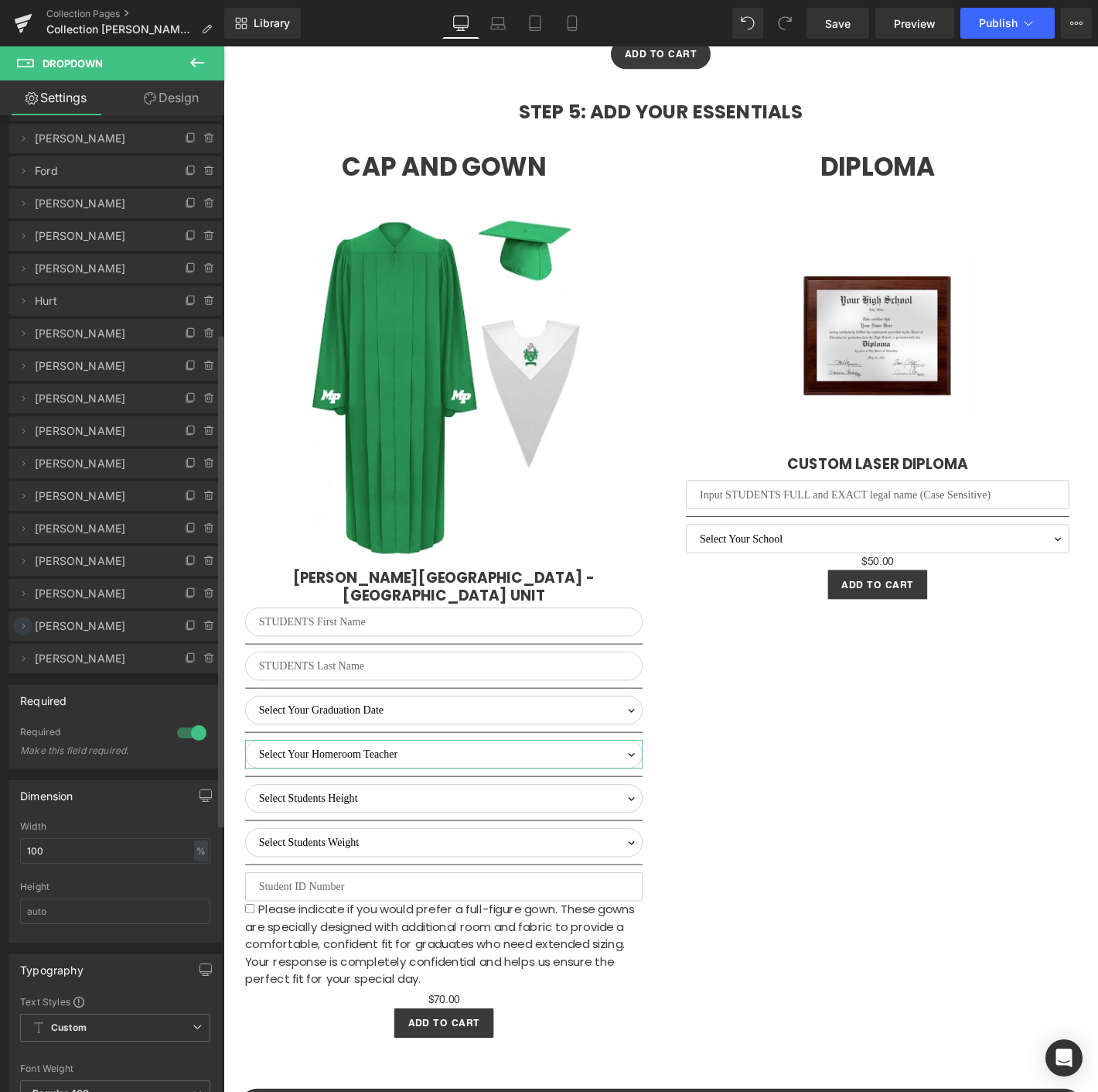
click at [31, 624] on span at bounding box center [23, 626] width 19 height 19
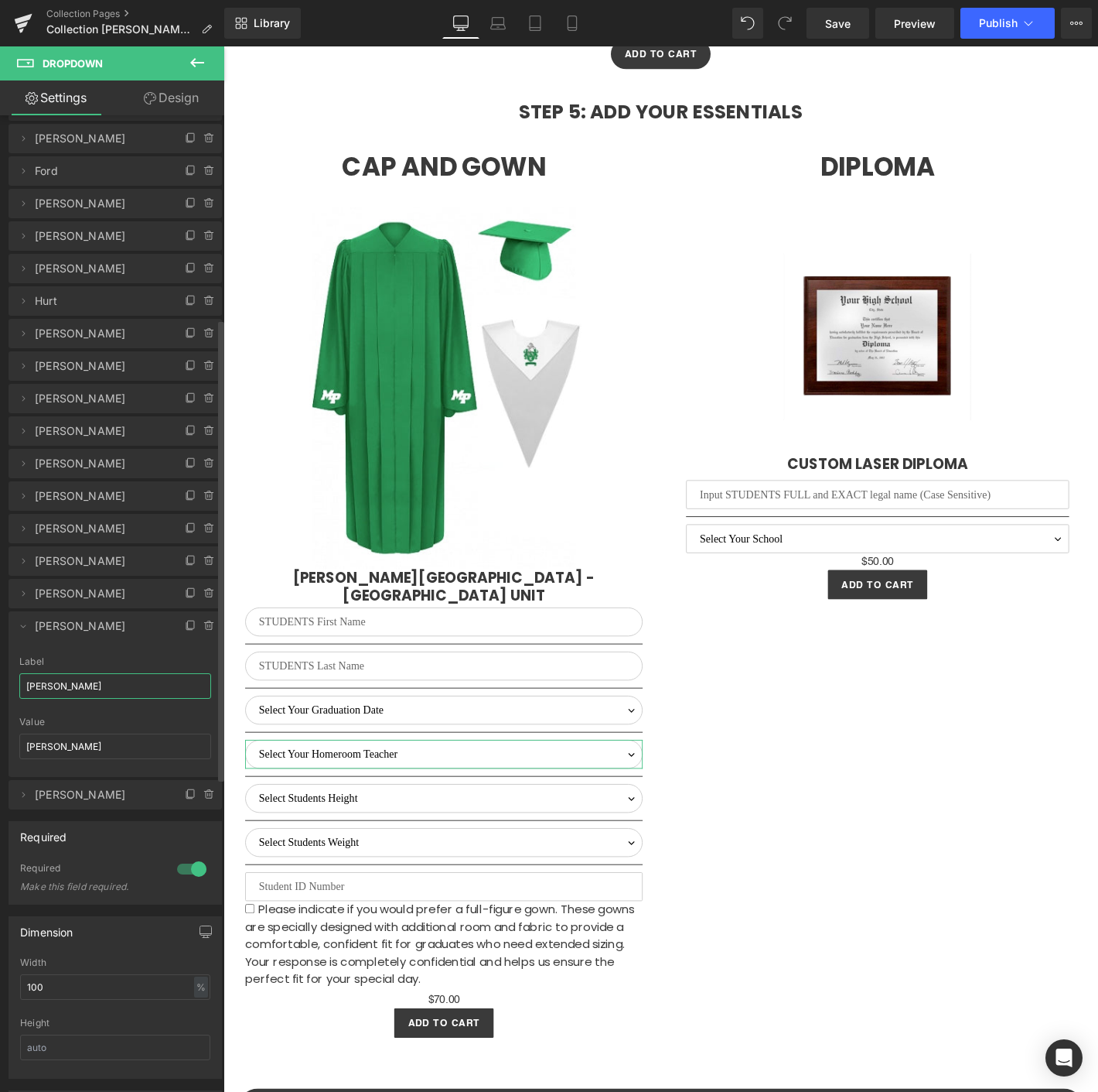
click at [76, 687] on input "[PERSON_NAME]" at bounding box center [114, 685] width 192 height 25
drag, startPoint x: 75, startPoint y: 688, endPoint x: 24, endPoint y: 682, distance: 51.4
click at [24, 682] on input "[PERSON_NAME]" at bounding box center [114, 685] width 192 height 25
paste input "[PERSON_NAME]"
type input "[PERSON_NAME]"
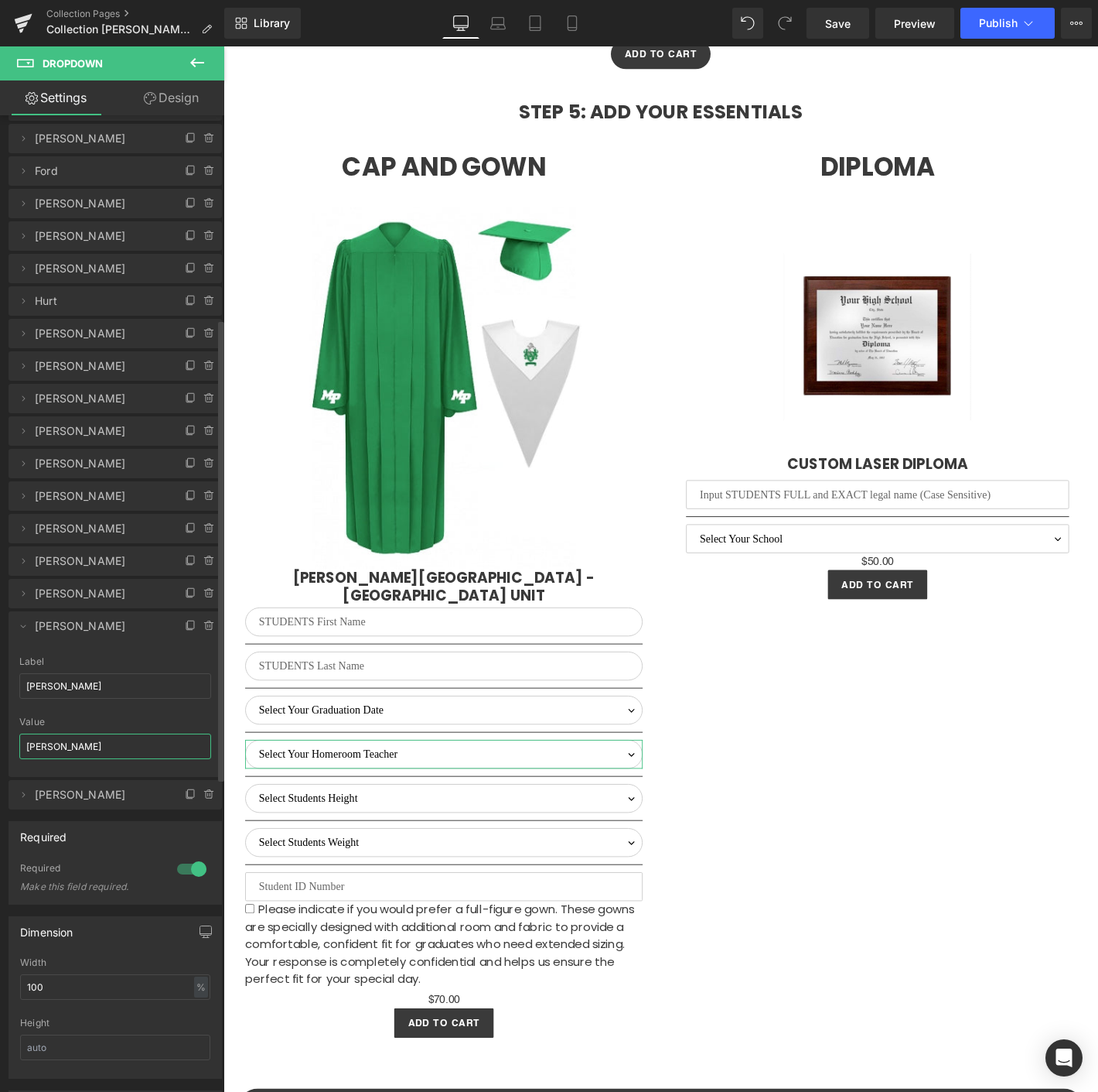
click at [79, 743] on input "[PERSON_NAME]" at bounding box center [114, 746] width 192 height 25
click at [18, 729] on div "Viola, K. Label Stromberg Viola, K. Value Viola, K." at bounding box center [114, 717] width 214 height 121
click at [23, 627] on icon at bounding box center [23, 626] width 13 height 13
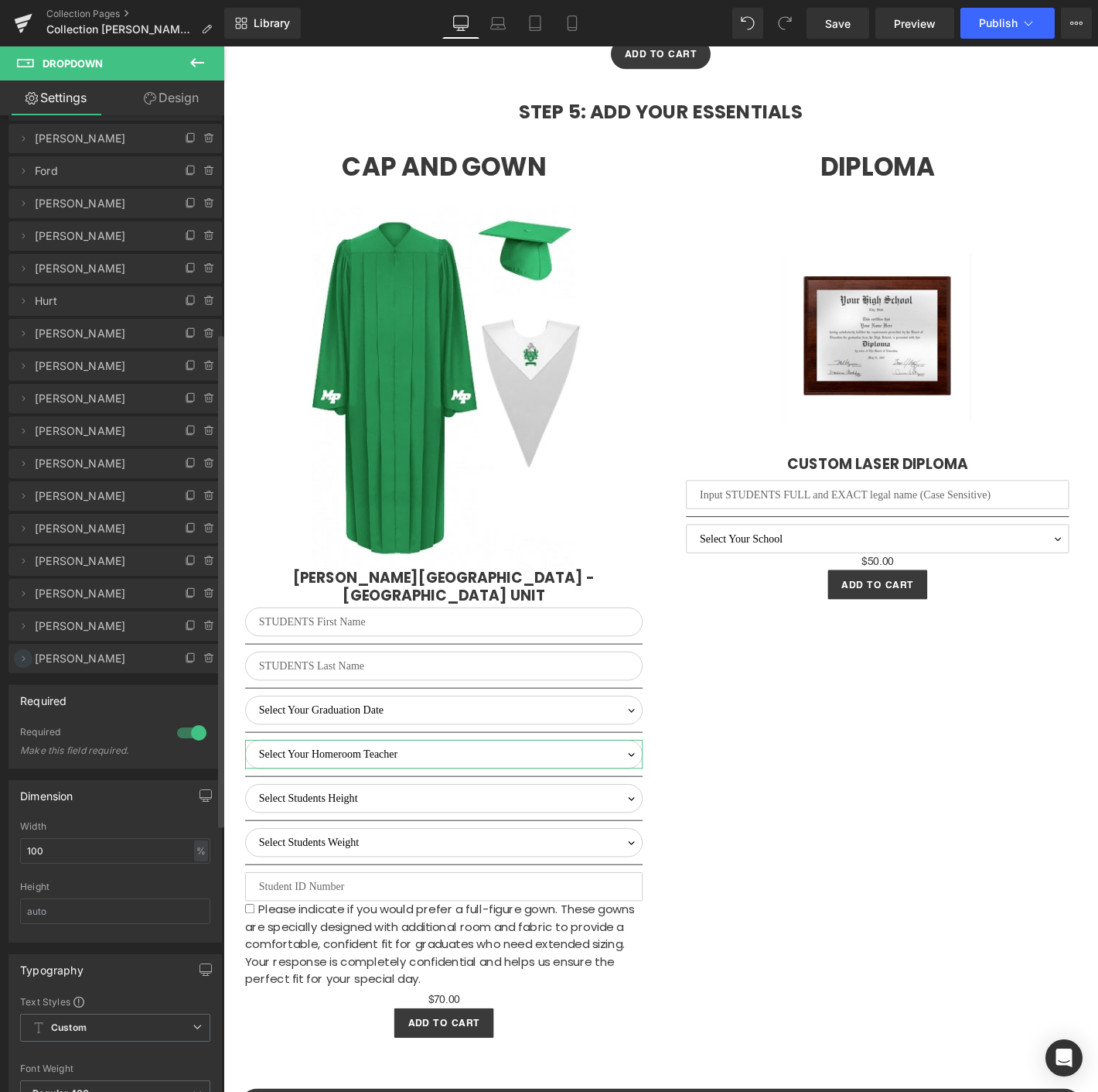
click at [25, 661] on icon at bounding box center [23, 658] width 13 height 13
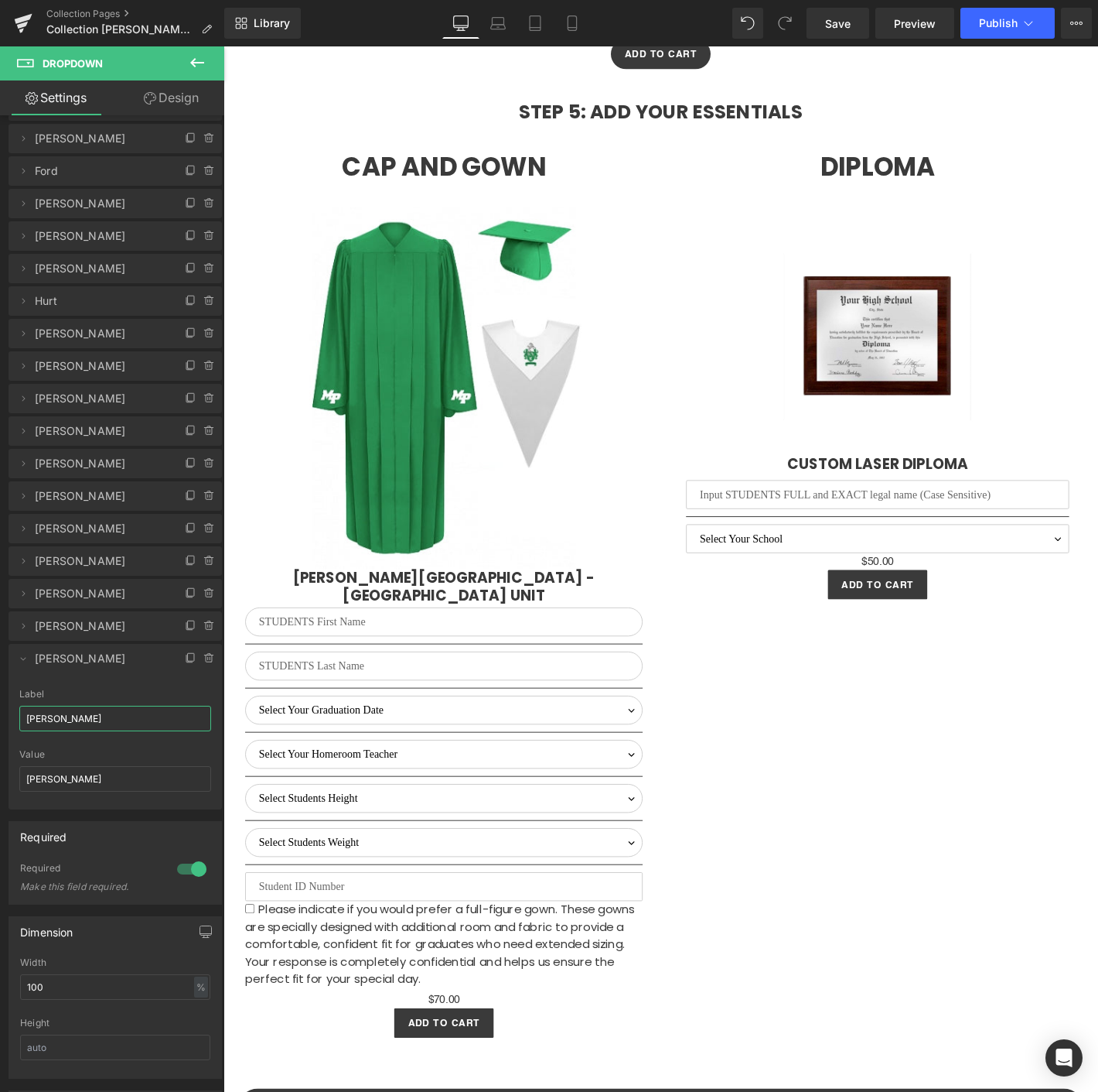
drag, startPoint x: 97, startPoint y: 720, endPoint x: -2, endPoint y: 717, distance: 99.0
click at [0, 717] on html "You are previewing how the will restyle your page. You can not edit Elements in…" at bounding box center [549, 546] width 1098 height 1092
paste input "[PERSON_NAME]"
type input "[PERSON_NAME]"
drag, startPoint x: 91, startPoint y: 783, endPoint x: 51, endPoint y: 779, distance: 40.2
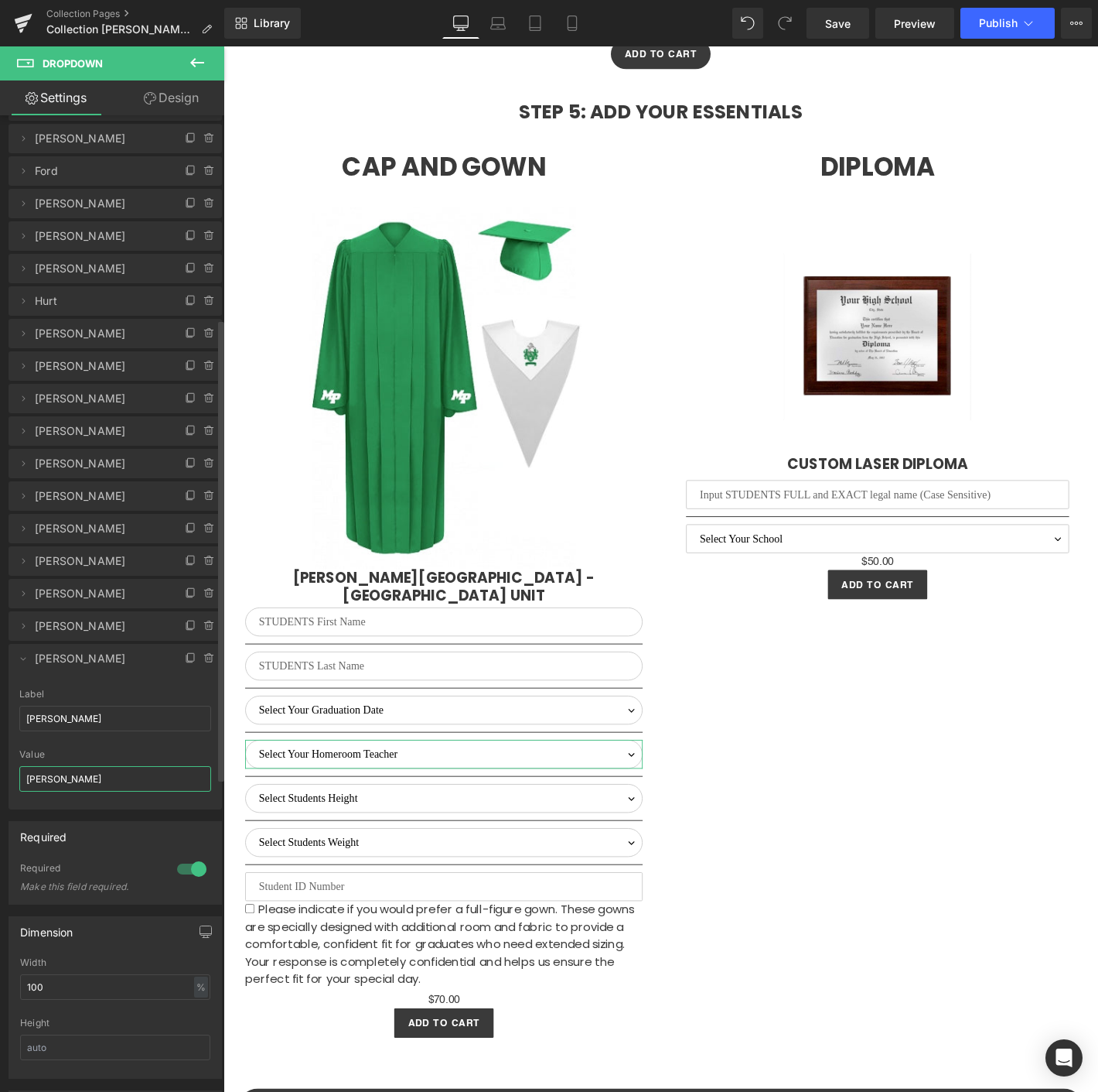
click at [0, 778] on html "You are previewing how the will restyle your page. You can not edit Elements in…" at bounding box center [549, 546] width 1098 height 1092
paste input "[PERSON_NAME]"
type input "[PERSON_NAME]"
click at [21, 657] on icon at bounding box center [23, 658] width 5 height 3
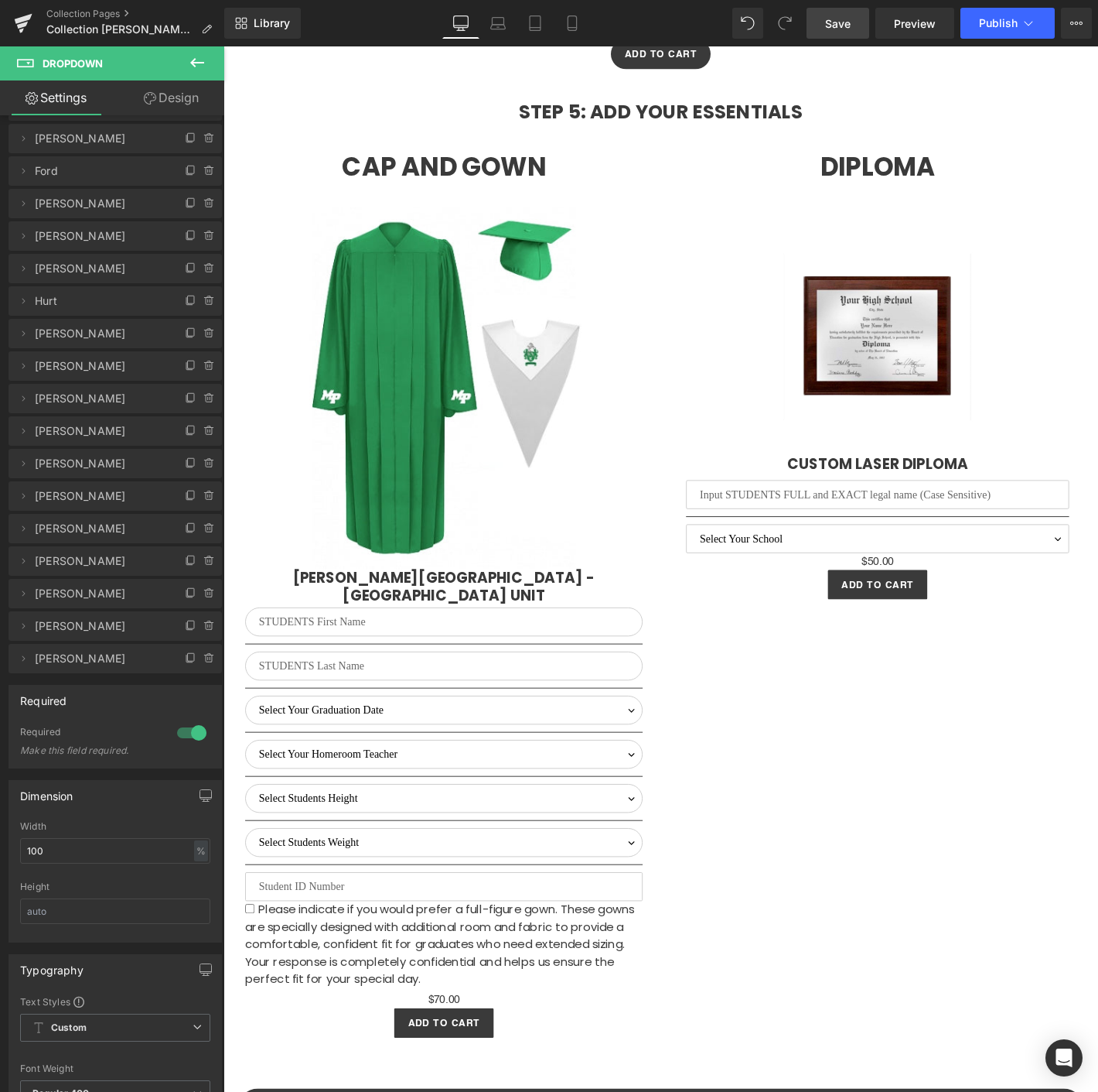
click at [830, 30] on span "Save" at bounding box center [837, 23] width 25 height 16
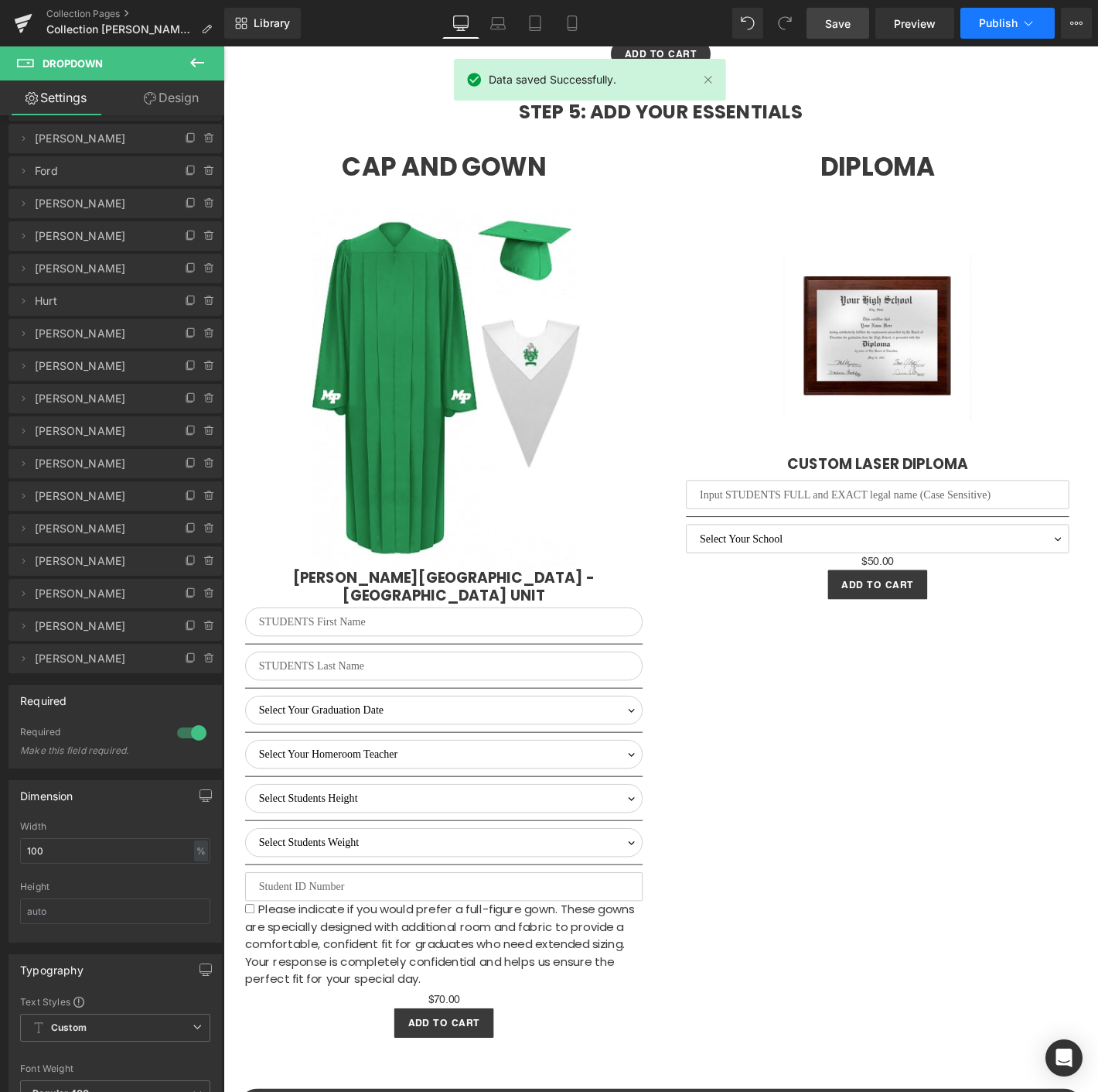
click at [1019, 30] on button "Publish" at bounding box center [1008, 23] width 95 height 31
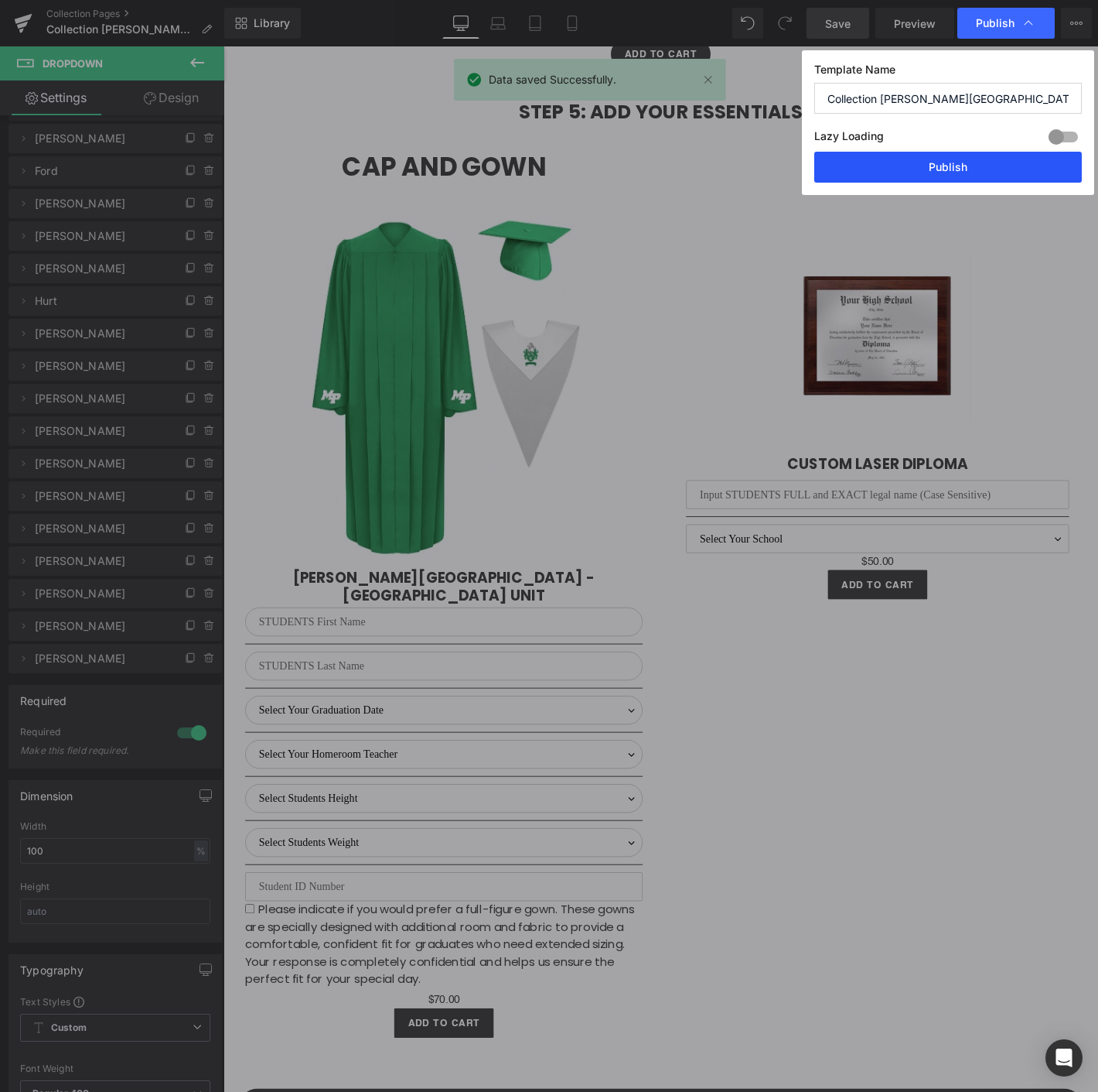
click at [917, 170] on button "Publish" at bounding box center [947, 167] width 268 height 31
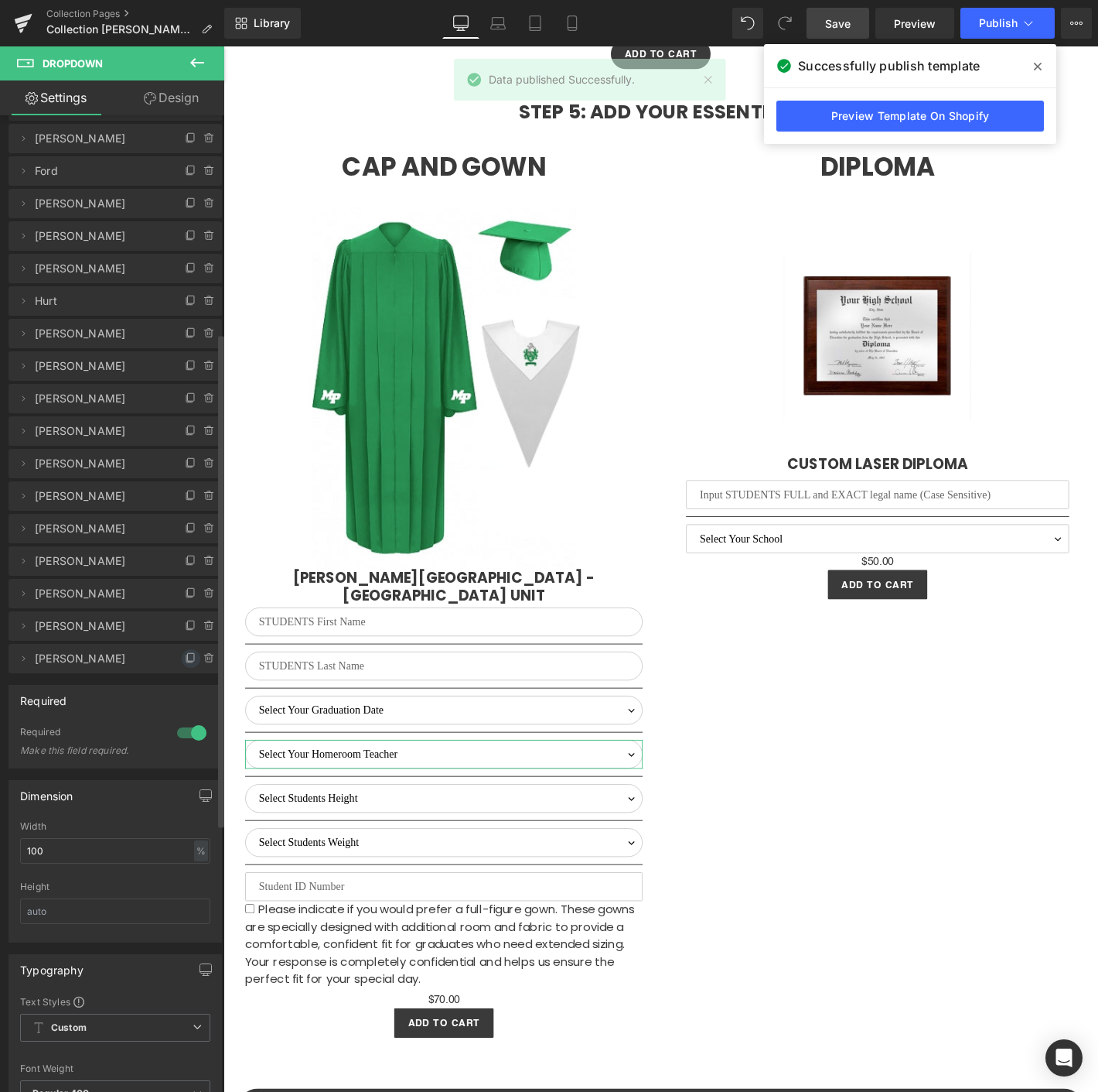
click at [185, 660] on icon at bounding box center [191, 658] width 13 height 13
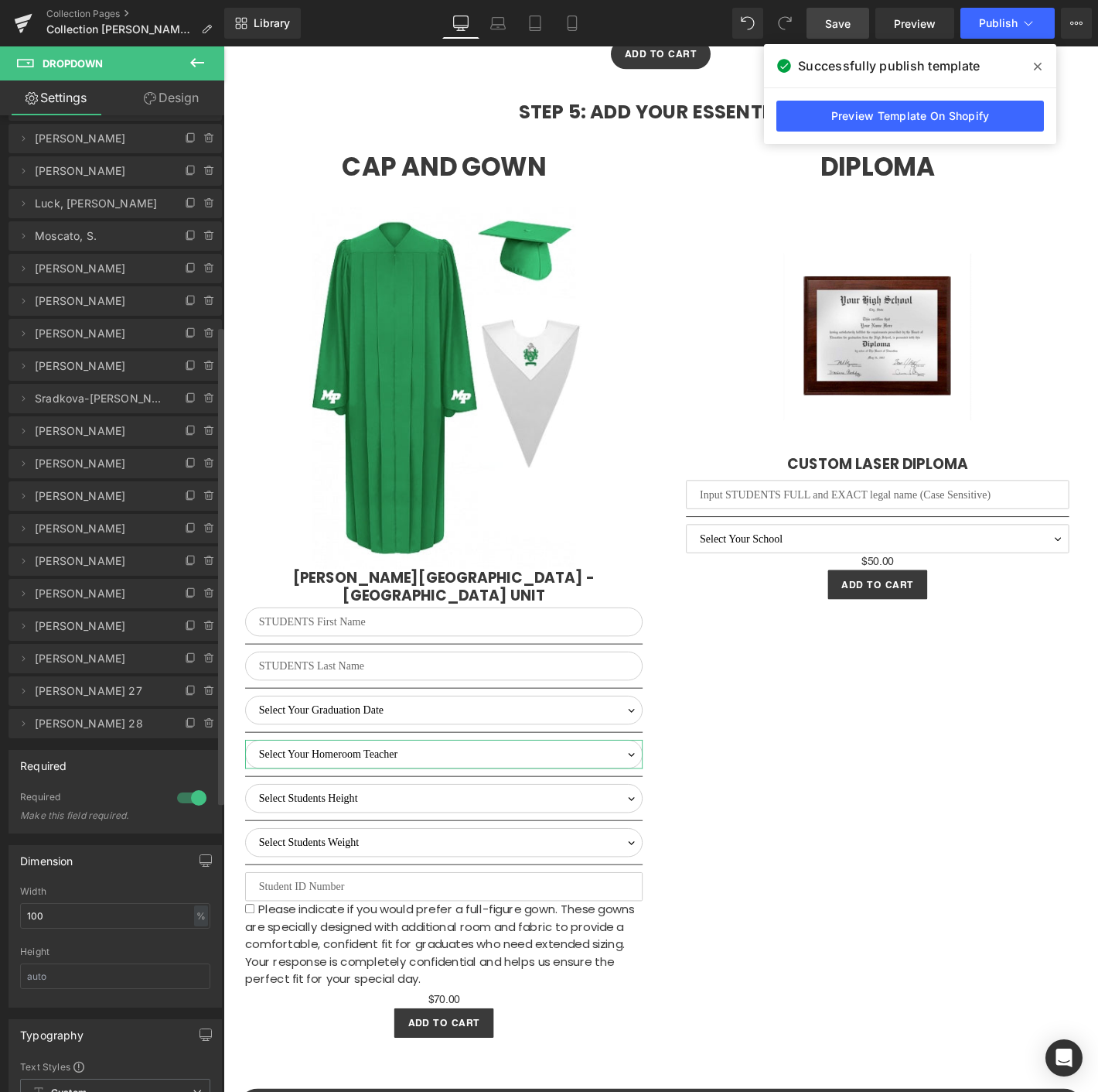
click at [1040, 73] on span at bounding box center [1038, 66] width 24 height 24
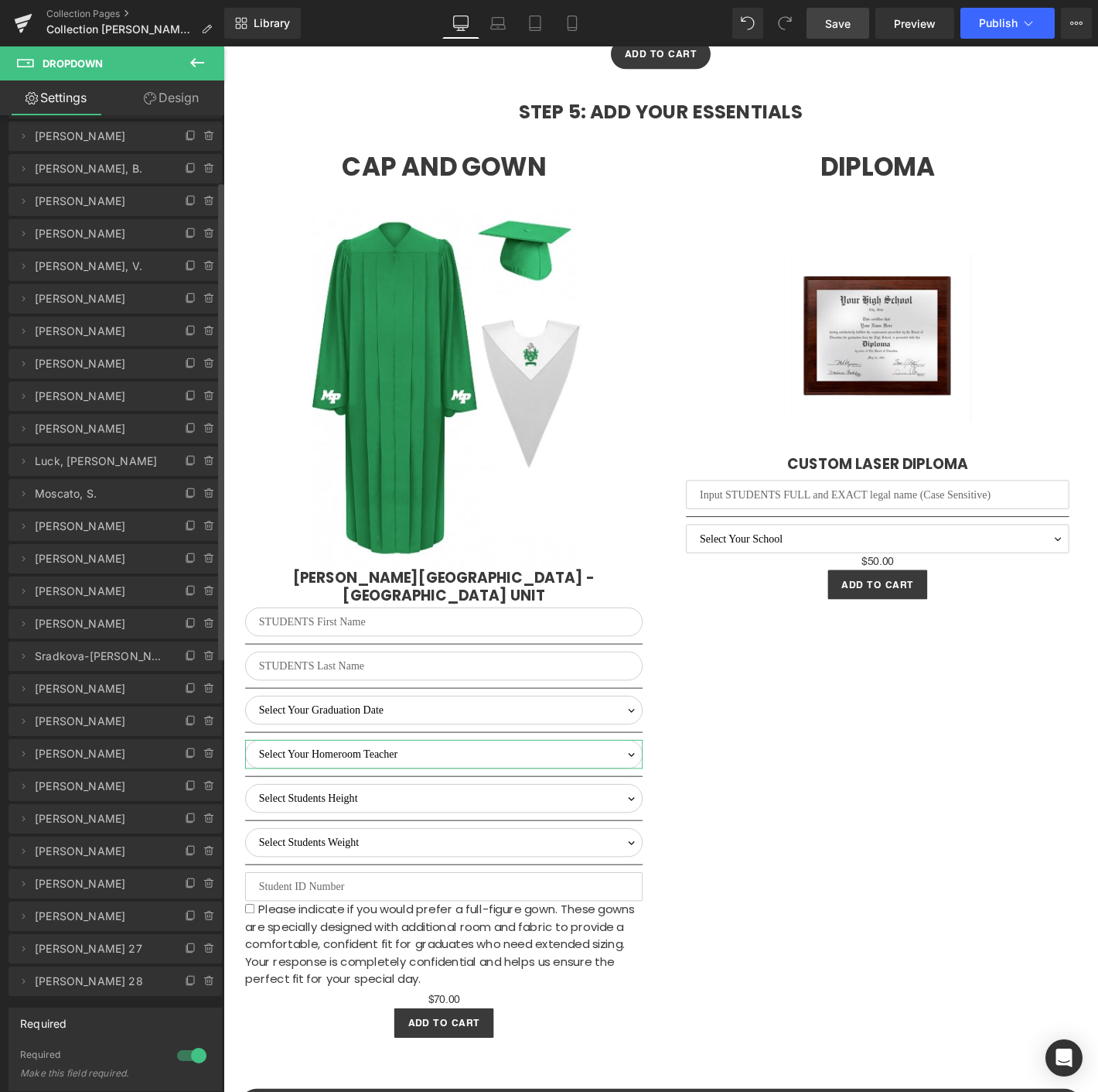
scroll to position [0, 0]
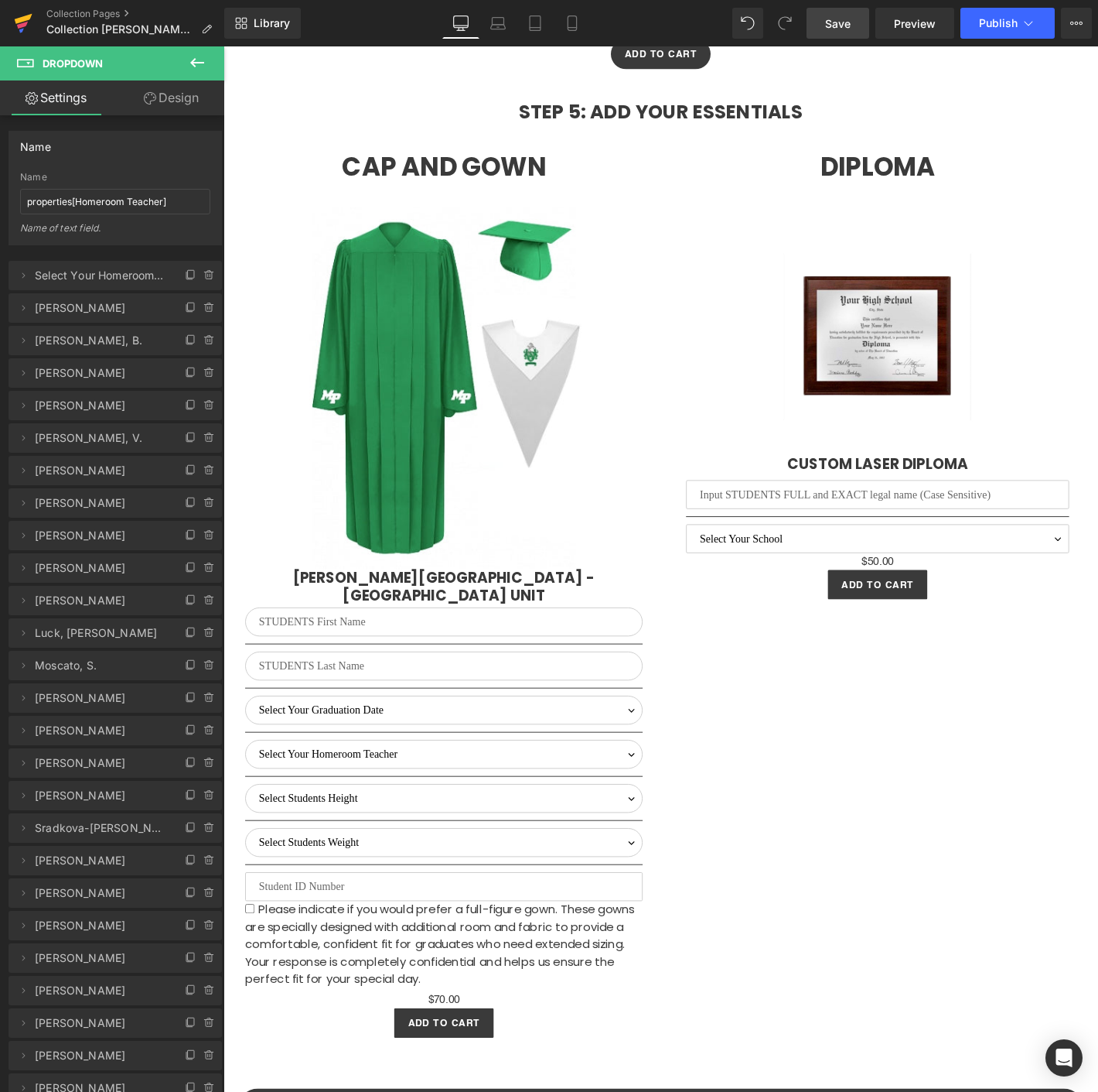
click at [27, 21] on icon at bounding box center [23, 23] width 19 height 39
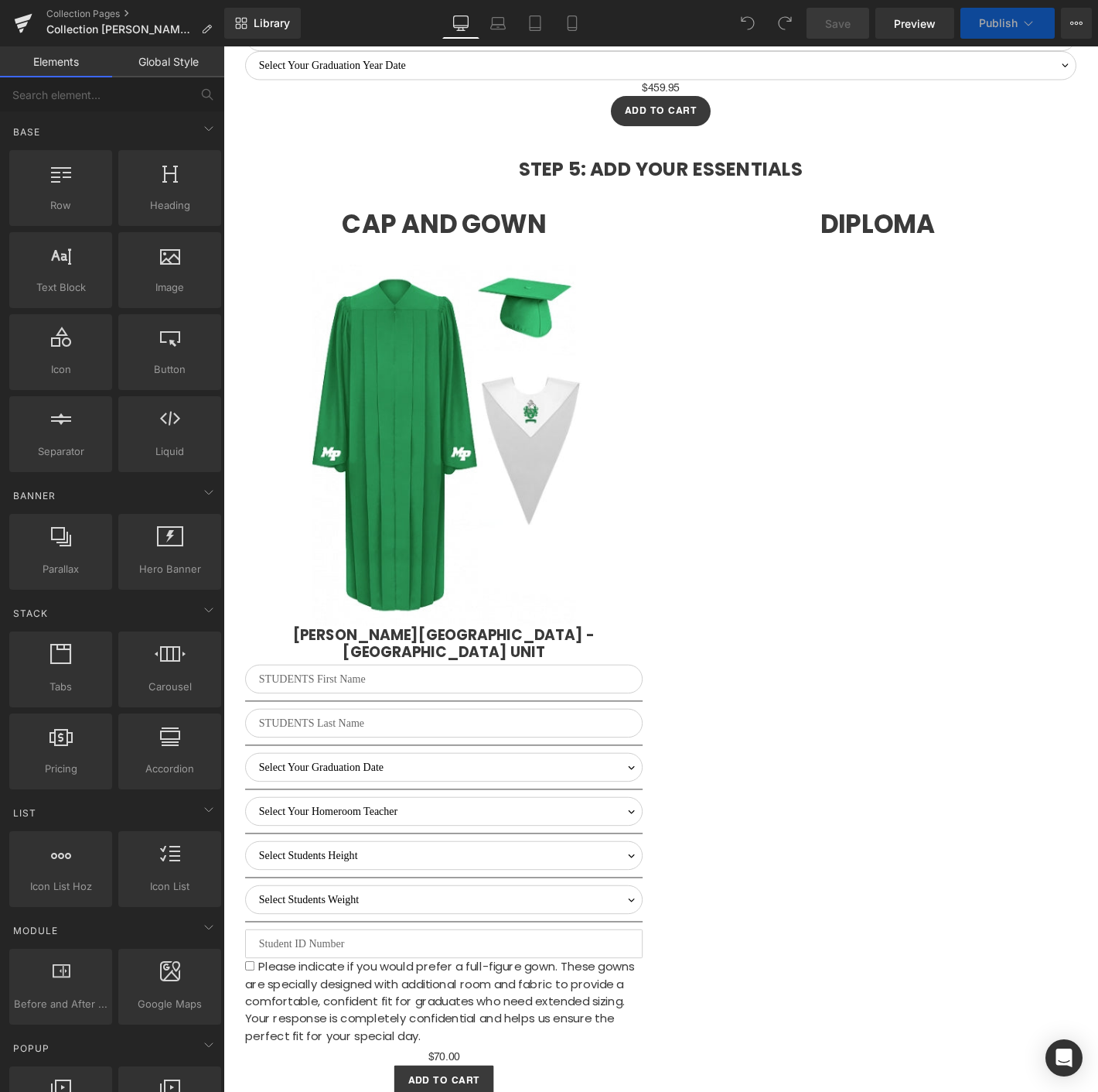
select select "M"
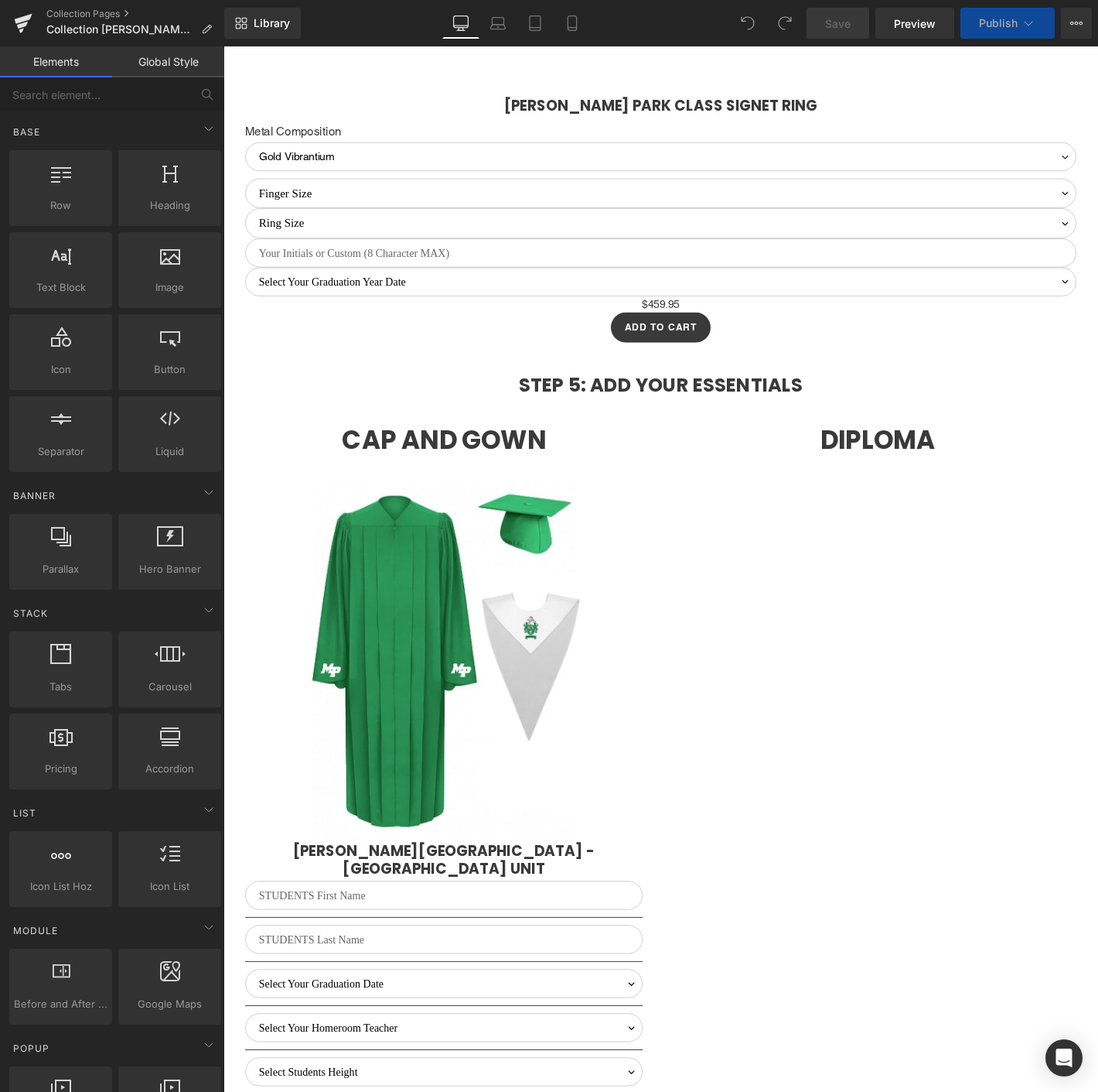
scroll to position [3816, 0]
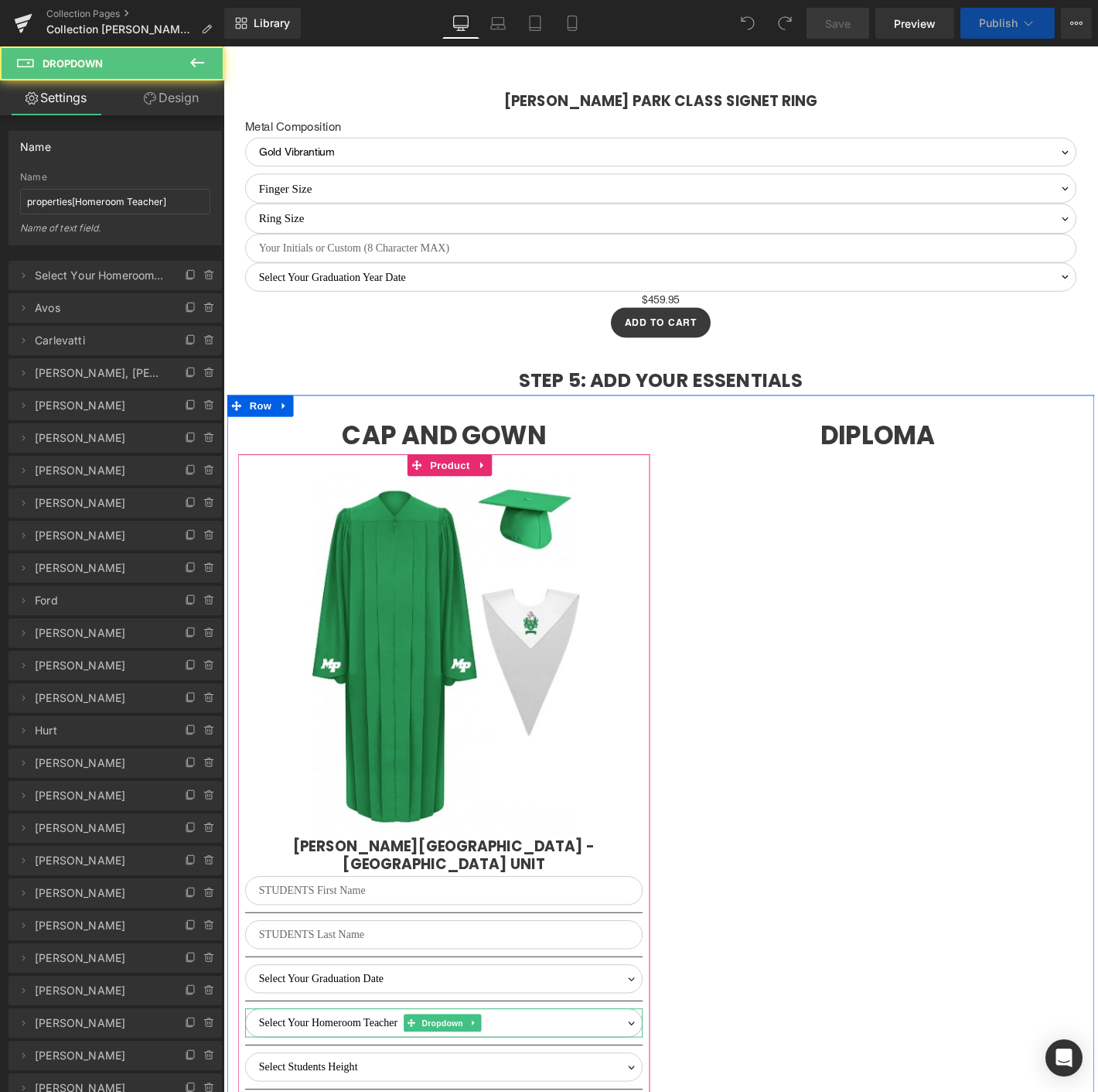
click at [444, 1076] on div "Select Your Homeroom Teacher Avos Carlevatti Cullip, A. David-Gunn Davis, S. Do…" at bounding box center [460, 1091] width 425 height 31
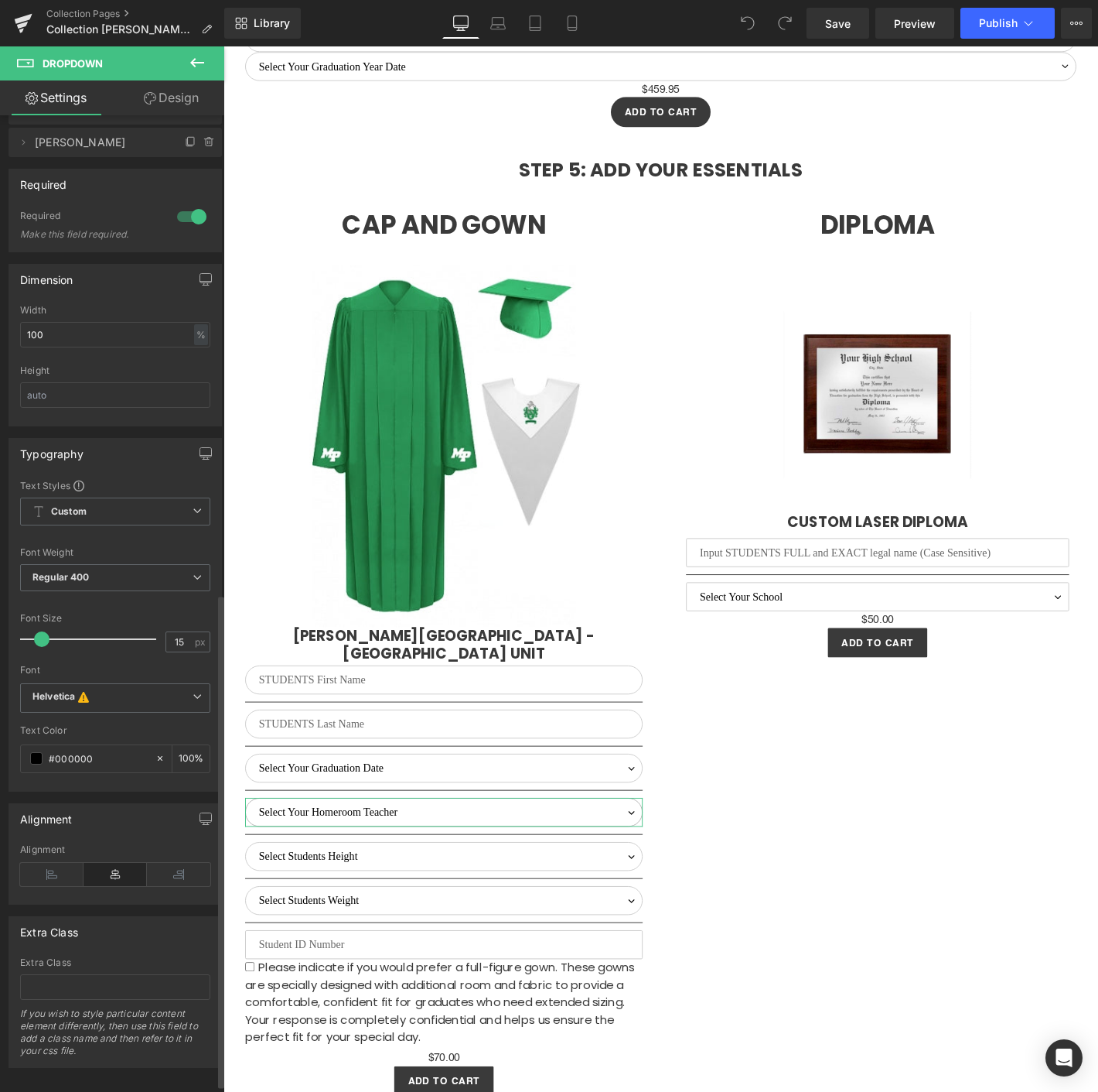
scroll to position [774, 0]
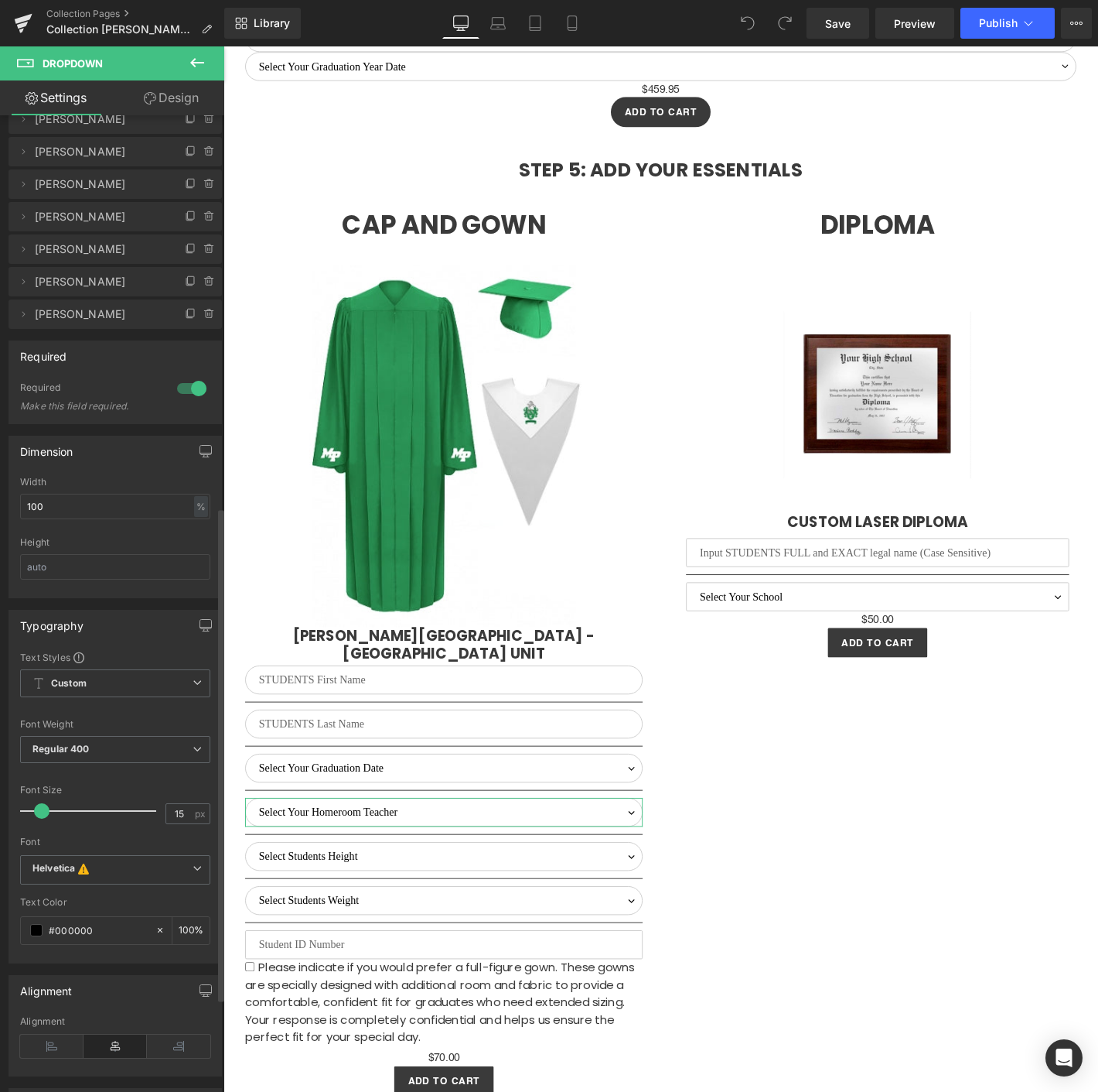
click at [83, 329] on div "Required 1 Required Make this field required." at bounding box center [115, 377] width 232 height 96
click at [189, 311] on icon at bounding box center [191, 314] width 13 height 13
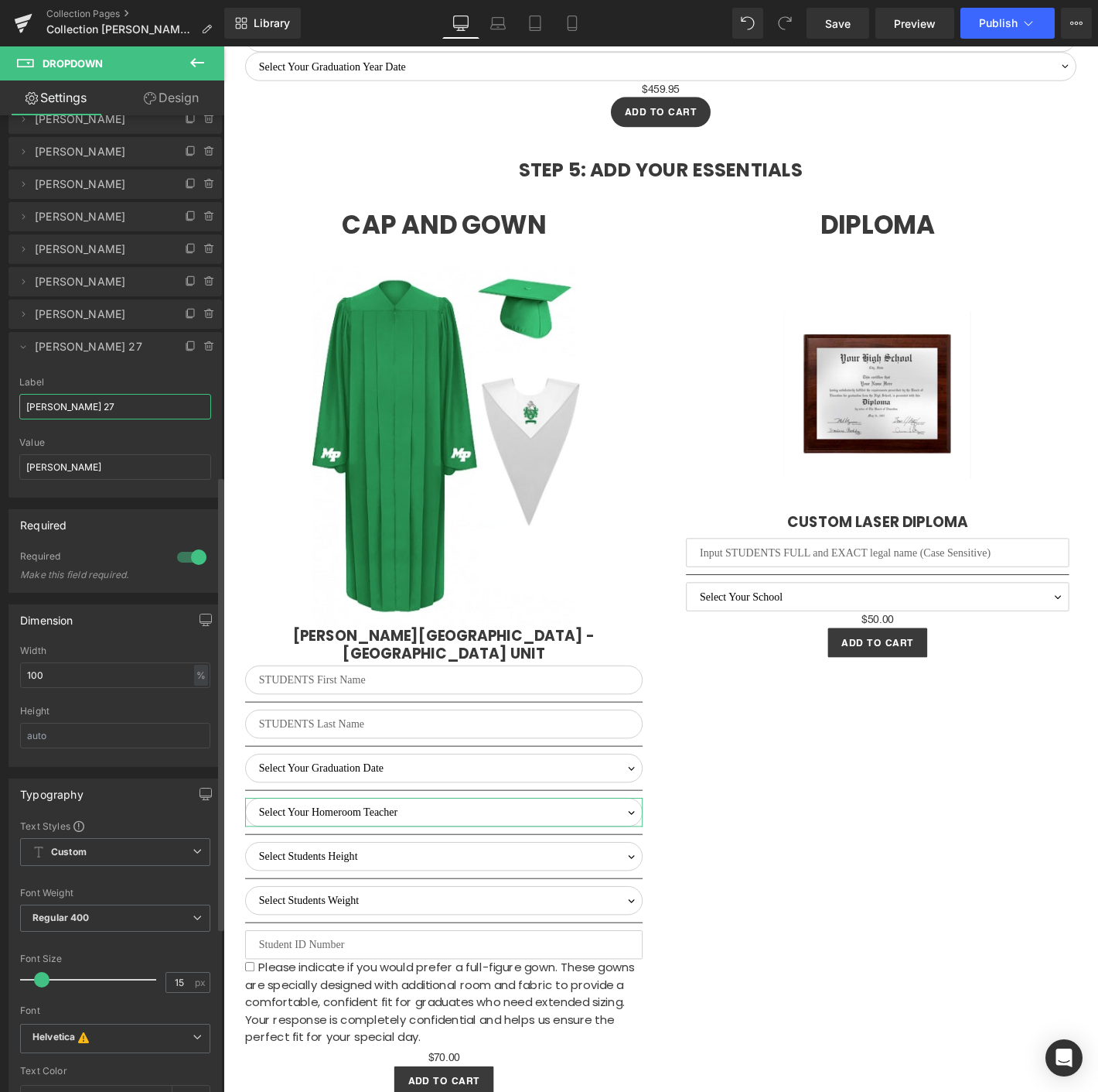
click at [79, 396] on input "Wade 27" at bounding box center [114, 407] width 192 height 25
type input "W"
type input "White"
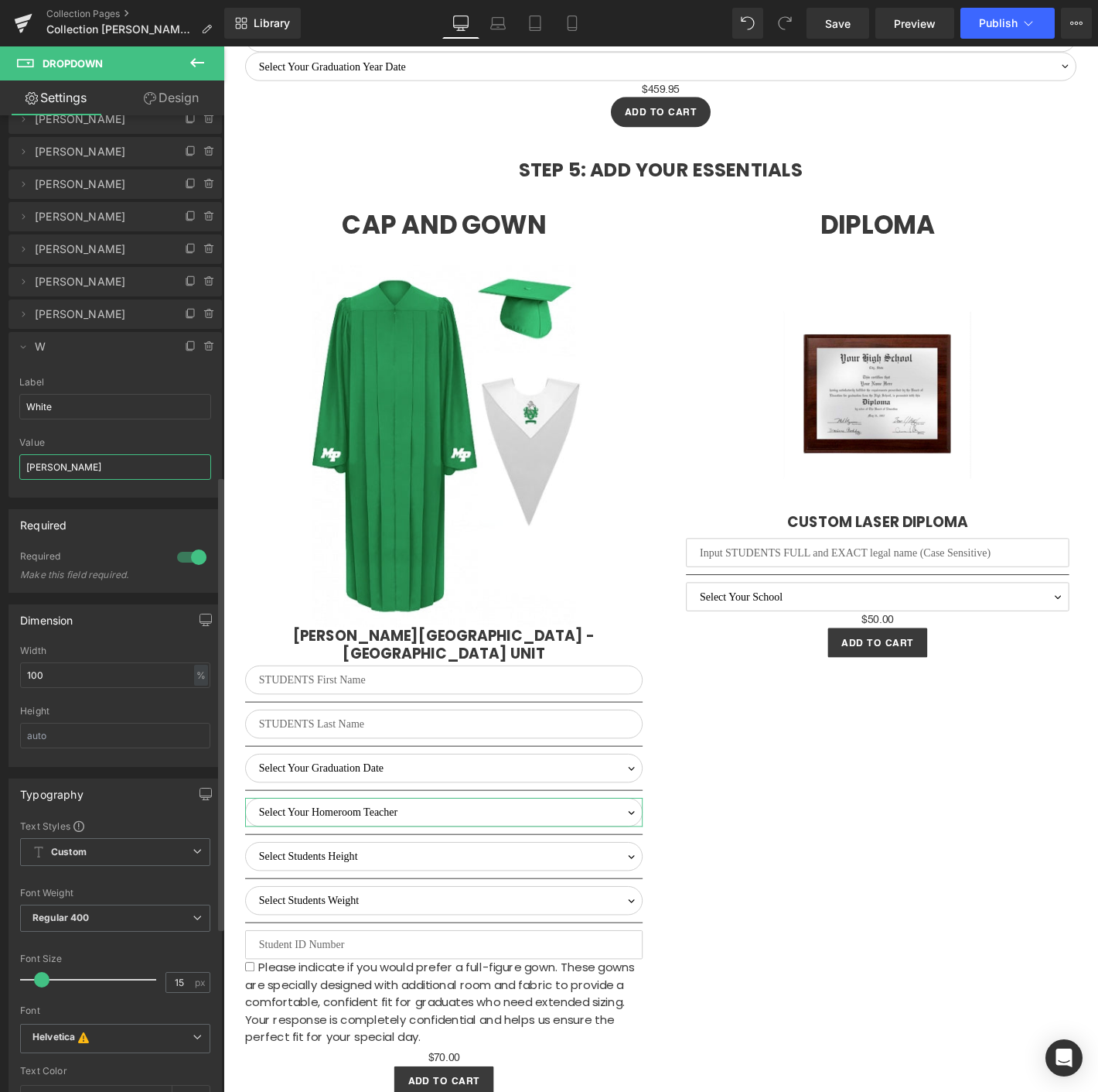
click at [51, 462] on input "[PERSON_NAME]" at bounding box center [114, 467] width 192 height 25
type input "White"
click at [28, 343] on icon at bounding box center [23, 346] width 13 height 13
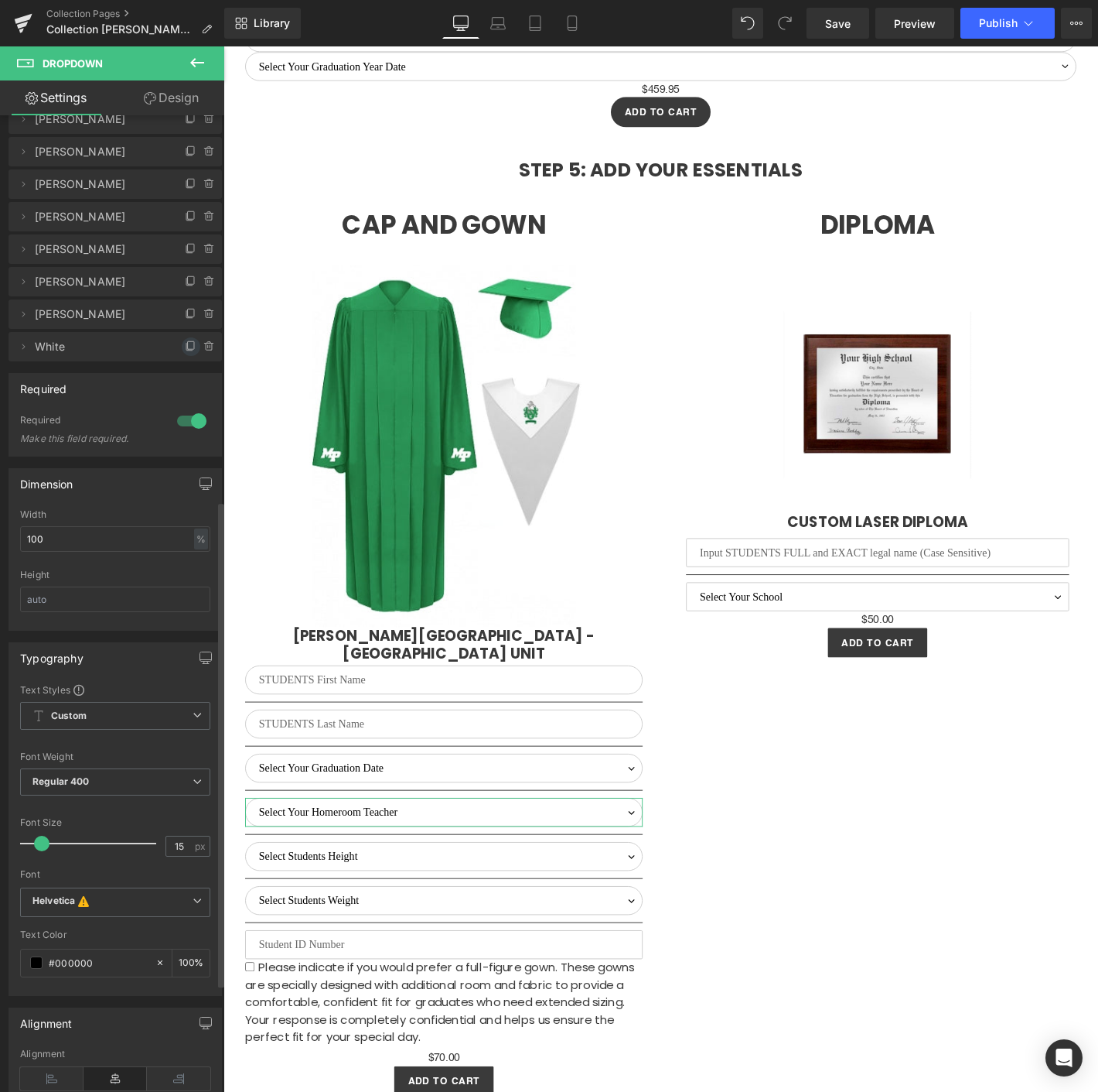
click at [186, 347] on icon at bounding box center [191, 346] width 13 height 13
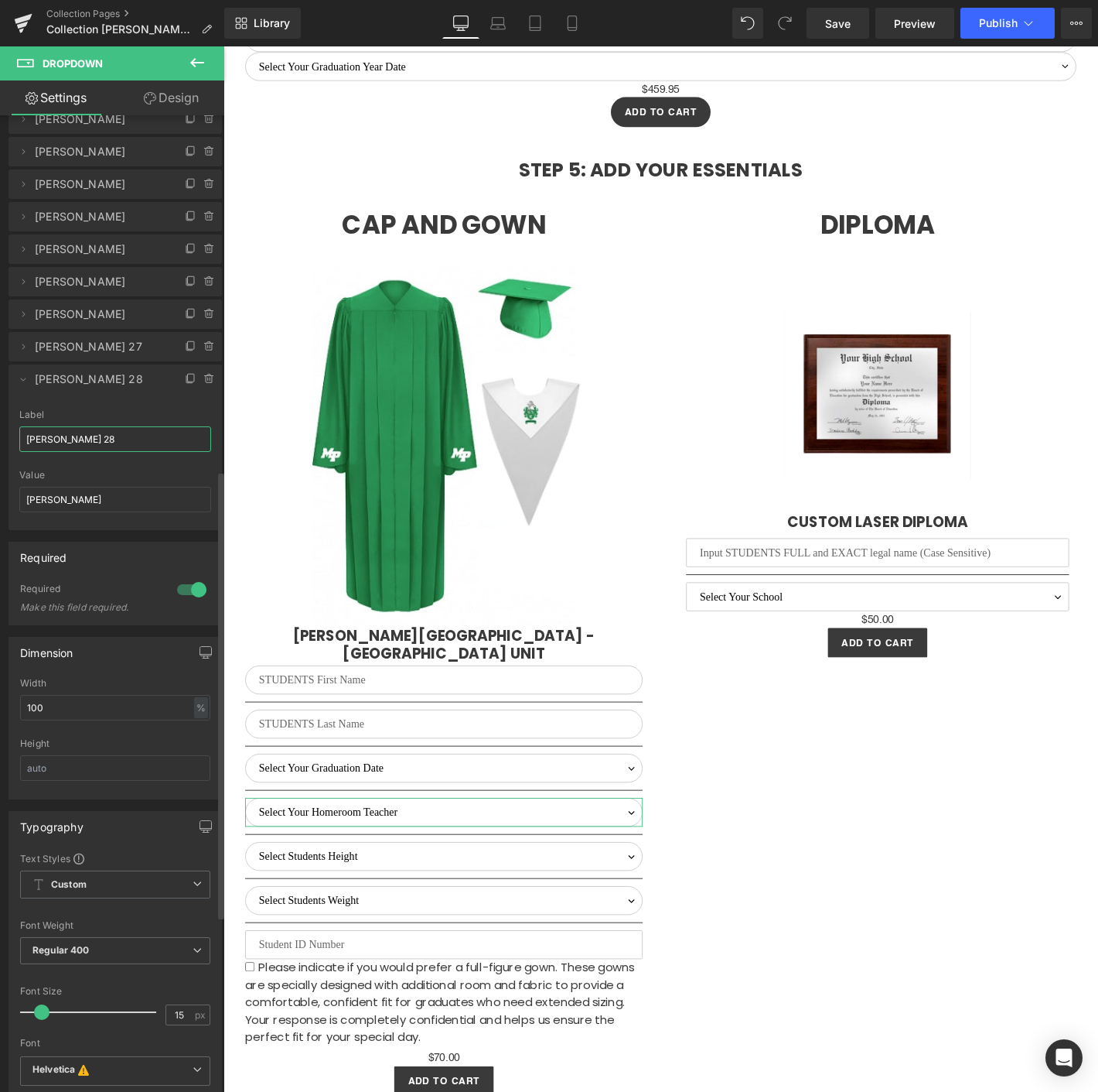
click at [77, 429] on input "Wade 28" at bounding box center [114, 439] width 192 height 25
click at [204, 373] on icon at bounding box center [210, 380] width 13 height 13
click at [196, 373] on button "Delete" at bounding box center [193, 380] width 49 height 20
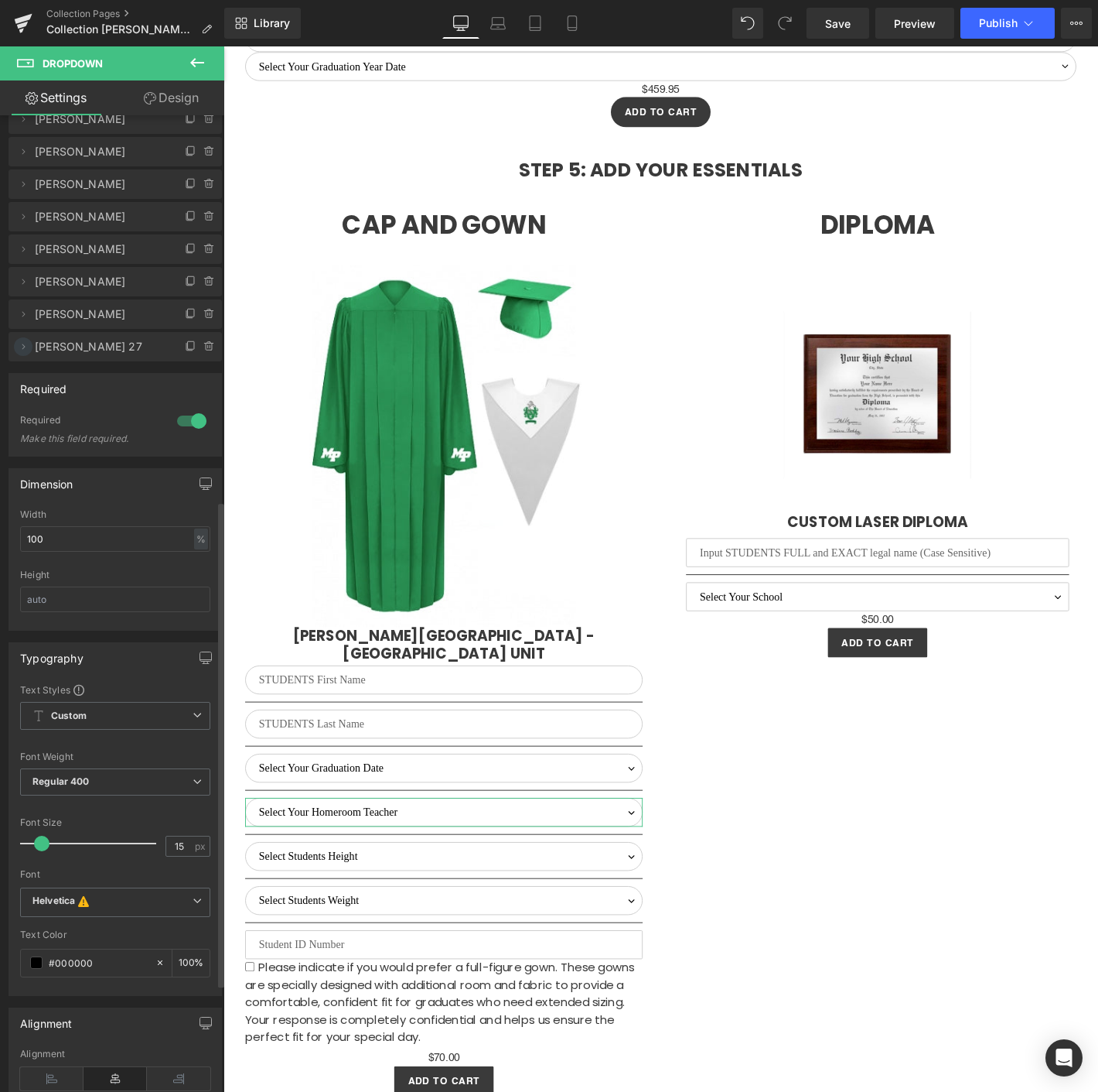
click at [30, 345] on span at bounding box center [23, 346] width 19 height 19
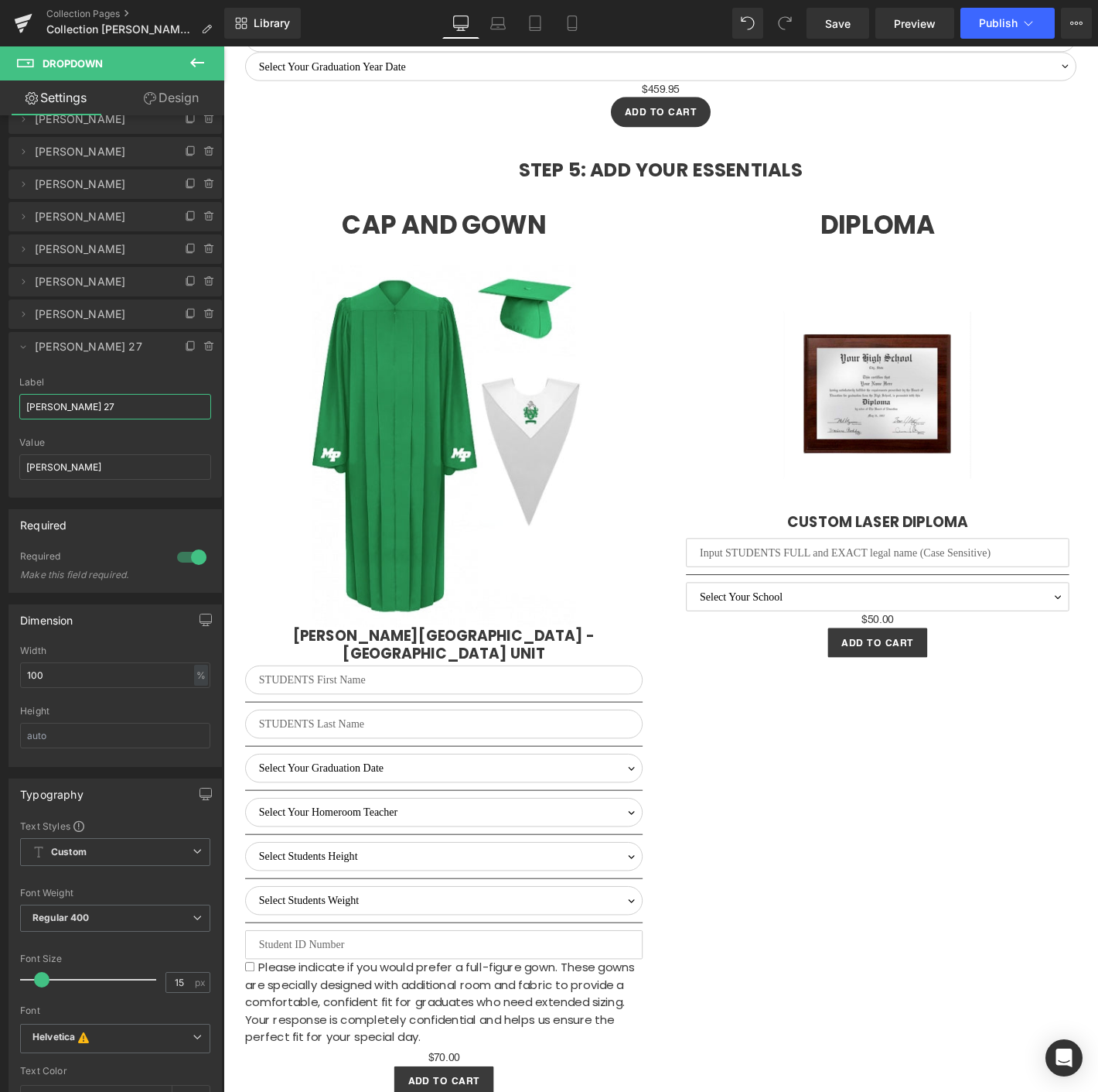
drag, startPoint x: 102, startPoint y: 408, endPoint x: -2, endPoint y: 406, distance: 104.0
click at [0, 406] on html "You are previewing how the will restyle your page. You can not edit Elements in…" at bounding box center [549, 546] width 1098 height 1092
type input "White"
click at [67, 460] on input "[PERSON_NAME]" at bounding box center [114, 467] width 192 height 25
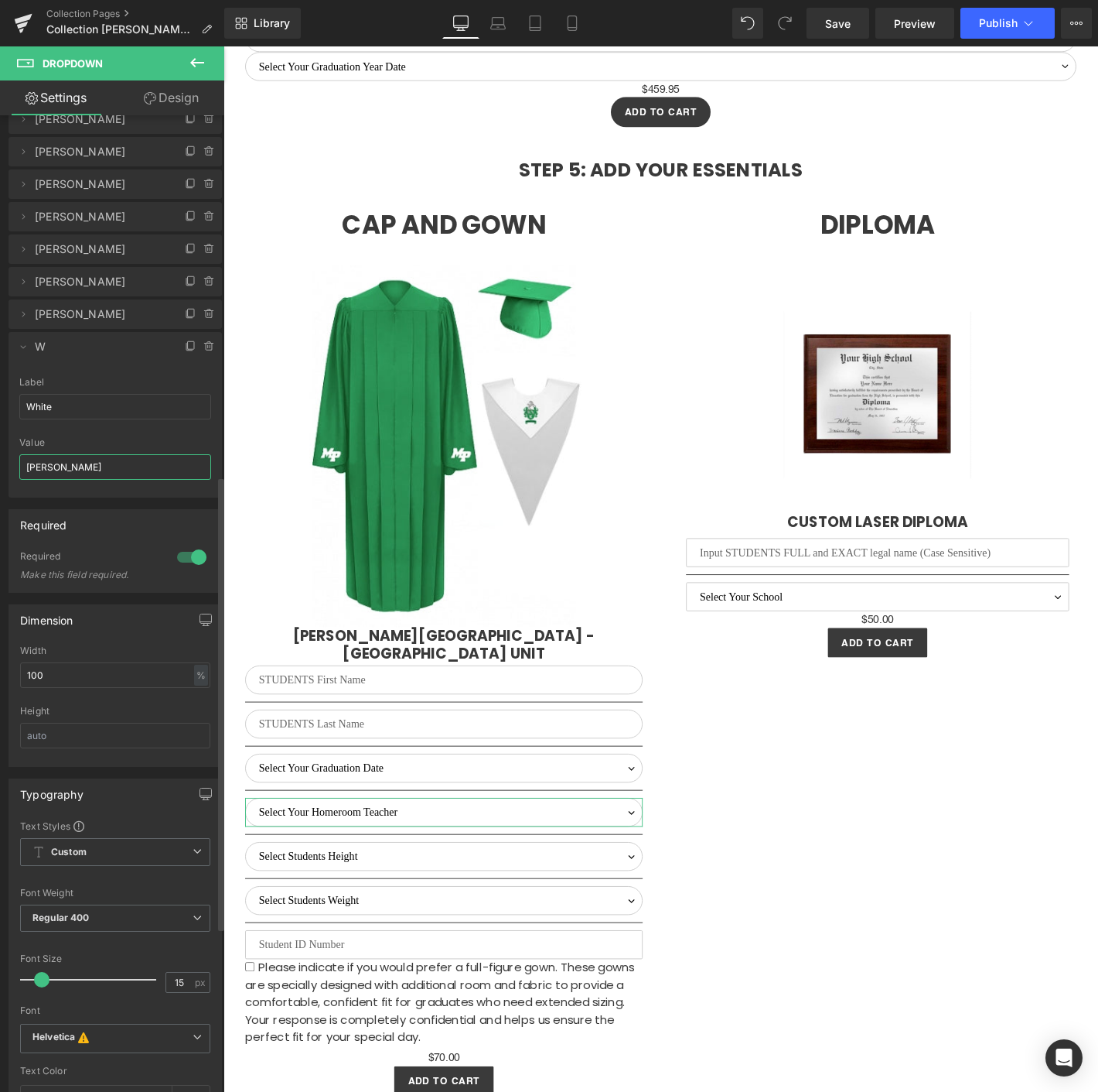
click at [67, 460] on input "[PERSON_NAME]" at bounding box center [114, 467] width 192 height 25
type input "White"
click at [825, 32] on link "Save" at bounding box center [837, 23] width 62 height 31
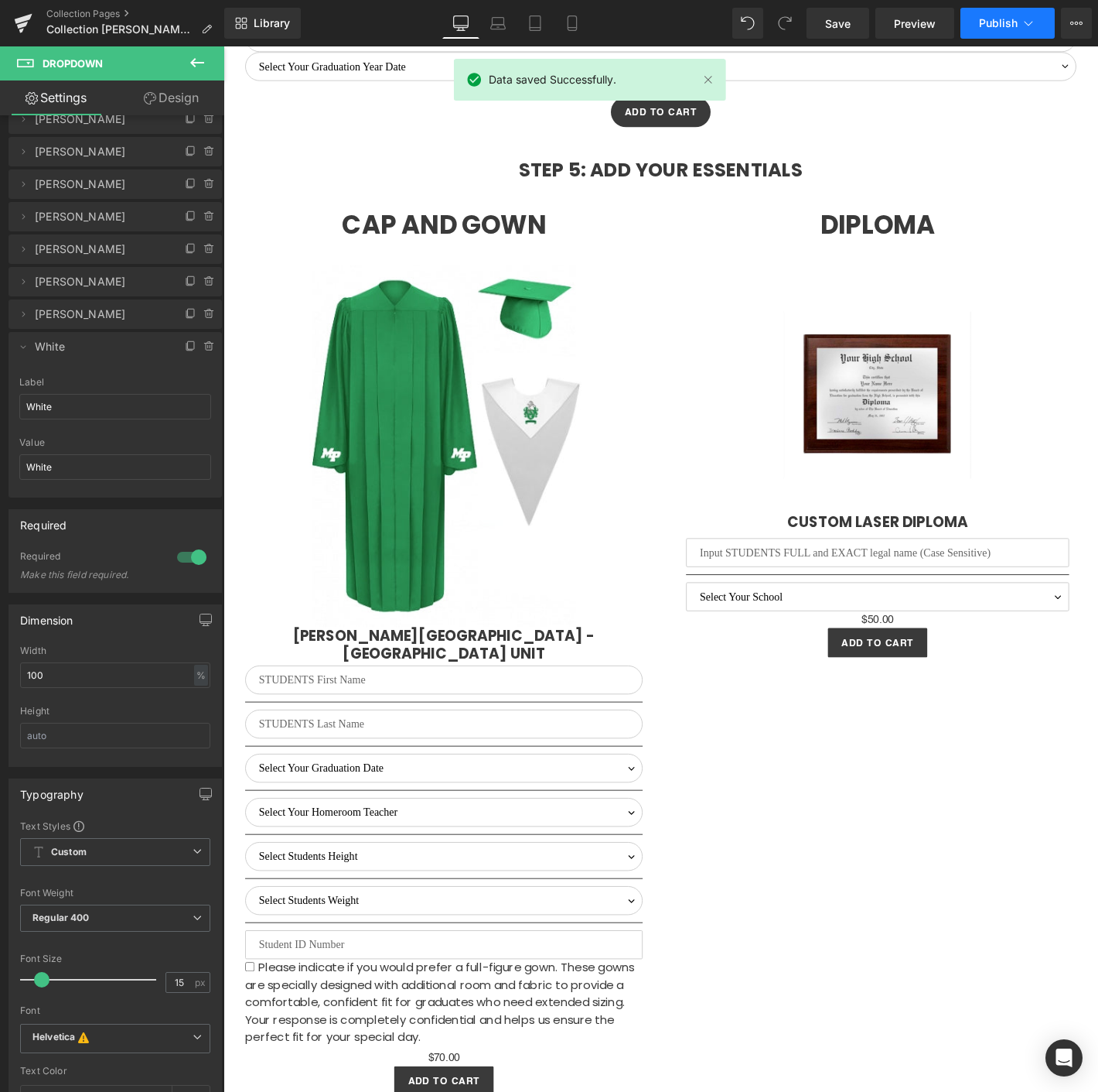
click at [1002, 32] on button "Publish" at bounding box center [1008, 23] width 95 height 31
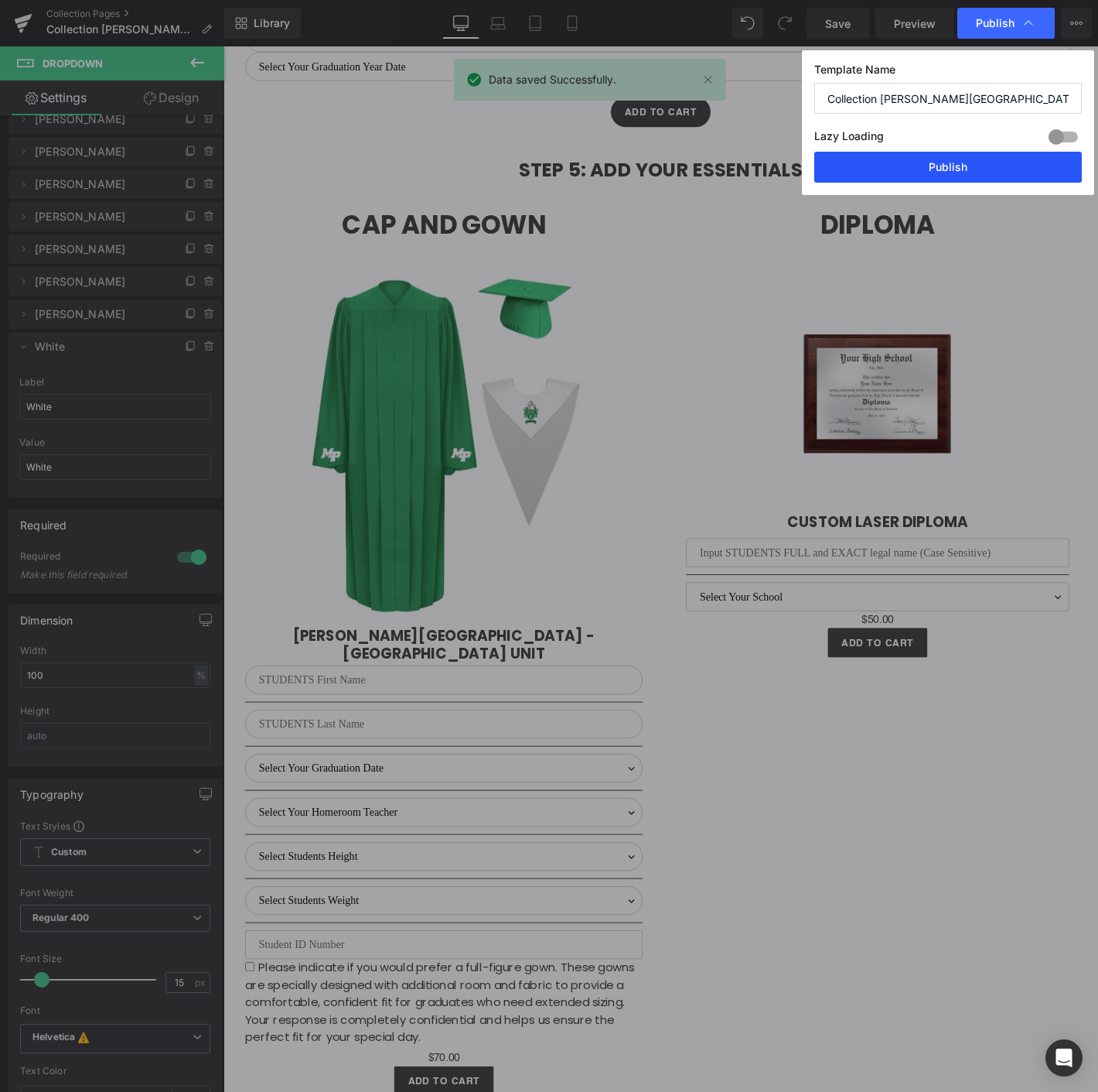
click at [888, 164] on button "Publish" at bounding box center [947, 167] width 268 height 31
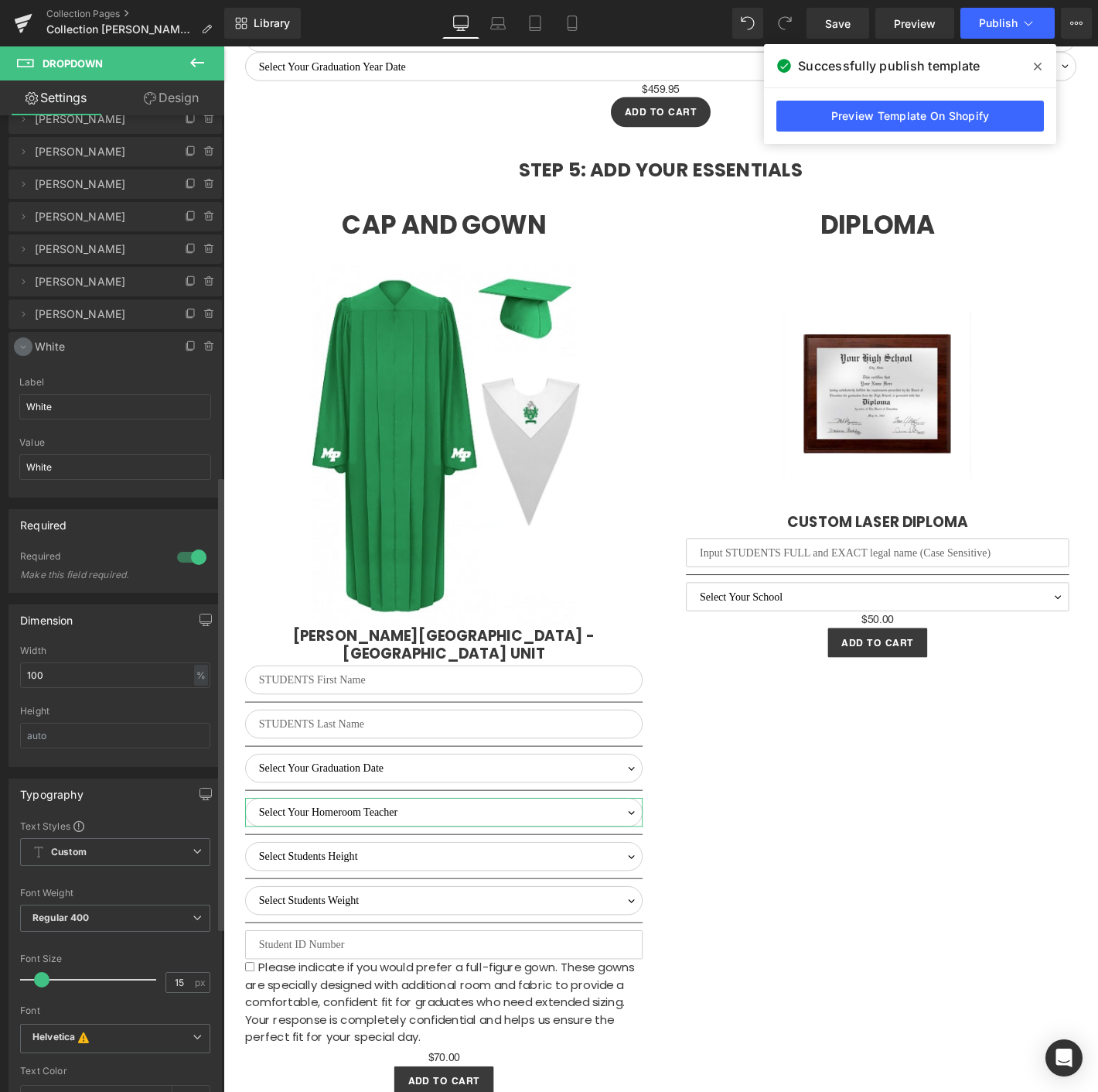
click at [19, 348] on icon at bounding box center [23, 346] width 13 height 13
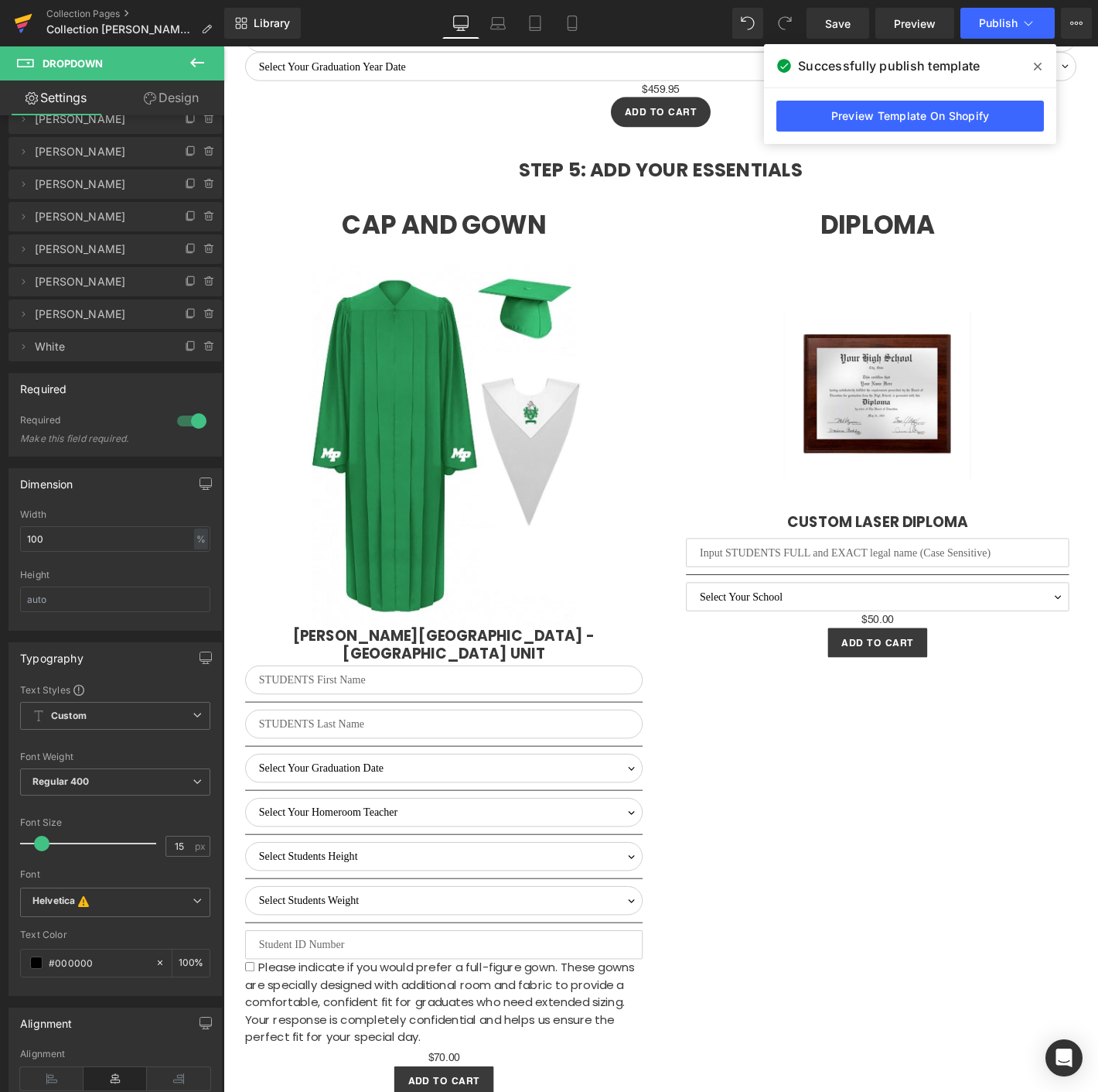
click at [22, 27] on icon at bounding box center [23, 23] width 19 height 39
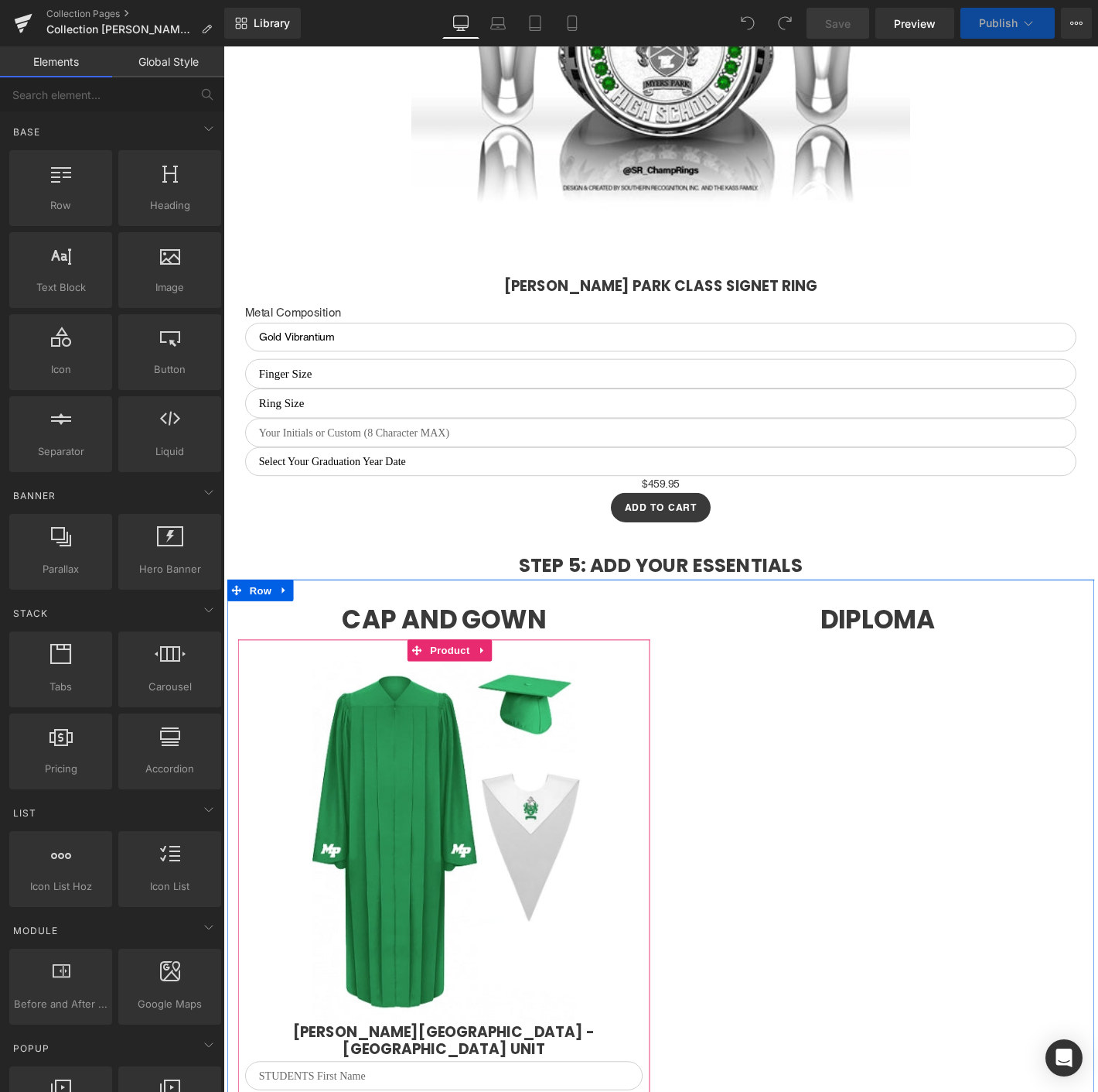
scroll to position [2490, 0]
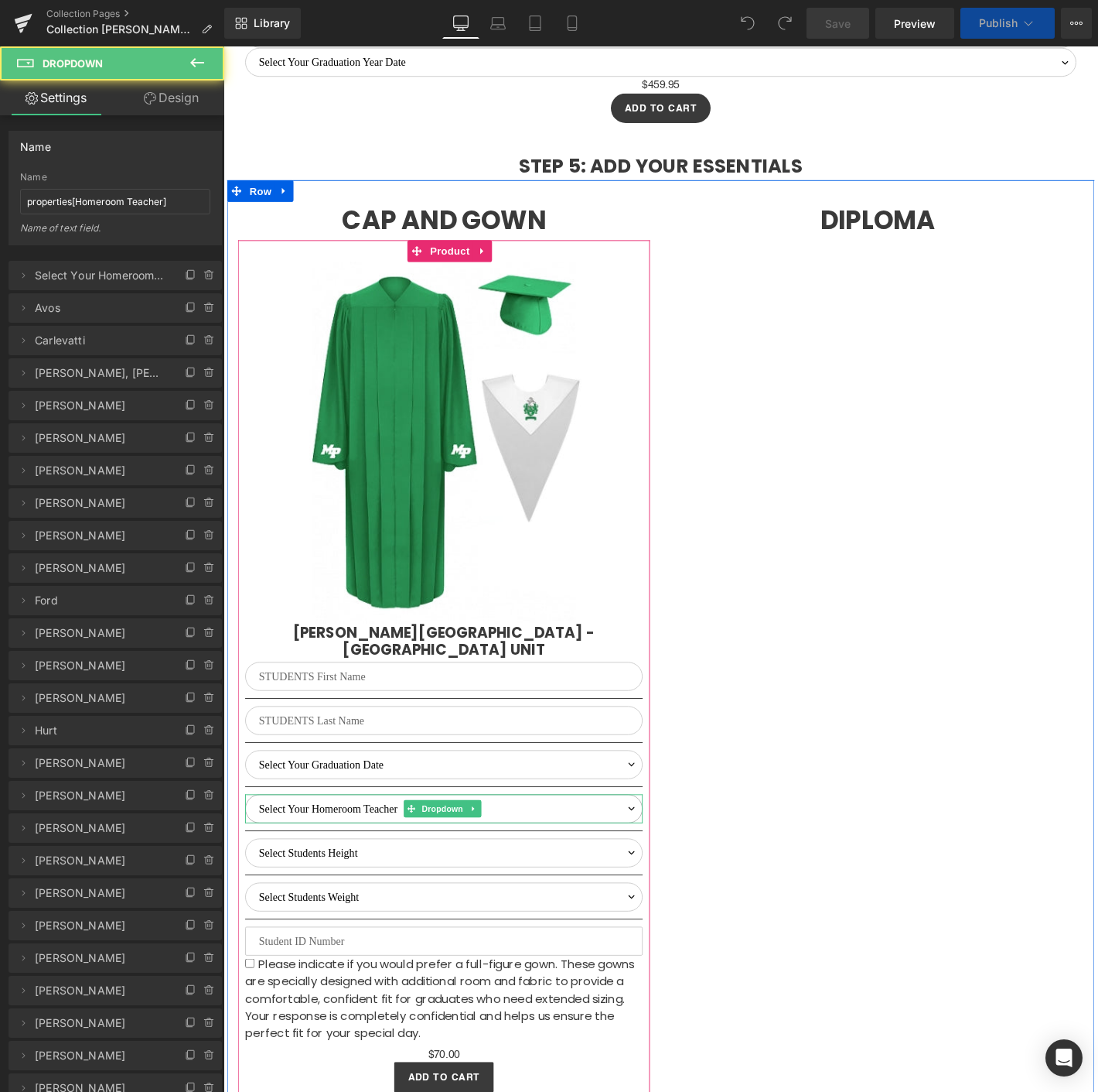
click at [318, 847] on select "Select Your Homeroom Teacher Avos Carlevatti Cullip, A. David-Gunn Davis, S. Do…" at bounding box center [460, 862] width 425 height 31
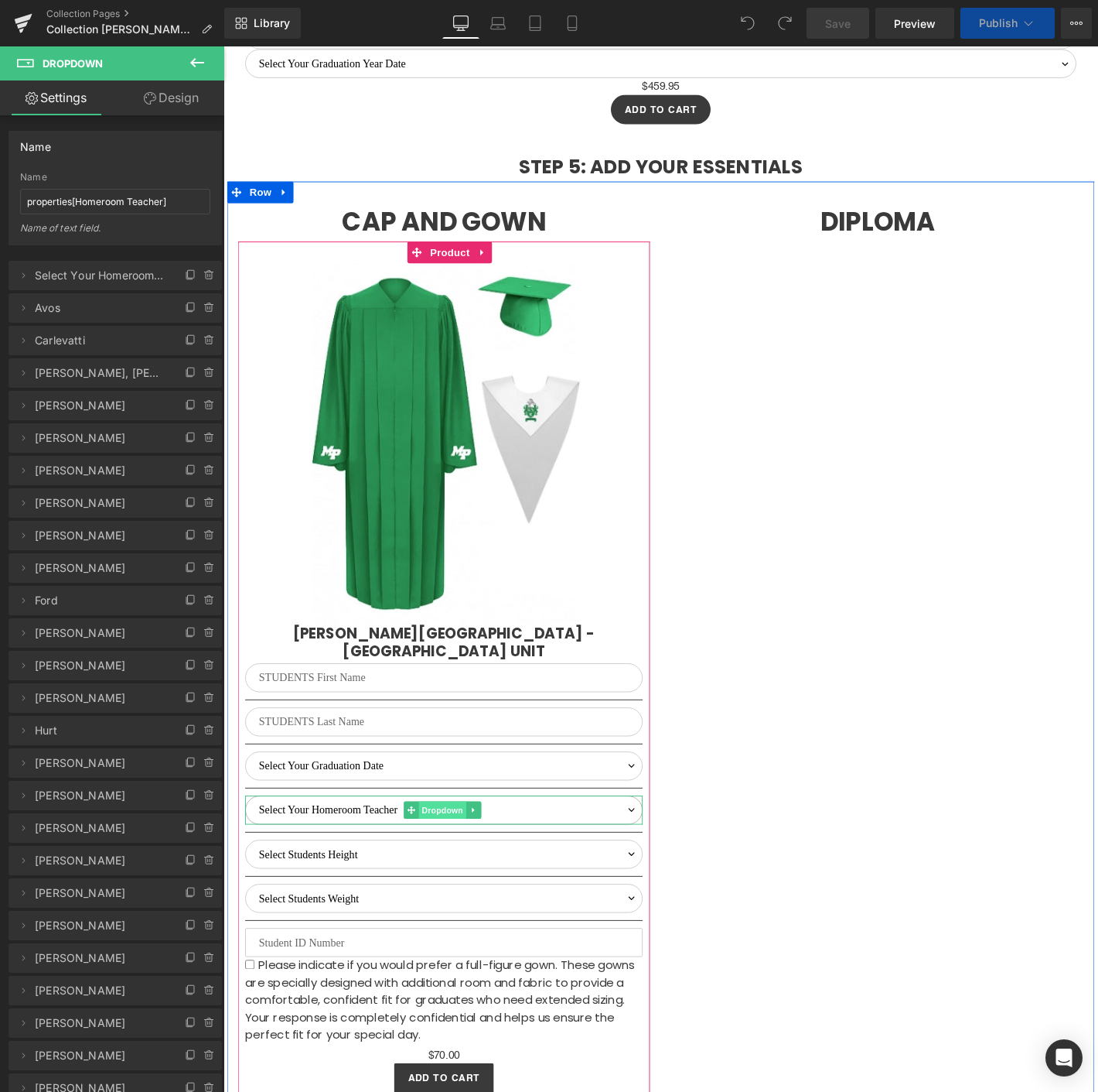
select select "M"
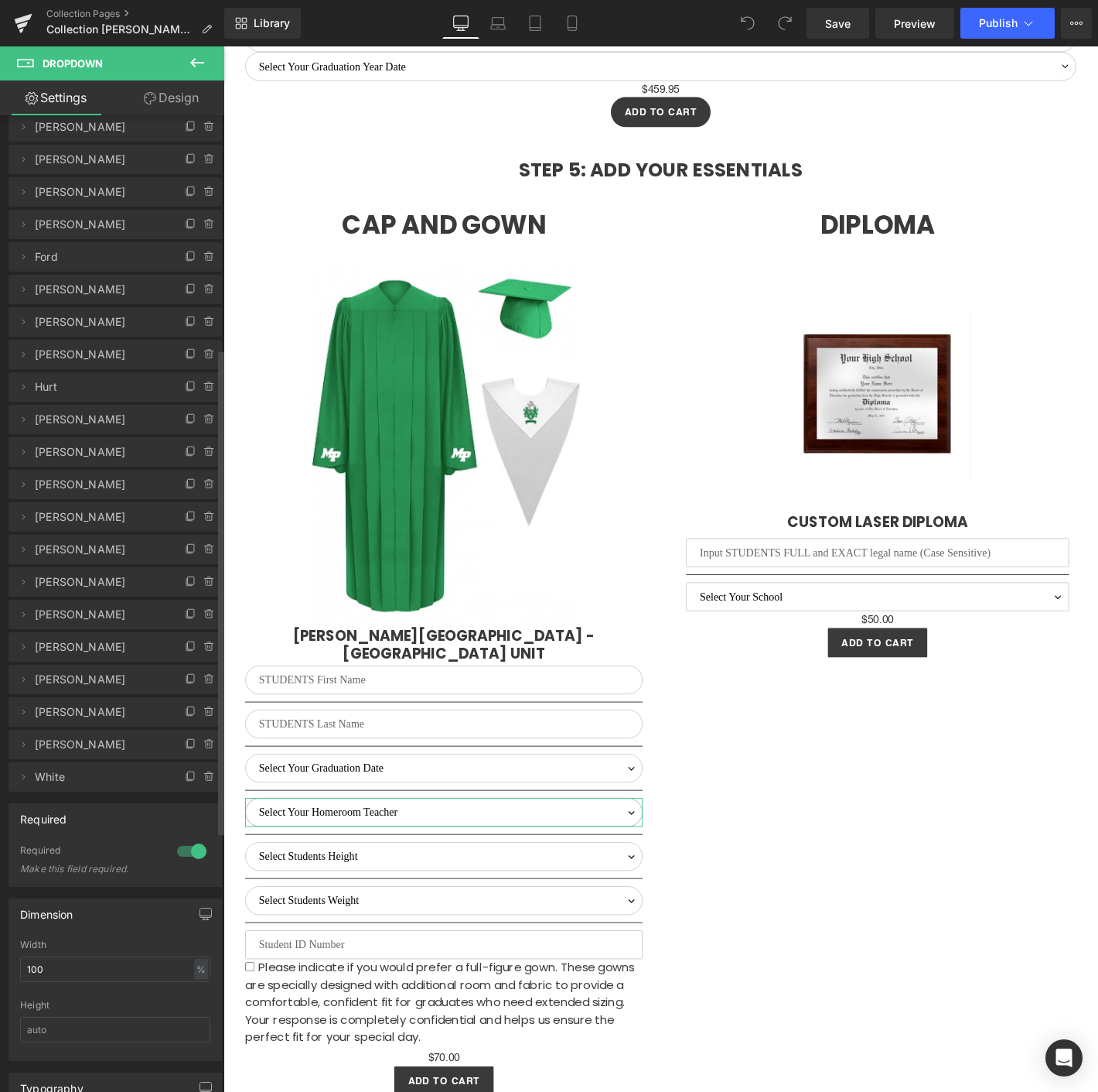
scroll to position [601, 0]
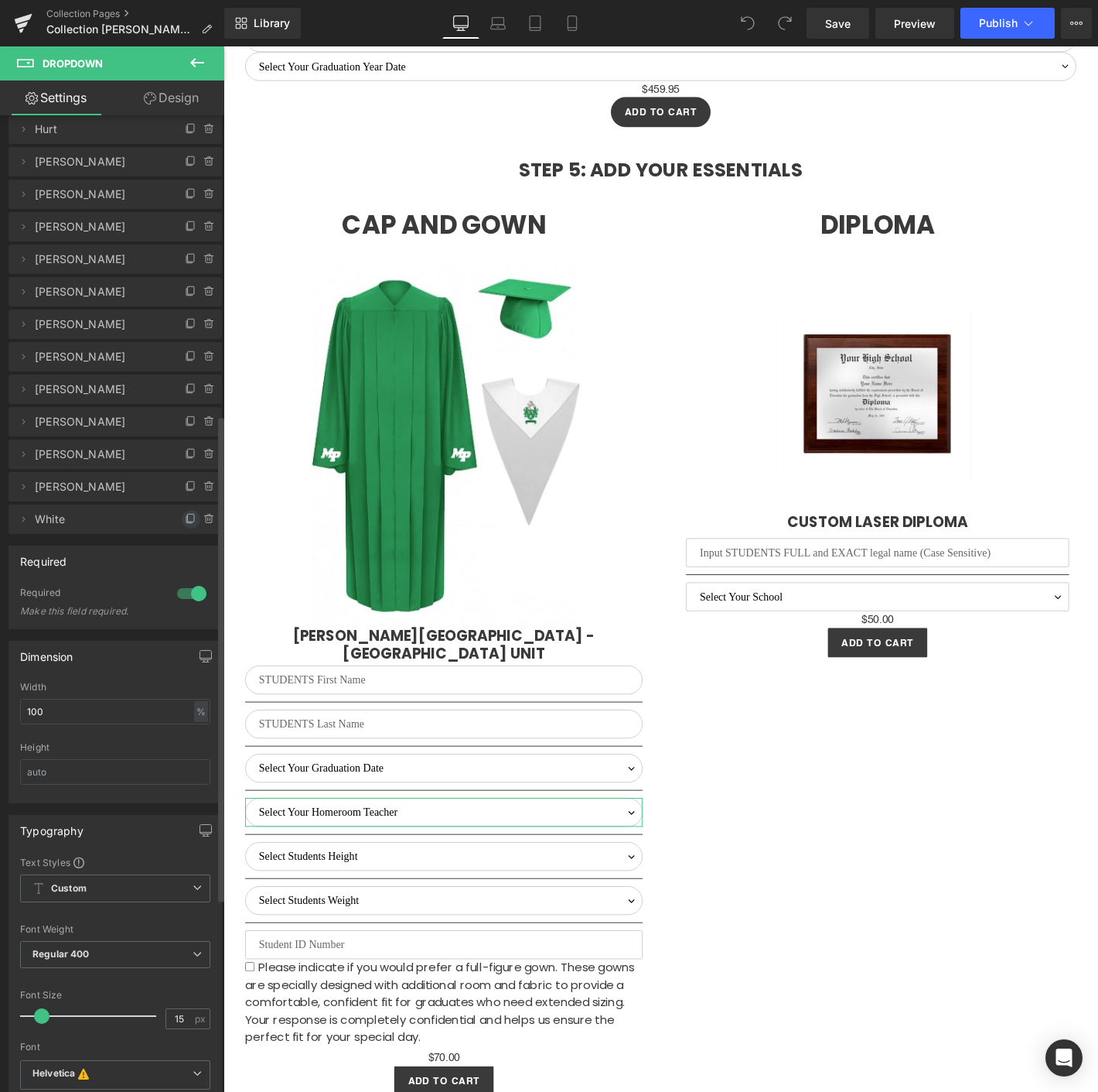
click at [187, 518] on icon at bounding box center [189, 519] width 6 height 7
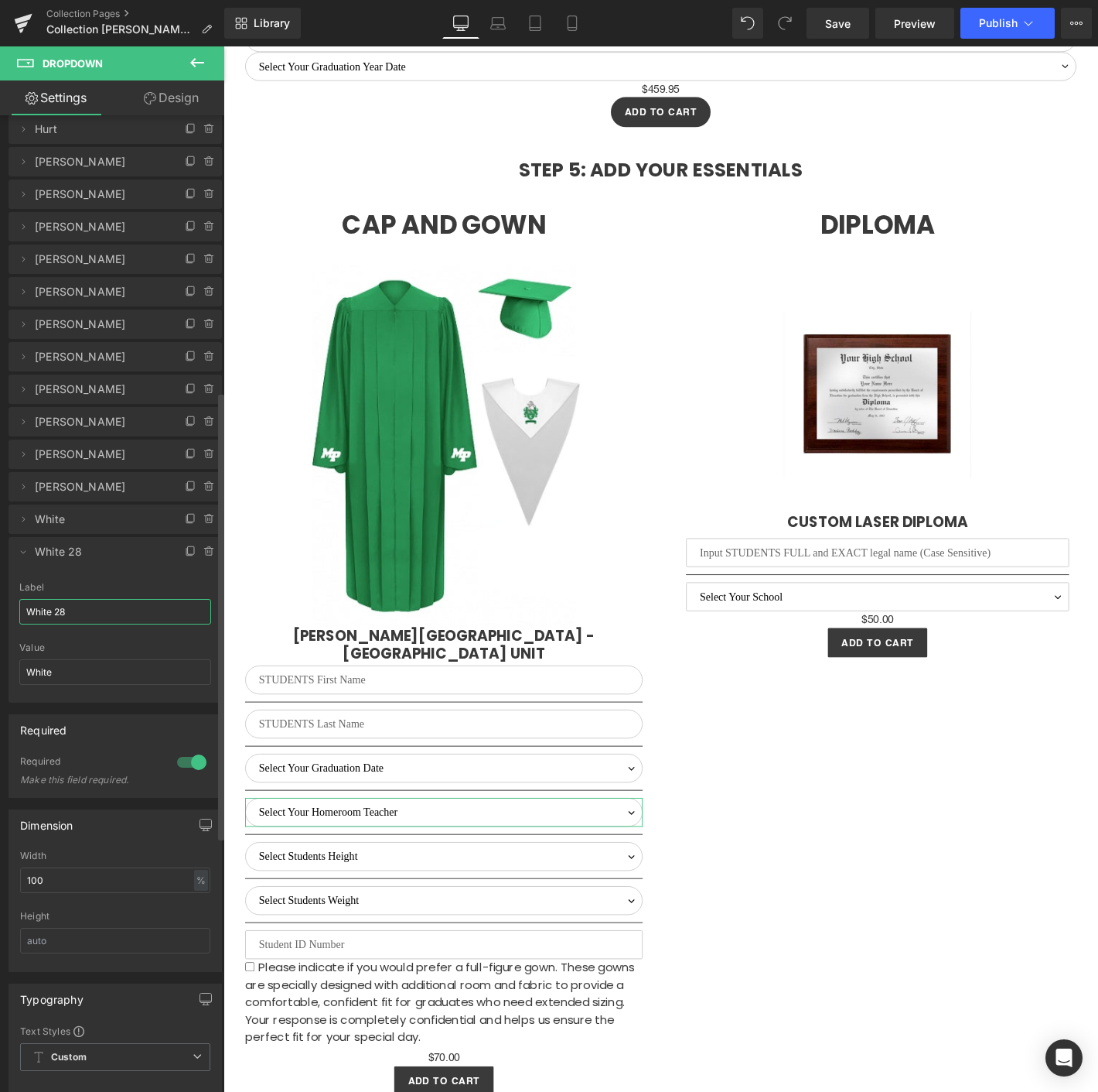
click at [59, 612] on input "White 28" at bounding box center [114, 611] width 192 height 25
type input "[PERSON_NAME]"
click at [66, 665] on input "White" at bounding box center [114, 672] width 192 height 25
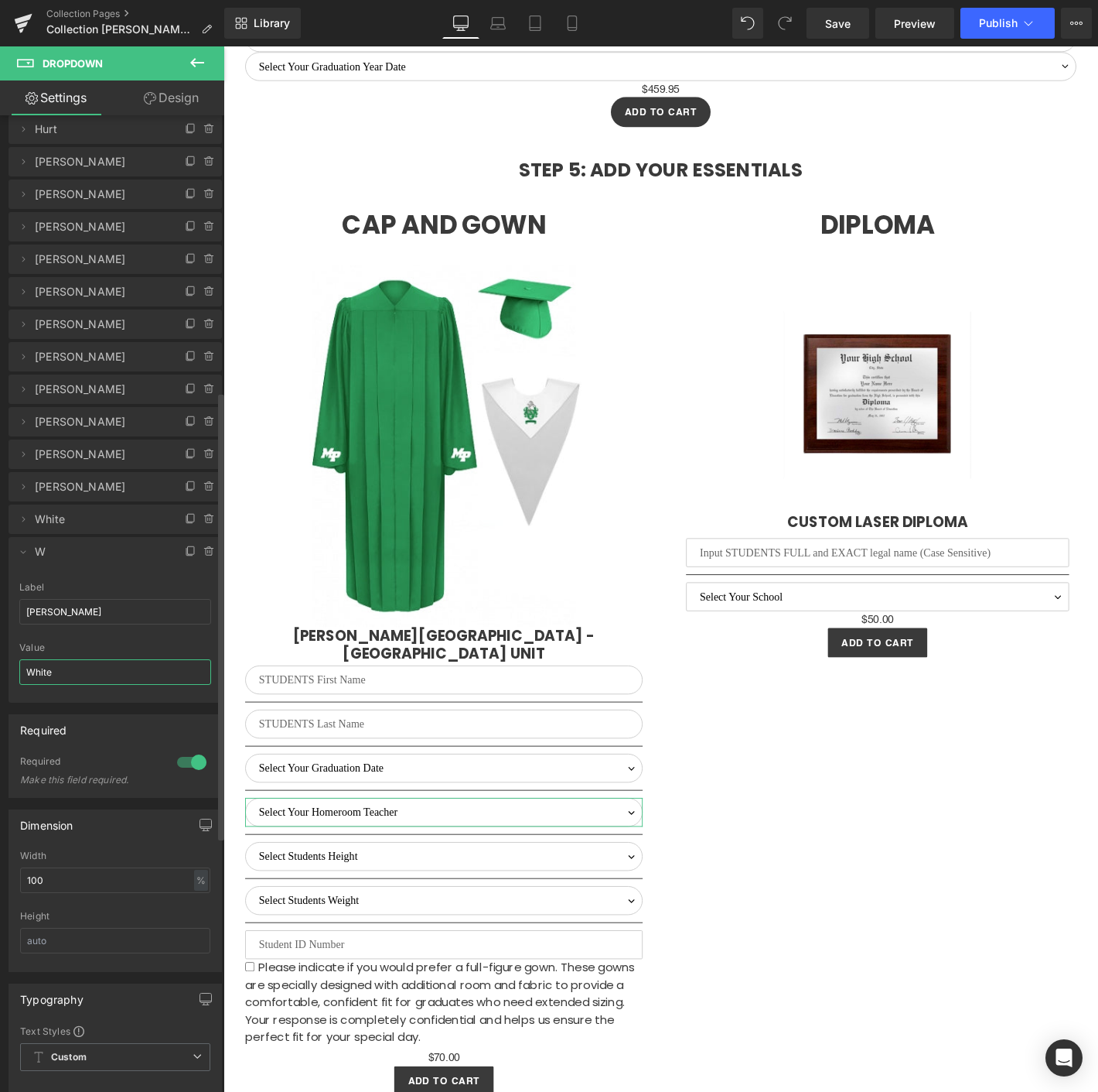
click at [66, 665] on input "White" at bounding box center [114, 672] width 192 height 25
click at [59, 666] on input "White" at bounding box center [114, 672] width 192 height 25
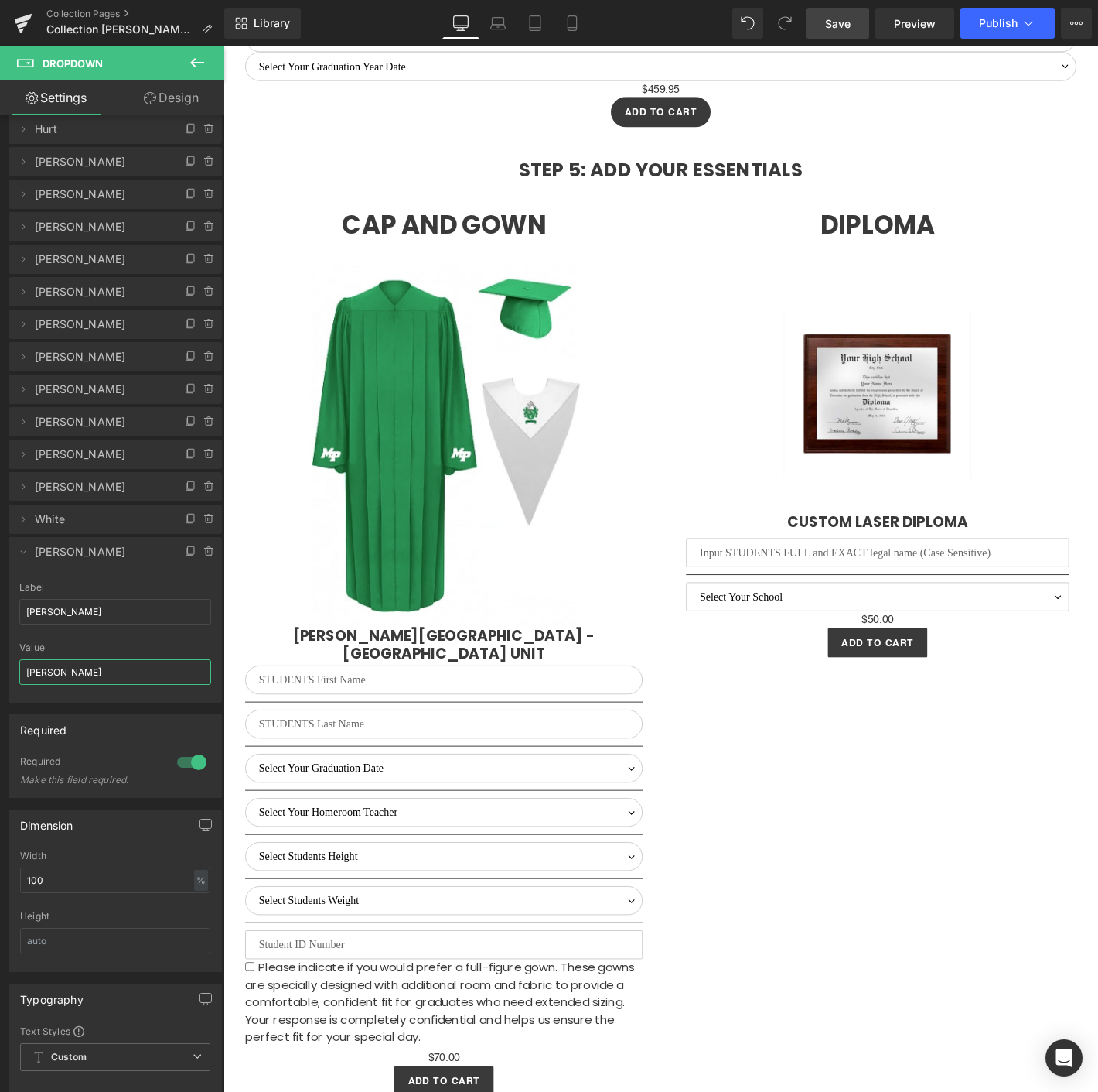
type input "[PERSON_NAME]"
click at [837, 16] on span "Save" at bounding box center [837, 23] width 25 height 16
click at [984, 25] on span "Publish" at bounding box center [998, 23] width 39 height 13
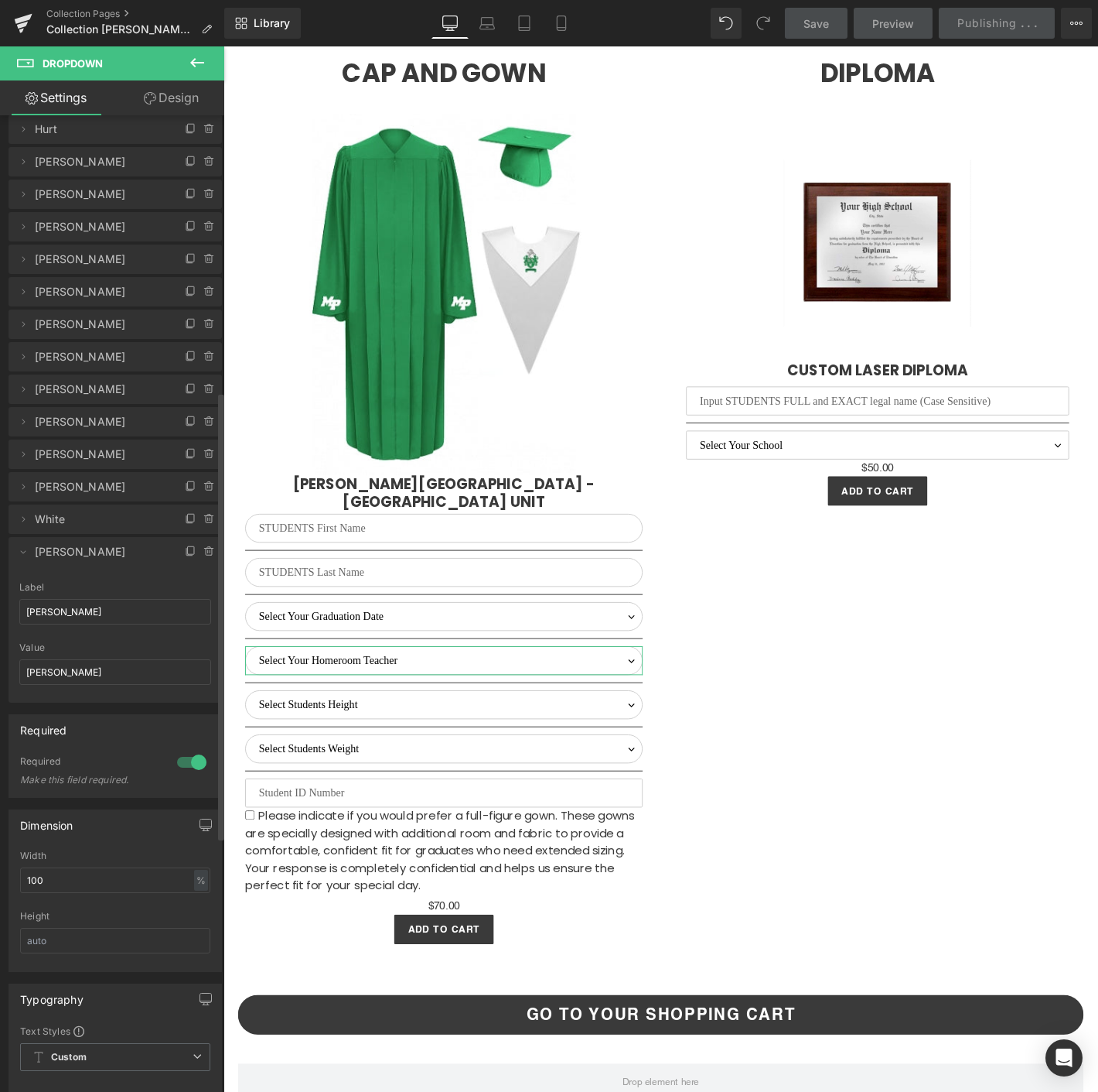
scroll to position [4321, 0]
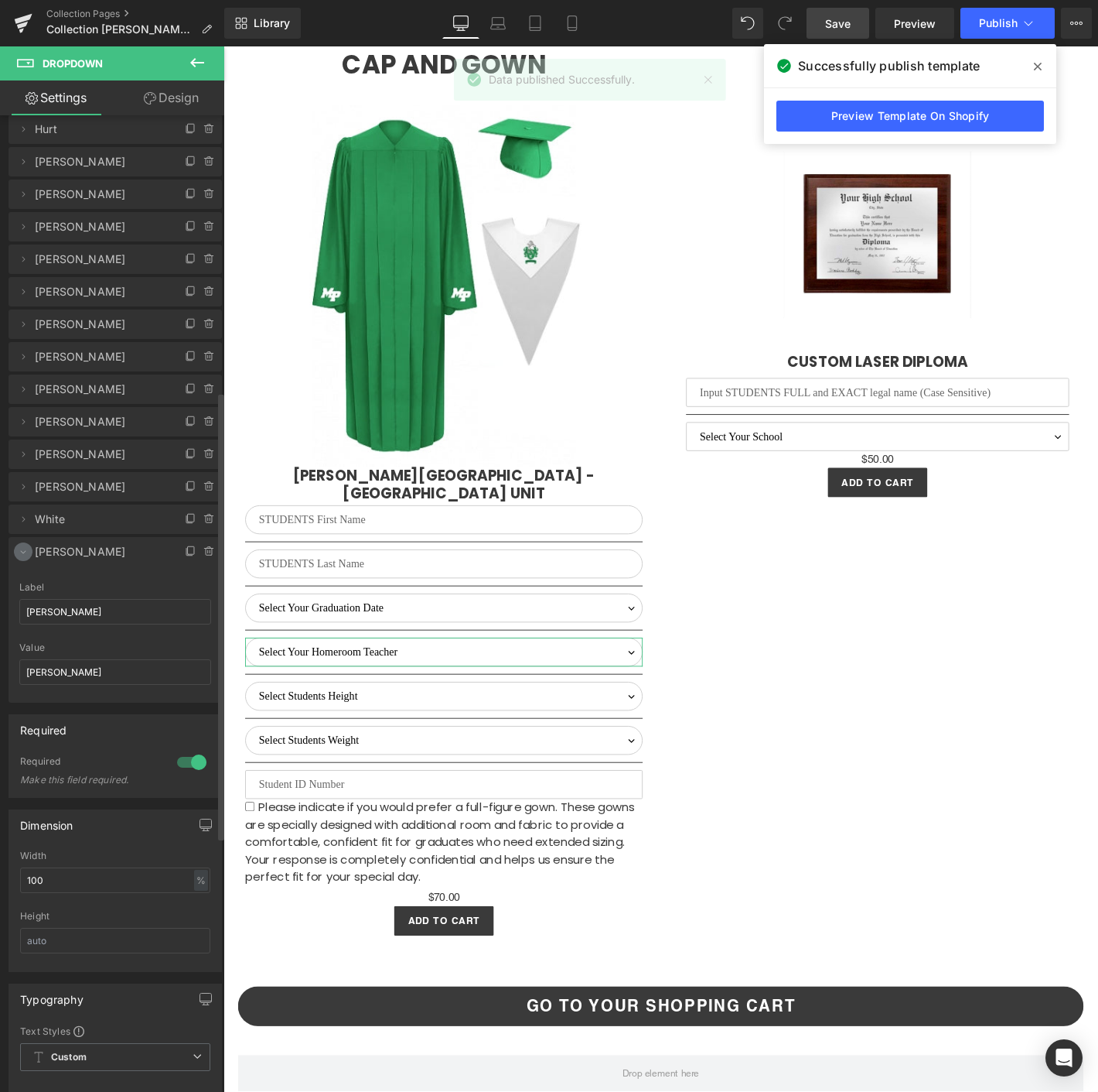
click at [25, 547] on icon at bounding box center [23, 552] width 13 height 13
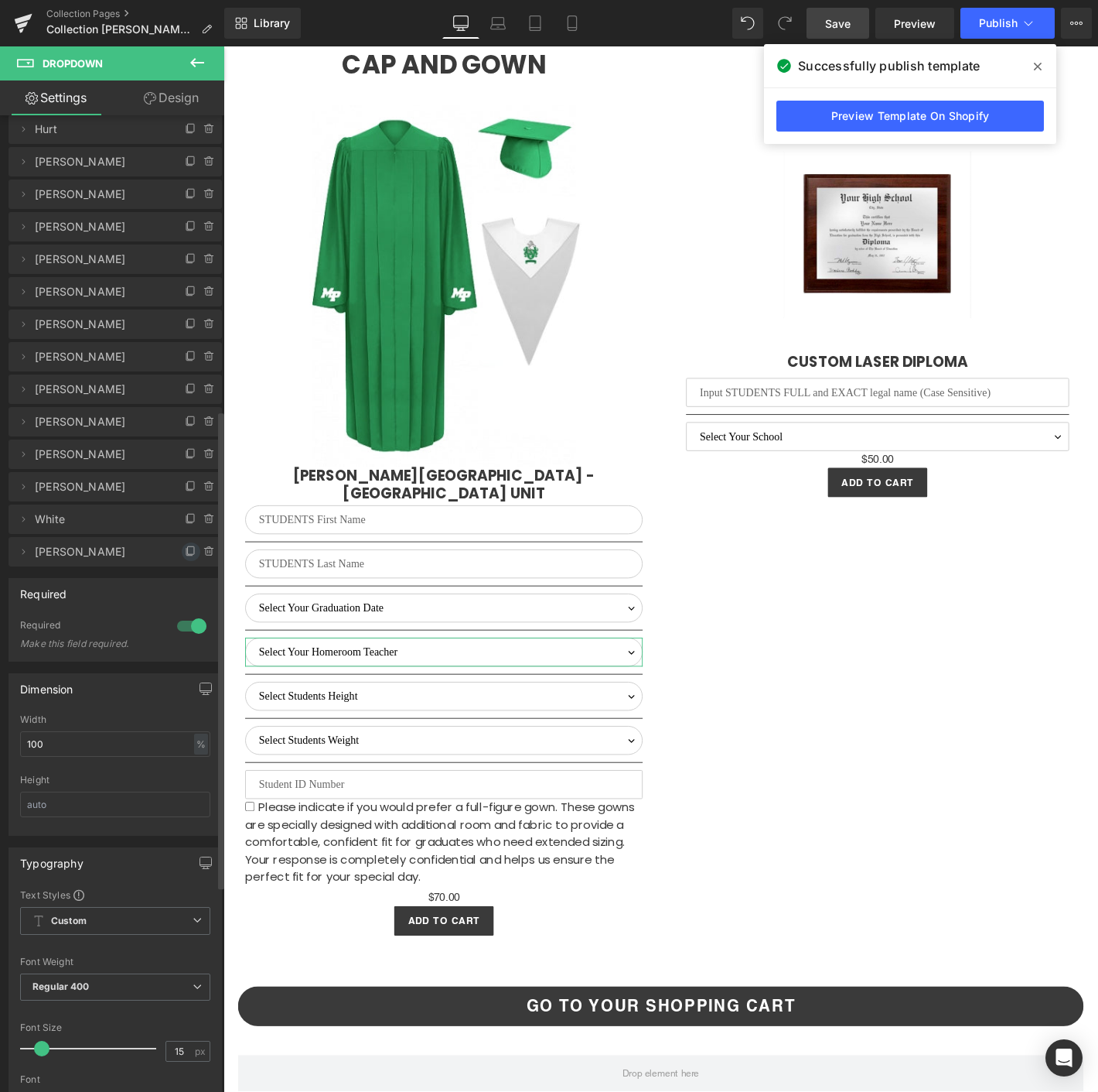
click at [188, 542] on span at bounding box center [191, 551] width 19 height 19
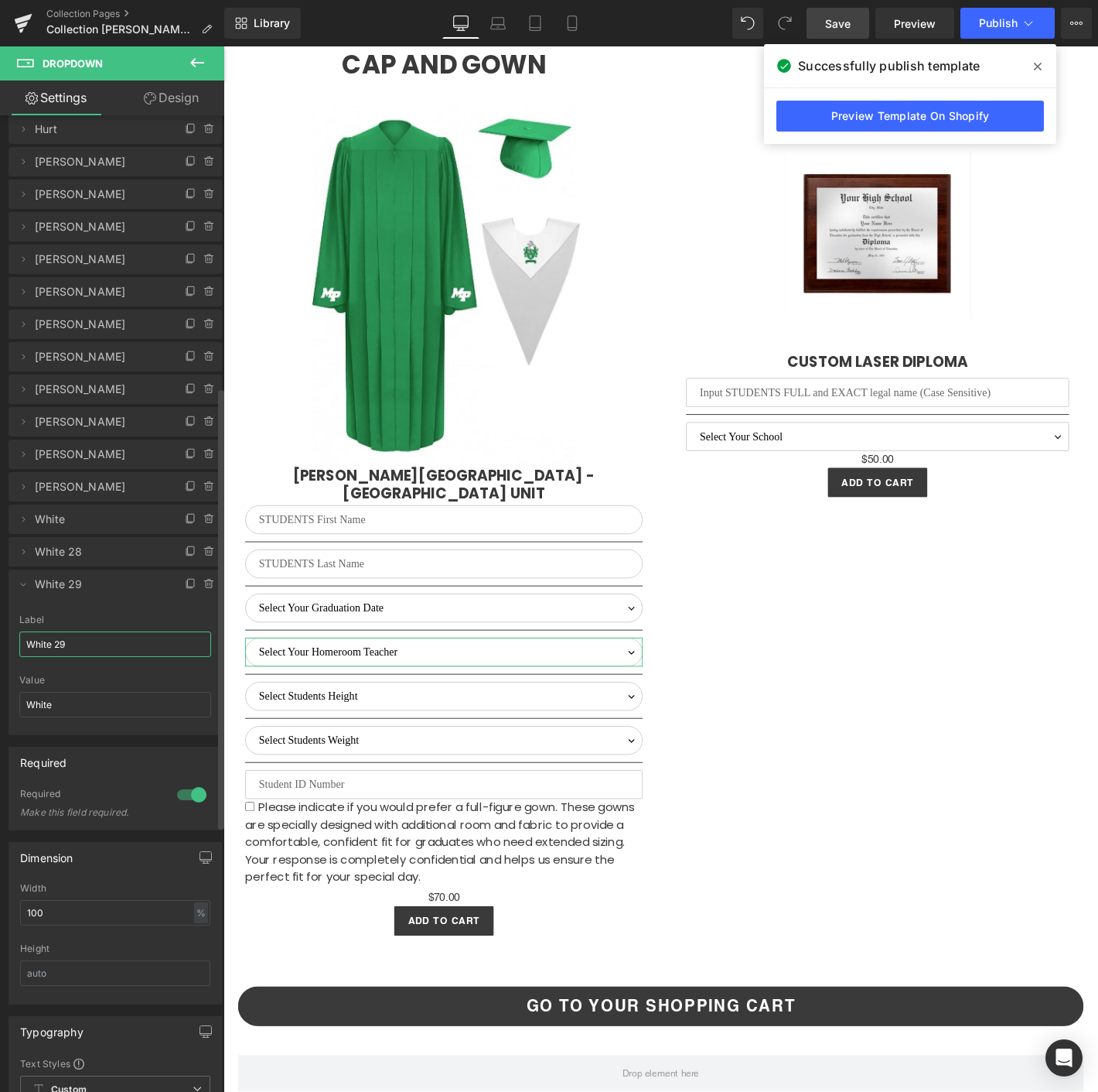
click at [81, 653] on input "White 29" at bounding box center [114, 644] width 192 height 25
type input "[PERSON_NAME]"
click at [35, 697] on input "White" at bounding box center [114, 704] width 192 height 25
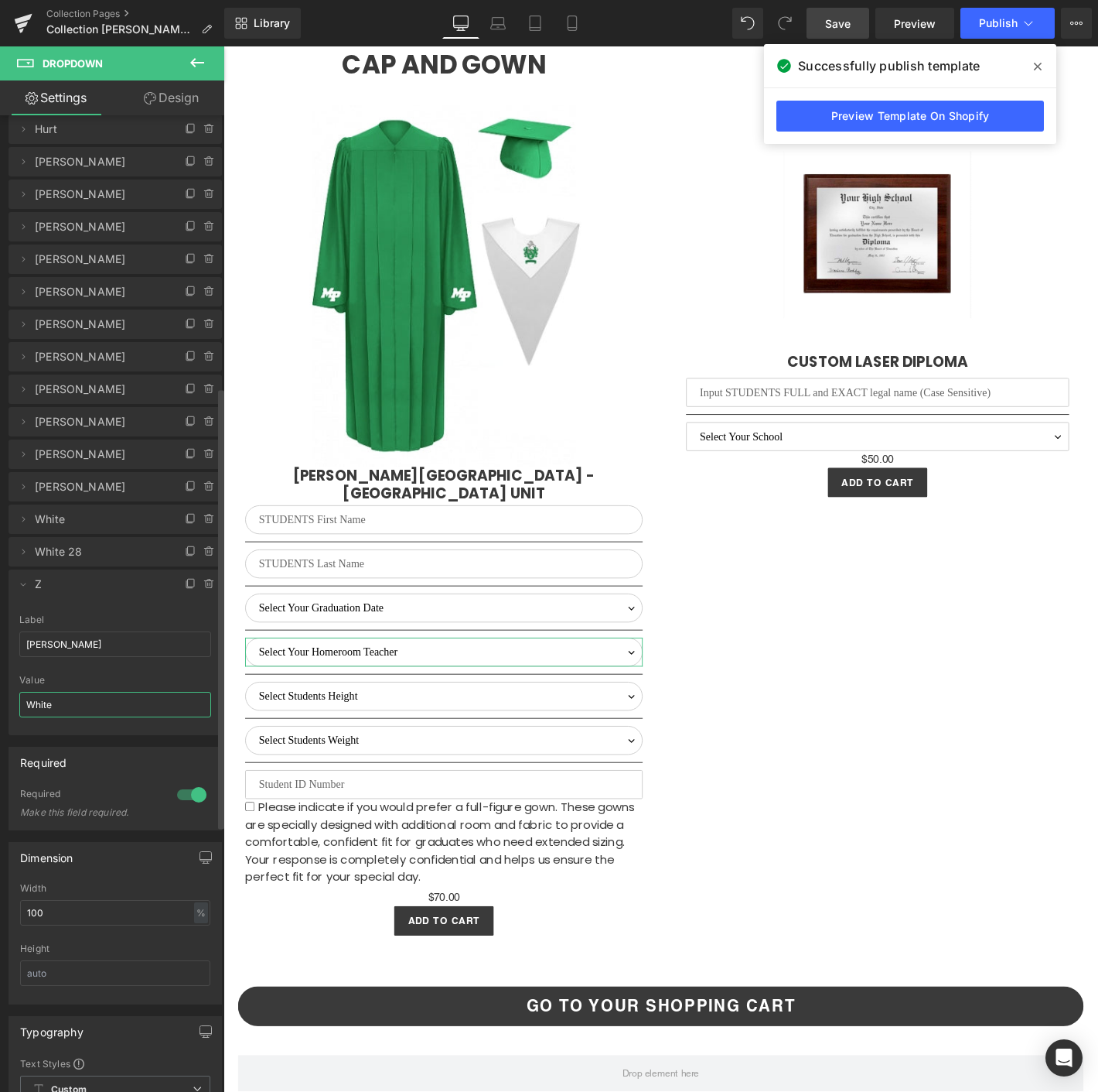
click at [35, 697] on input "White" at bounding box center [114, 704] width 192 height 25
click at [57, 707] on input "White" at bounding box center [114, 704] width 192 height 25
type input "[PERSON_NAME]"
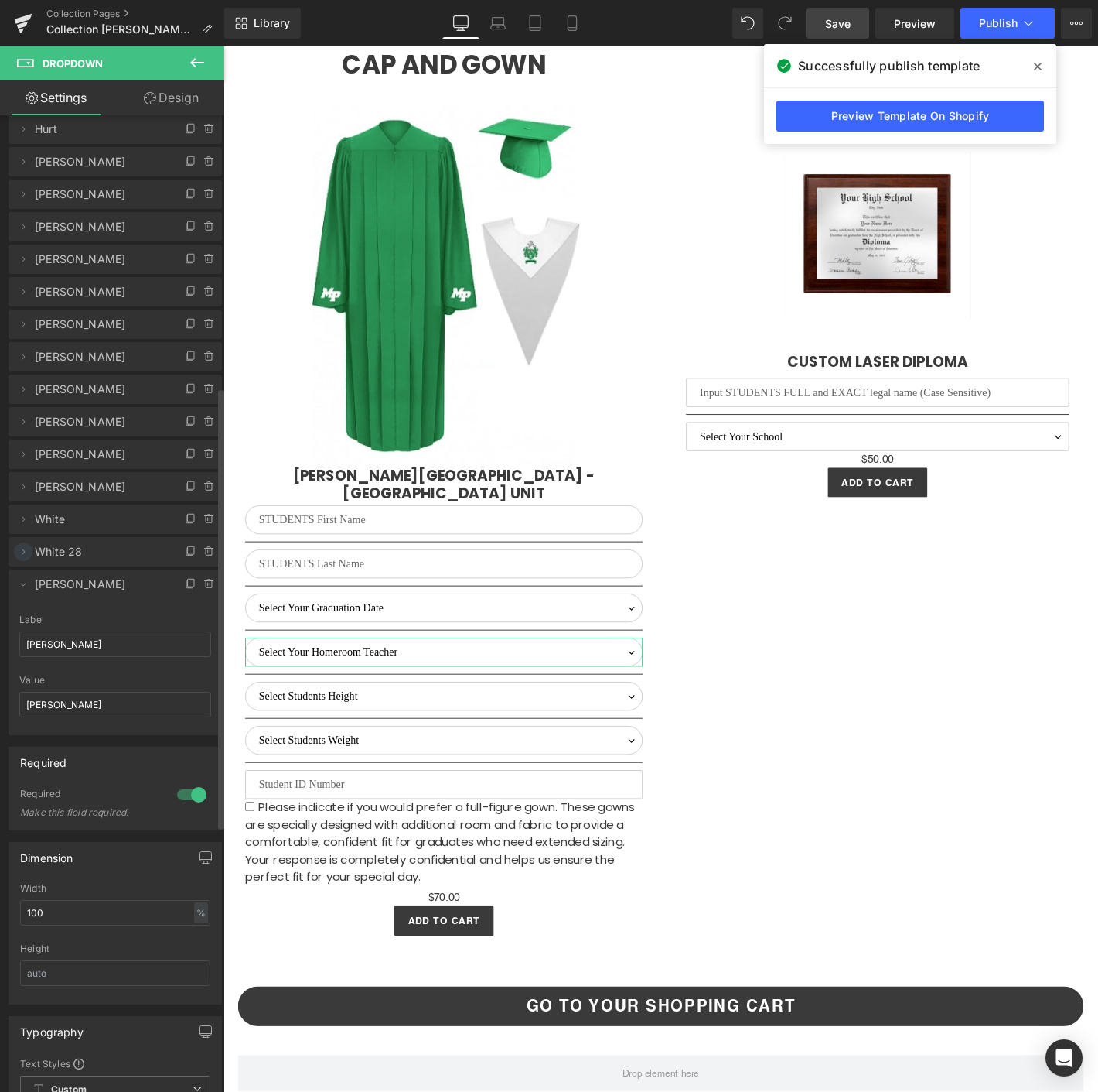
click at [23, 552] on icon at bounding box center [23, 552] width 13 height 13
click at [24, 546] on icon at bounding box center [23, 552] width 13 height 13
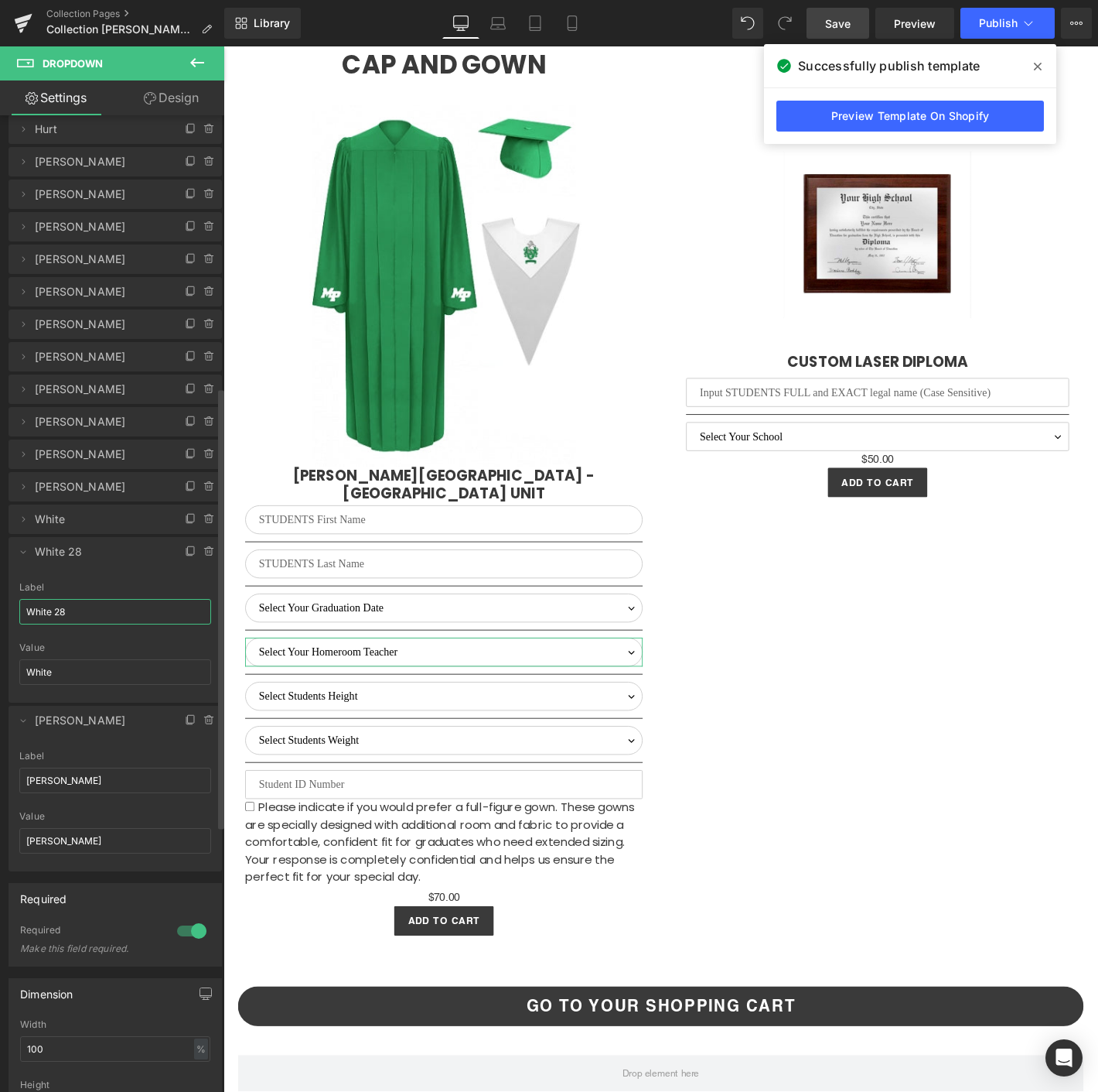
click at [78, 608] on input "White 28" at bounding box center [114, 611] width 192 height 25
type input "[PERSON_NAME]"
click at [66, 669] on input "White" at bounding box center [114, 672] width 192 height 25
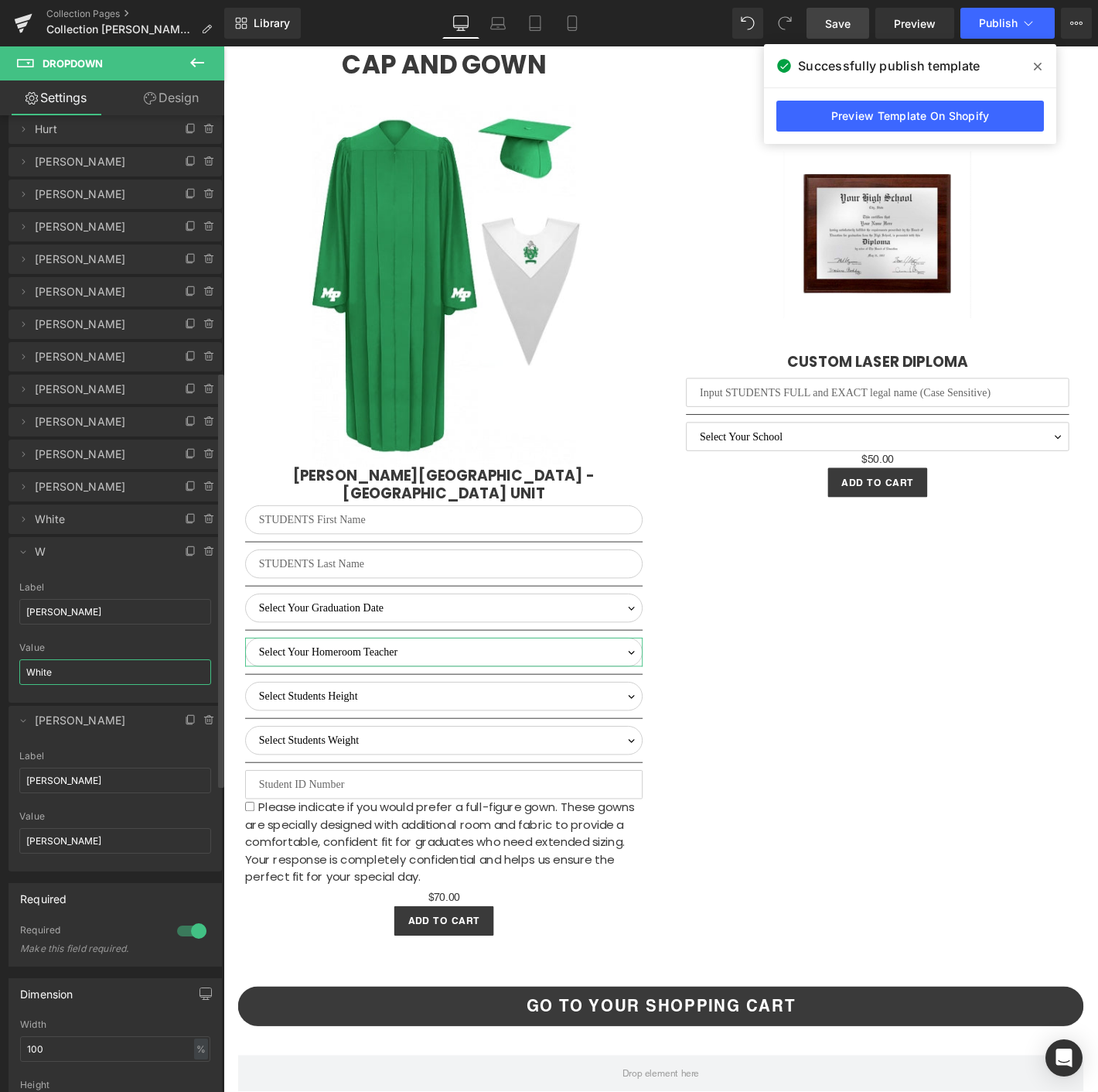
click at [66, 669] on input "White" at bounding box center [114, 672] width 192 height 25
type input "[PERSON_NAME]"
click at [833, 24] on span "Save" at bounding box center [837, 23] width 25 height 16
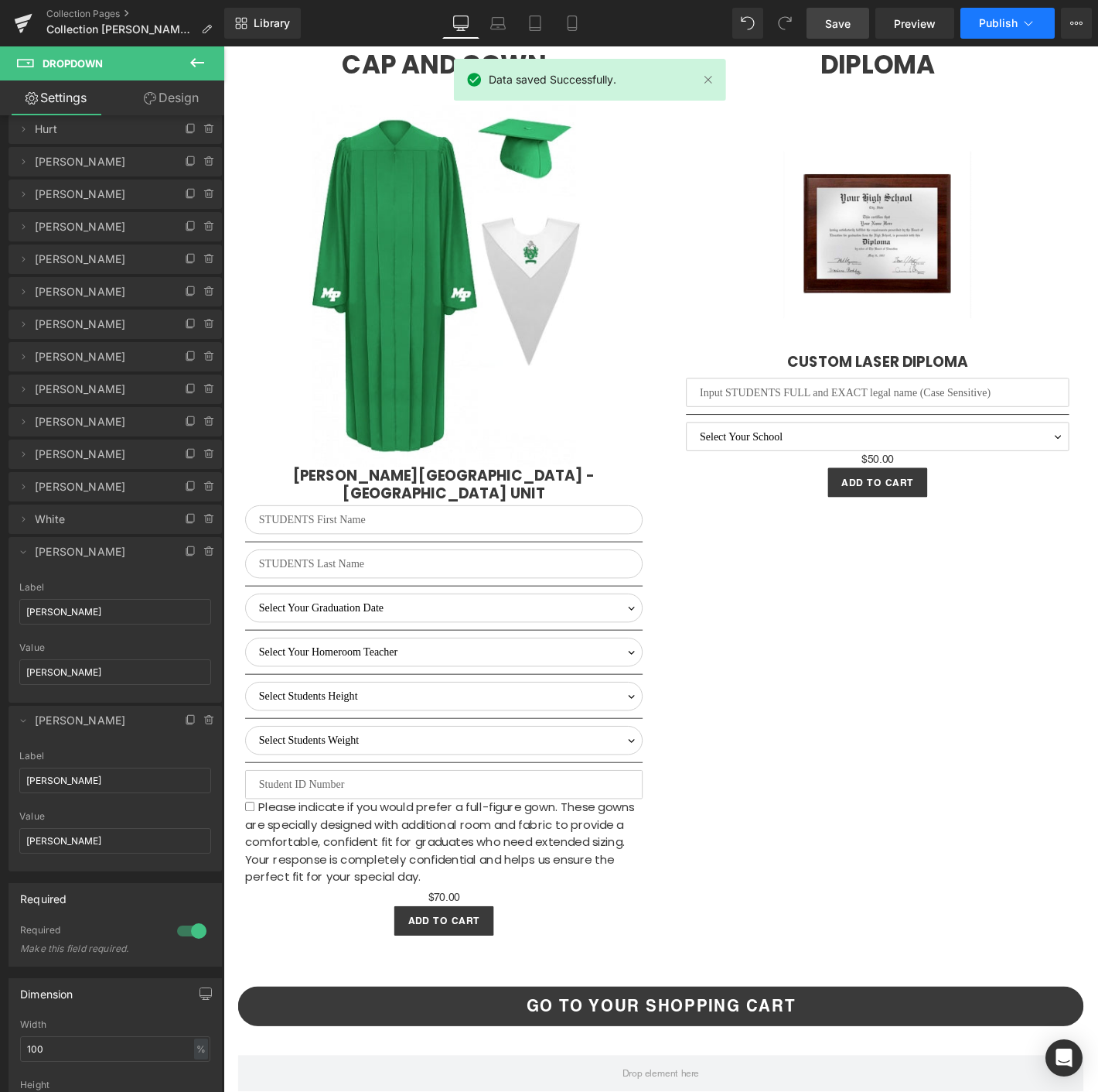
click at [983, 34] on button "Publish" at bounding box center [1008, 23] width 95 height 31
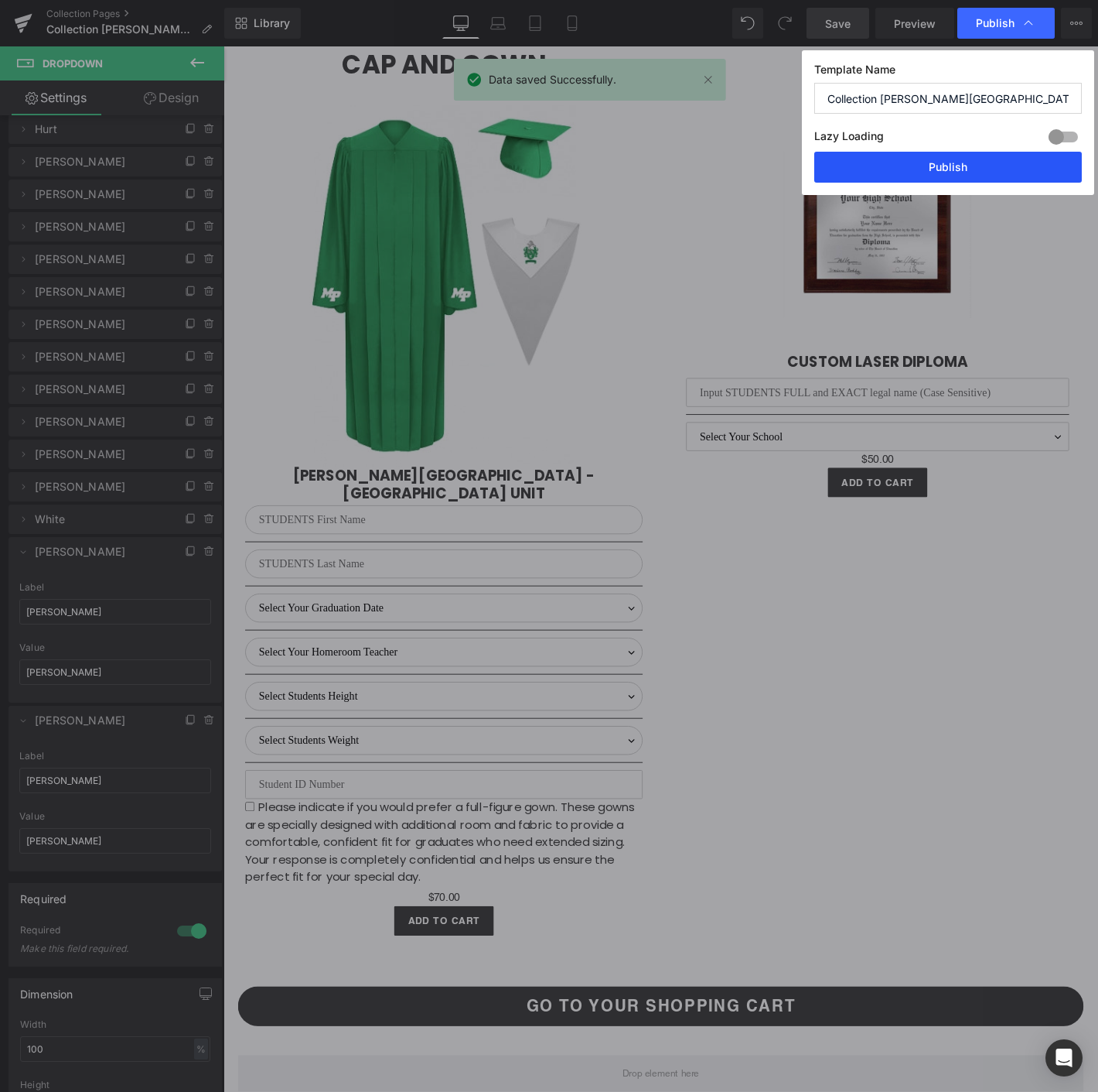
click at [942, 175] on button "Publish" at bounding box center [947, 167] width 268 height 31
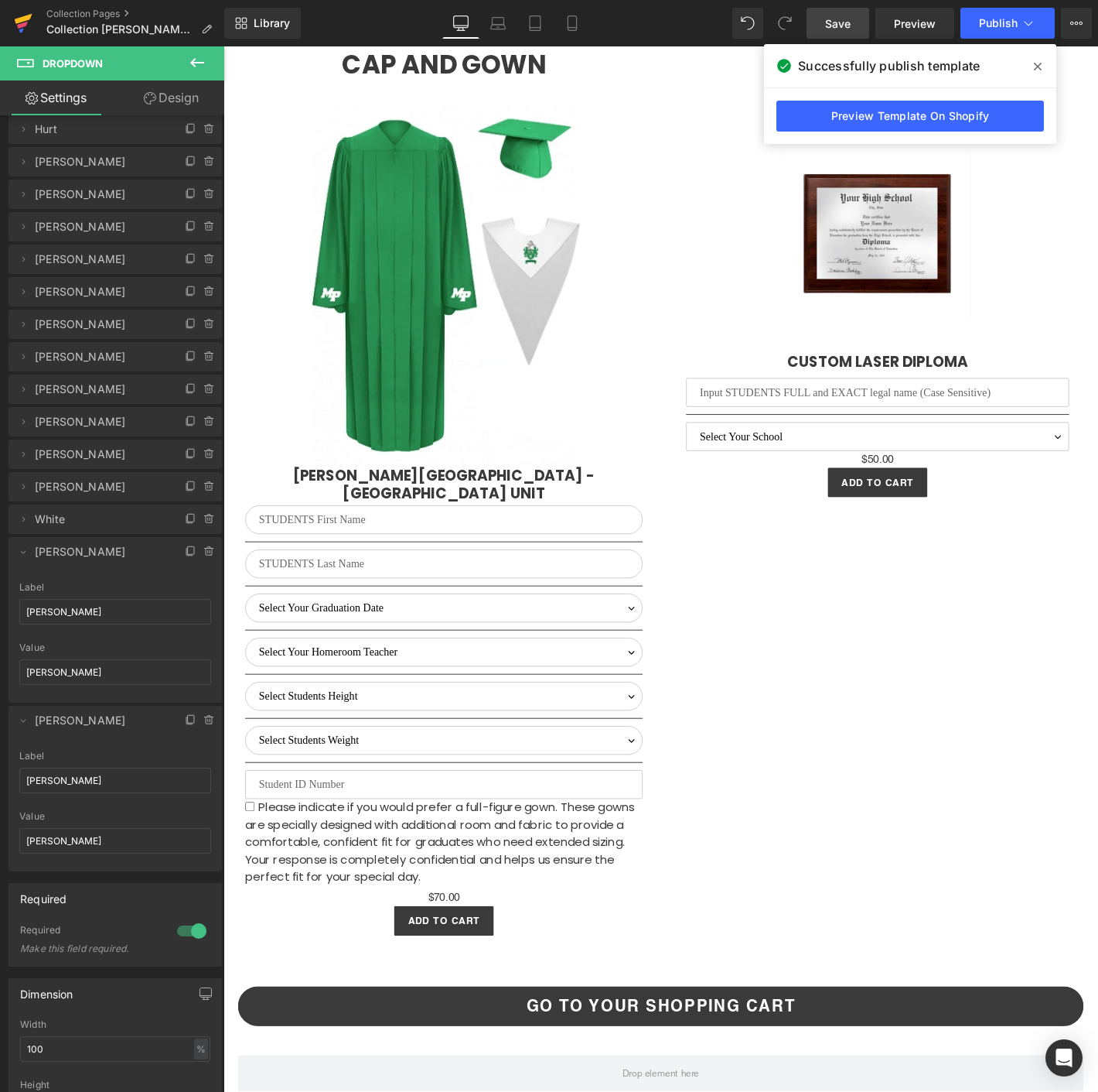
click at [25, 13] on icon at bounding box center [23, 23] width 19 height 39
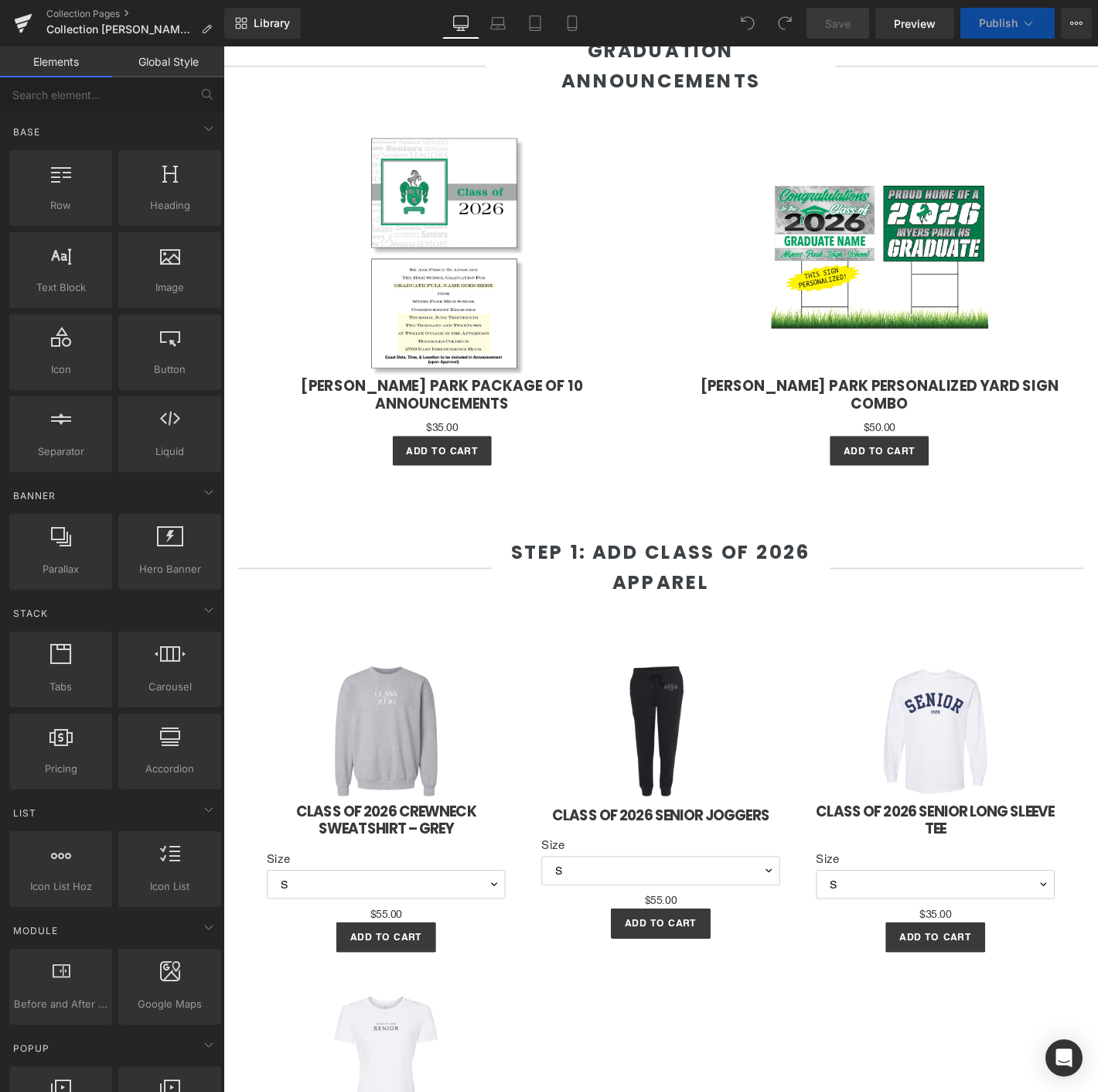
select select "M"
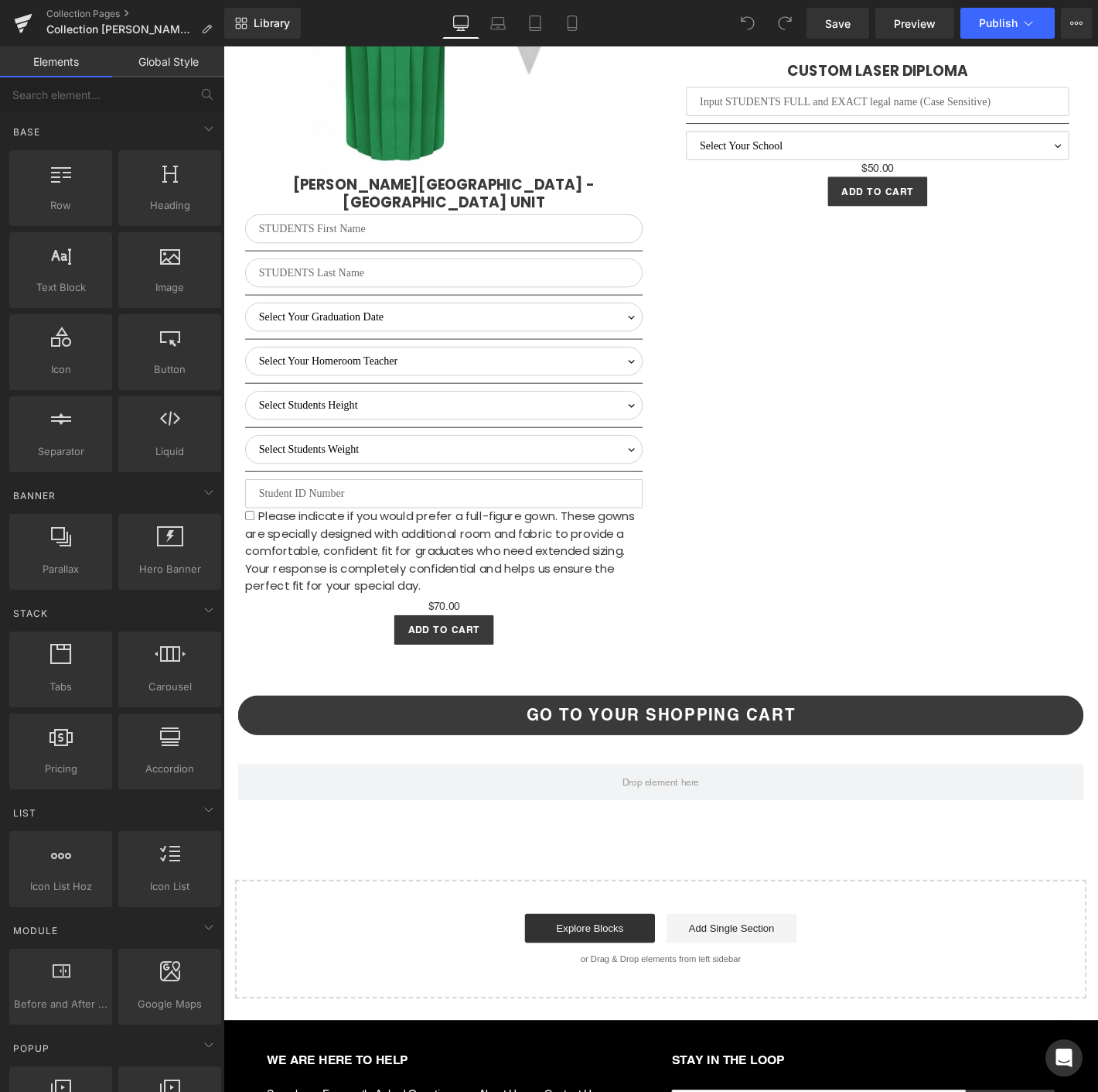
scroll to position [4757, 0]
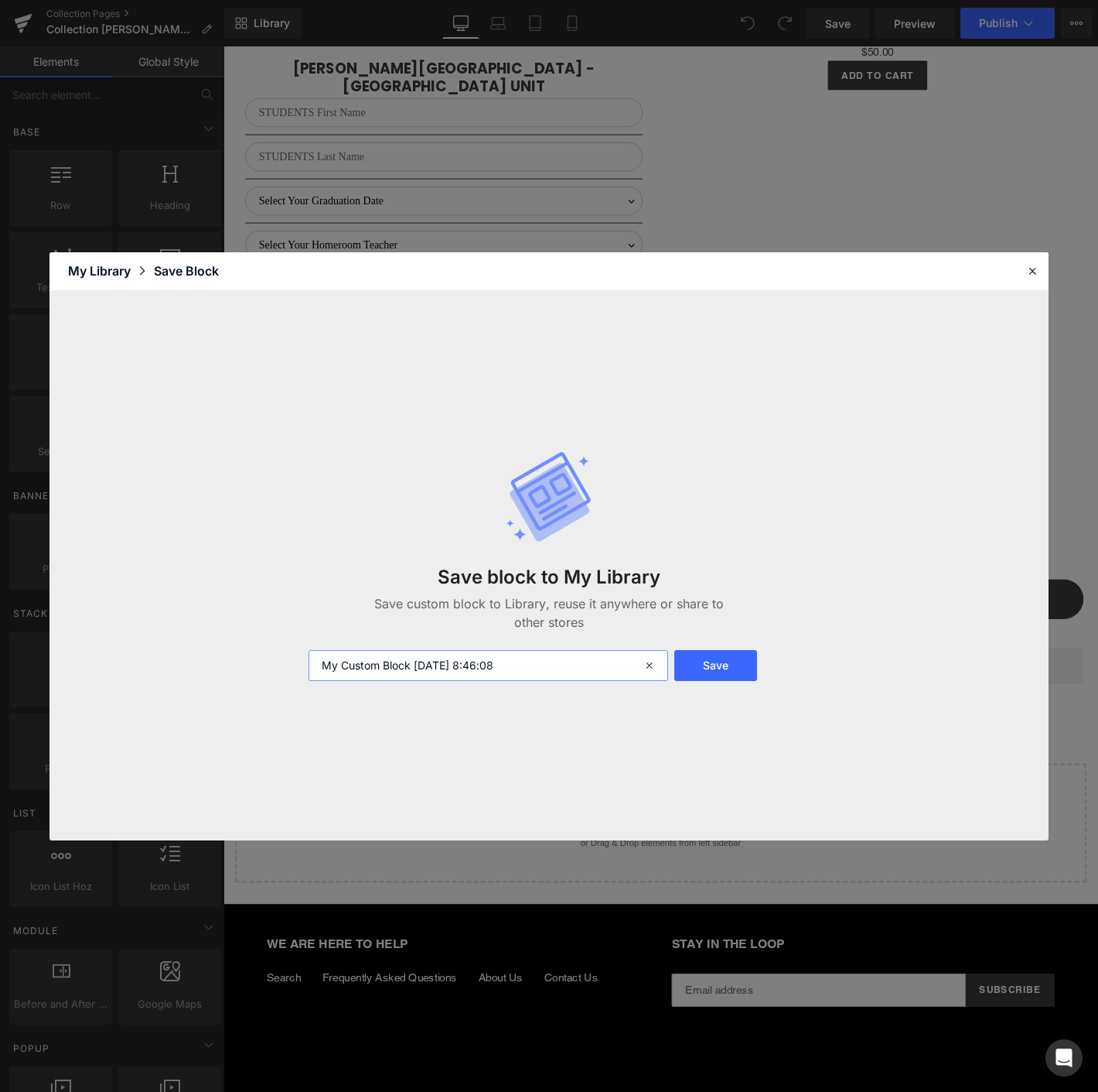
click at [483, 663] on input "My Custom Block 2025-08-27 8:46:08" at bounding box center [488, 665] width 360 height 31
type input "Myers Park - 2026"
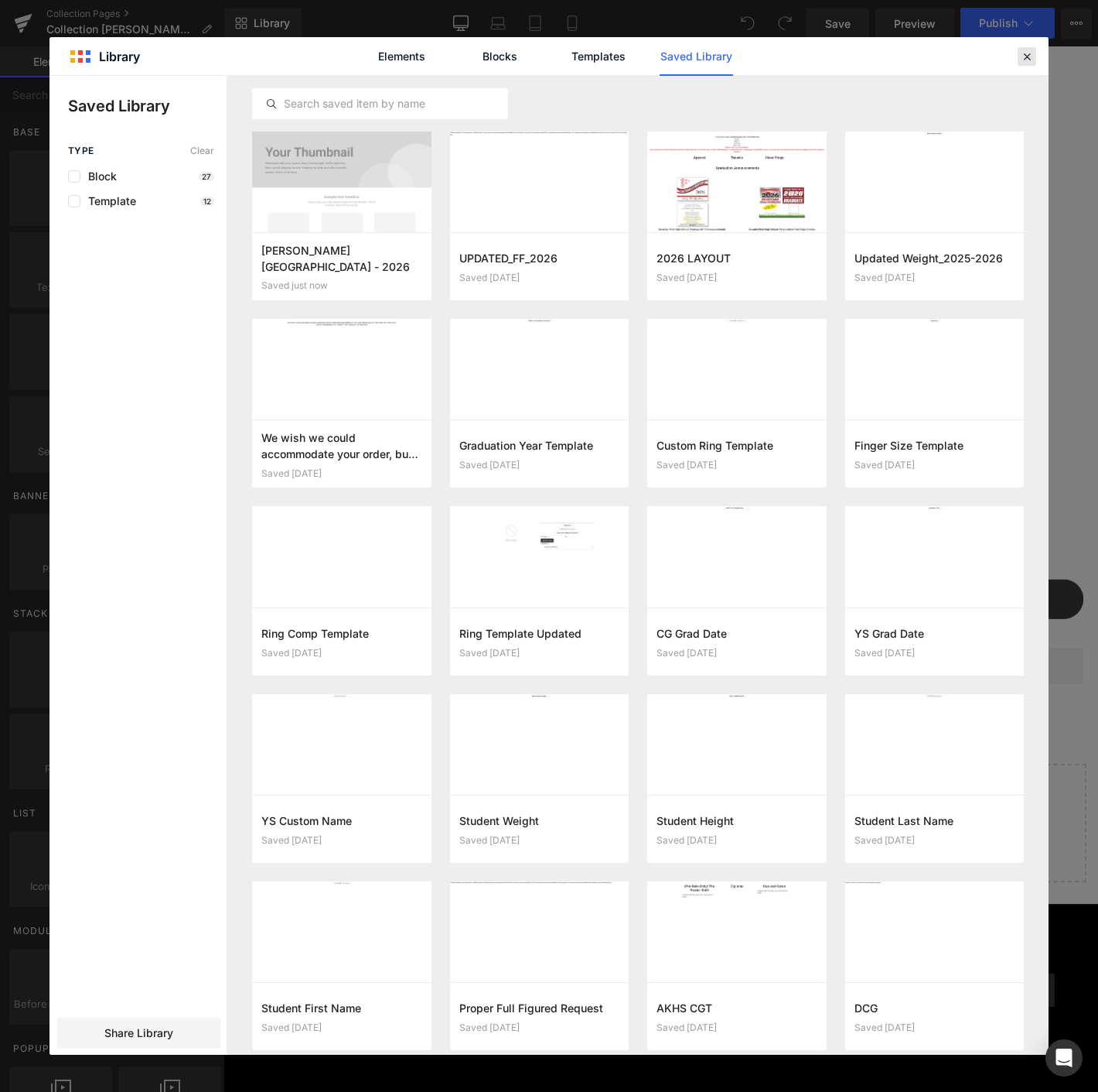
click at [1023, 50] on icon at bounding box center [1027, 56] width 14 height 14
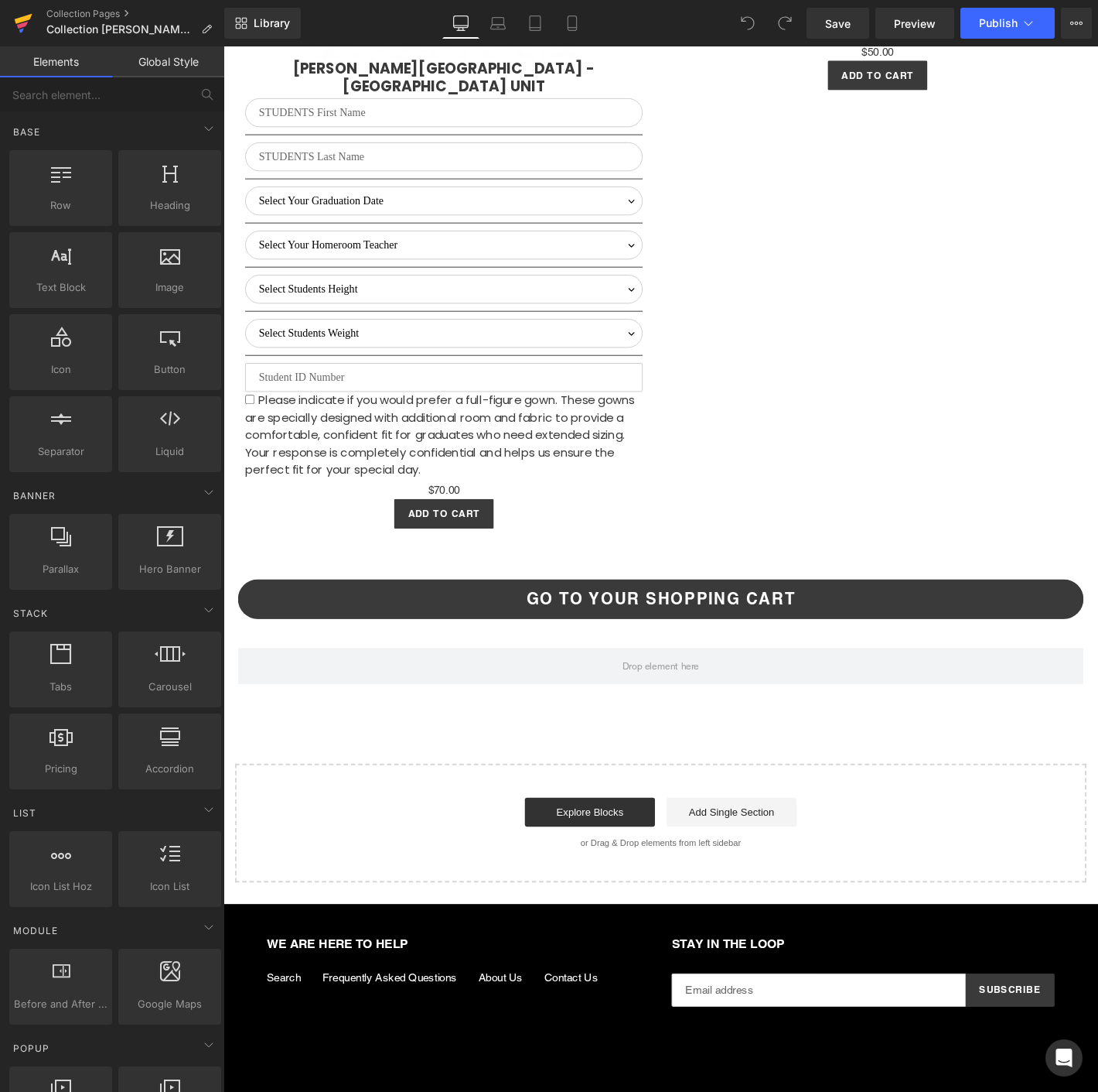
click at [27, 19] on icon at bounding box center [23, 18] width 18 height 10
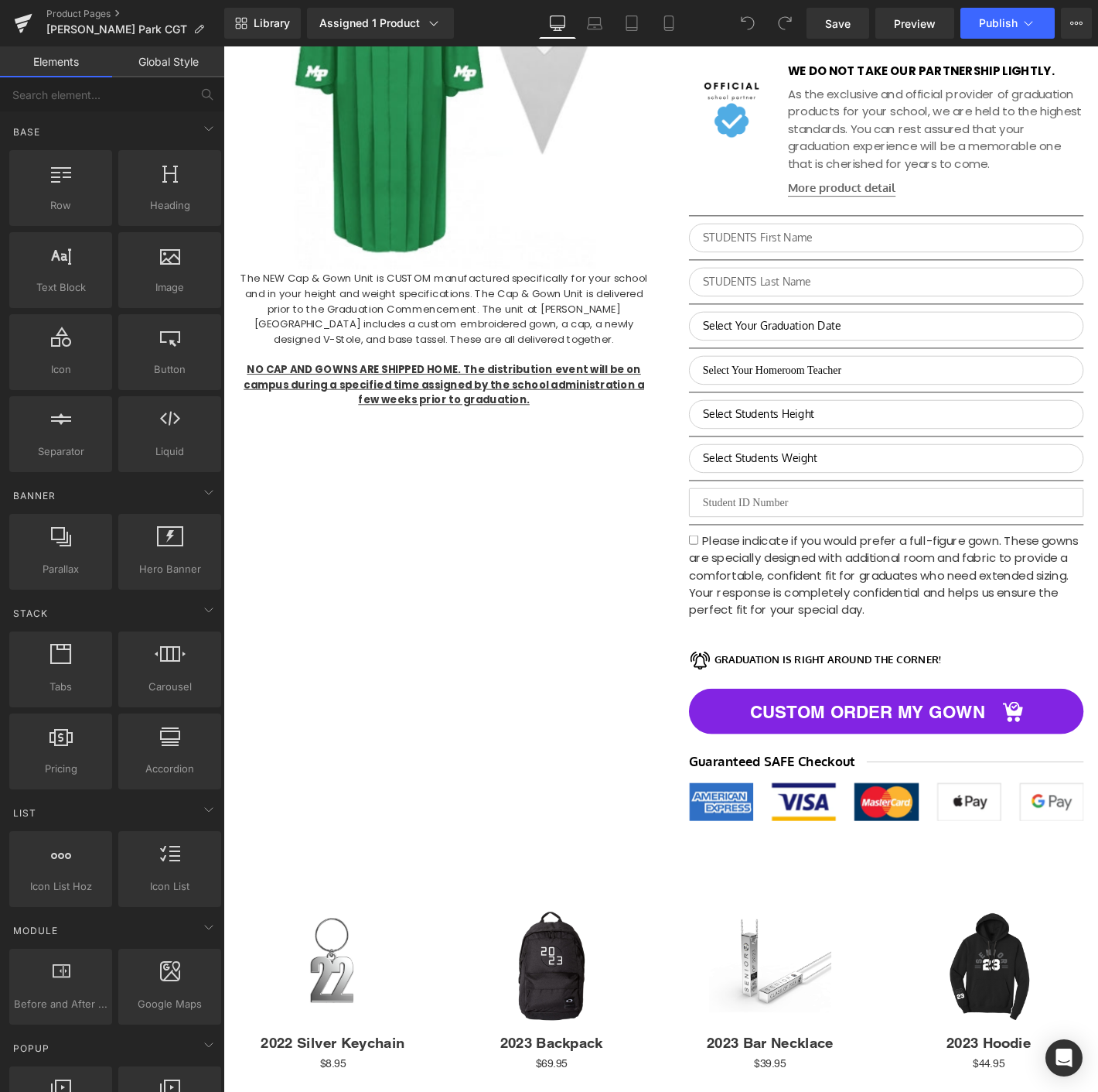
scroll to position [515, 0]
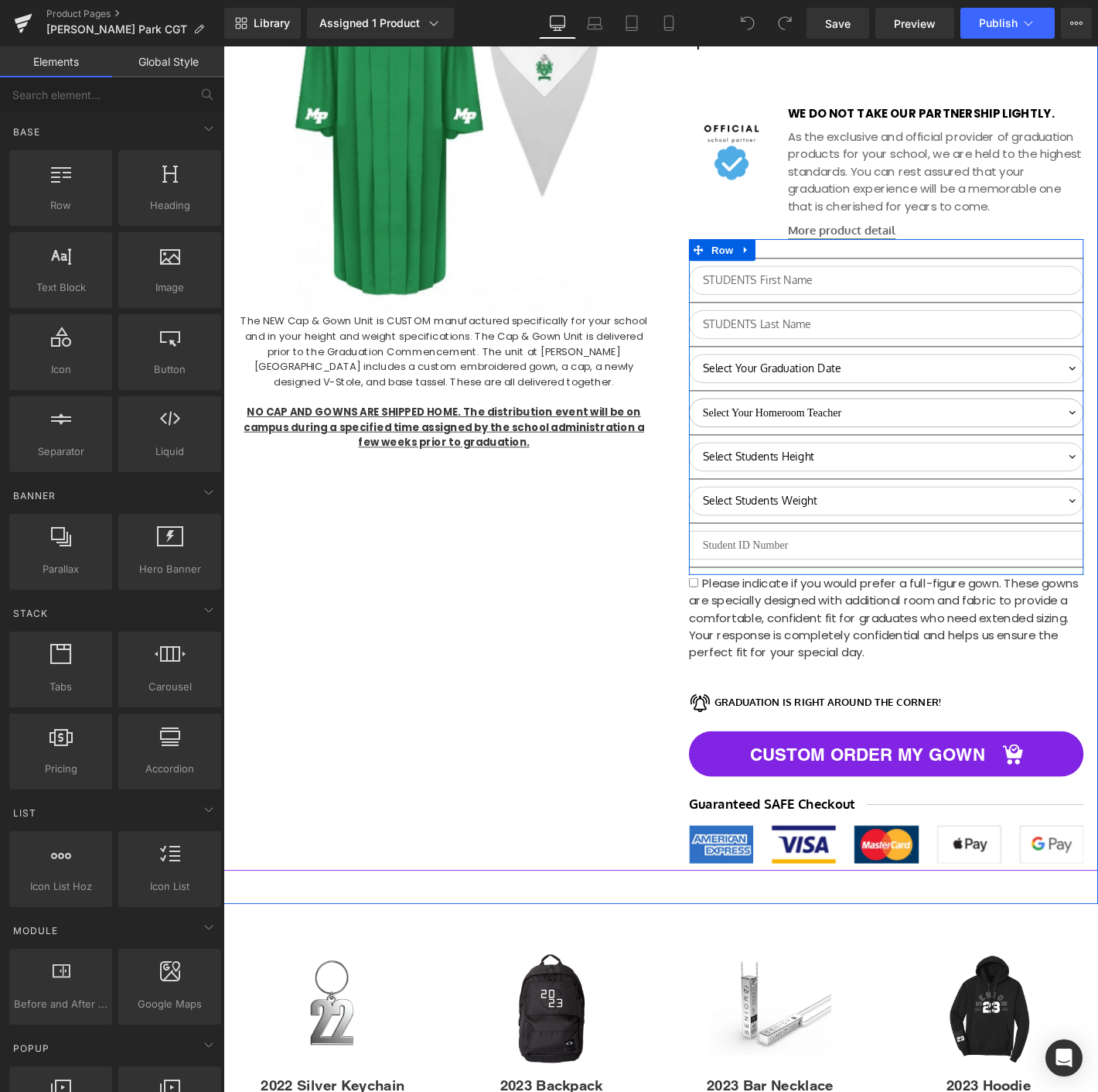
click at [910, 445] on select "Select Your Homeroom Teacher Arch, [PERSON_NAME], [PERSON_NAME], [PERSON_NAME],…" at bounding box center [932, 438] width 422 height 31
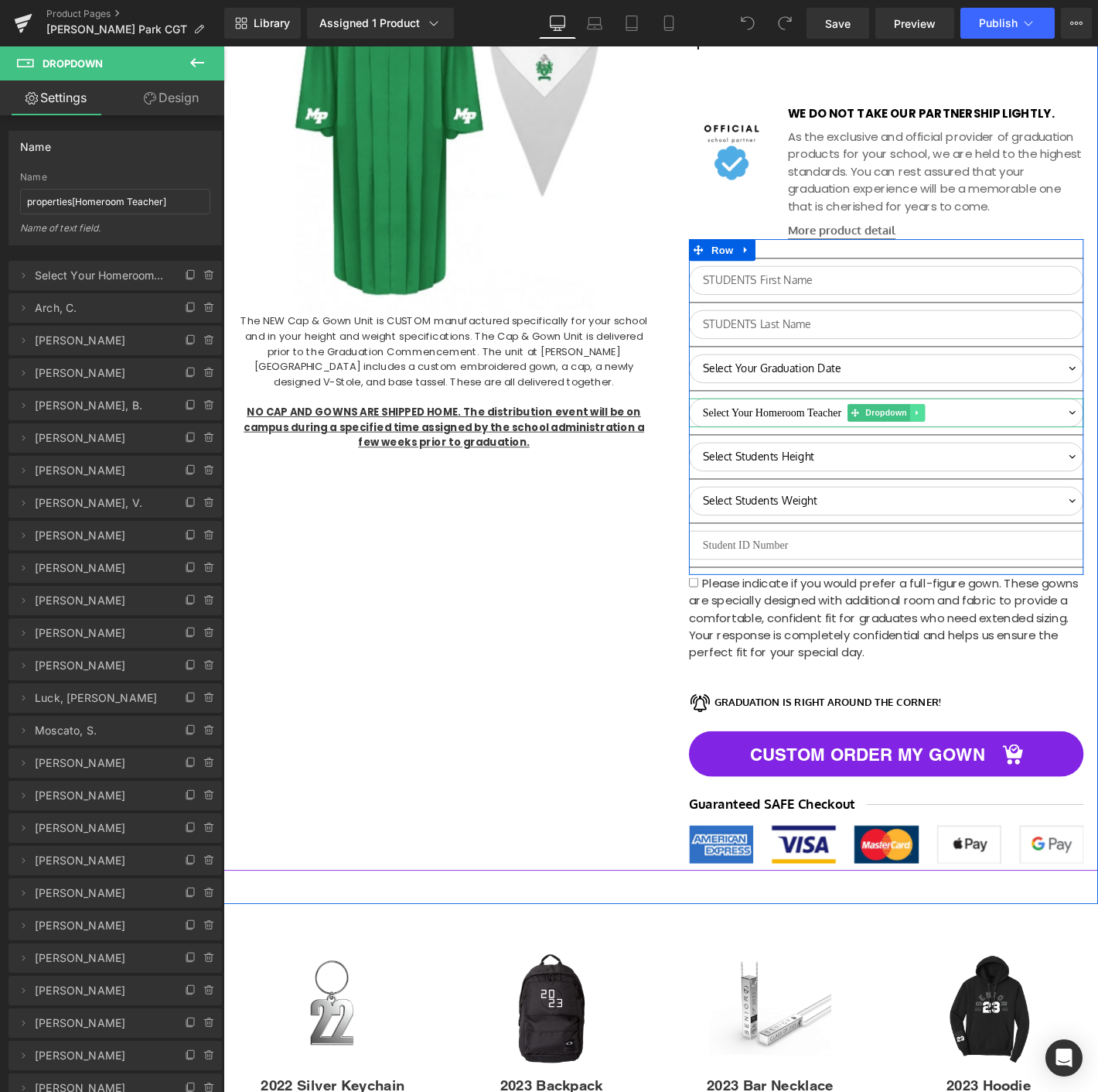
click at [964, 440] on link at bounding box center [966, 438] width 16 height 19
click at [966, 440] on link at bounding box center [974, 438] width 16 height 19
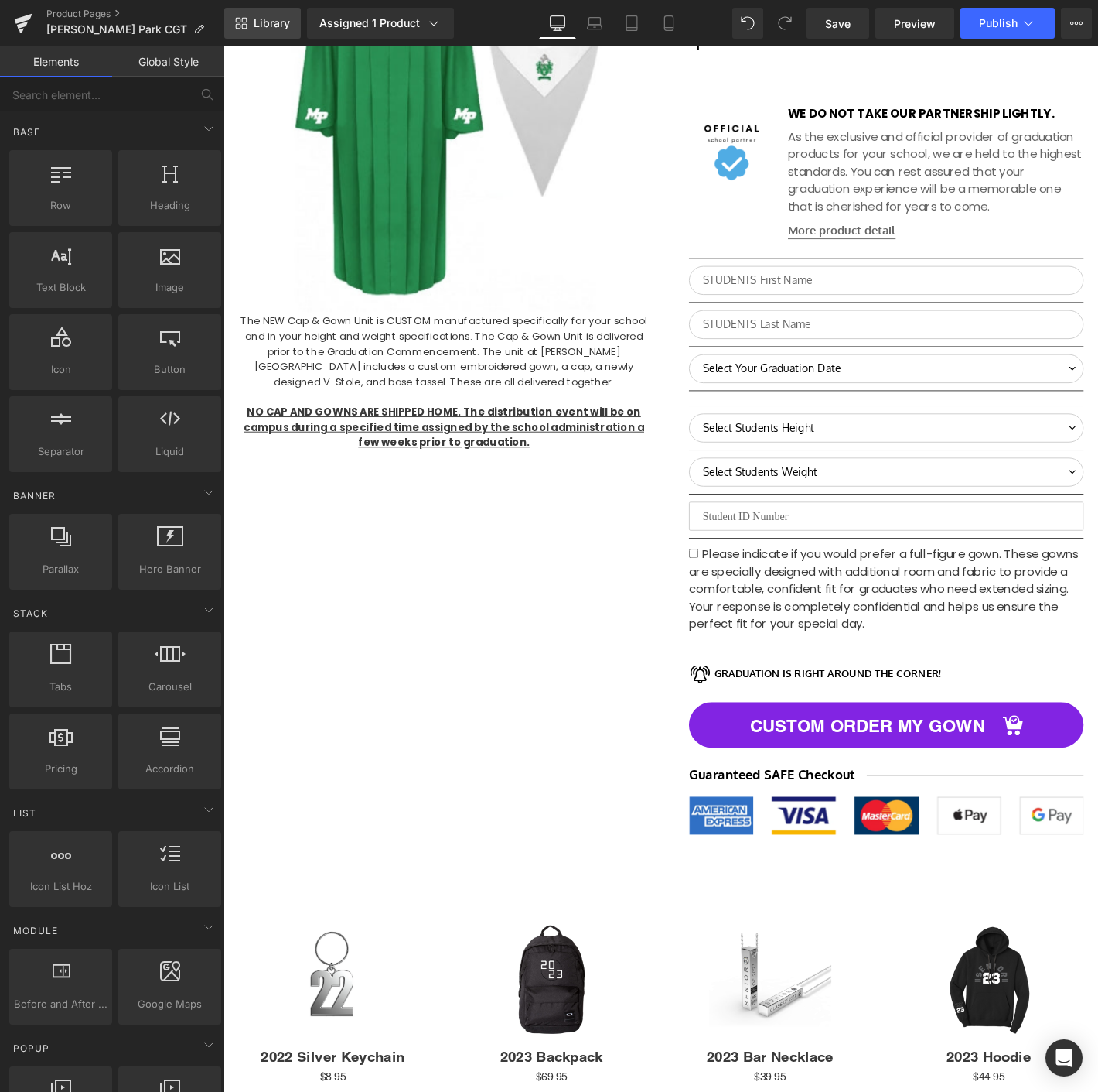
click at [241, 24] on icon at bounding box center [242, 23] width 13 height 13
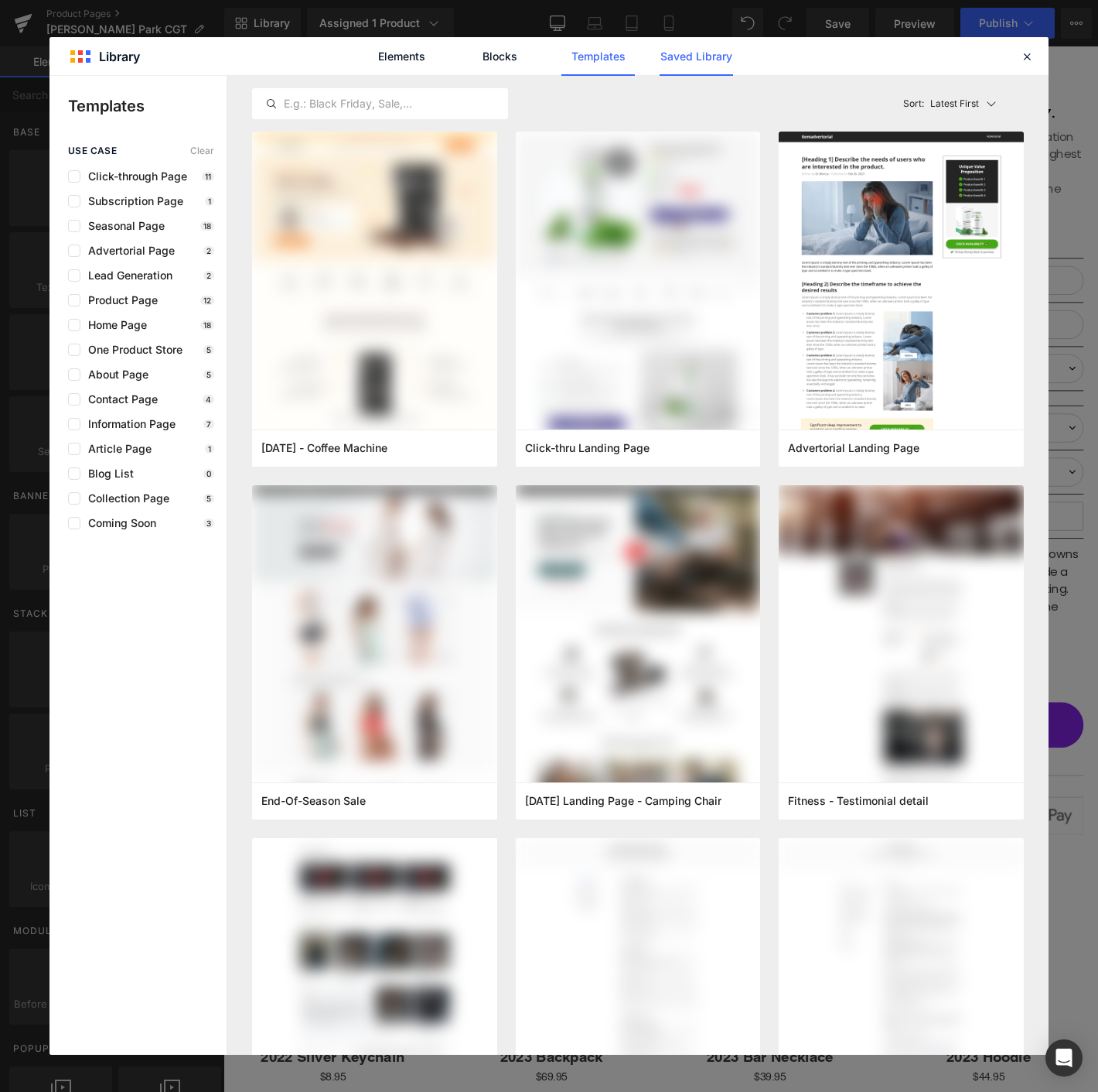
click at [701, 63] on link "Saved Library" at bounding box center [697, 56] width 74 height 39
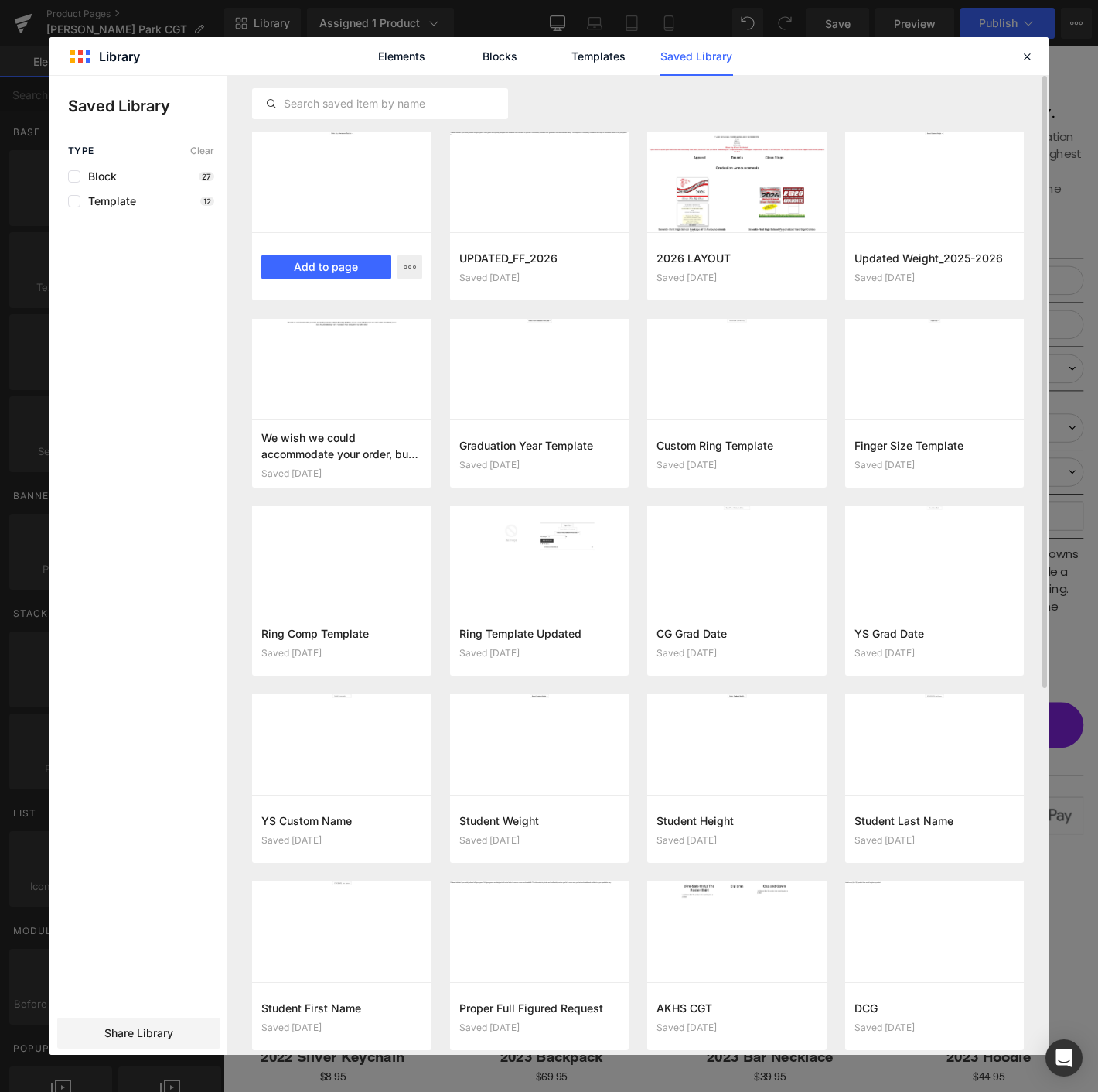
click at [791, 82] on div "[PERSON_NAME] Park - 2026 Saved 4 minutes ago Add to page" at bounding box center [800, 72] width 16 height 19
click at [0, 0] on button "Add to page" at bounding box center [0, 0] width 0 height 0
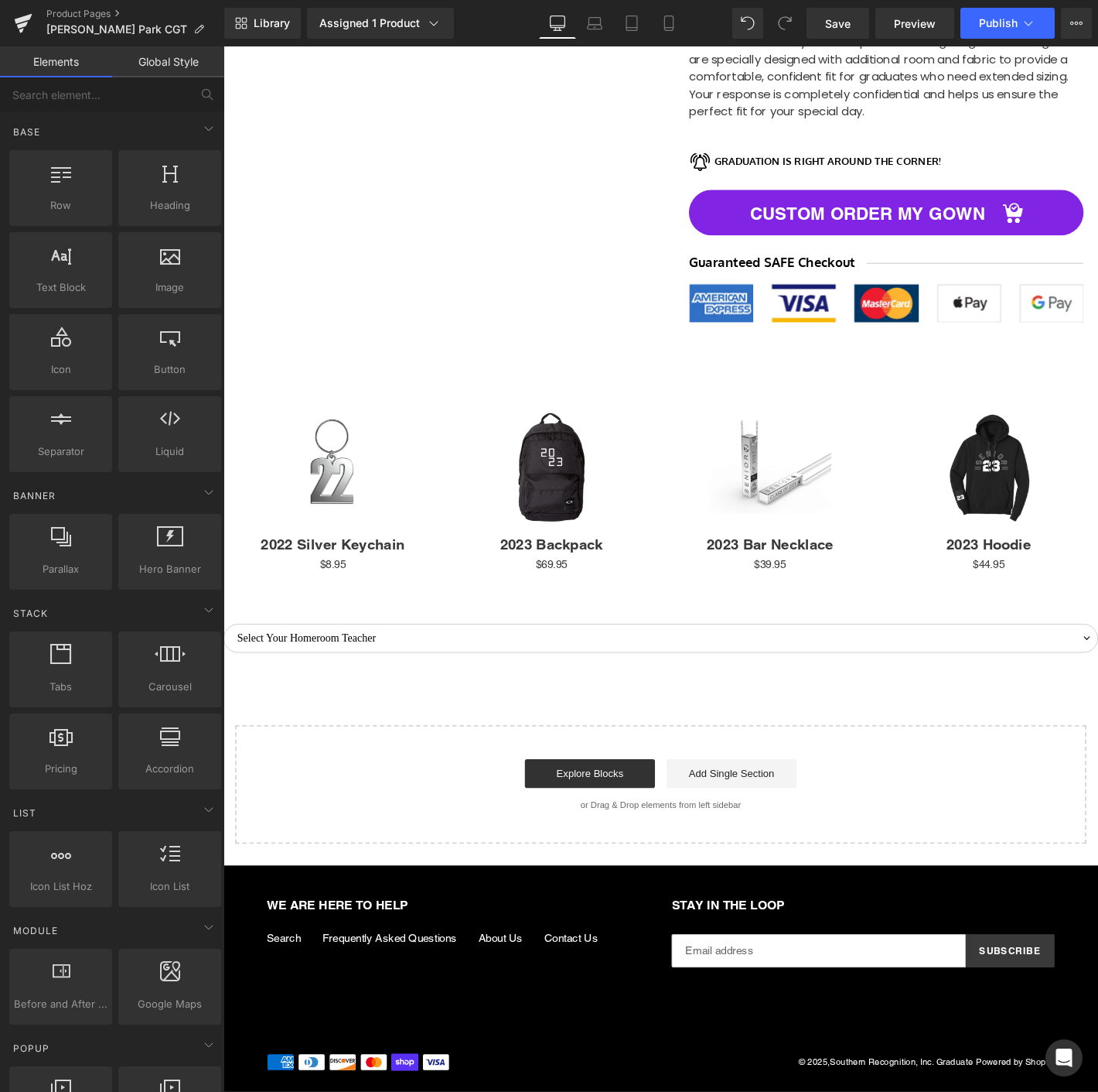
scroll to position [1056, 0]
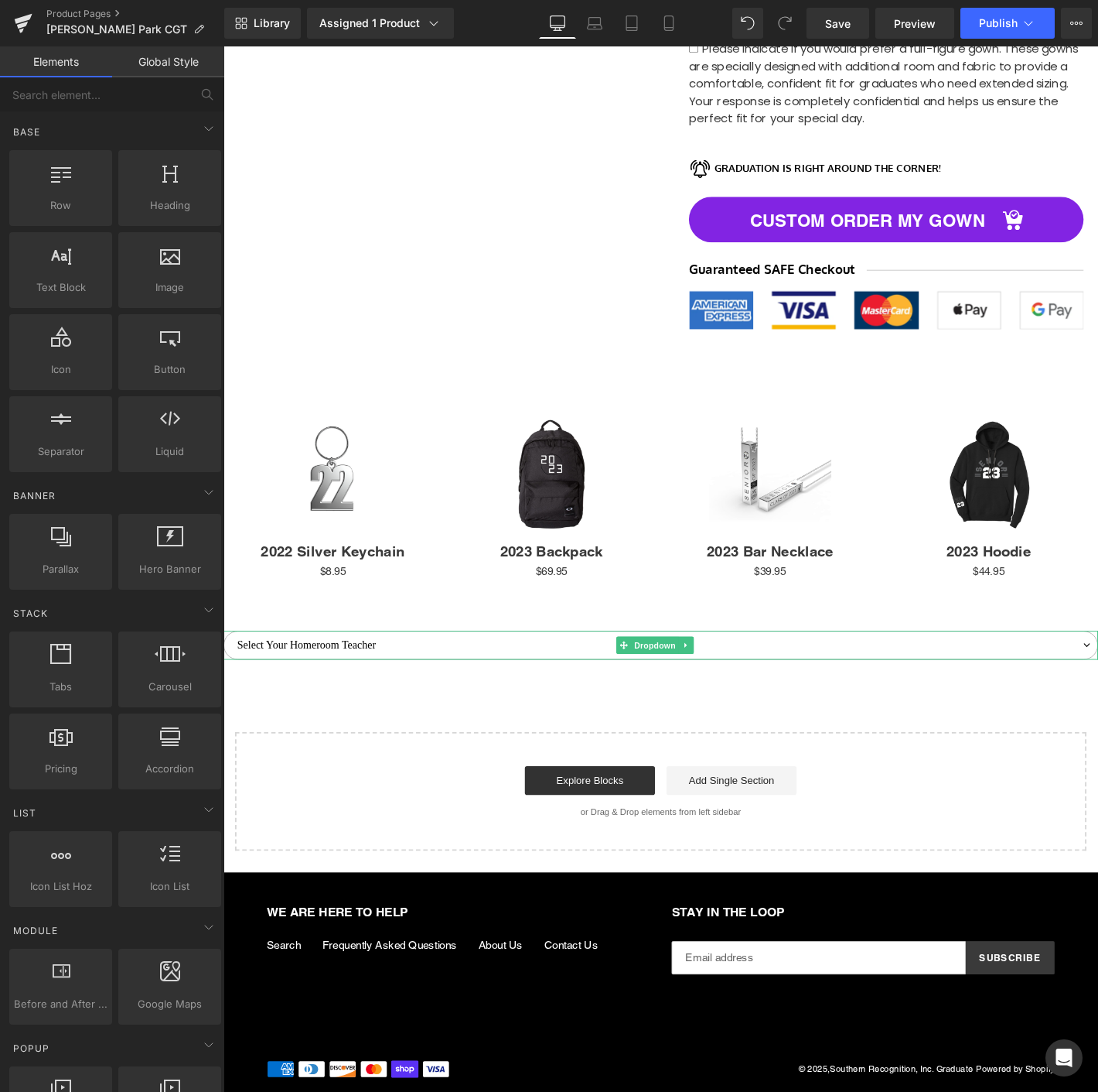
click at [598, 678] on select "Select Your Homeroom Teacher Avos Carlevatti [PERSON_NAME], [PERSON_NAME] [PERS…" at bounding box center [691, 687] width 936 height 31
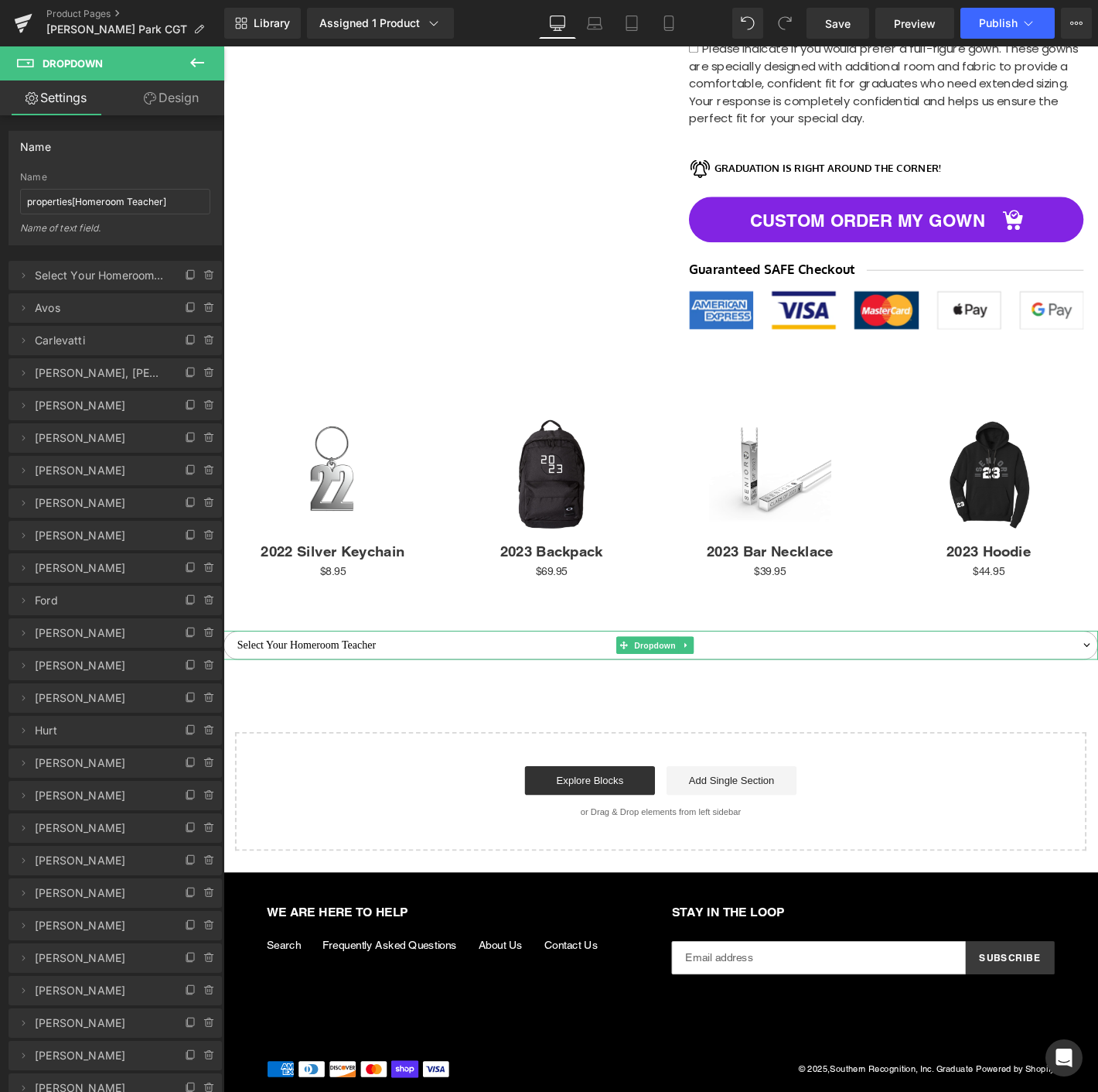
click at [591, 674] on select "Select Your Homeroom Teacher Avos Carlevatti [PERSON_NAME], [PERSON_NAME] [PERS…" at bounding box center [691, 687] width 936 height 31
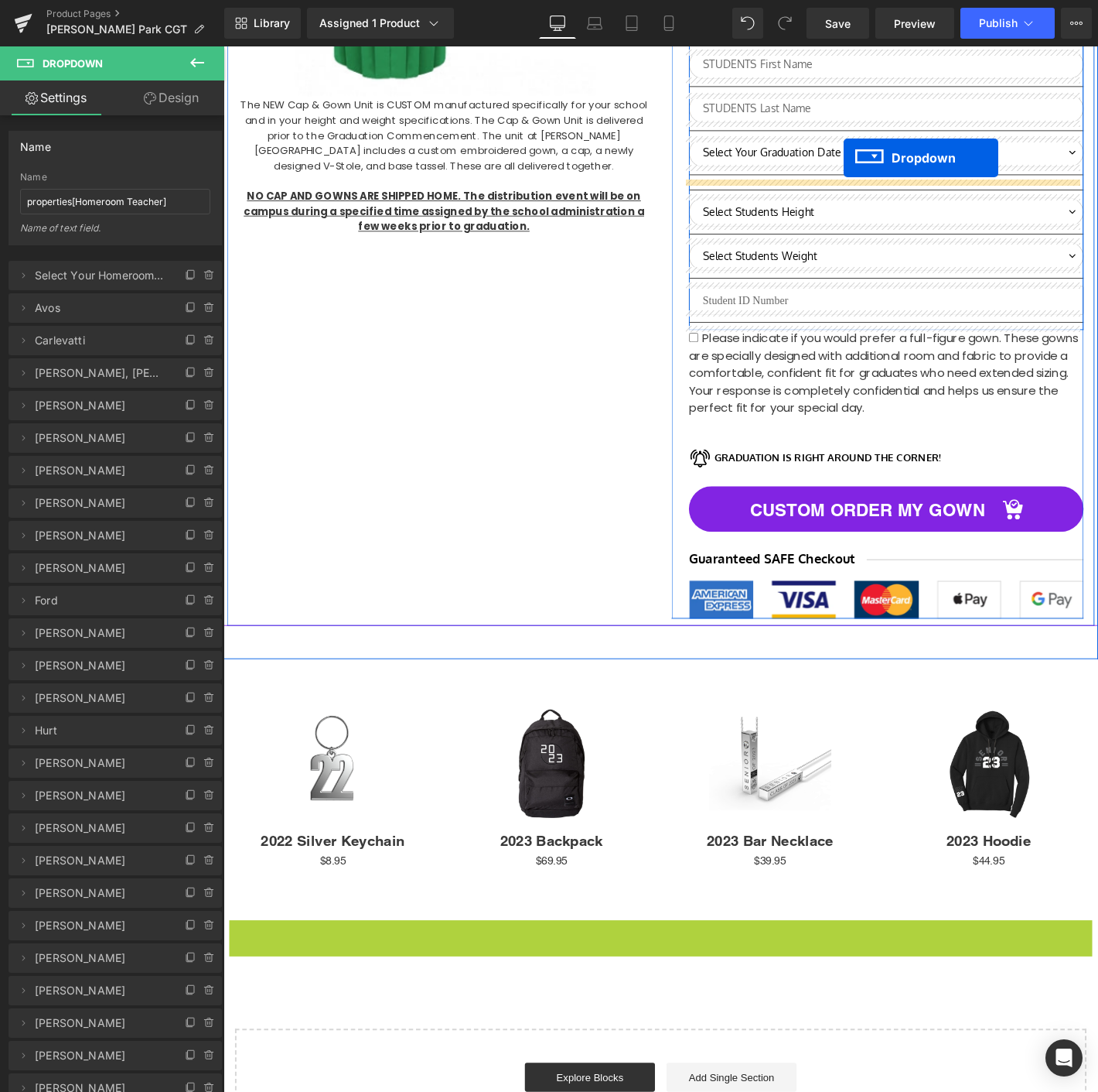
scroll to position [716, 0]
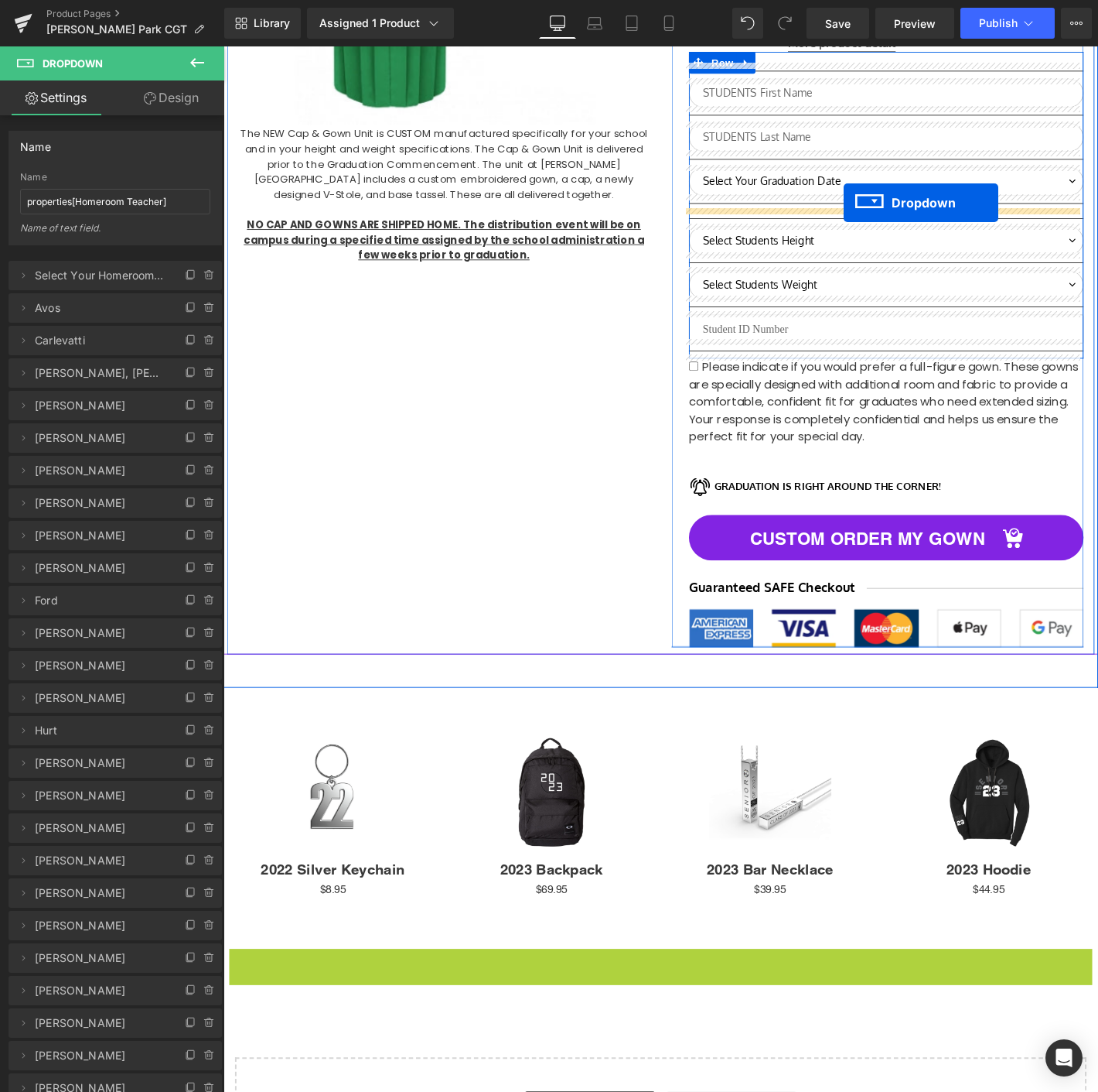
drag, startPoint x: 655, startPoint y: 673, endPoint x: 887, endPoint y: 213, distance: 515.2
